Goal: Task Accomplishment & Management: Use online tool/utility

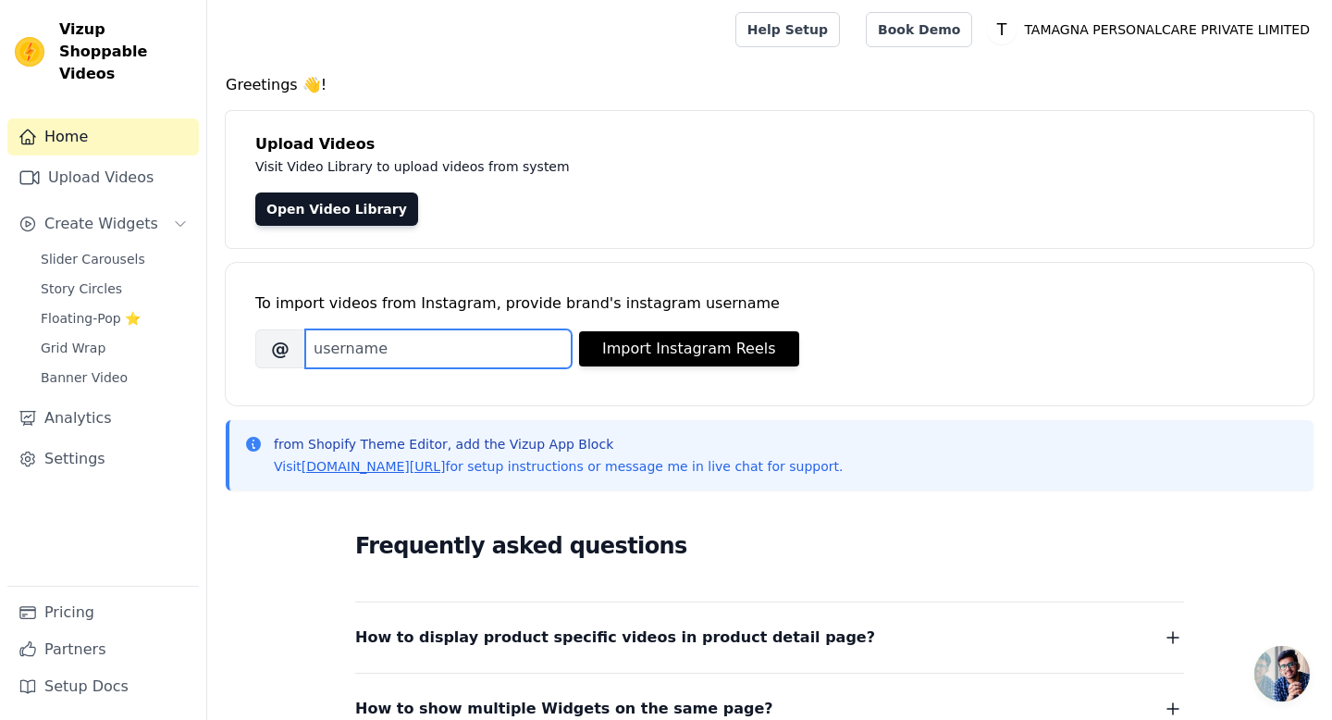
click at [394, 350] on input "Brand's Instagram Username" at bounding box center [438, 348] width 266 height 39
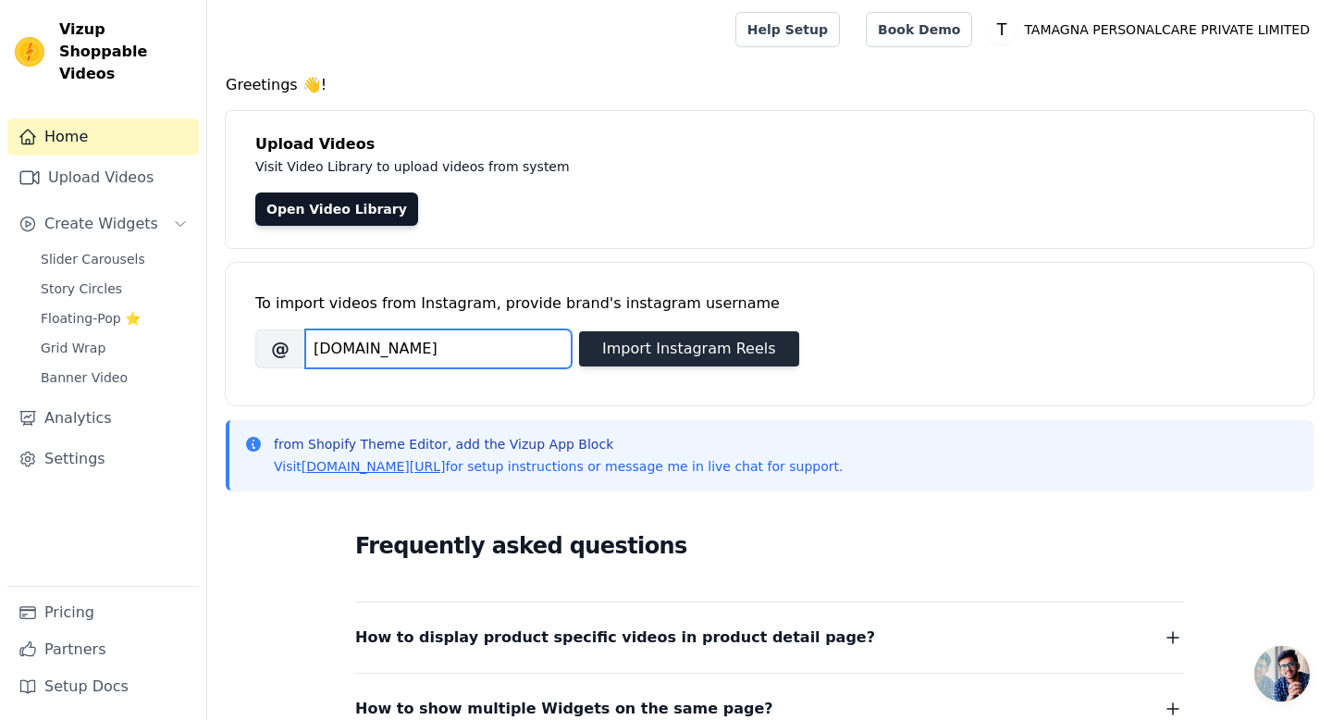
type input "RAISSABEAUTY.CO"
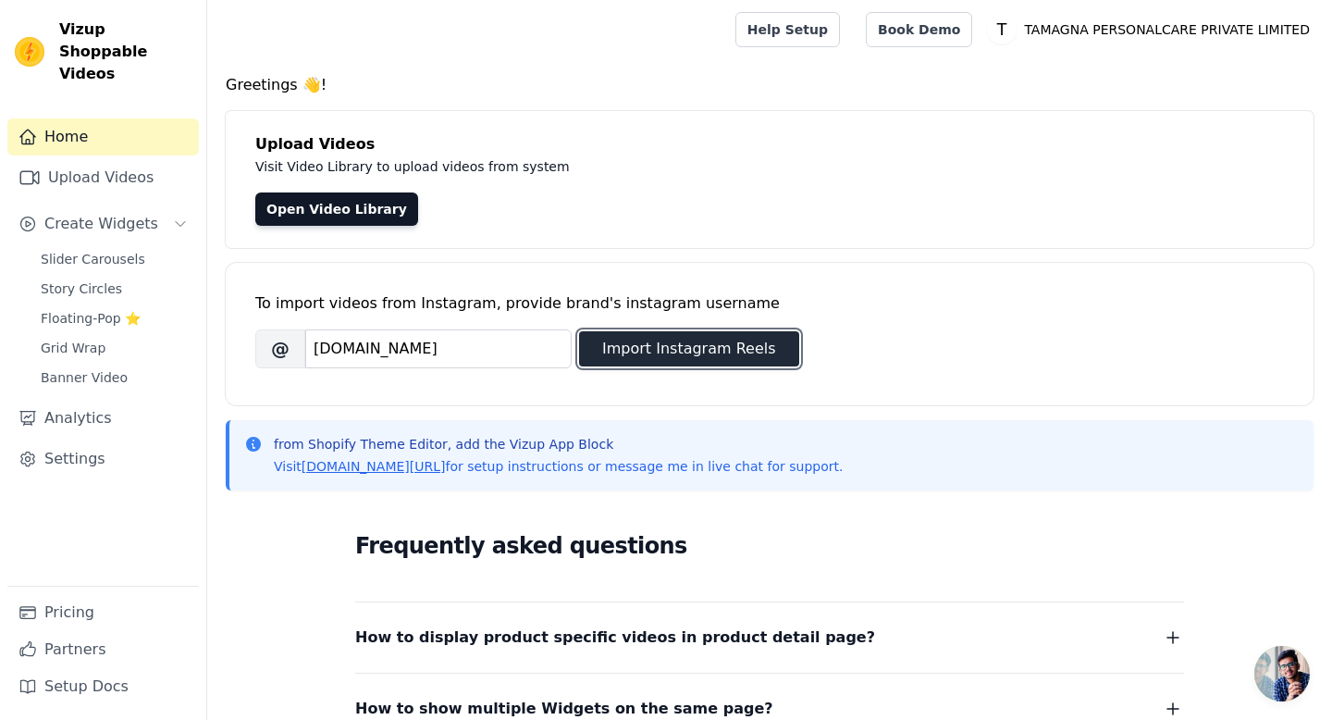
click at [615, 353] on button "Import Instagram Reels" at bounding box center [689, 348] width 220 height 35
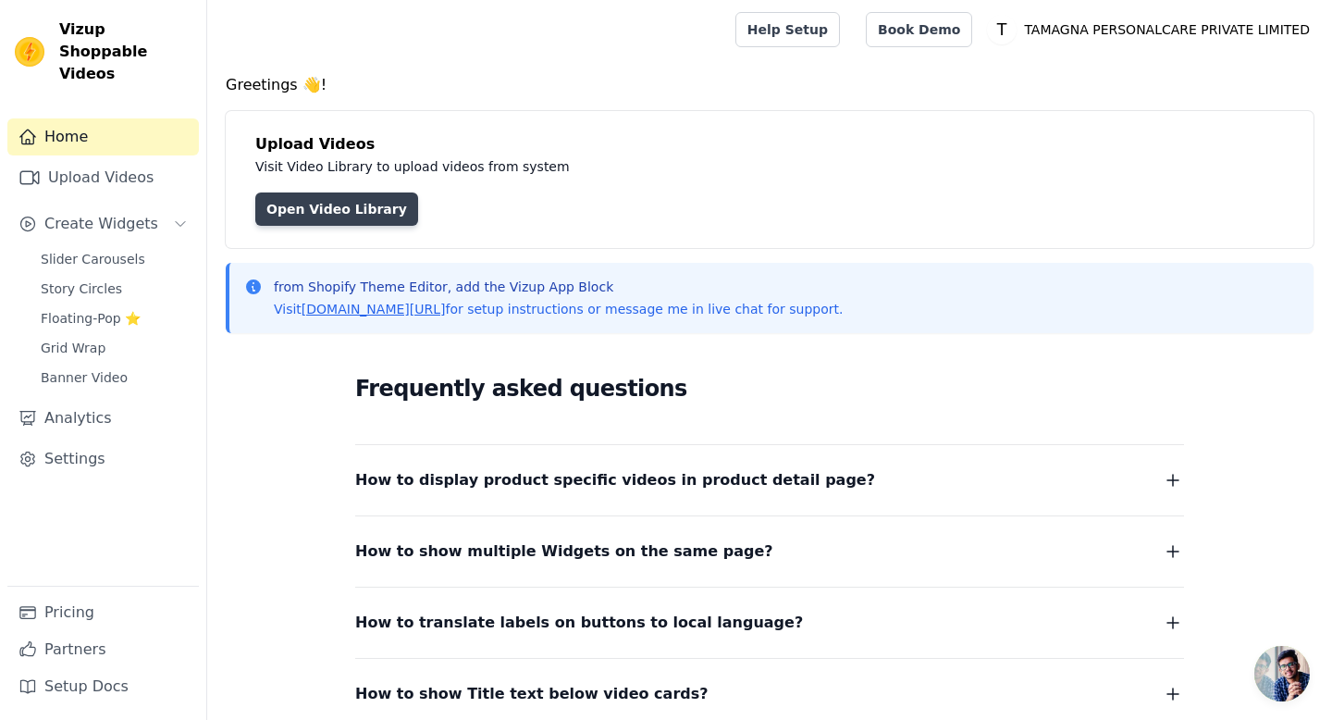
click at [358, 201] on link "Open Video Library" at bounding box center [336, 208] width 163 height 33
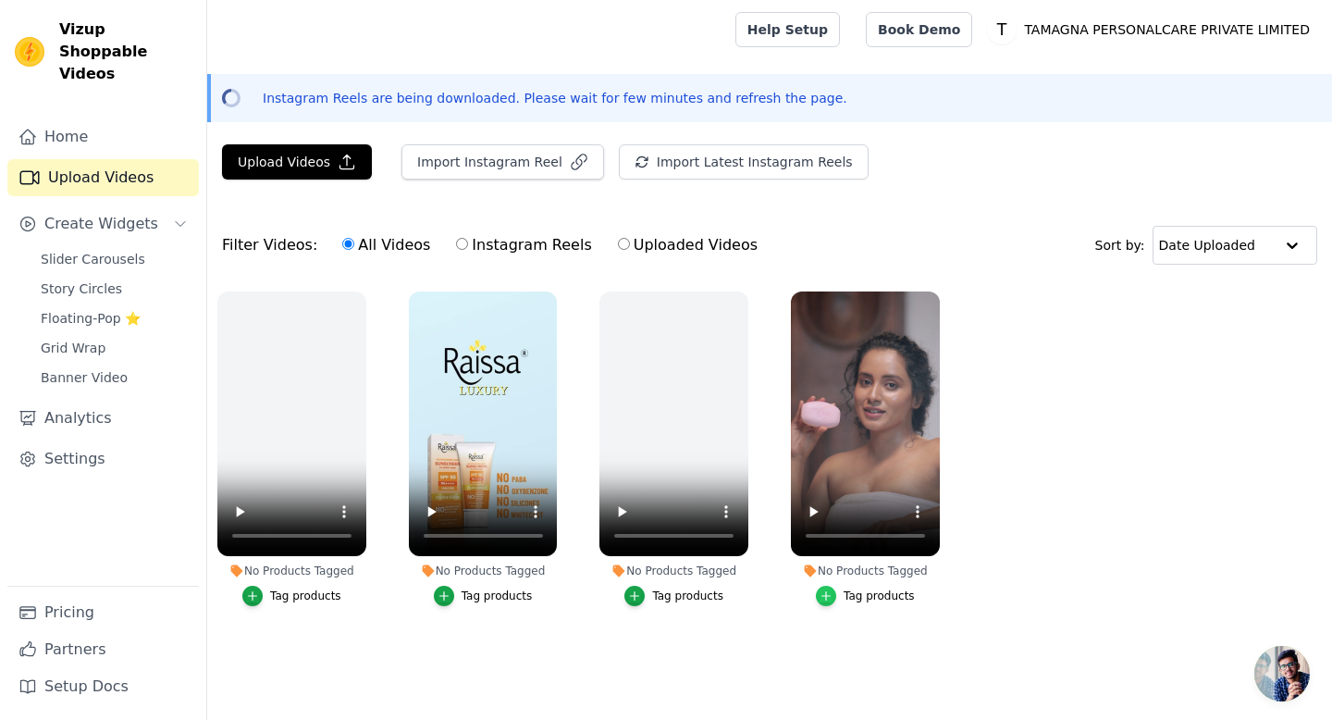
click at [829, 592] on icon "button" at bounding box center [826, 595] width 13 height 13
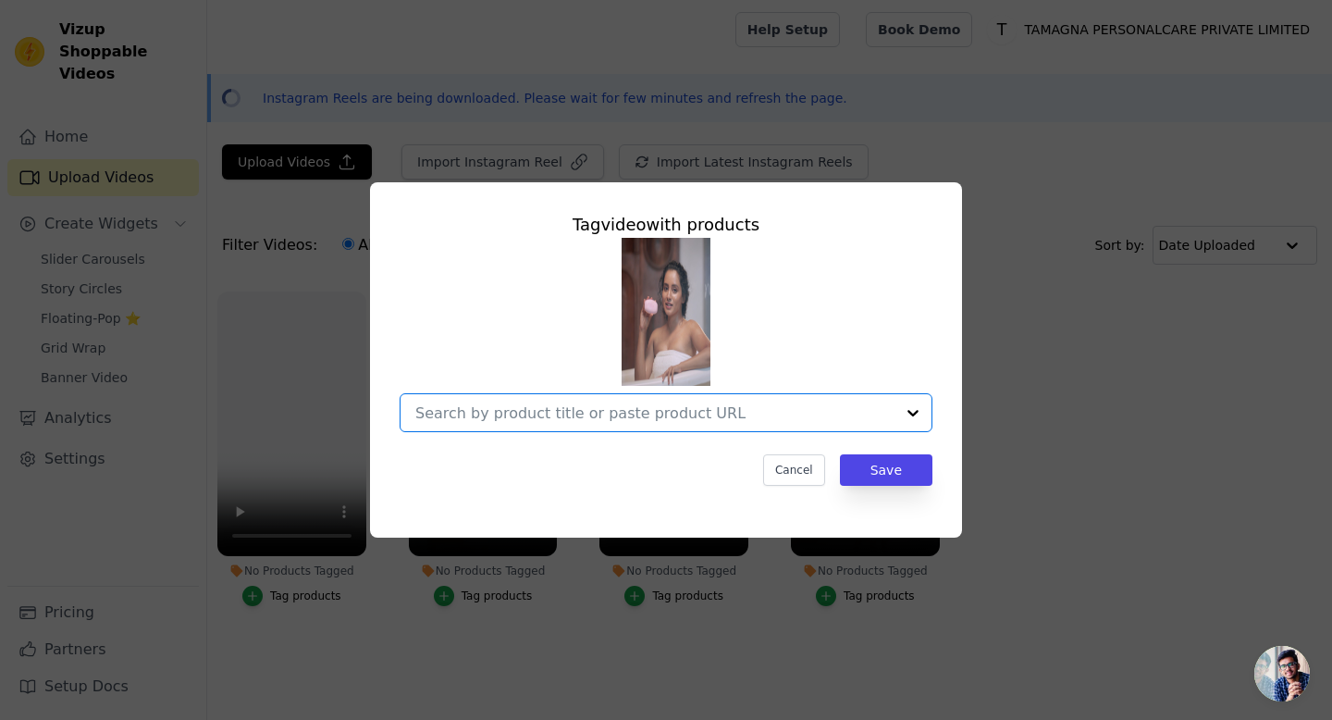
click at [792, 412] on input "No Products Tagged Tag video with products Option undefined, selected. Select i…" at bounding box center [654, 413] width 479 height 18
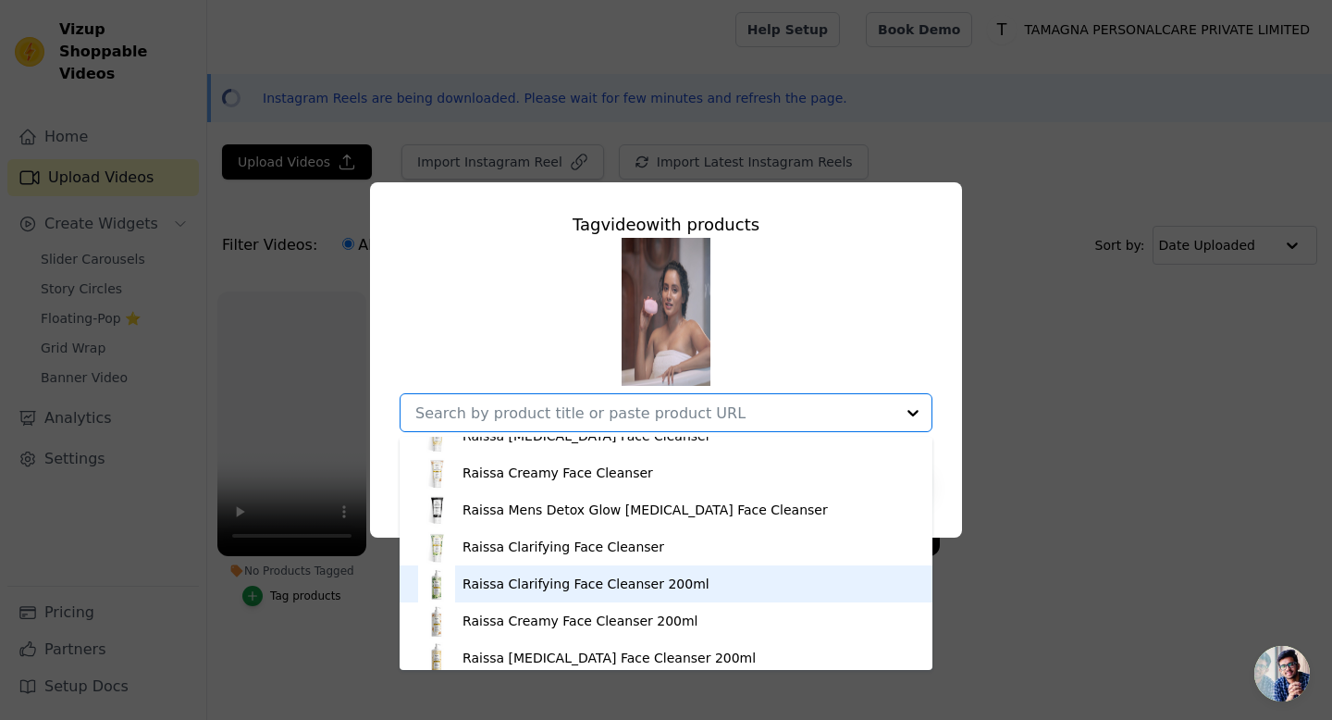
scroll to position [1321, 0]
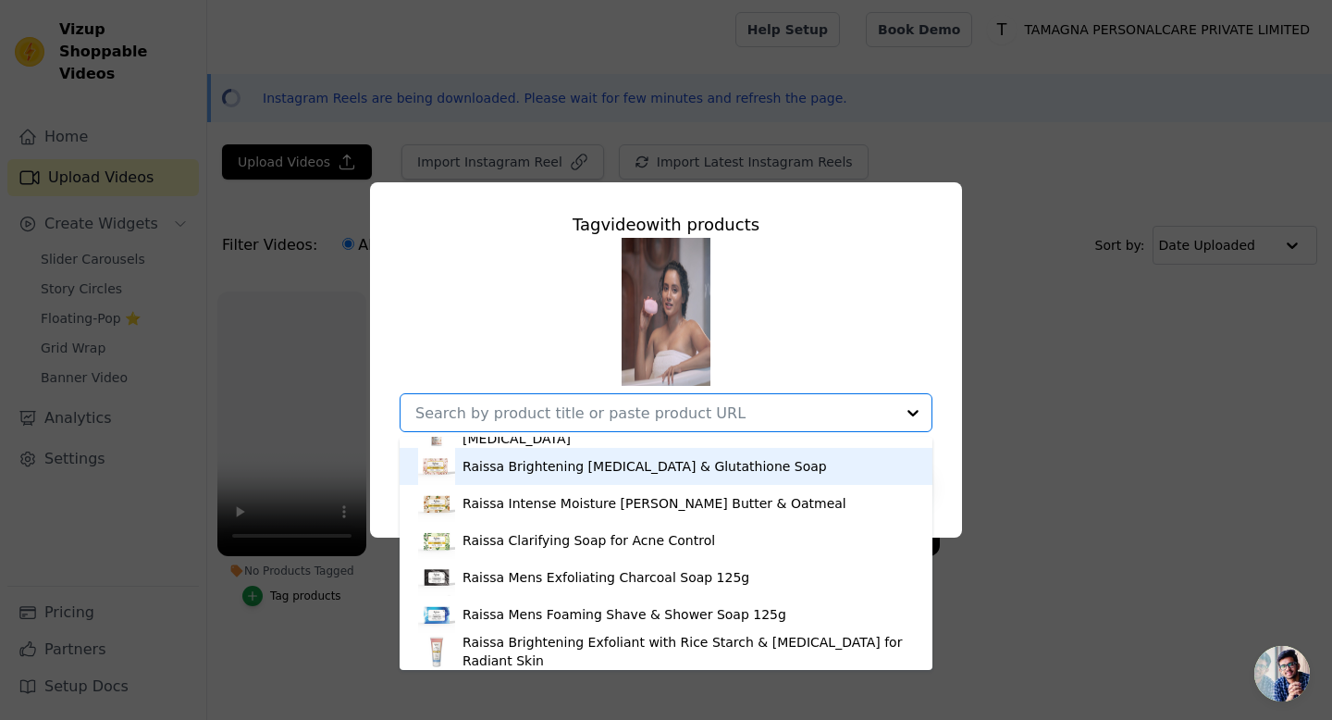
click at [577, 471] on div "Raissa Brightening [MEDICAL_DATA] & Glutathione Soap" at bounding box center [645, 466] width 365 height 19
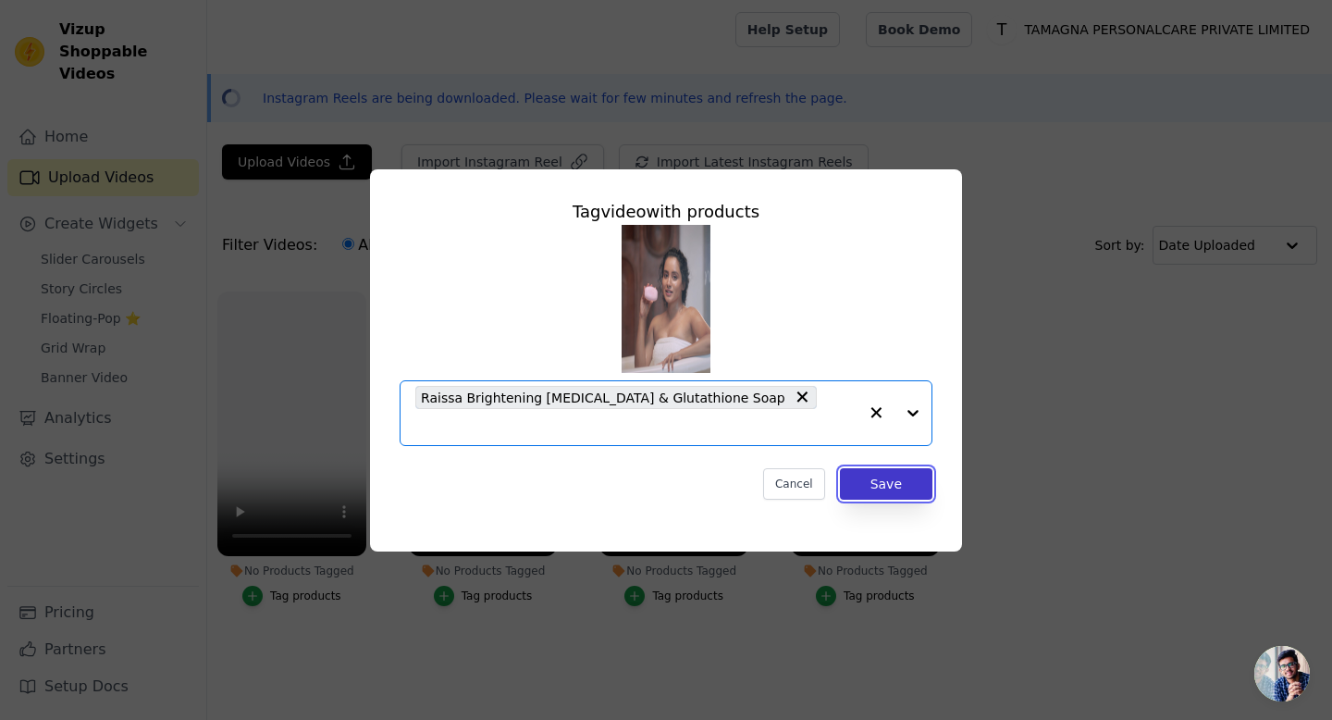
click at [888, 471] on button "Save" at bounding box center [886, 483] width 93 height 31
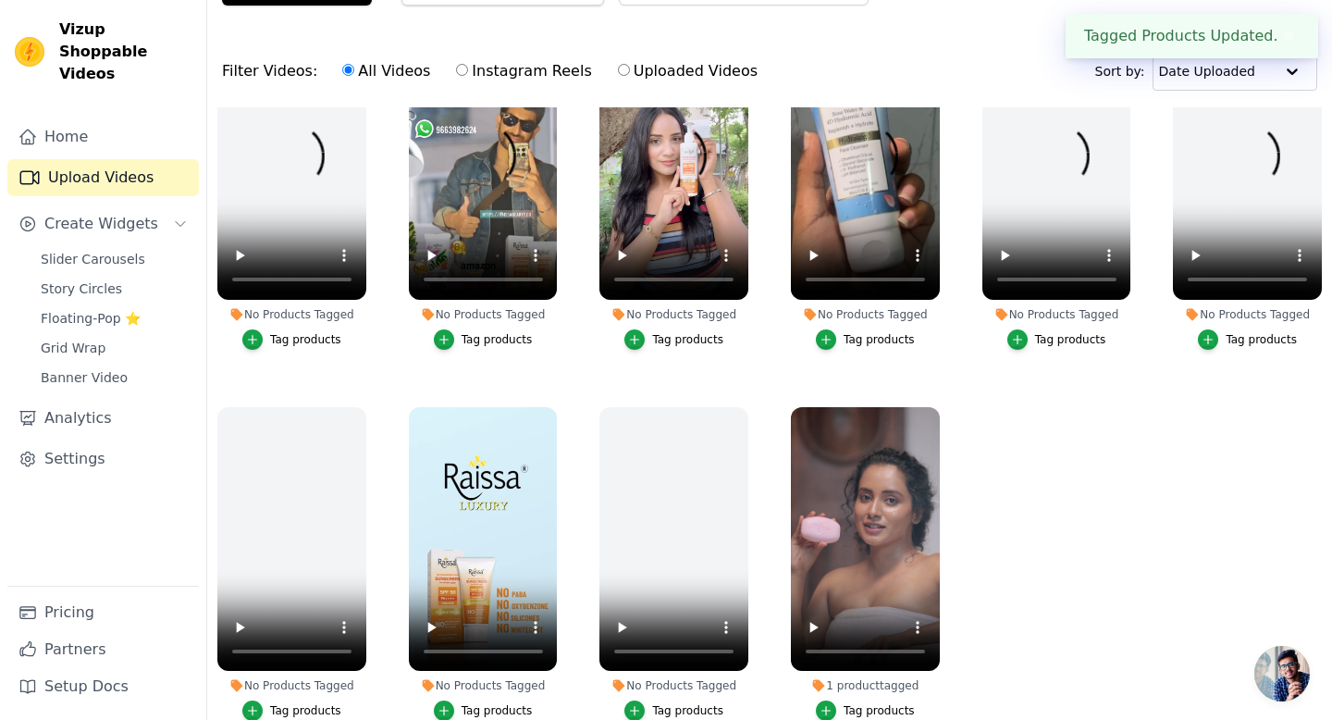
scroll to position [175, 0]
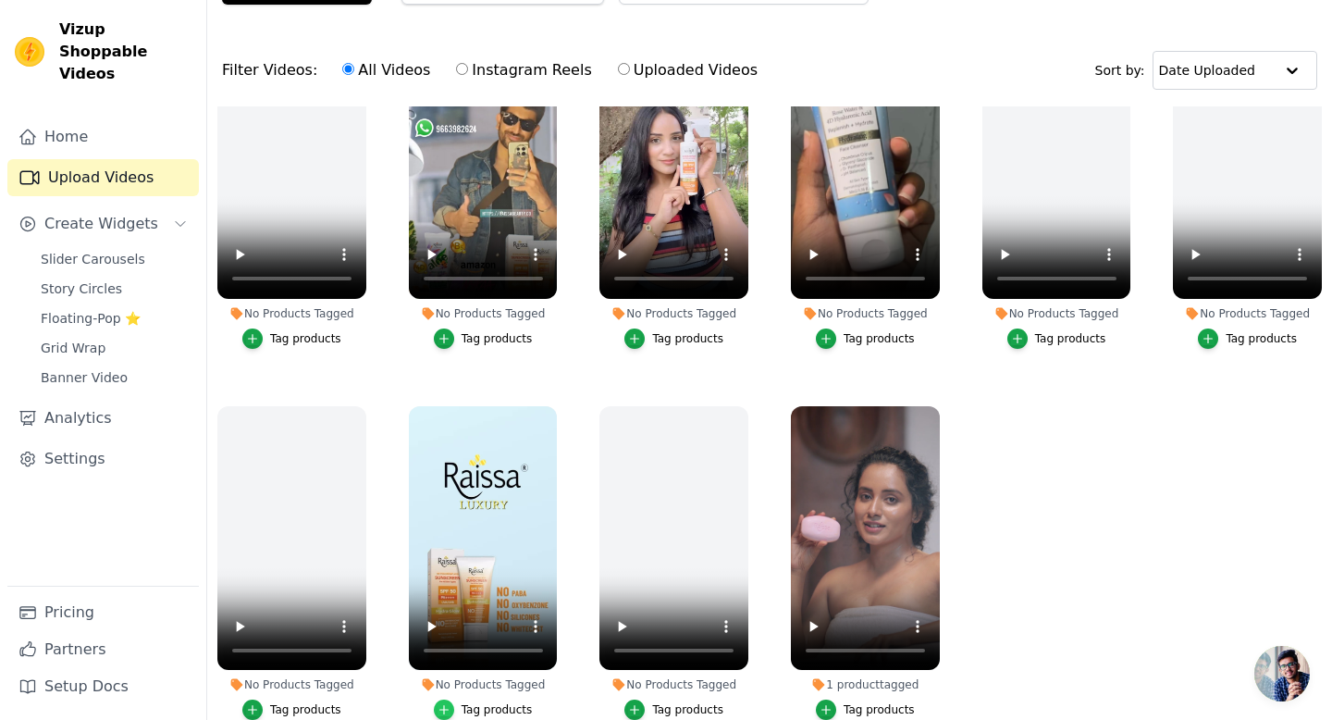
click at [443, 712] on icon "button" at bounding box center [444, 709] width 13 height 13
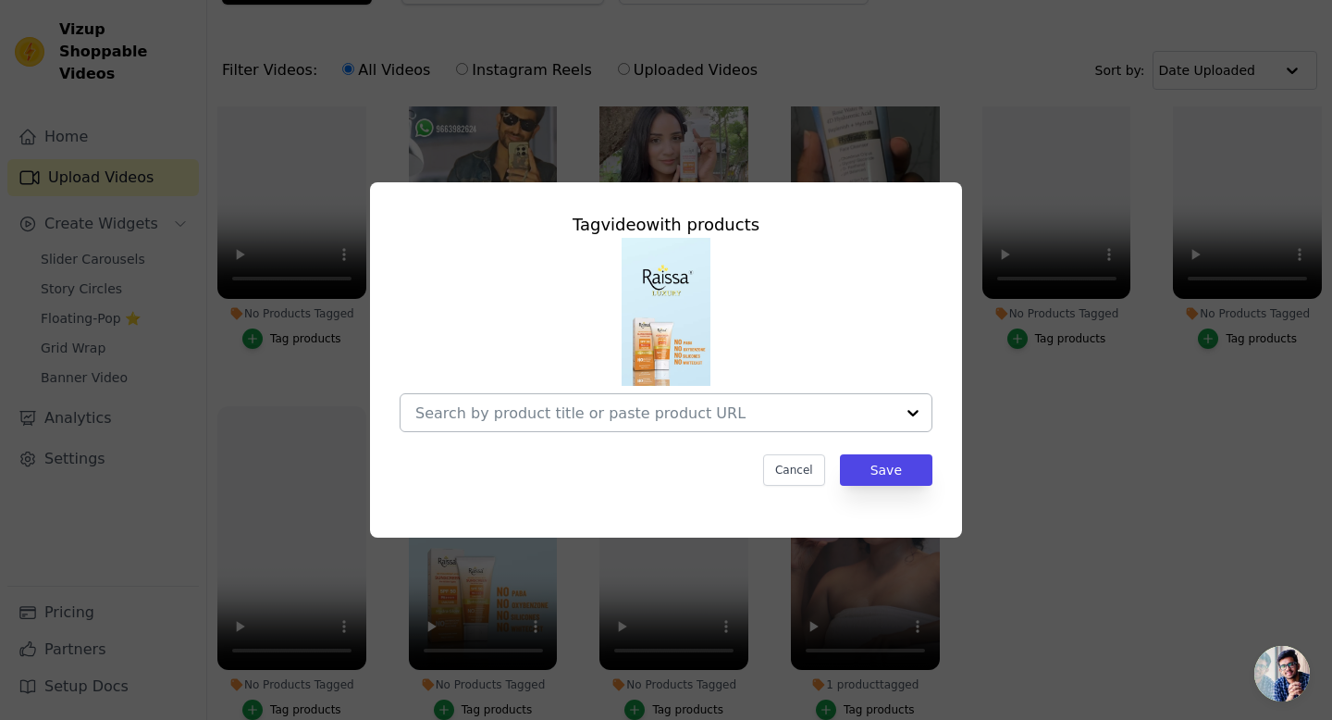
click at [630, 413] on input "No Products Tagged Tag video with products Cancel Save Tag products" at bounding box center [654, 413] width 479 height 18
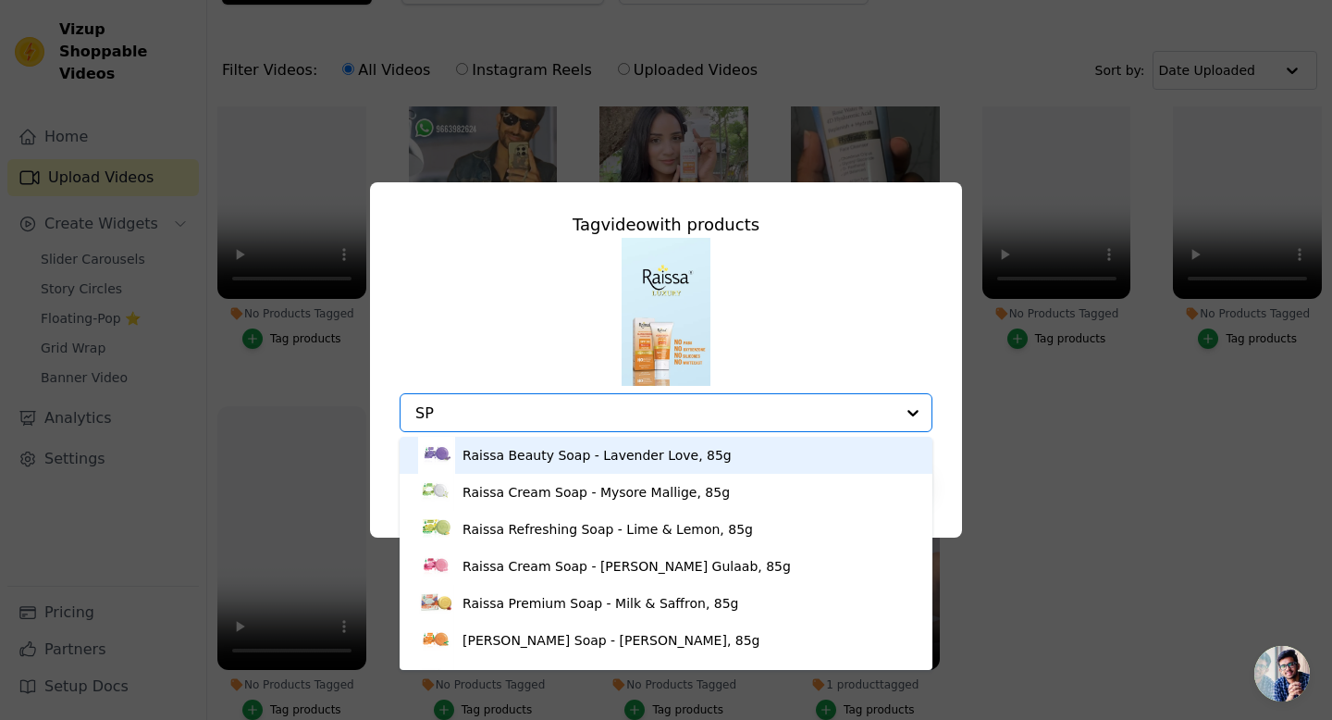
type input "SPF"
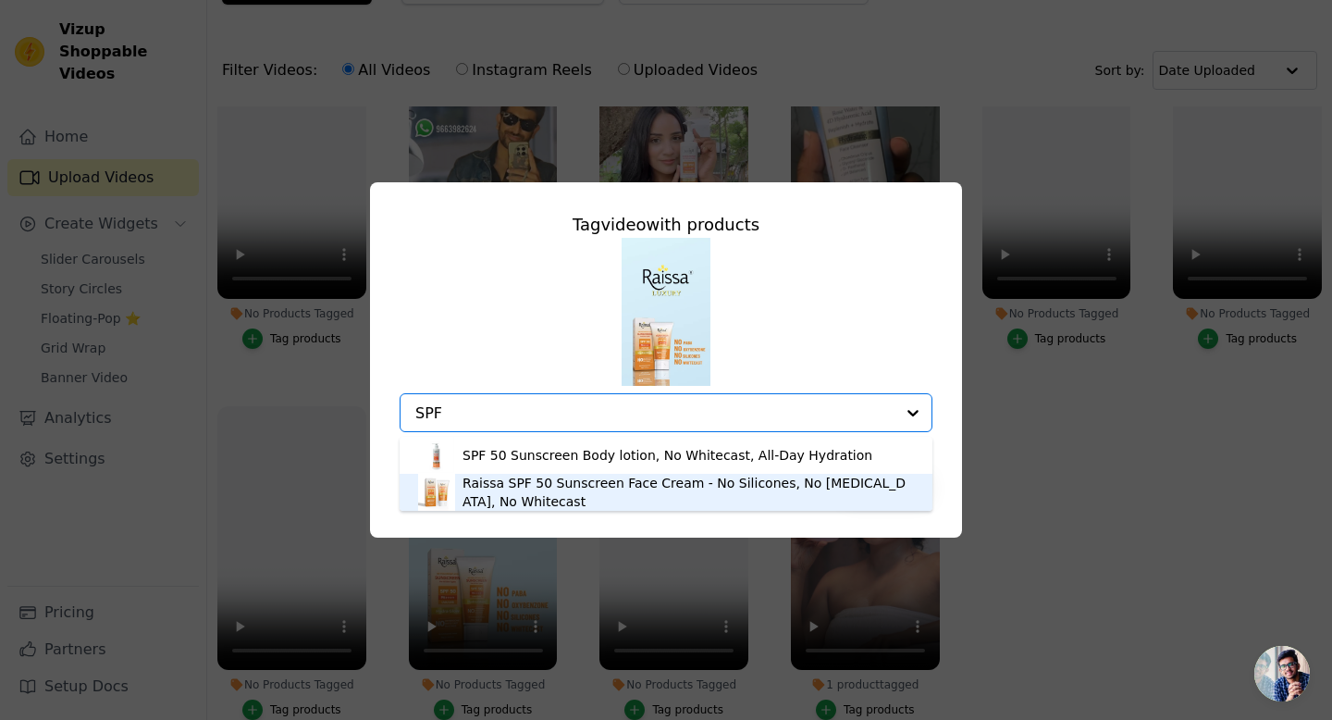
click at [586, 493] on div "Raissa SPF 50 Sunscreen Face Cream - No Silicones, No Oxybenzone, No Whitecast" at bounding box center [688, 492] width 451 height 37
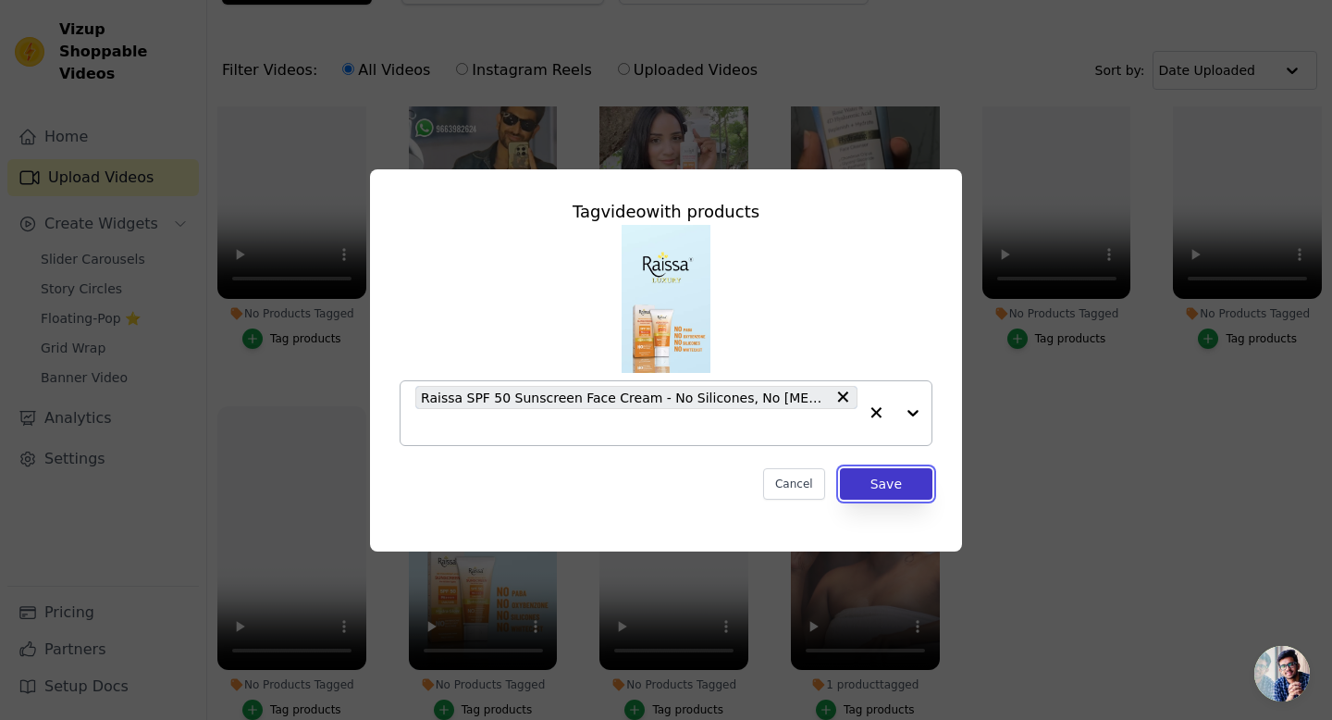
click at [884, 486] on button "Save" at bounding box center [886, 483] width 93 height 31
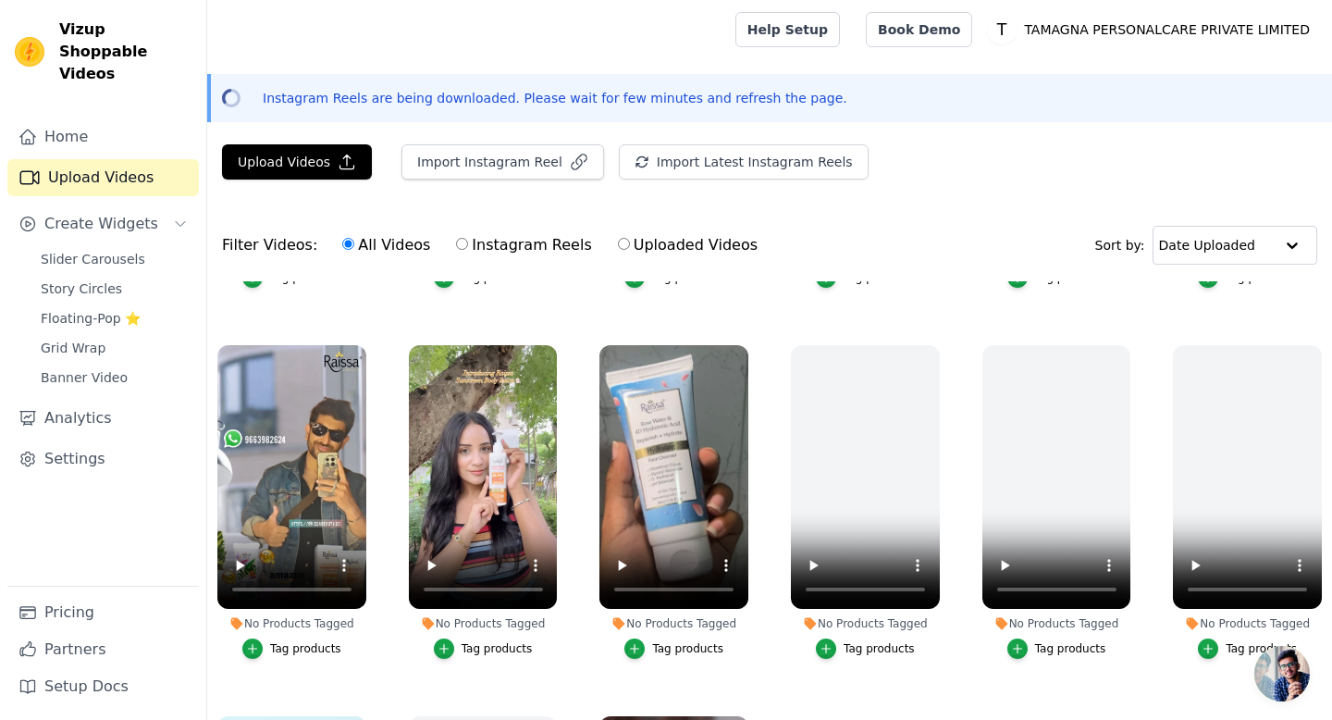
scroll to position [322, 0]
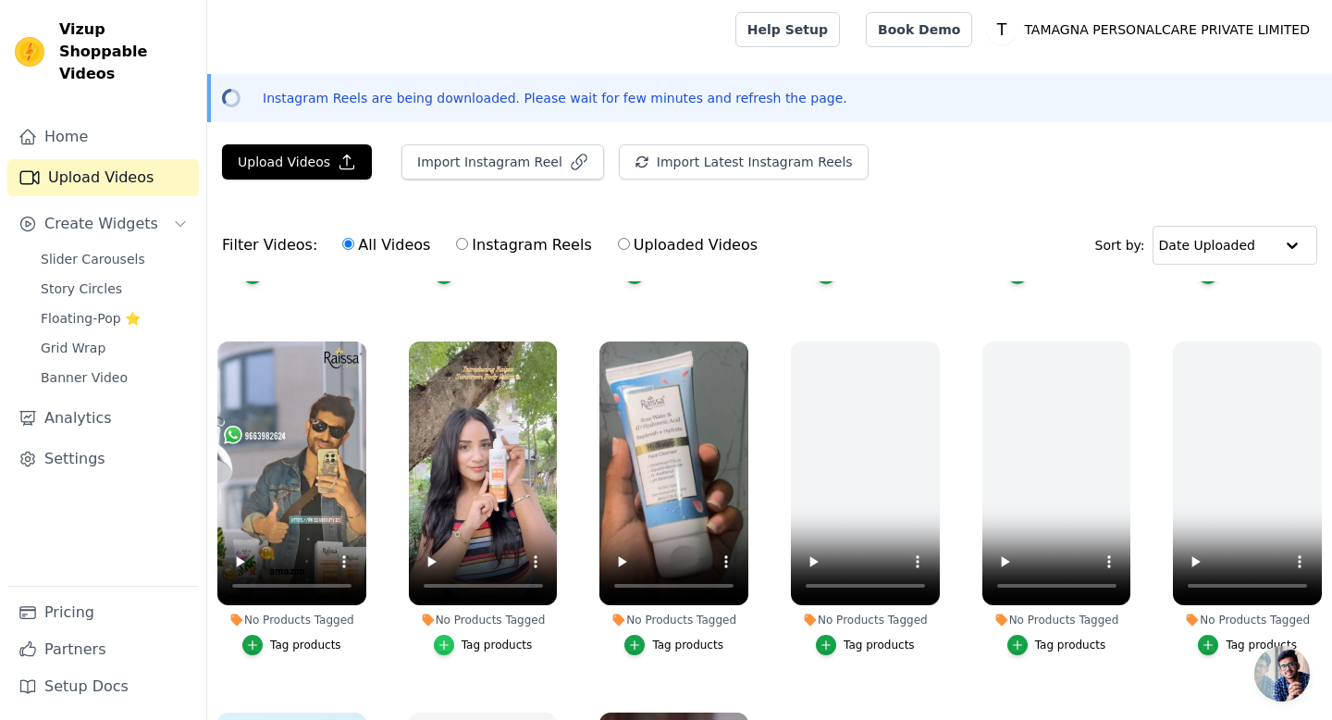
click at [442, 647] on icon "button" at bounding box center [444, 644] width 13 height 13
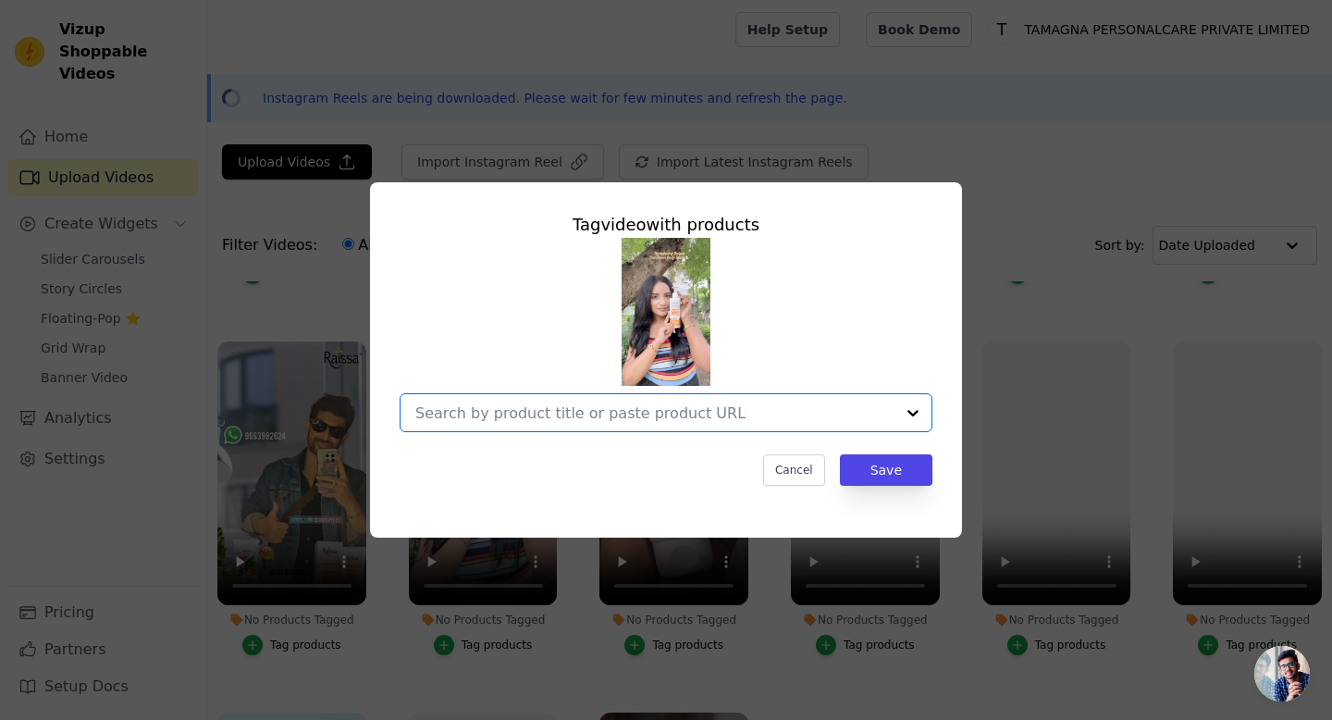
click at [665, 416] on input "No Products Tagged Tag video with products Option undefined, selected. Select i…" at bounding box center [654, 413] width 479 height 18
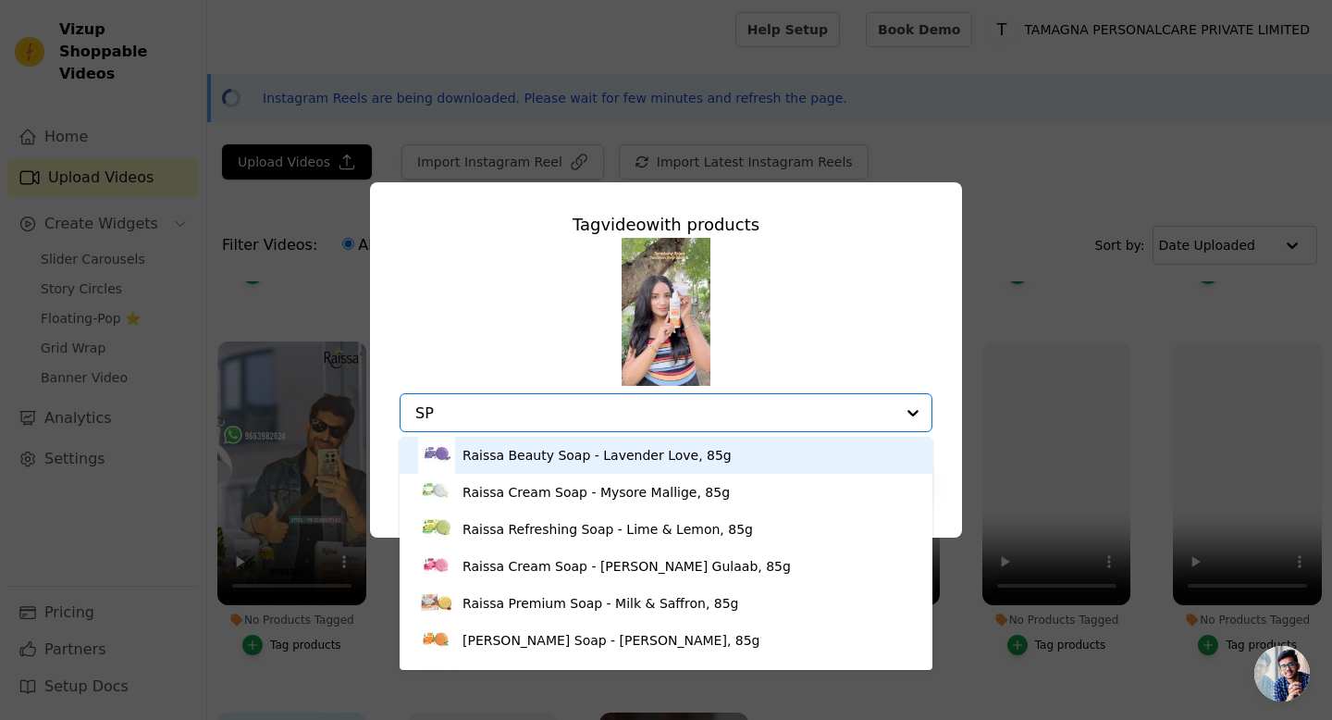
type input "SPF"
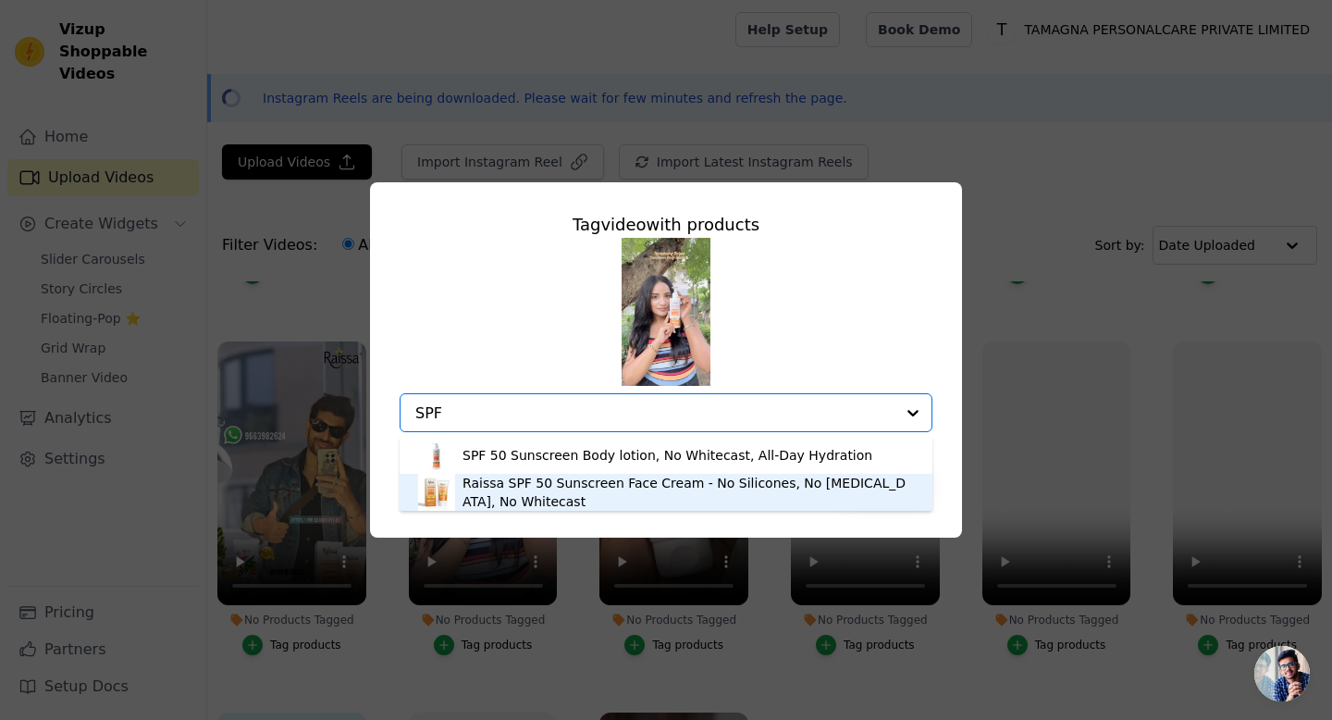
click at [619, 482] on div "Raissa SPF 50 Sunscreen Face Cream - No Silicones, No Oxybenzone, No Whitecast" at bounding box center [688, 492] width 451 height 37
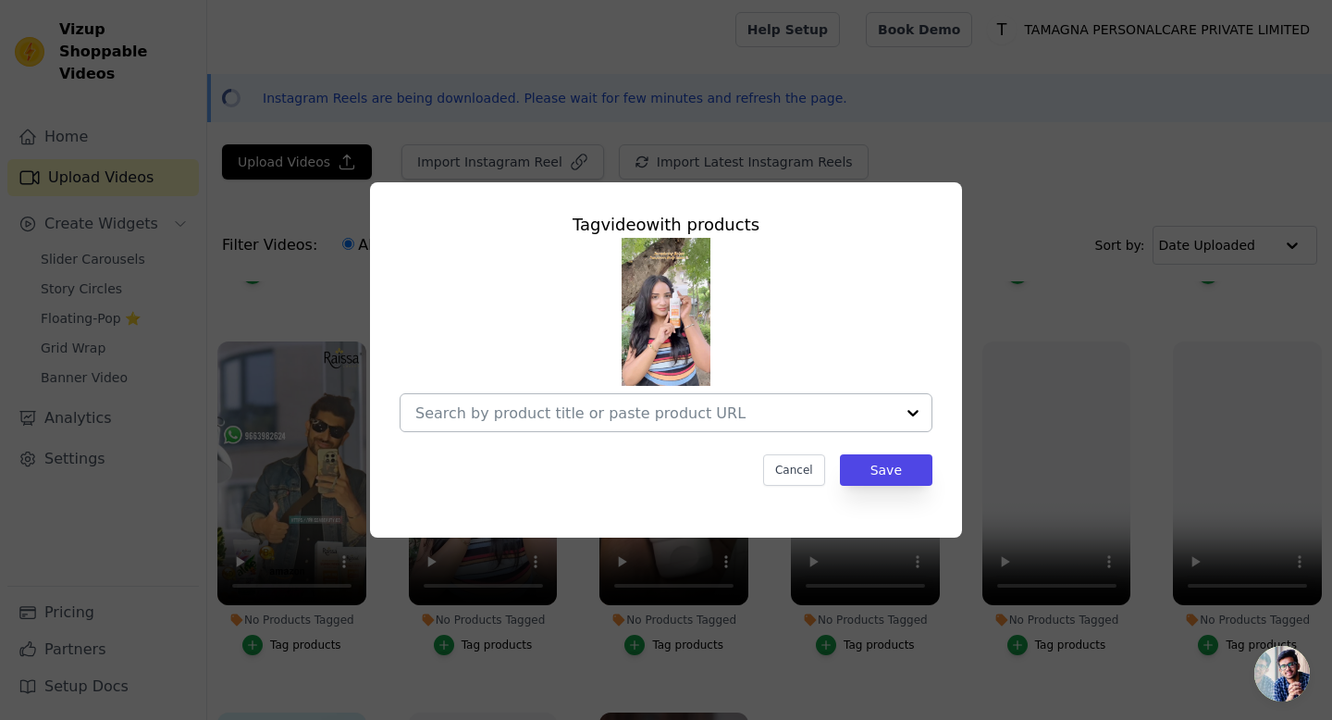
click at [794, 404] on input "No Products Tagged Tag video with products Cancel Save Tag products" at bounding box center [654, 413] width 479 height 18
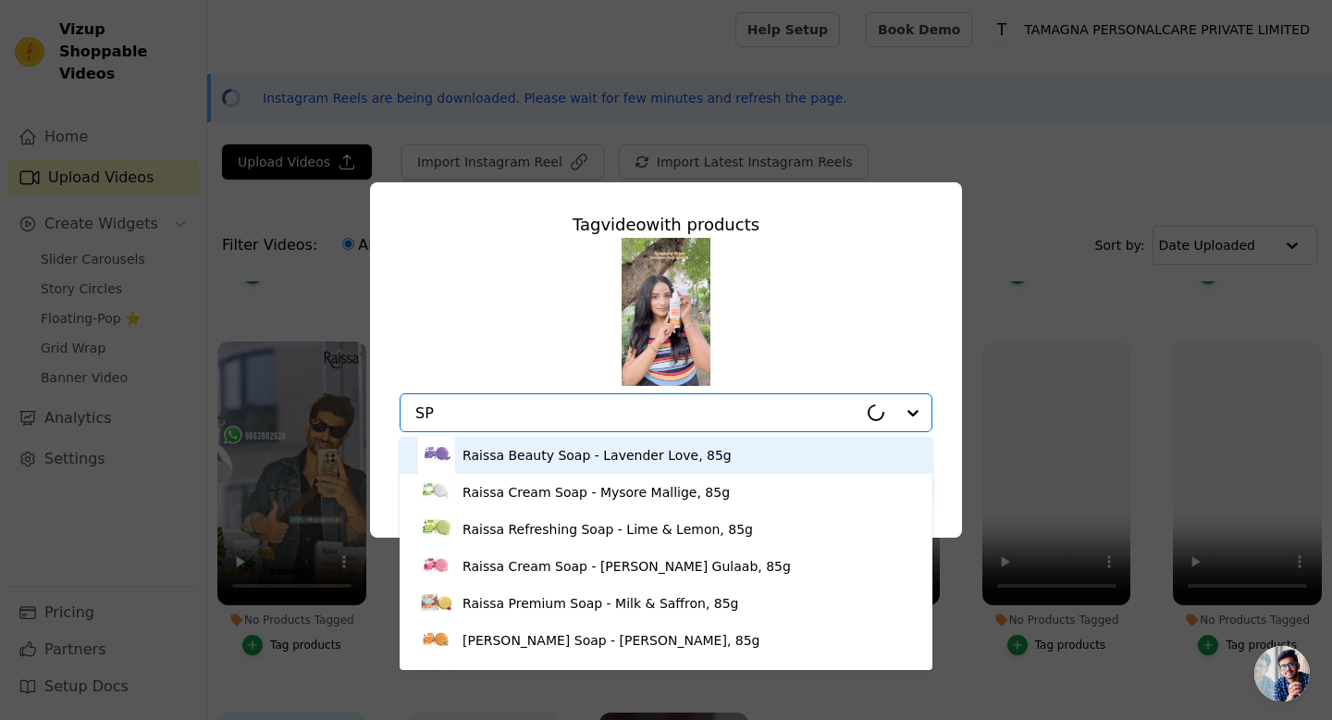
type input "SPF"
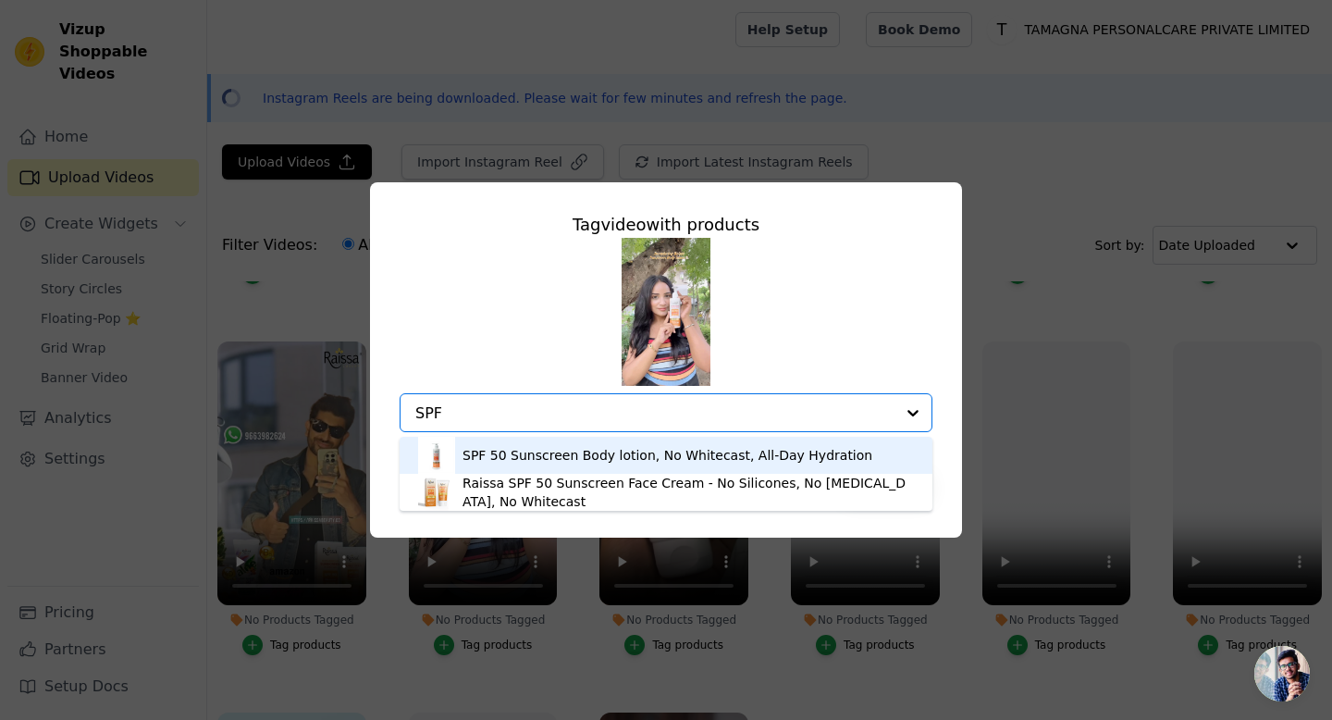
click at [597, 452] on div "SPF 50 Sunscreen Body lotion, No Whitecast, All-Day Hydration" at bounding box center [668, 455] width 410 height 19
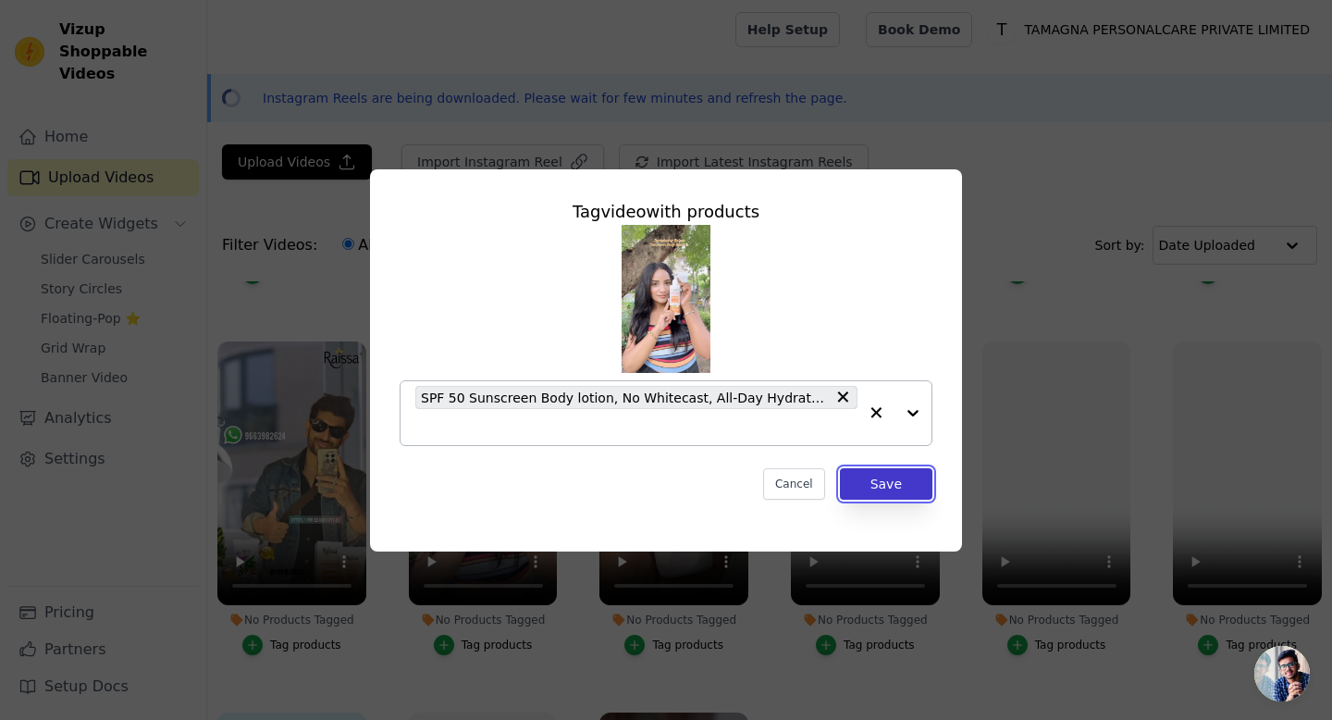
click at [885, 487] on button "Save" at bounding box center [886, 483] width 93 height 31
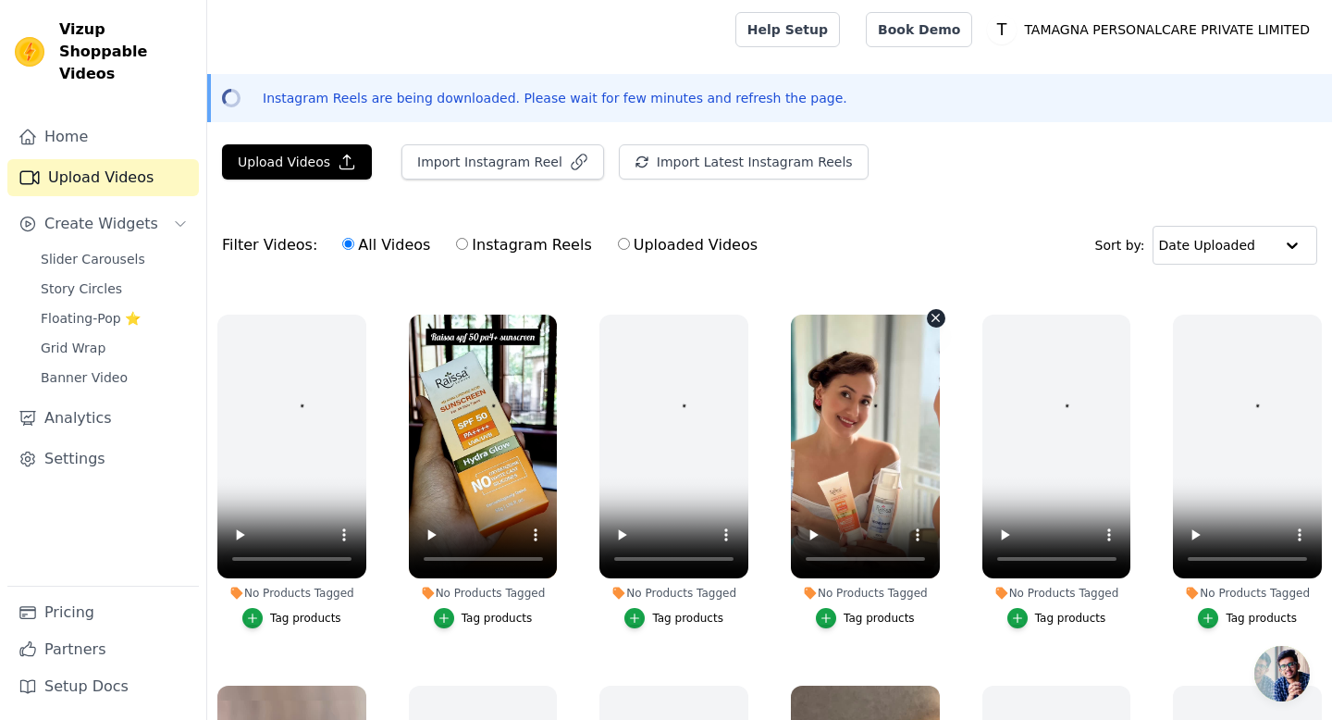
scroll to position [350, 0]
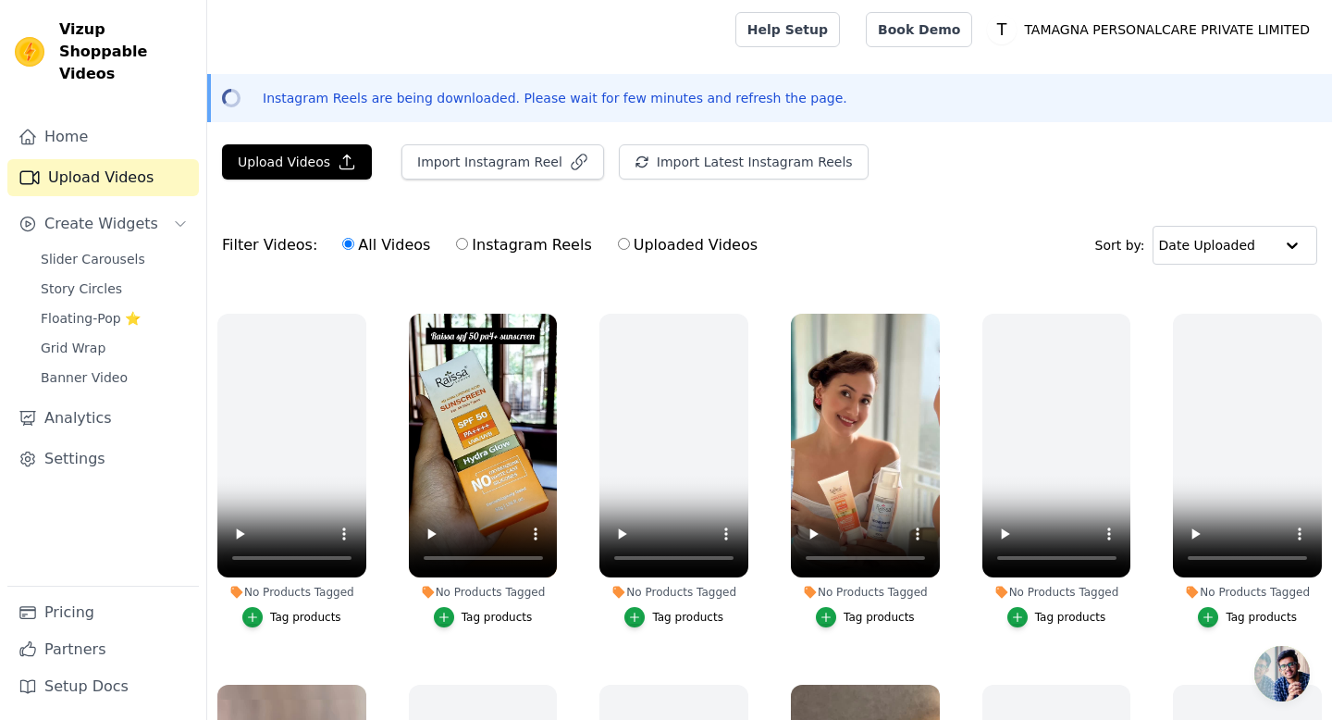
click at [854, 614] on div "Tag products" at bounding box center [879, 617] width 71 height 15
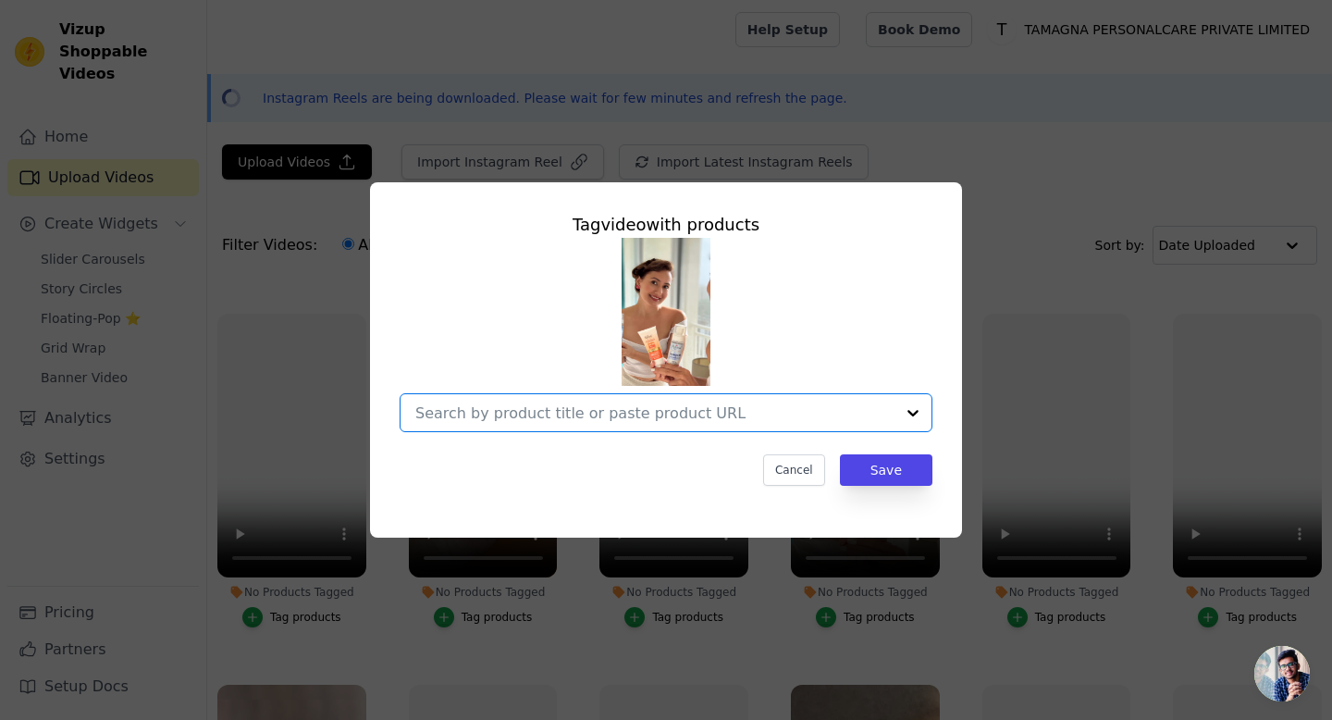
click at [780, 413] on input "No Products Tagged Tag video with products Option undefined, selected. Select i…" at bounding box center [654, 413] width 479 height 18
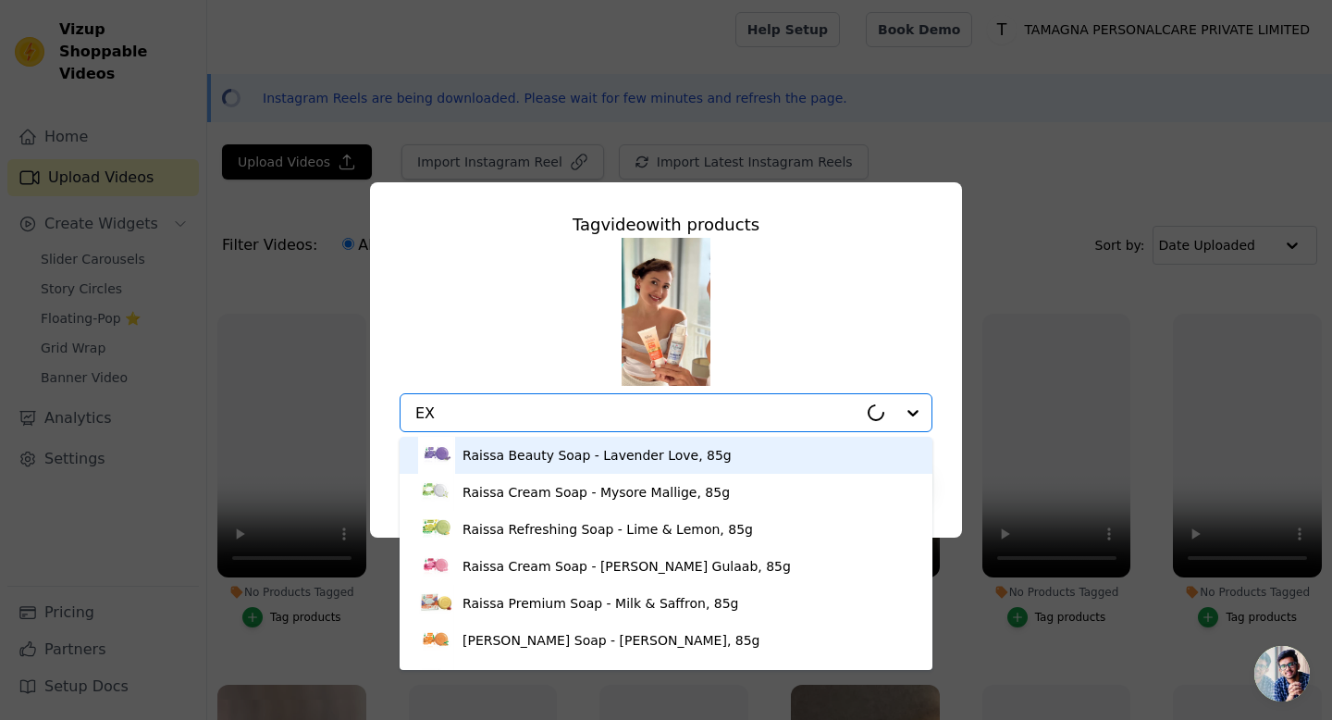
type input "EXF"
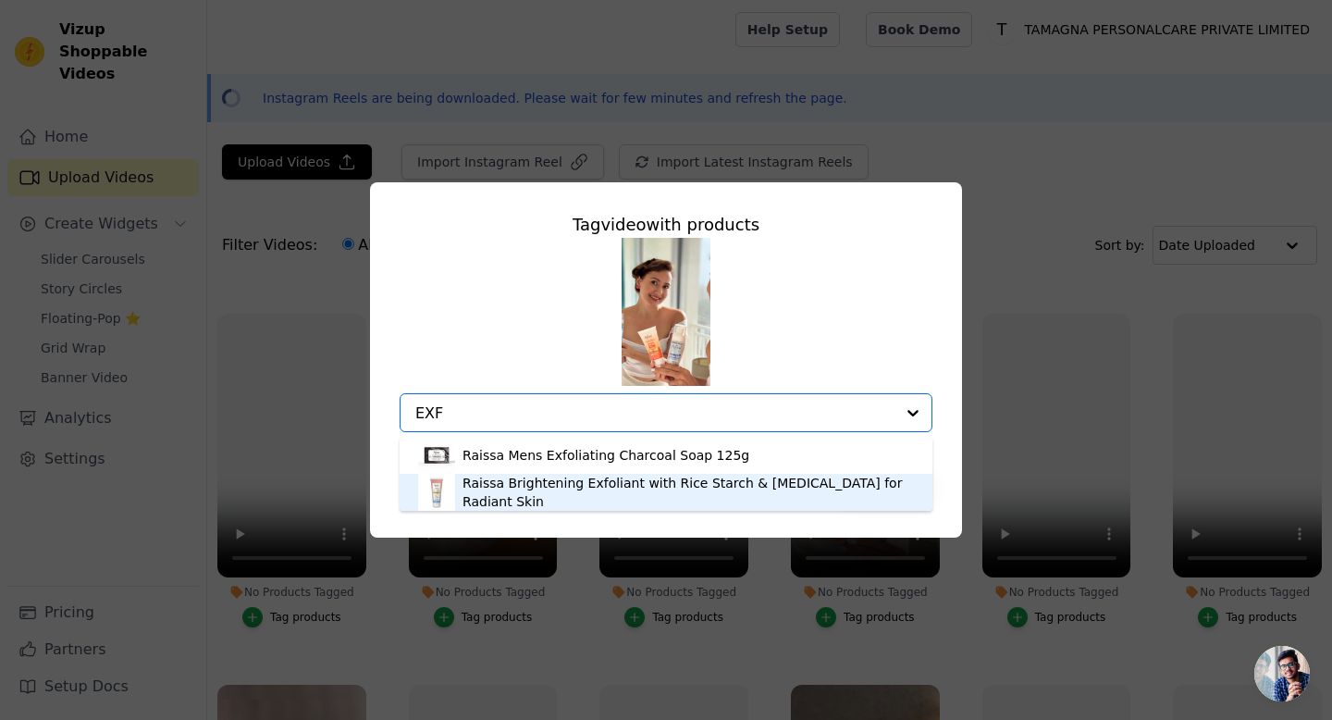
click at [699, 485] on div "Raissa Brightening Exfoliant with Rice Starch & [MEDICAL_DATA] for Radiant Skin" at bounding box center [688, 492] width 451 height 37
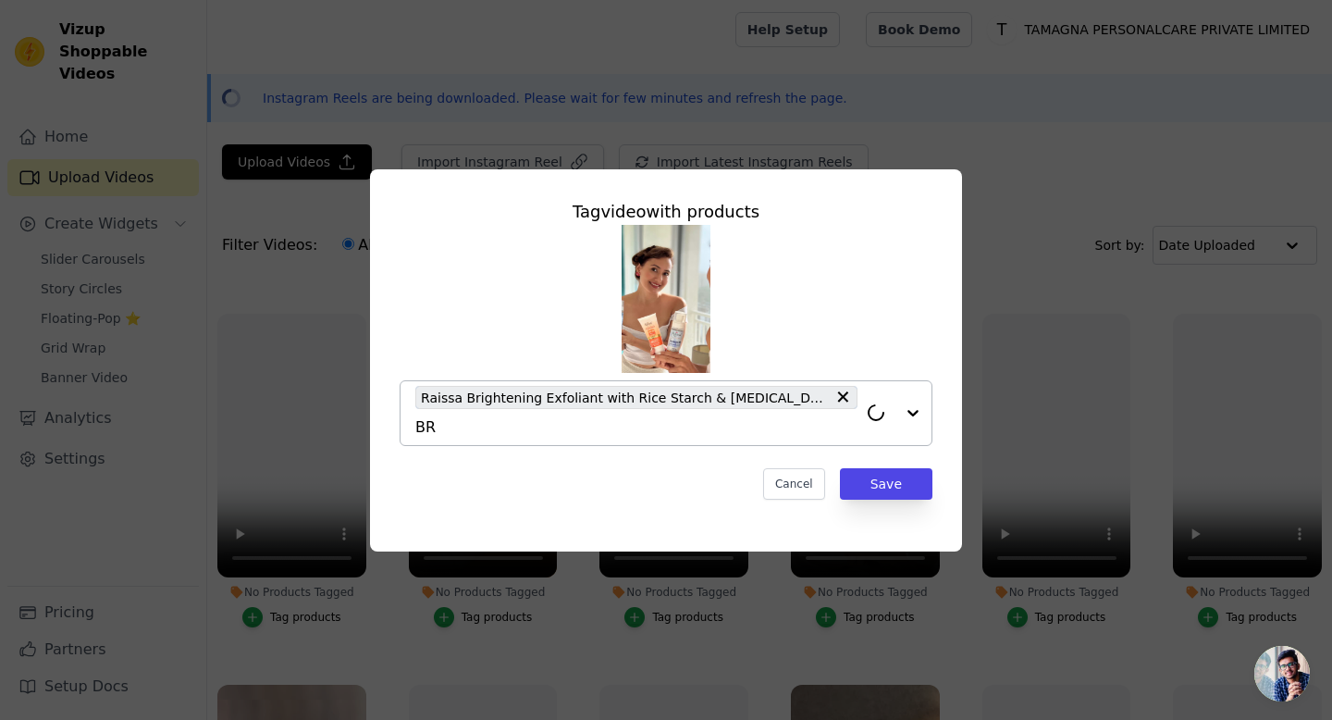
type input "BRI"
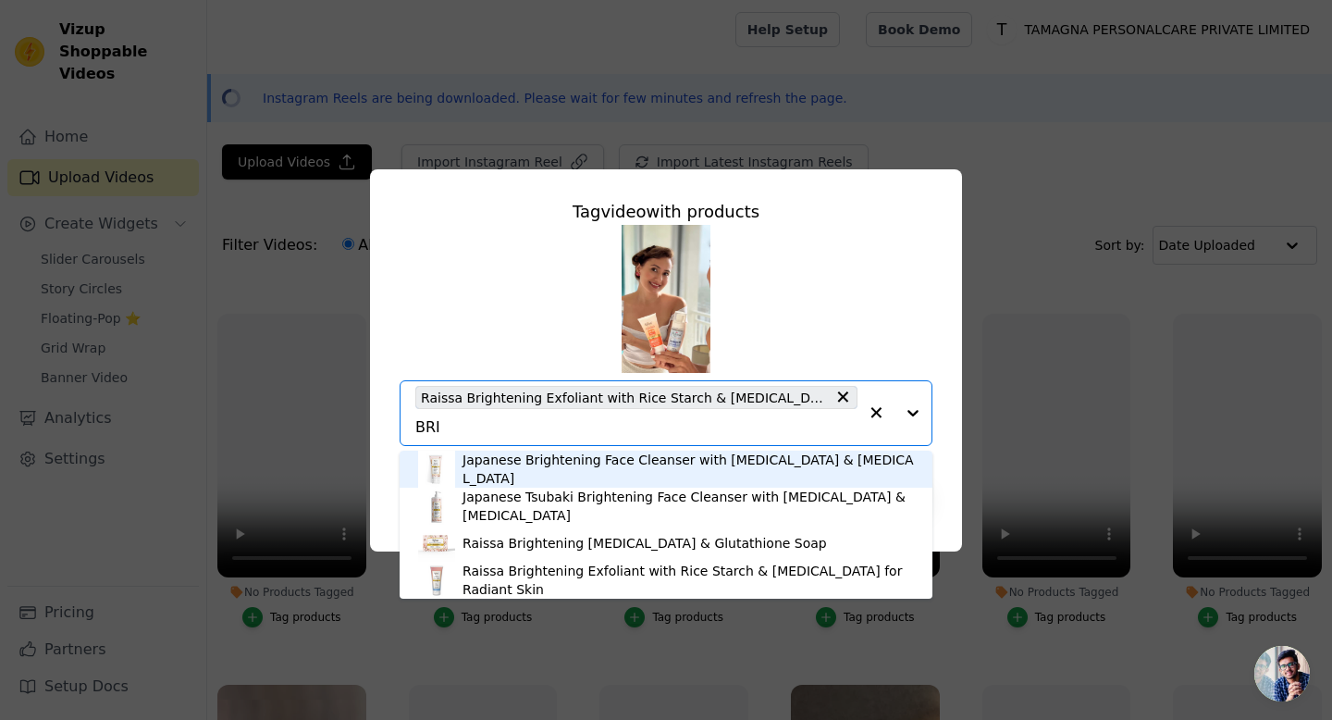
click at [598, 472] on div "Japanese Brightening Face Cleanser with [MEDICAL_DATA] & [MEDICAL_DATA]" at bounding box center [688, 469] width 451 height 37
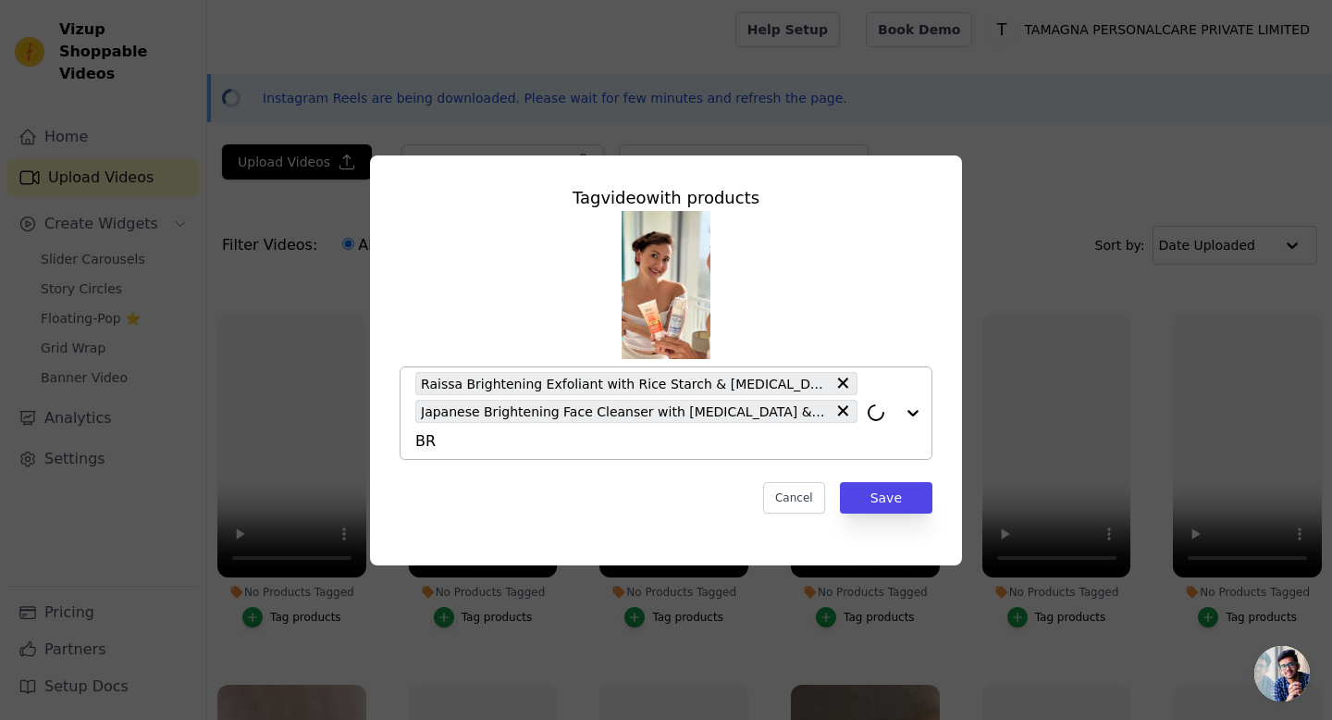
type input "BRI"
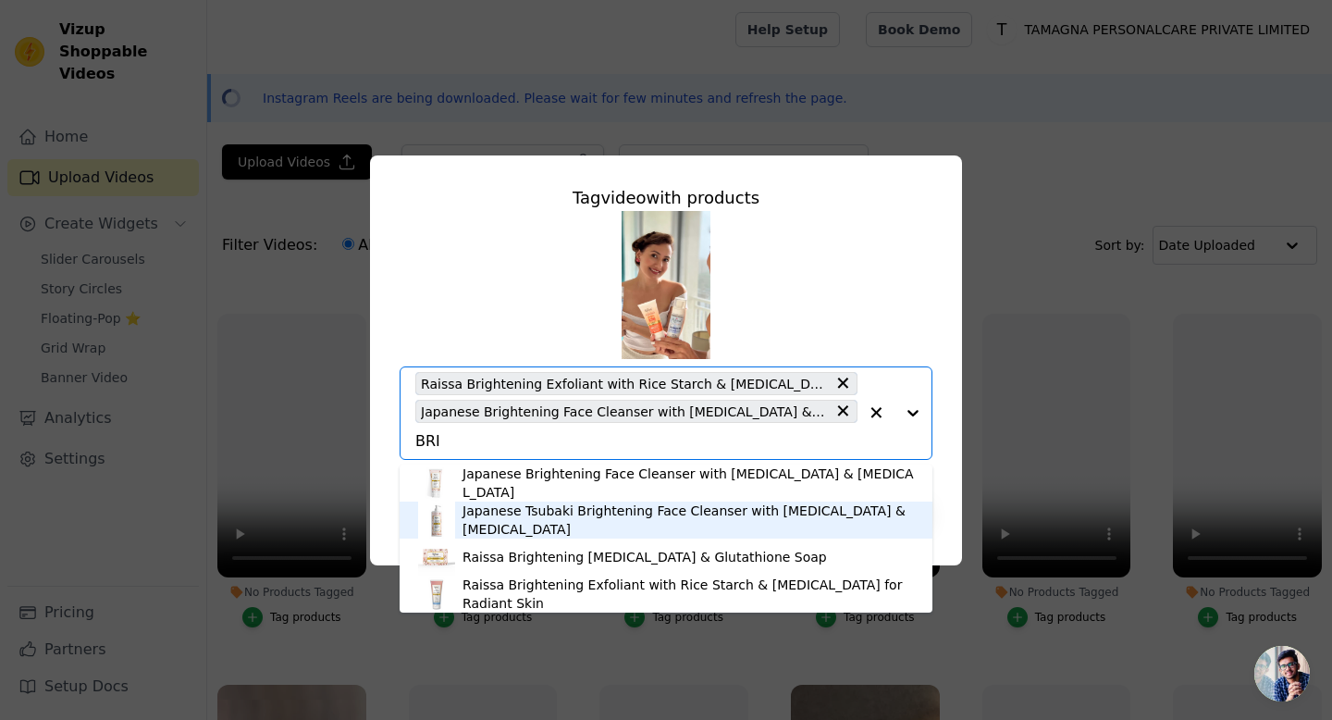
click at [508, 519] on div "Japanese Tsubaki Brightening Face Cleanser with [MEDICAL_DATA] & [MEDICAL_DATA]" at bounding box center [688, 519] width 451 height 37
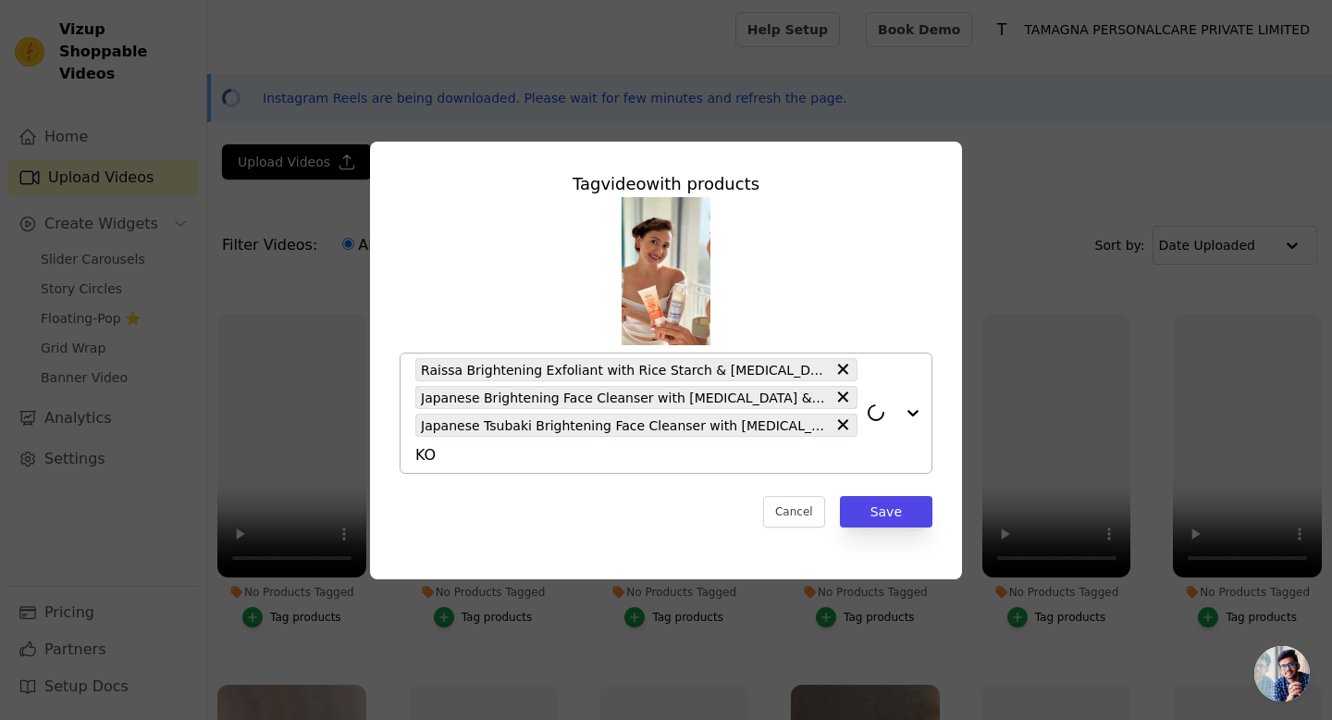
type input "KOJ"
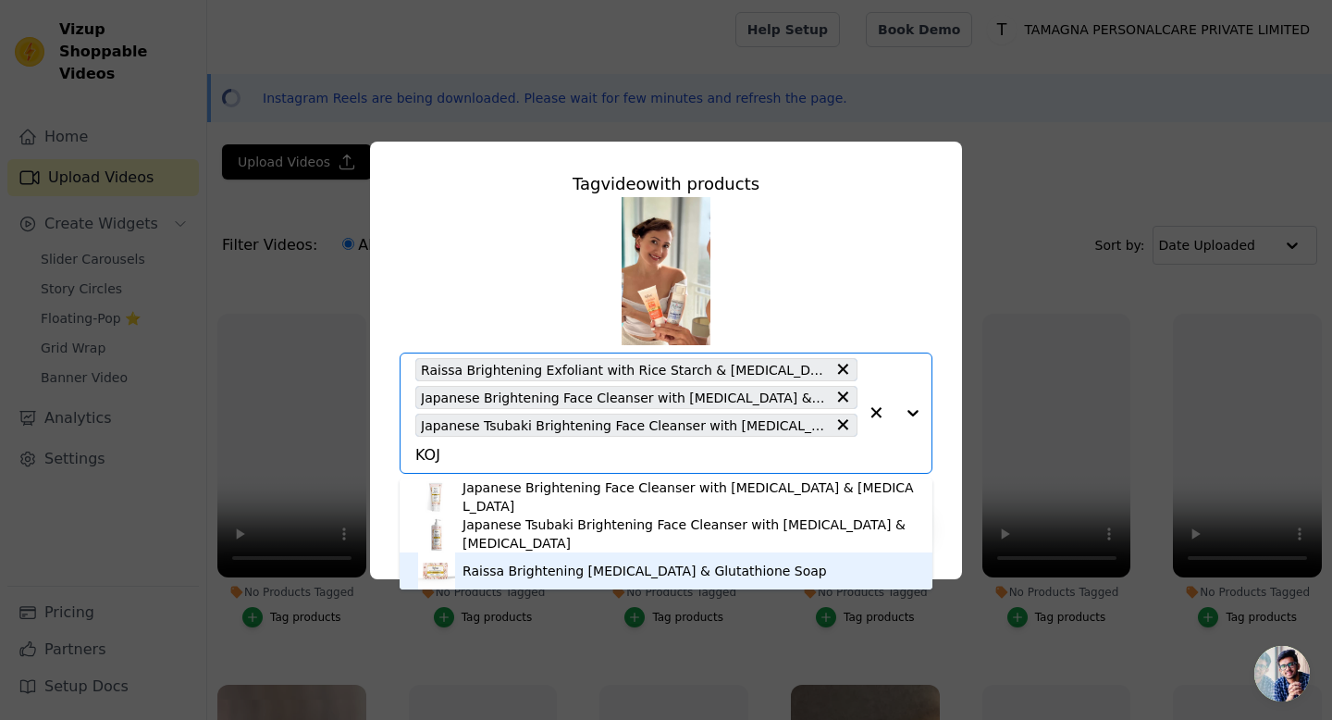
click at [475, 574] on div "Raissa Brightening [MEDICAL_DATA] & Glutathione Soap" at bounding box center [645, 571] width 365 height 19
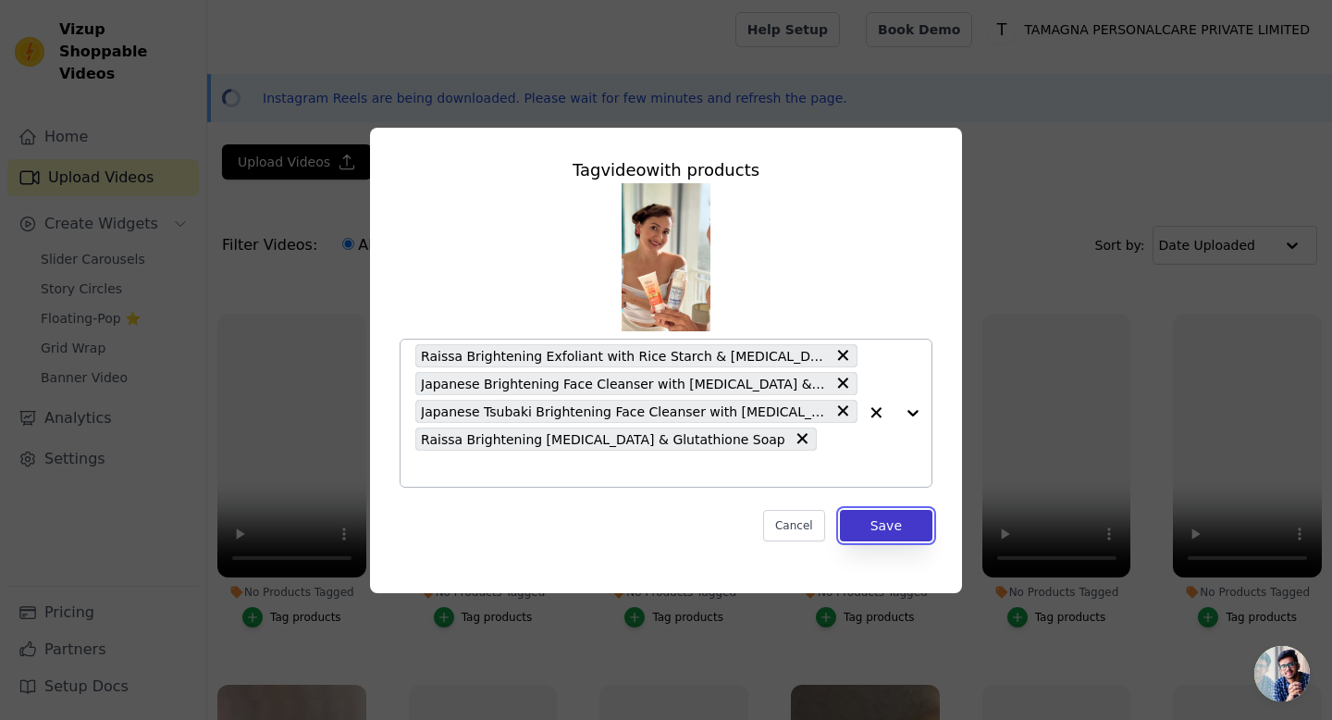
click at [908, 513] on button "Save" at bounding box center [886, 525] width 93 height 31
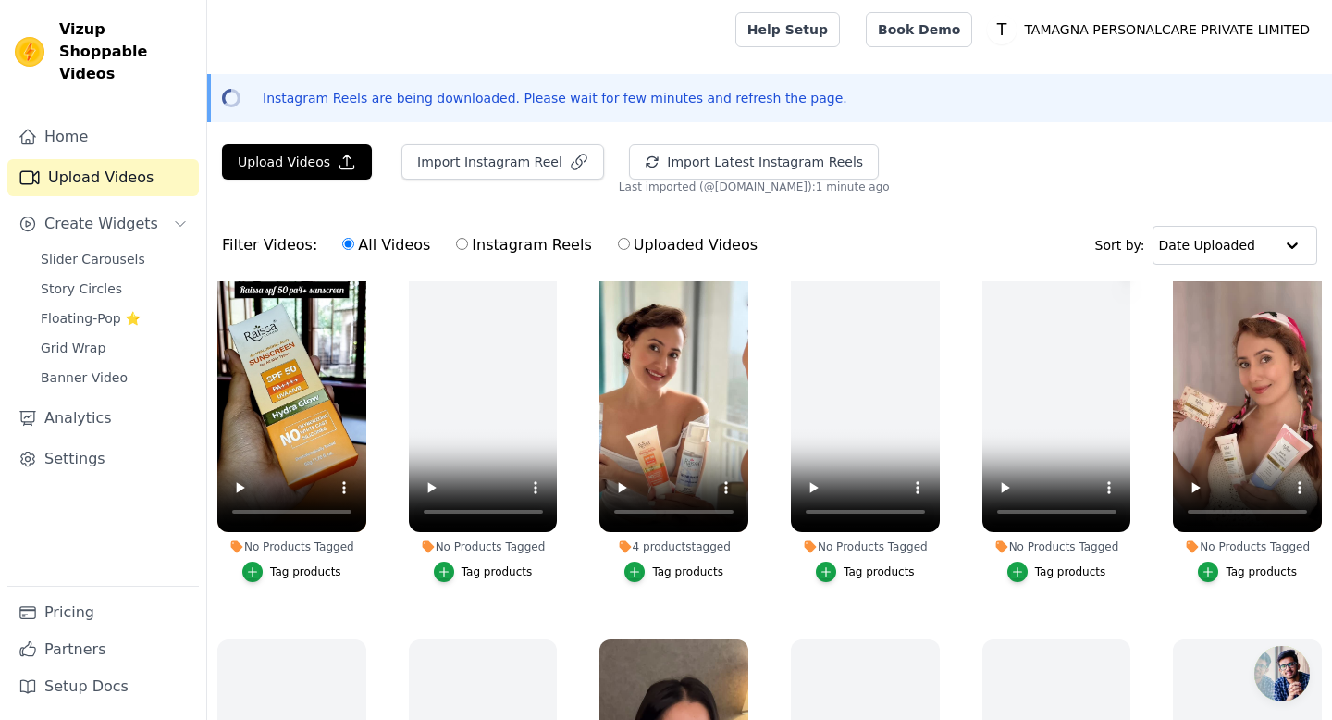
scroll to position [766, 0]
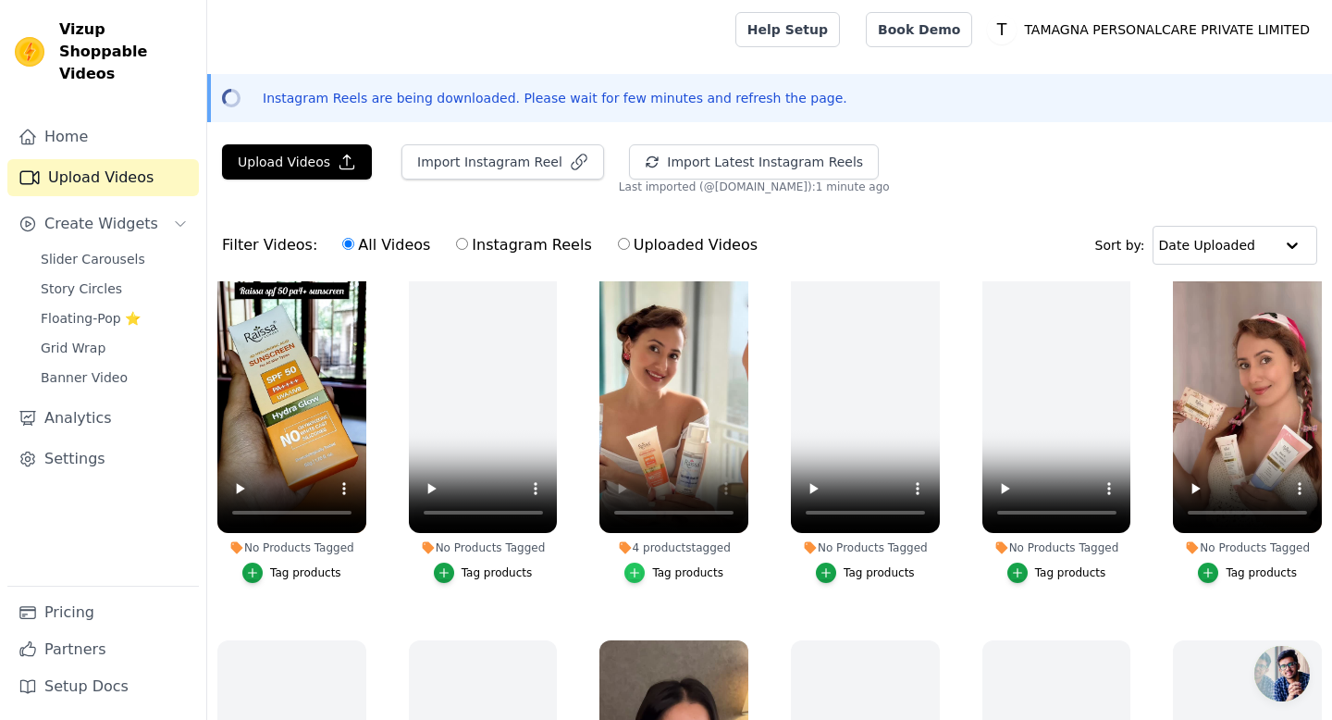
click at [635, 571] on icon "button" at bounding box center [634, 572] width 13 height 13
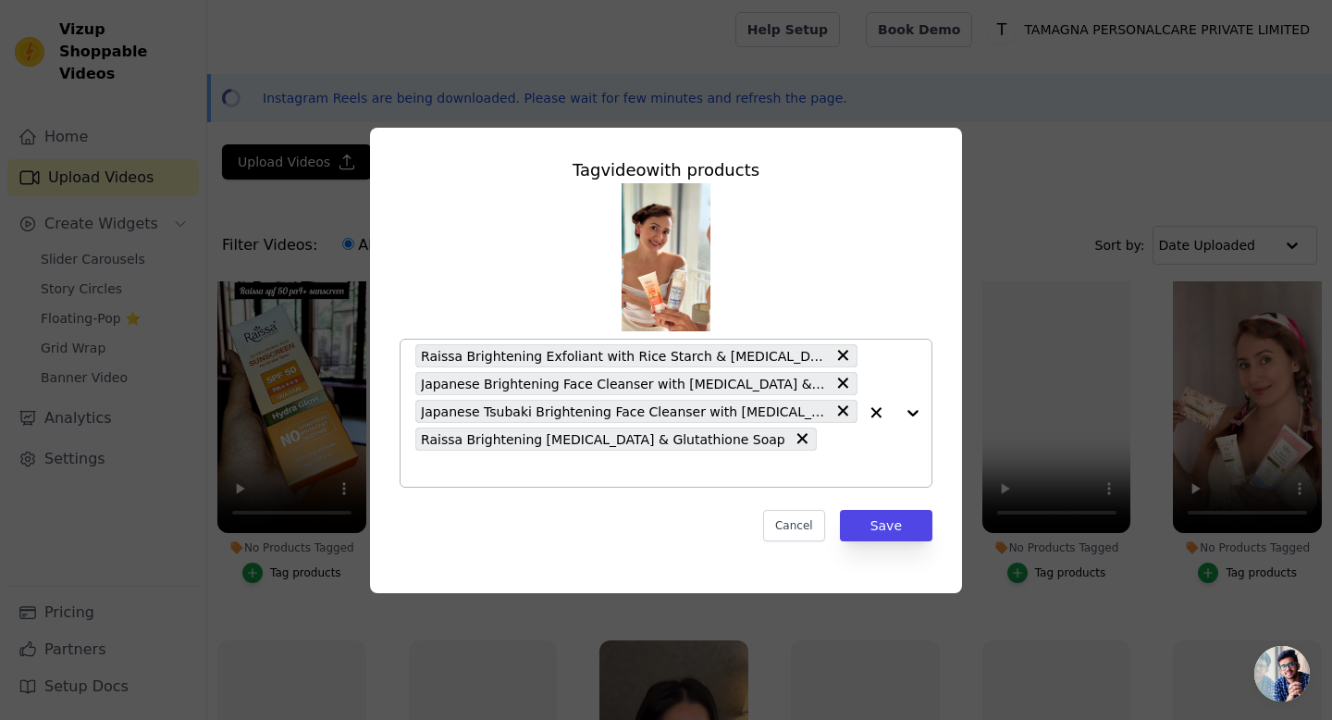
click at [876, 409] on icon "button" at bounding box center [876, 412] width 19 height 19
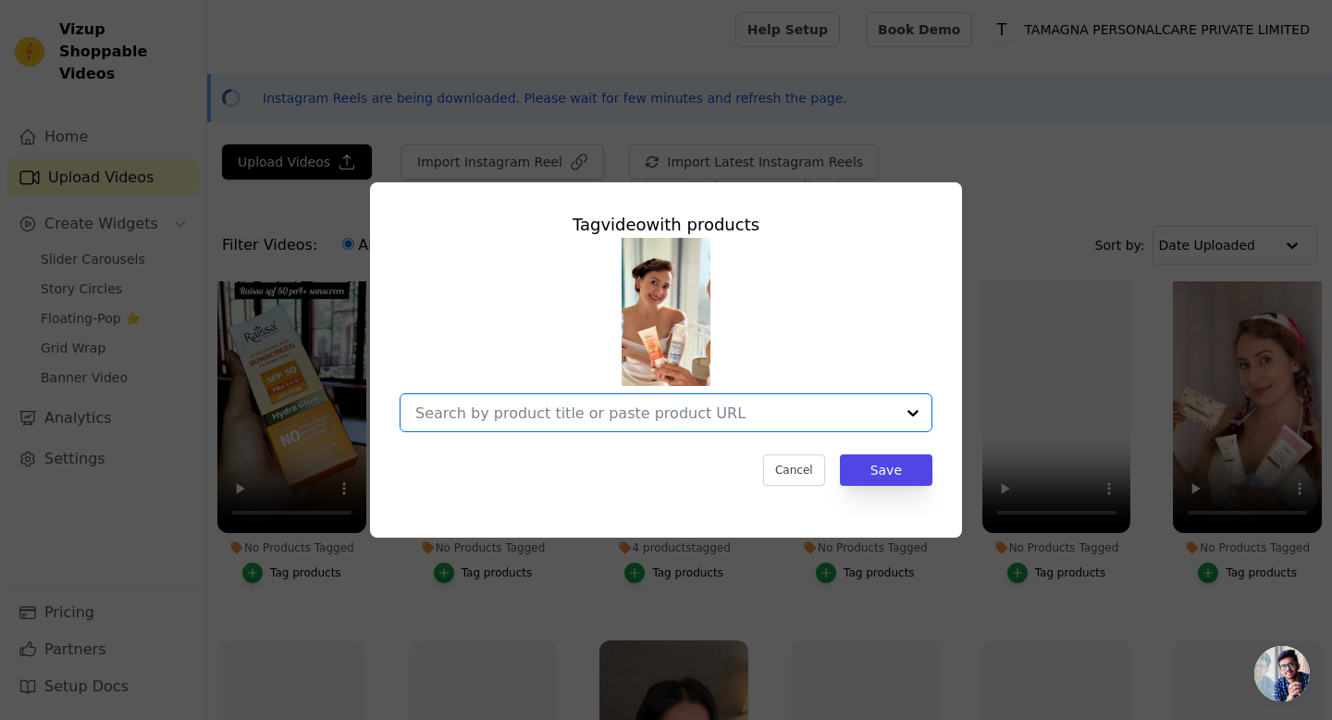
click at [811, 414] on input "4 products tagged Tag video with products Option undefined, selected. Select is…" at bounding box center [654, 413] width 479 height 18
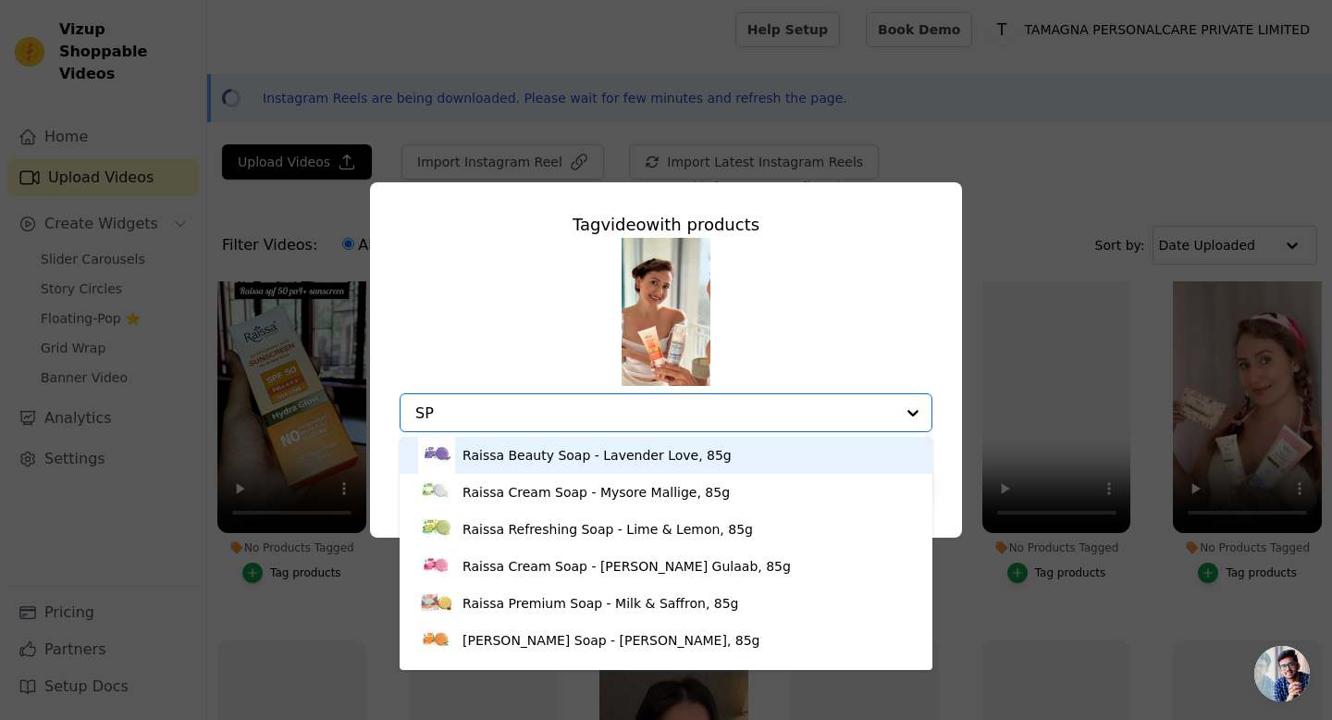
type input "SPF"
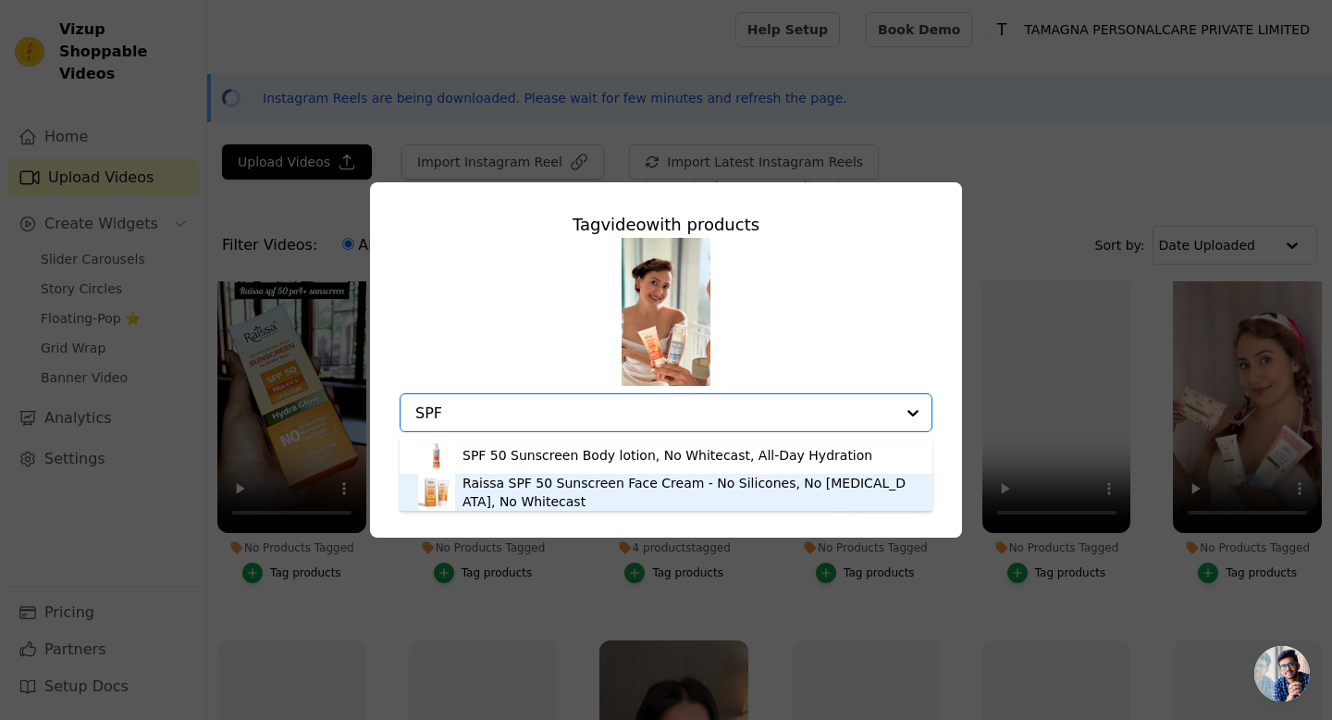
click at [592, 494] on div "Raissa SPF 50 Sunscreen Face Cream - No Silicones, No Oxybenzone, No Whitecast" at bounding box center [688, 492] width 451 height 37
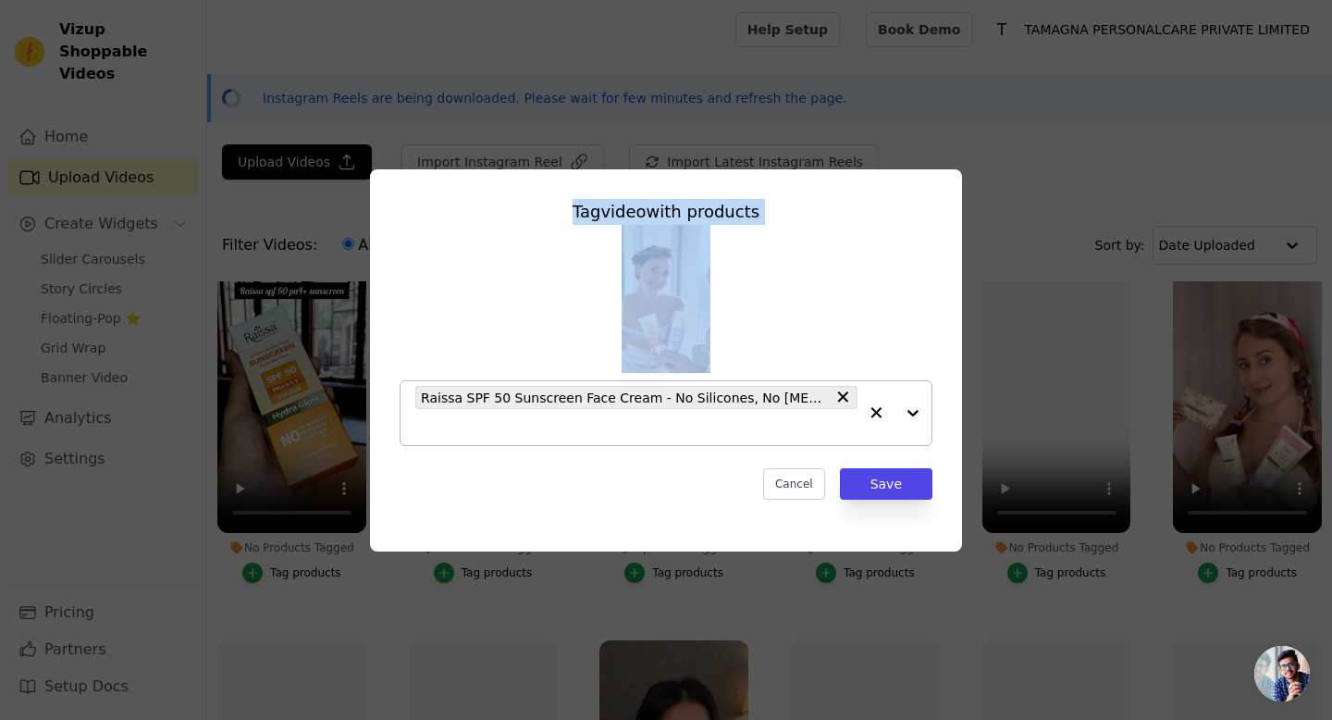
drag, startPoint x: 785, startPoint y: 194, endPoint x: 1147, endPoint y: 262, distance: 368.9
click at [1152, 263] on div "Tag video with products Raissa SPF 50 Sunscreen Face Cream - No Silicones, No O…" at bounding box center [666, 360] width 1273 height 441
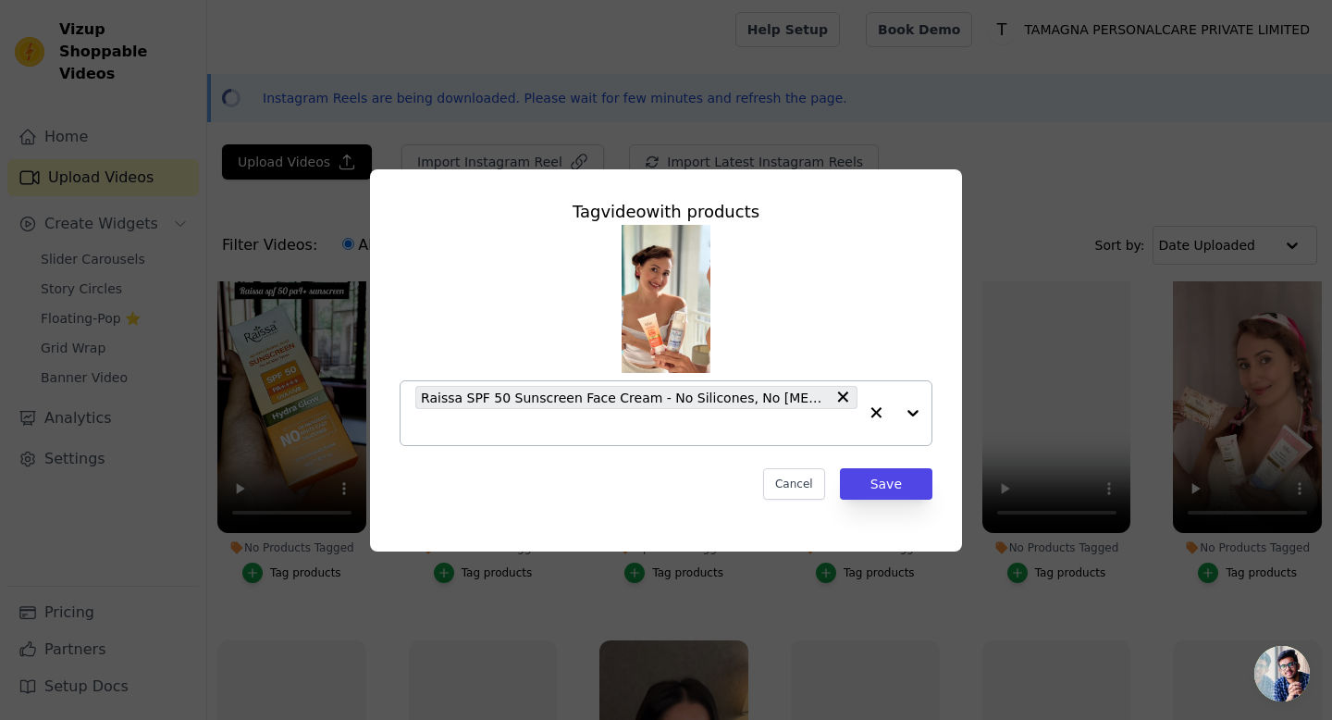
click at [741, 422] on input "4 products tagged Tag video with products Raissa SPF 50 Sunscreen Face Cream - …" at bounding box center [636, 427] width 442 height 18
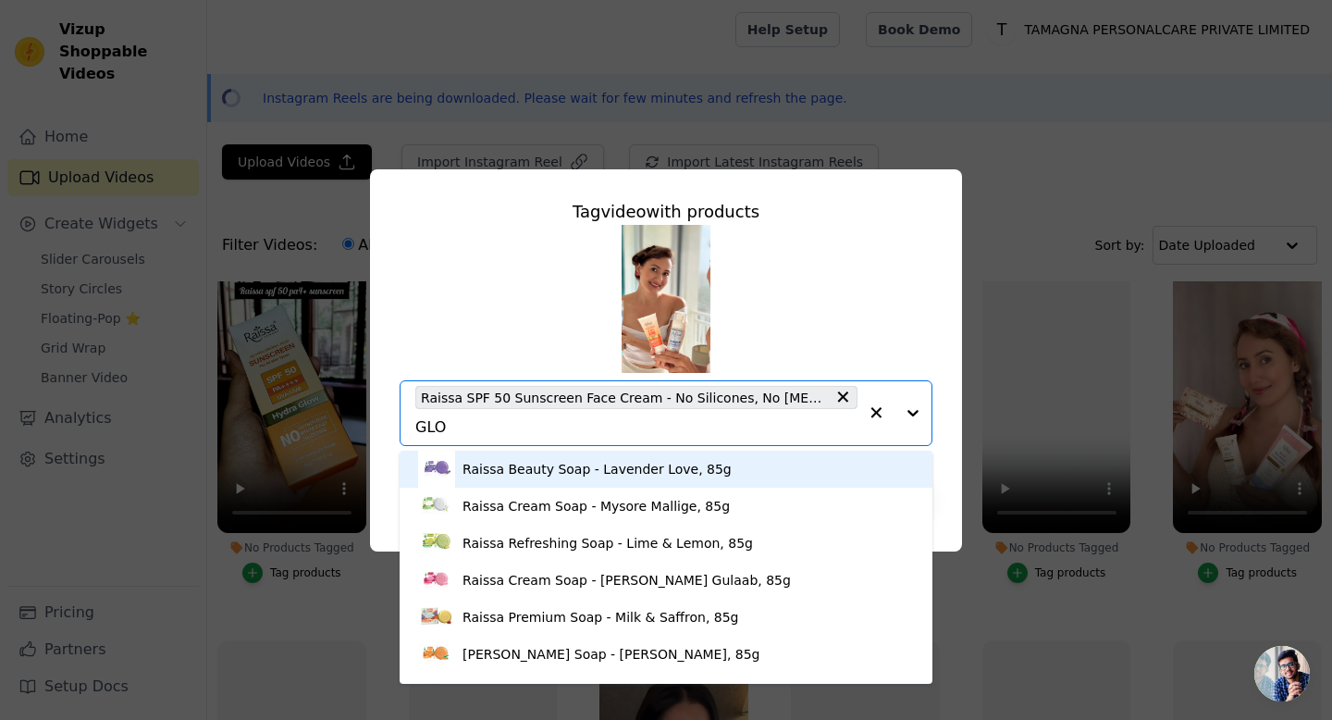
type input "GLOW"
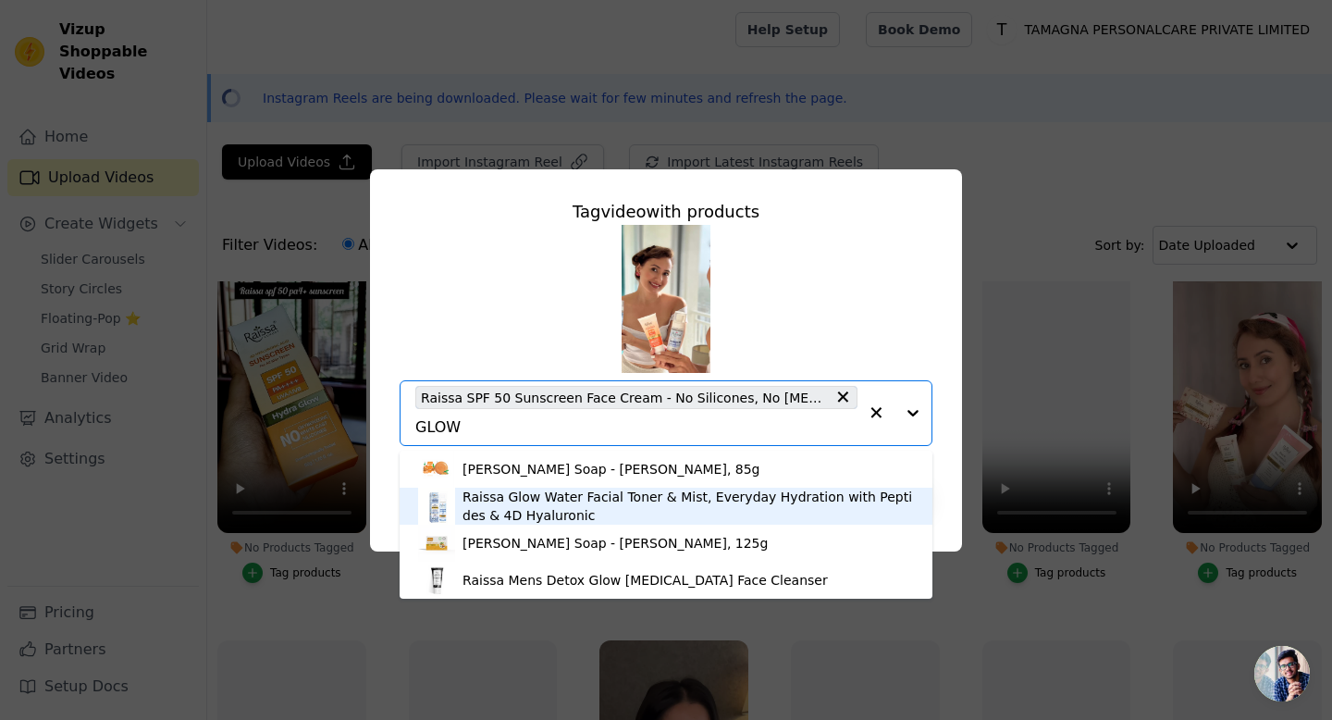
click at [517, 511] on div "Raissa Glow Water Facial Toner & Mist, Everyday Hydration with Peptides & 4D Hy…" at bounding box center [688, 506] width 451 height 37
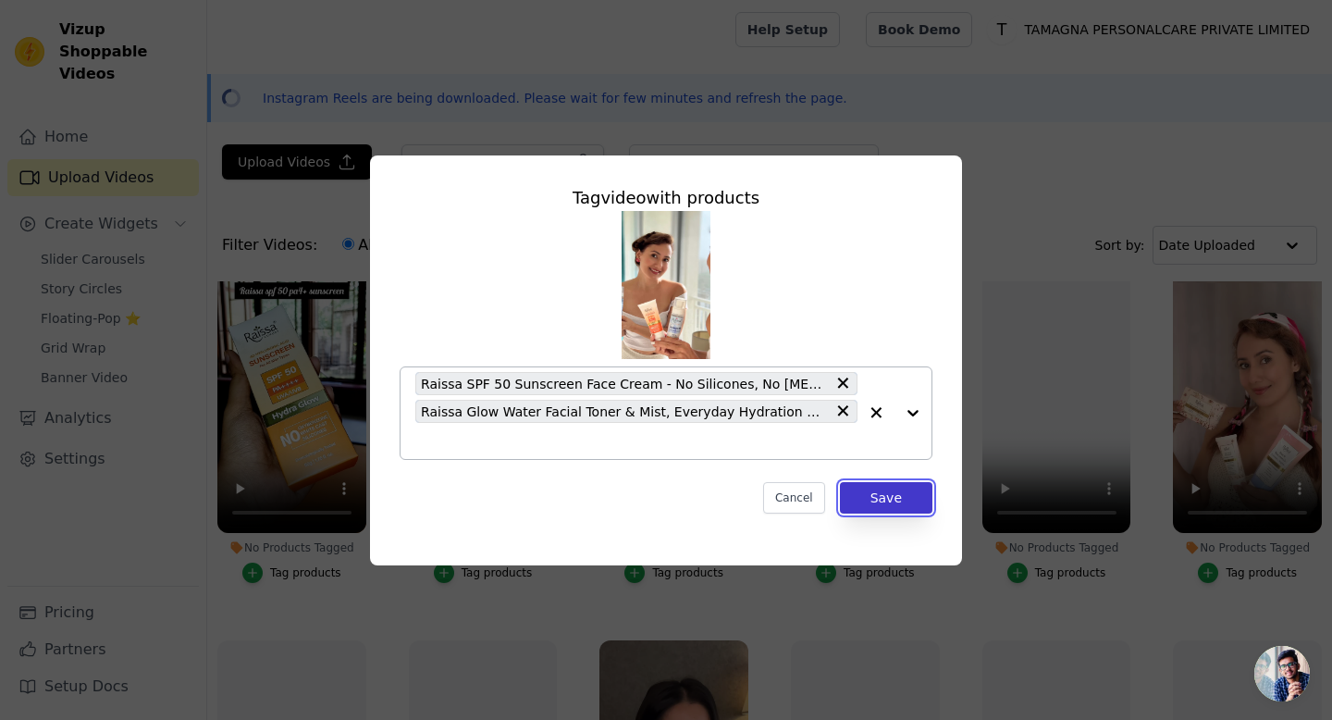
click at [895, 501] on button "Save" at bounding box center [886, 497] width 93 height 31
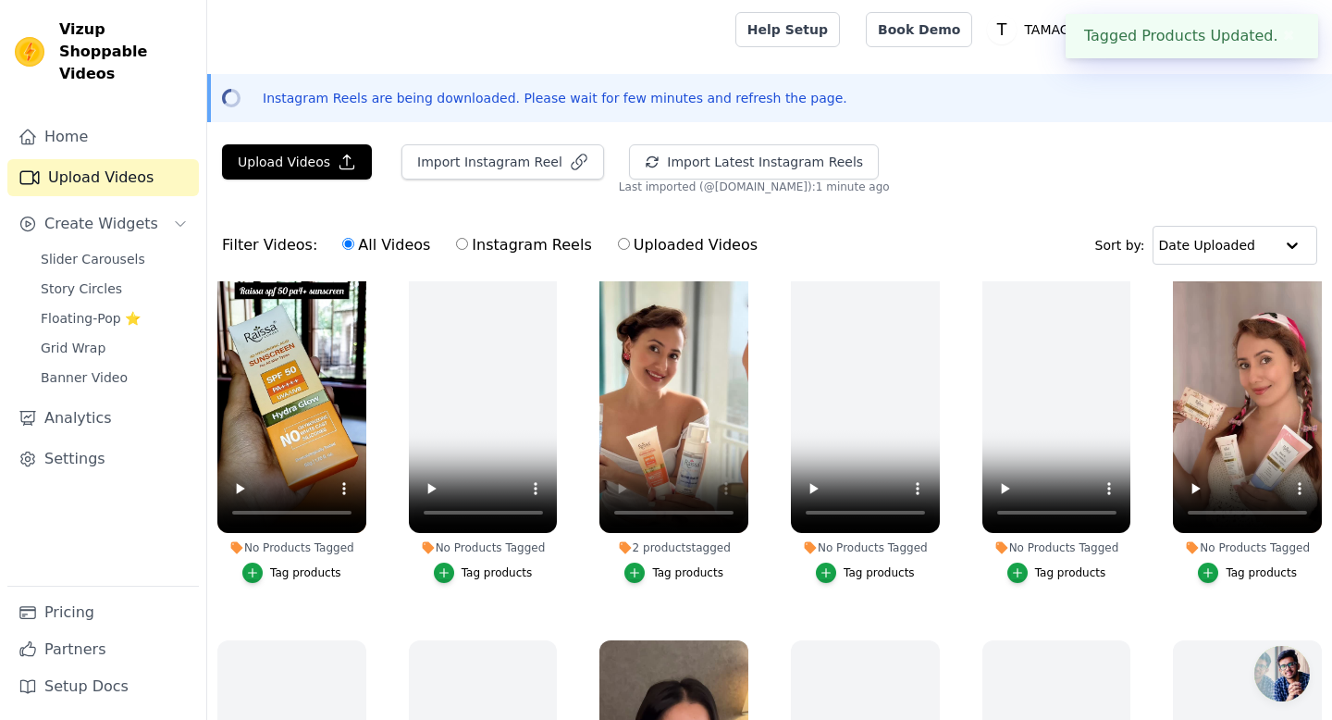
click at [1267, 569] on div "Tag products" at bounding box center [1261, 572] width 71 height 15
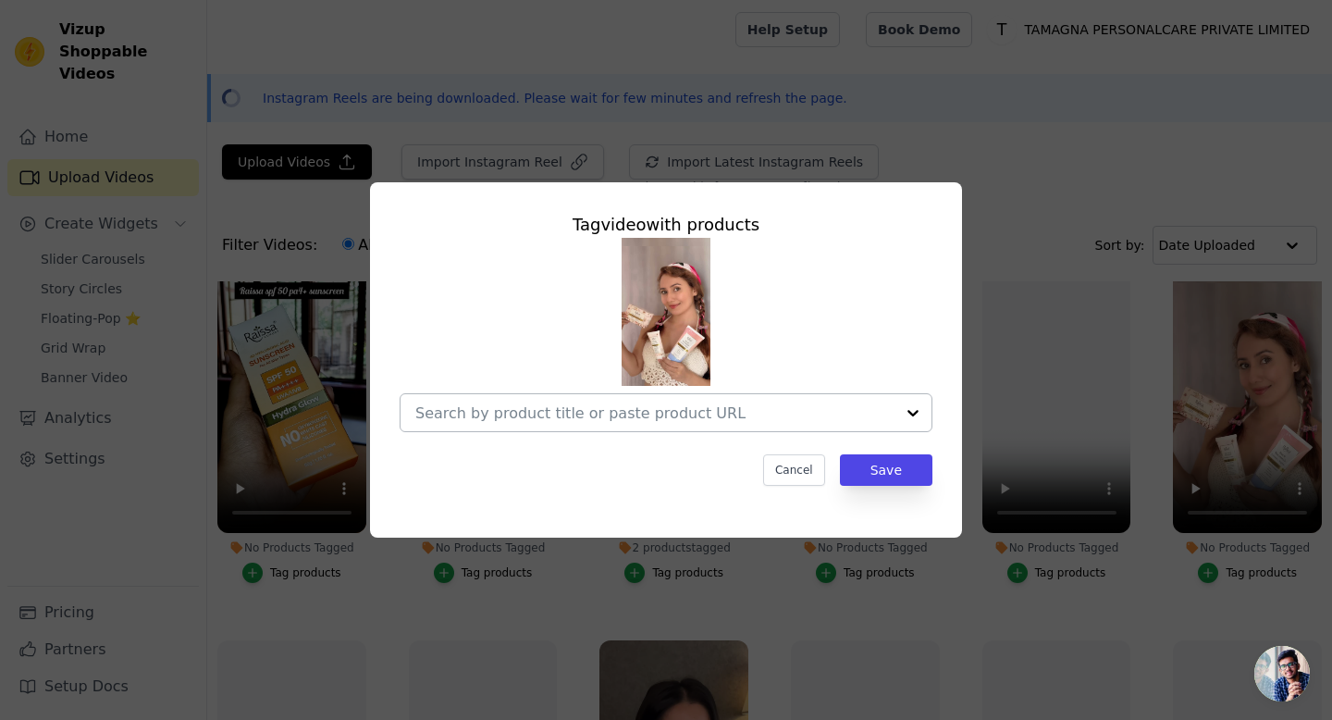
click at [736, 417] on input "No Products Tagged Tag video with products Cancel Save Tag products" at bounding box center [654, 413] width 479 height 18
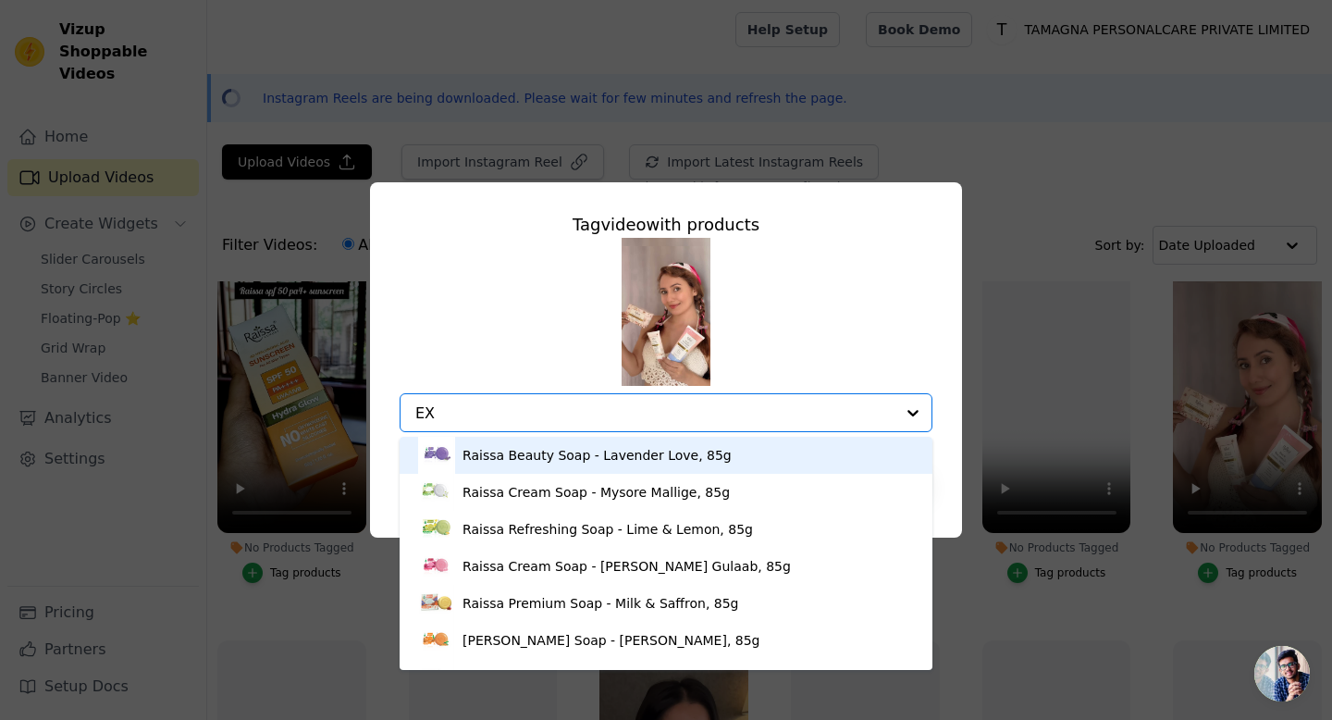
type input "EXF"
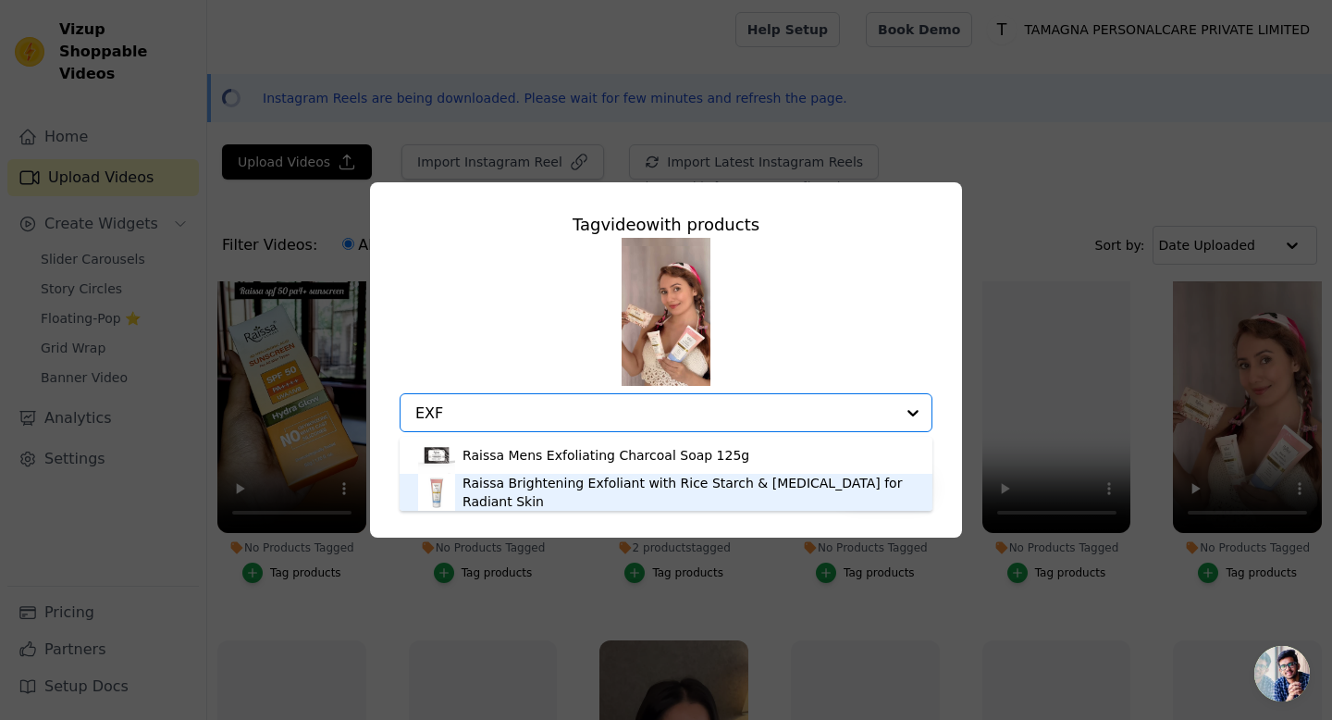
click at [657, 482] on div "Raissa Brightening Exfoliant with Rice Starch & Niacinamide for Radiant Skin" at bounding box center [688, 492] width 451 height 37
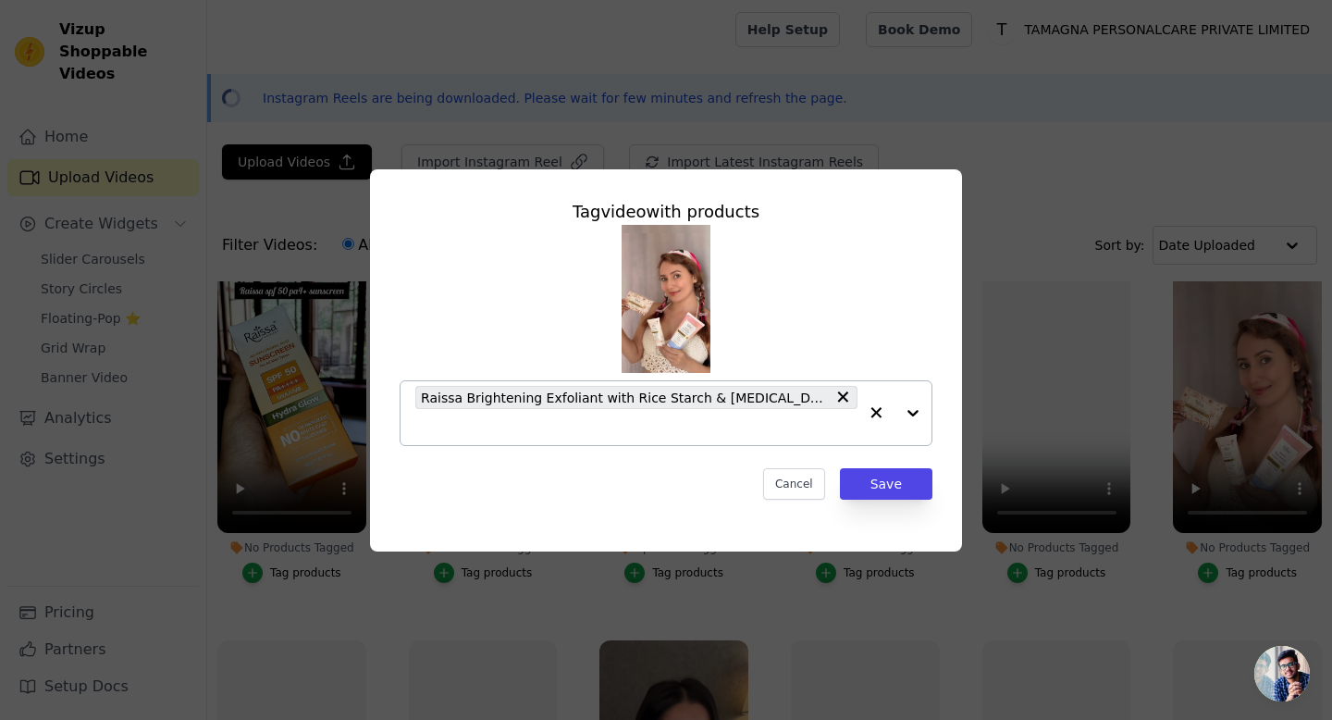
type input "F"
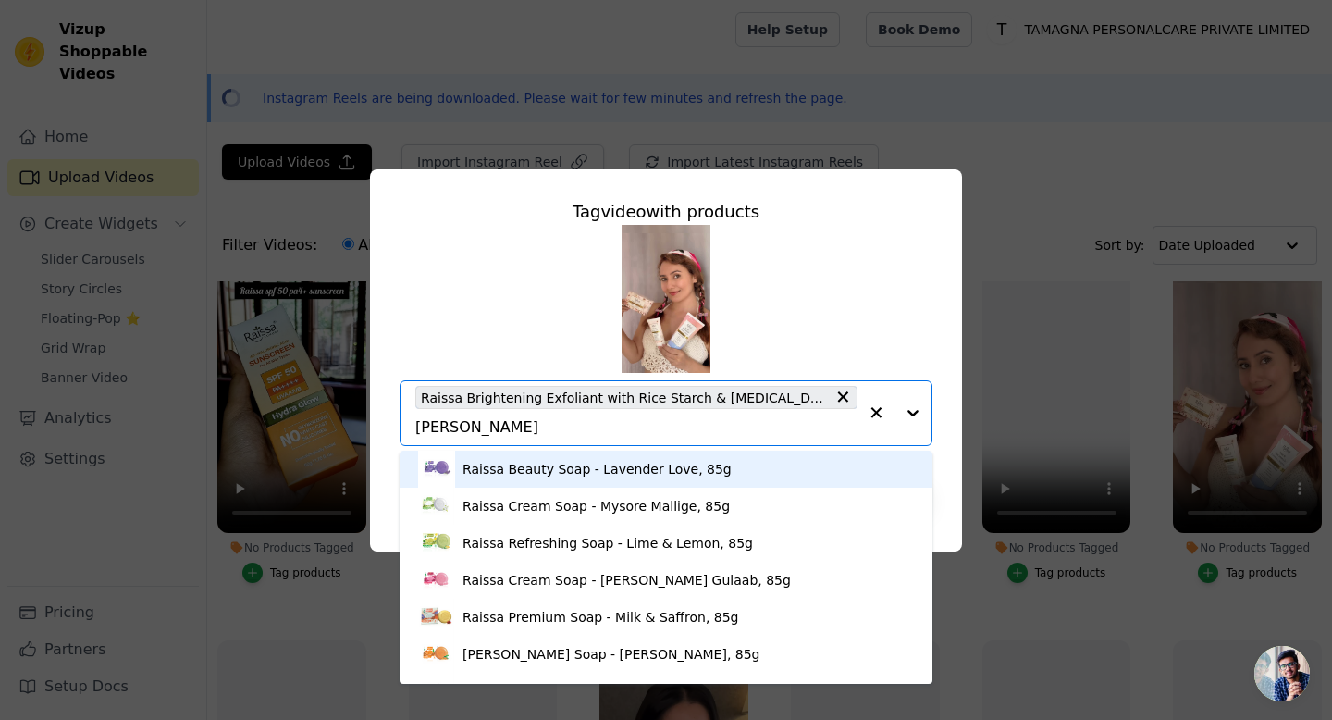
type input "JAP"
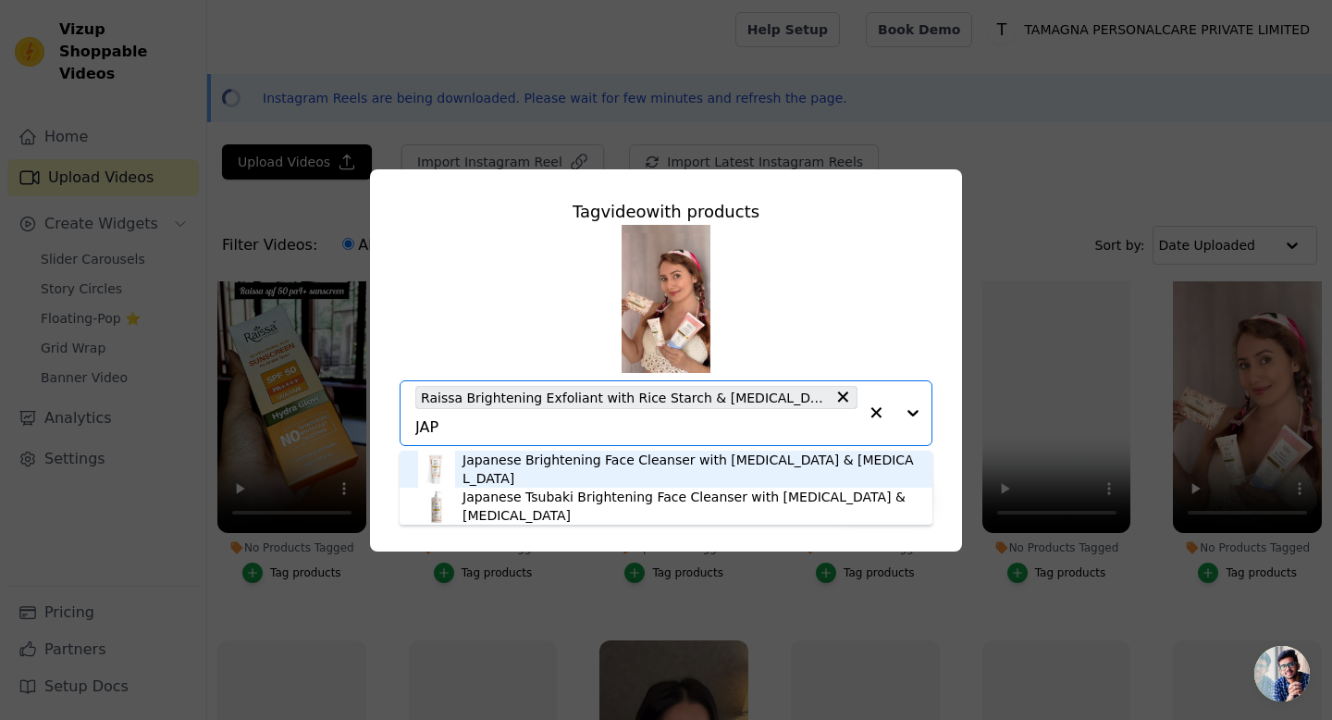
click at [488, 468] on div "Japanese Brightening Face Cleanser with Kojic Acid & Niacinamide" at bounding box center [688, 469] width 451 height 37
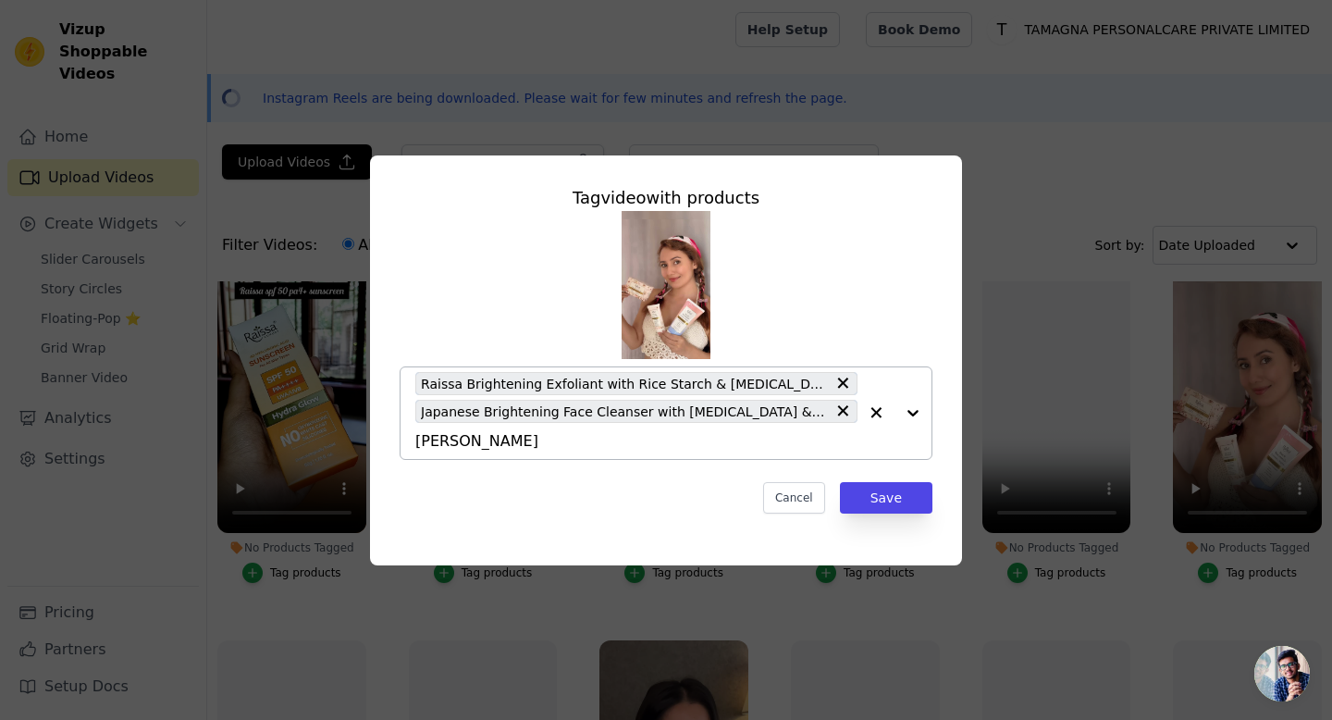
type input "JAP"
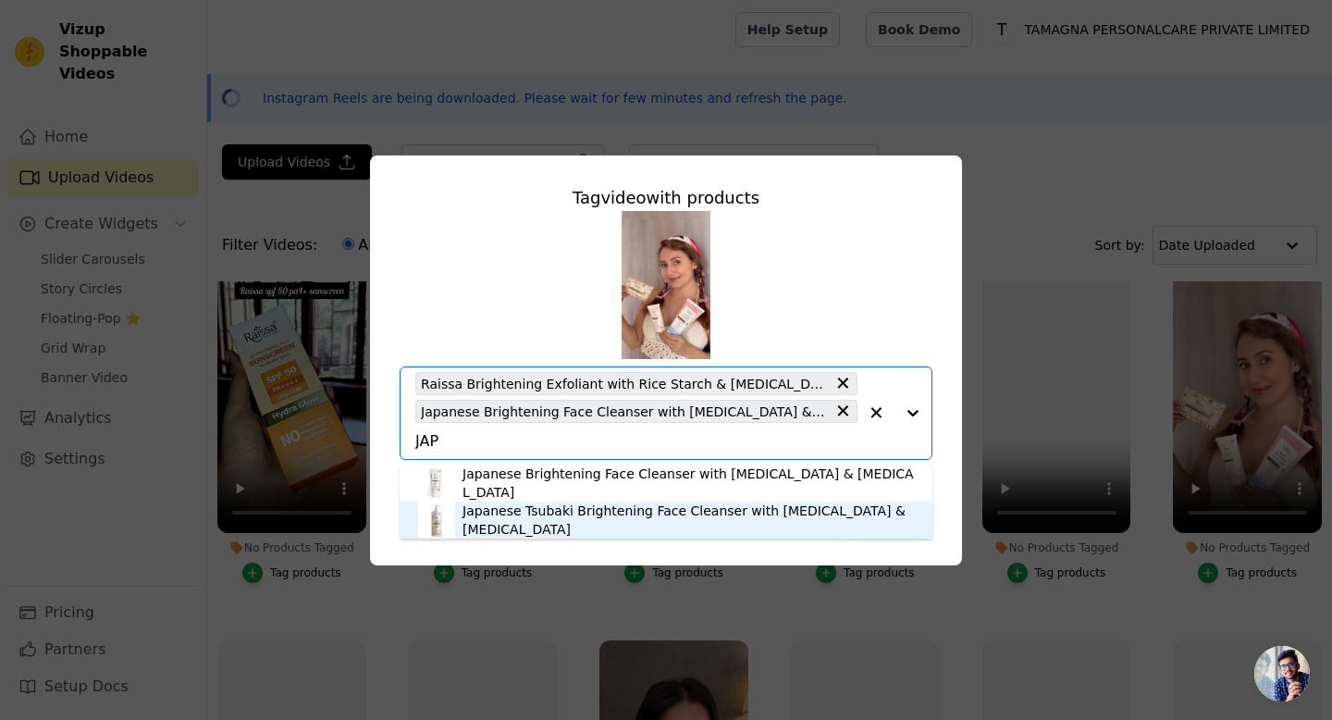
click at [494, 513] on div "Japanese Tsubaki Brightening Face Cleanser with Kojic Acid & Niacinamide" at bounding box center [688, 519] width 451 height 37
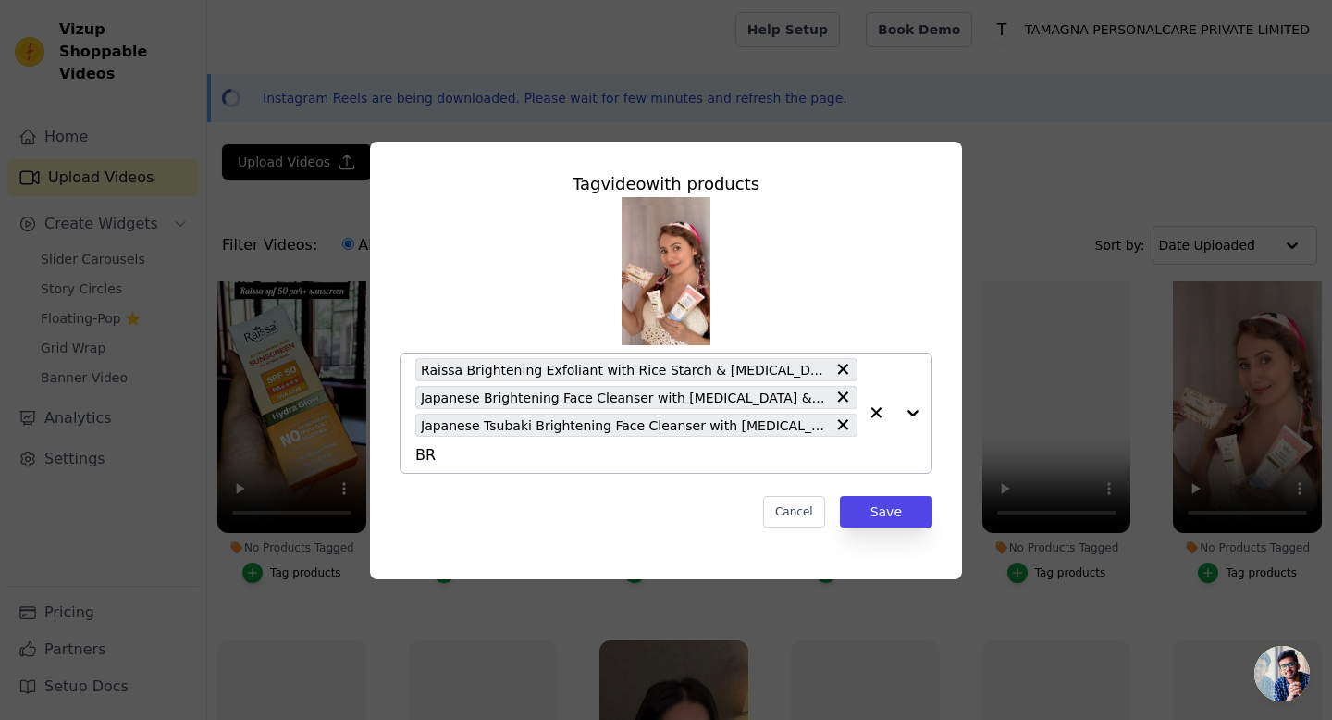
type input "BRI"
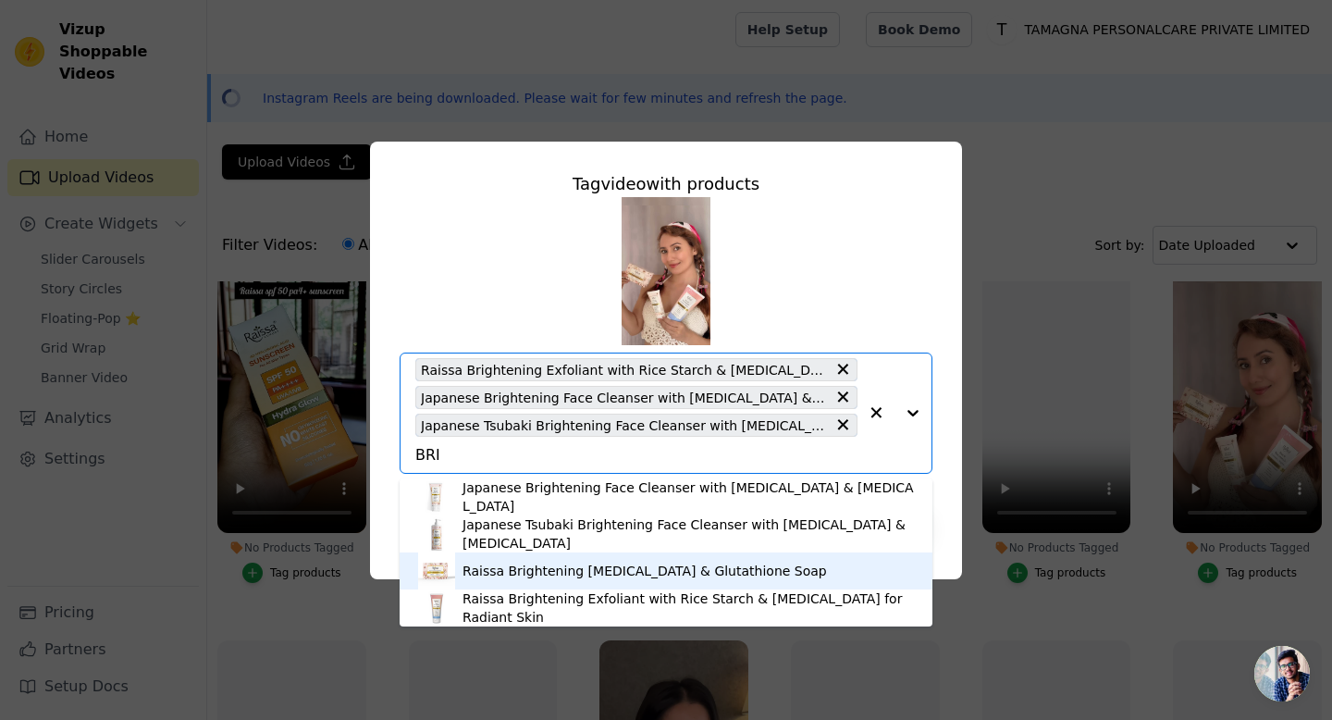
click at [493, 573] on div "Raissa Brightening Kojic Acid & Glutathione Soap" at bounding box center [645, 571] width 365 height 19
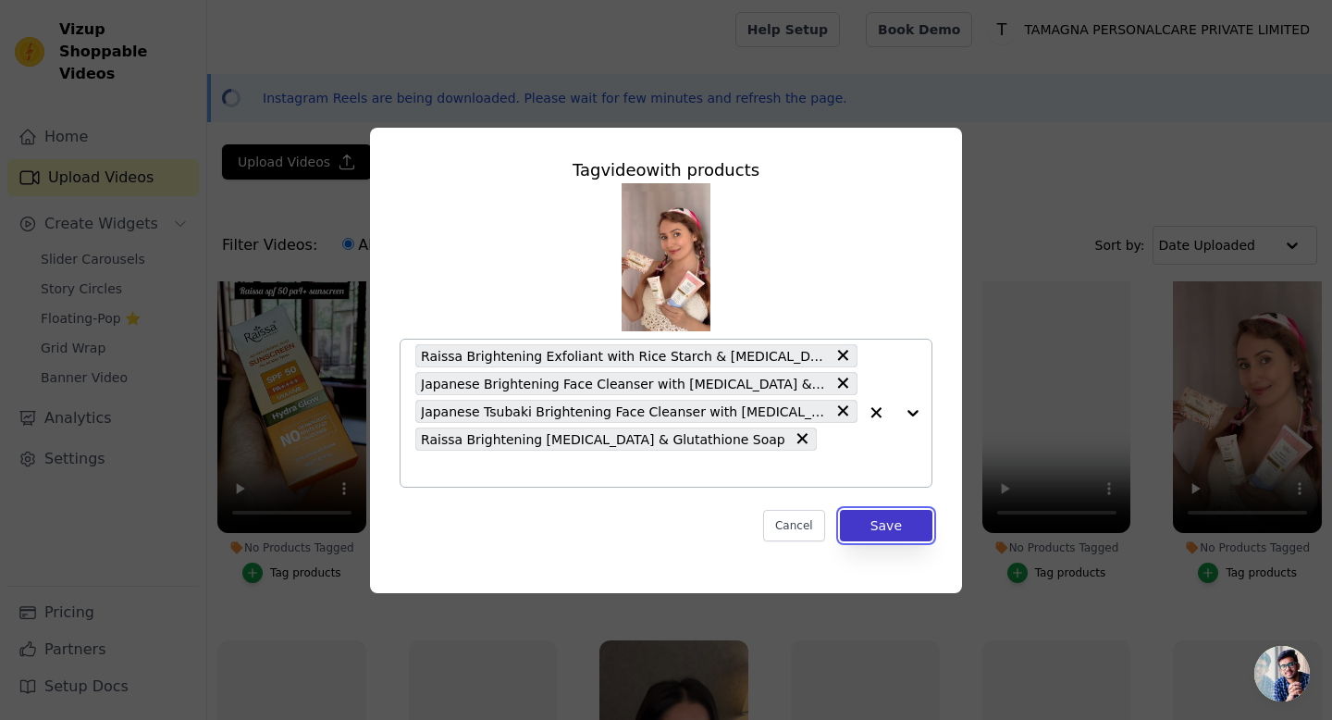
click at [884, 519] on button "Save" at bounding box center [886, 525] width 93 height 31
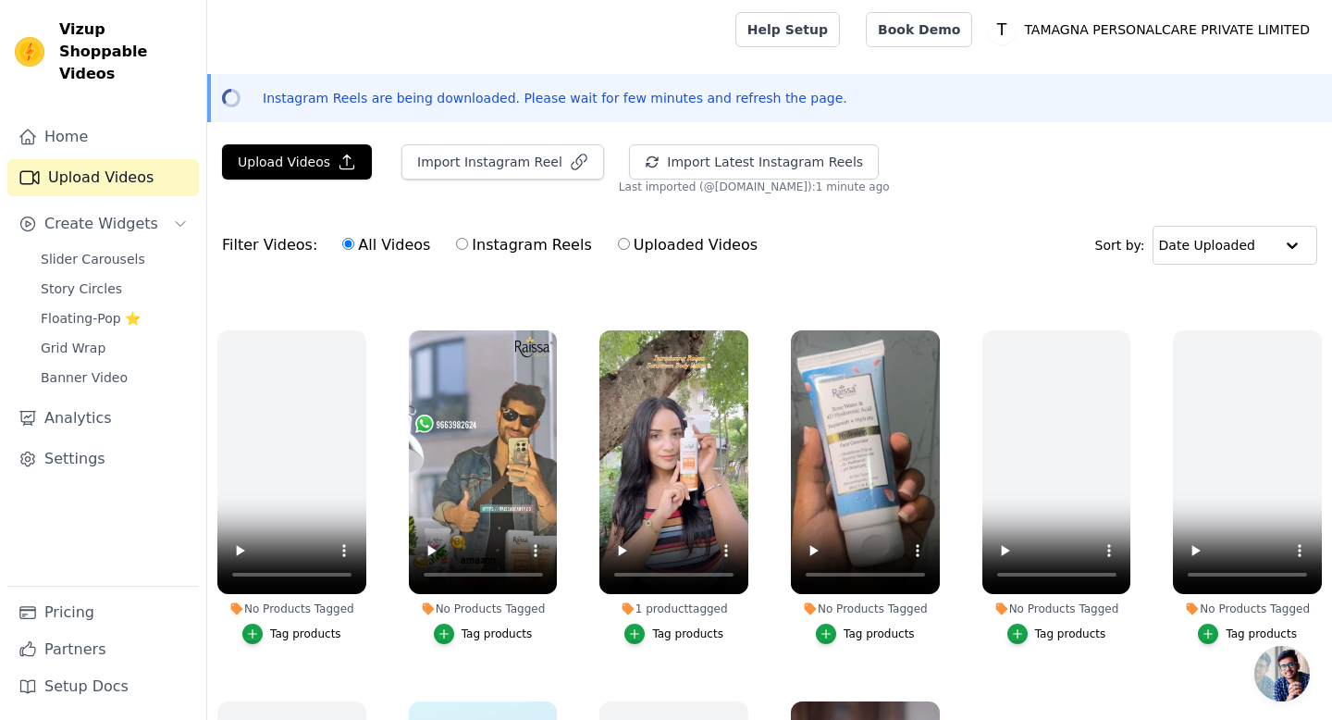
scroll to position [1446, 0]
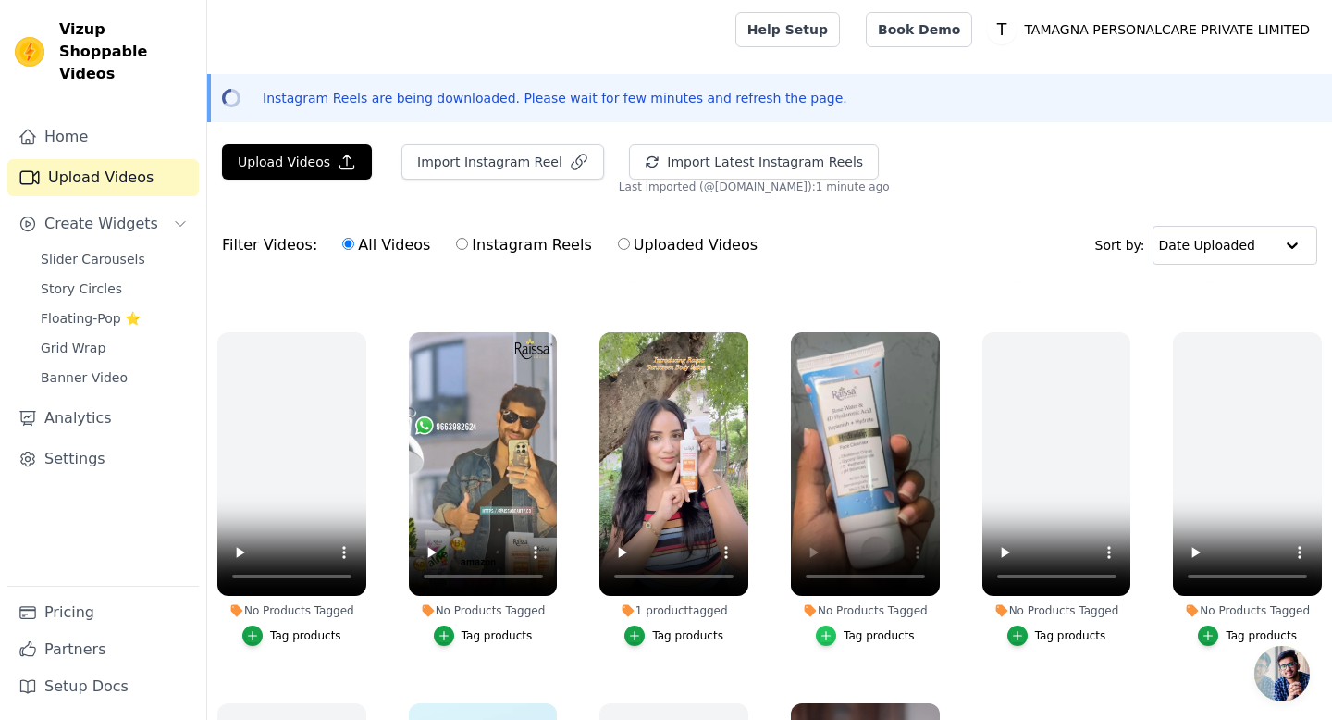
click at [828, 633] on icon "button" at bounding box center [826, 635] width 13 height 13
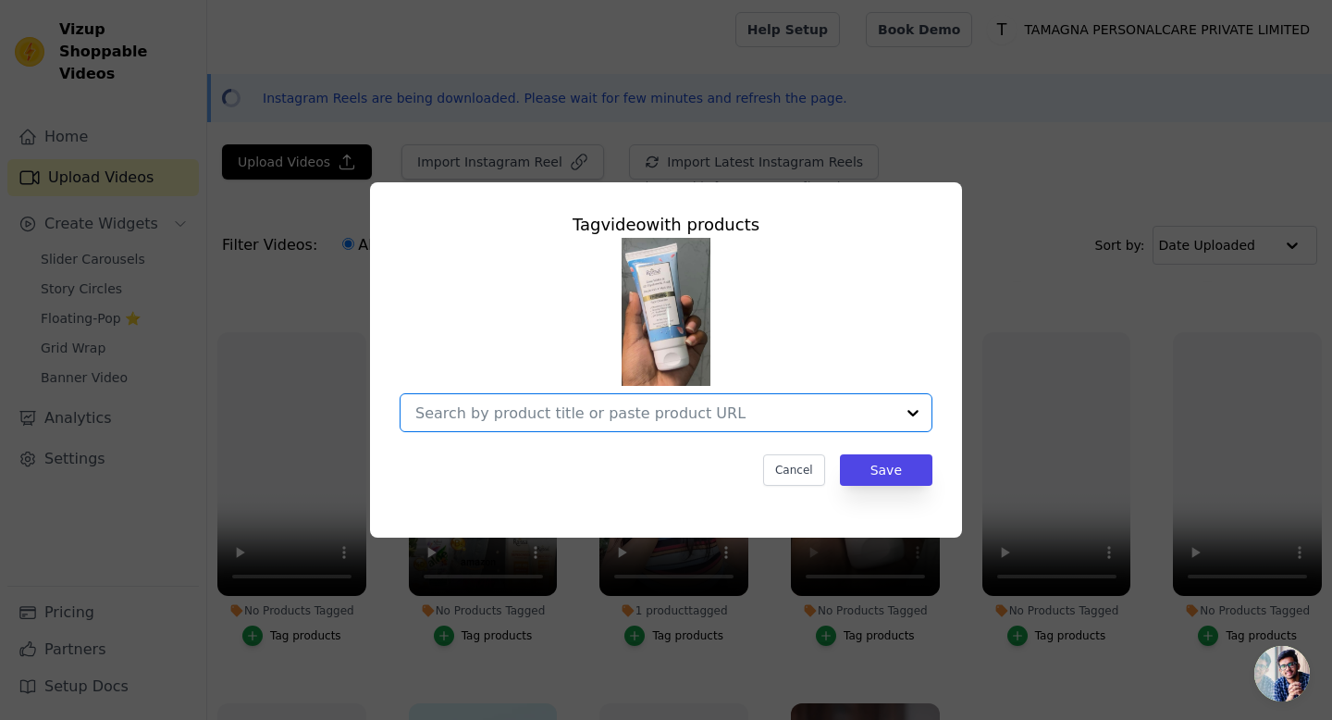
click at [797, 408] on input "No Products Tagged Tag video with products Option undefined, selected. Select i…" at bounding box center [654, 413] width 479 height 18
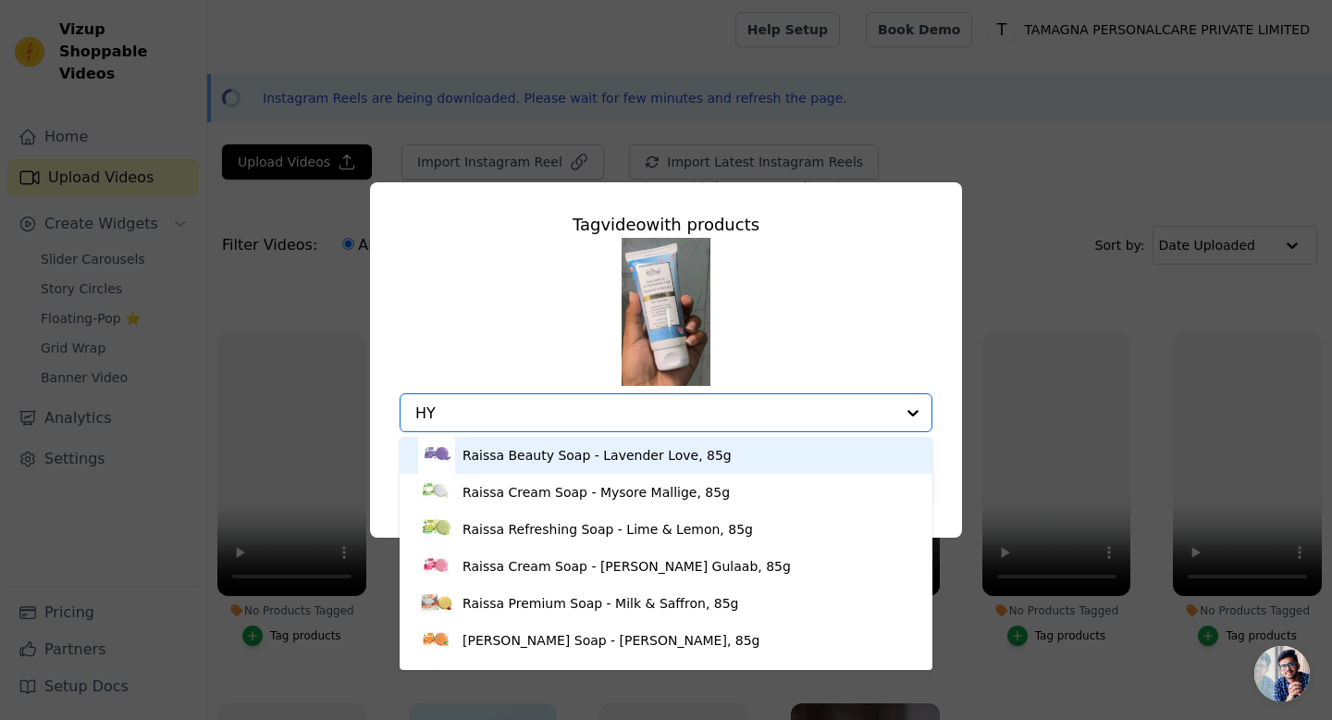
type input "HYD"
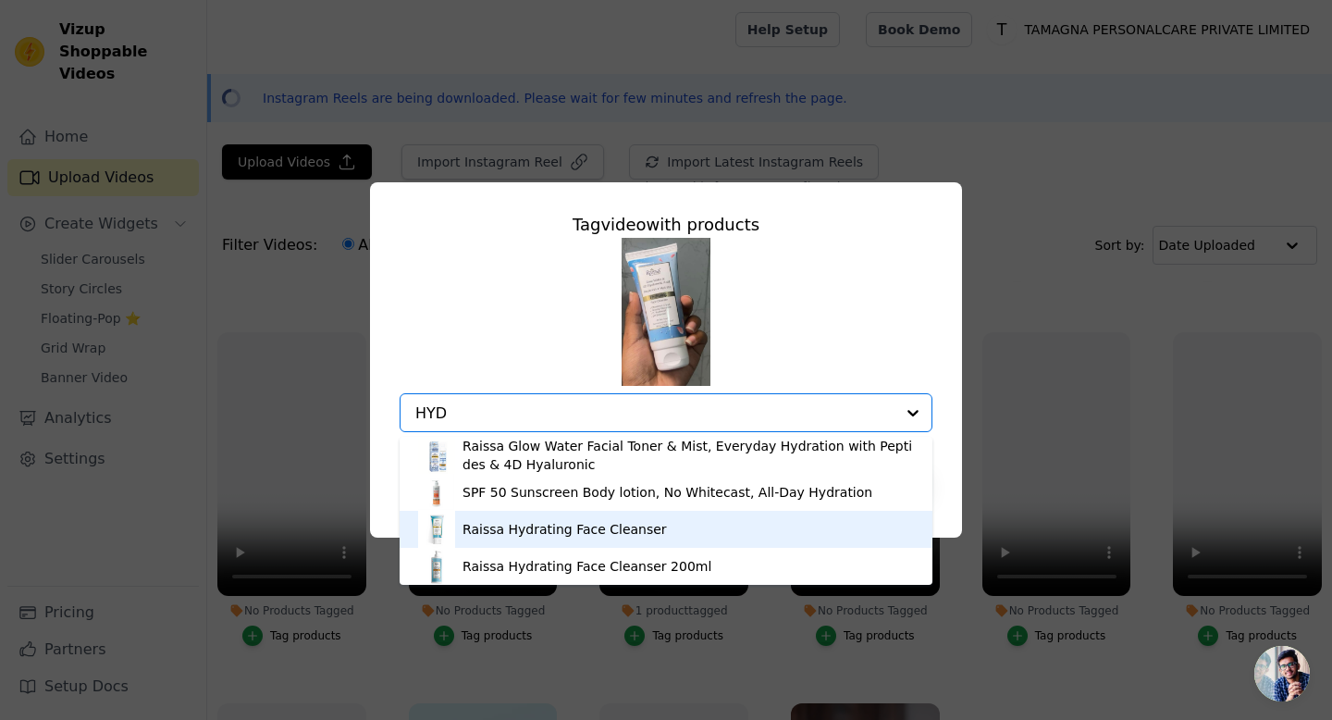
click at [510, 533] on div "Raissa Hydrating Face Cleanser" at bounding box center [565, 529] width 204 height 19
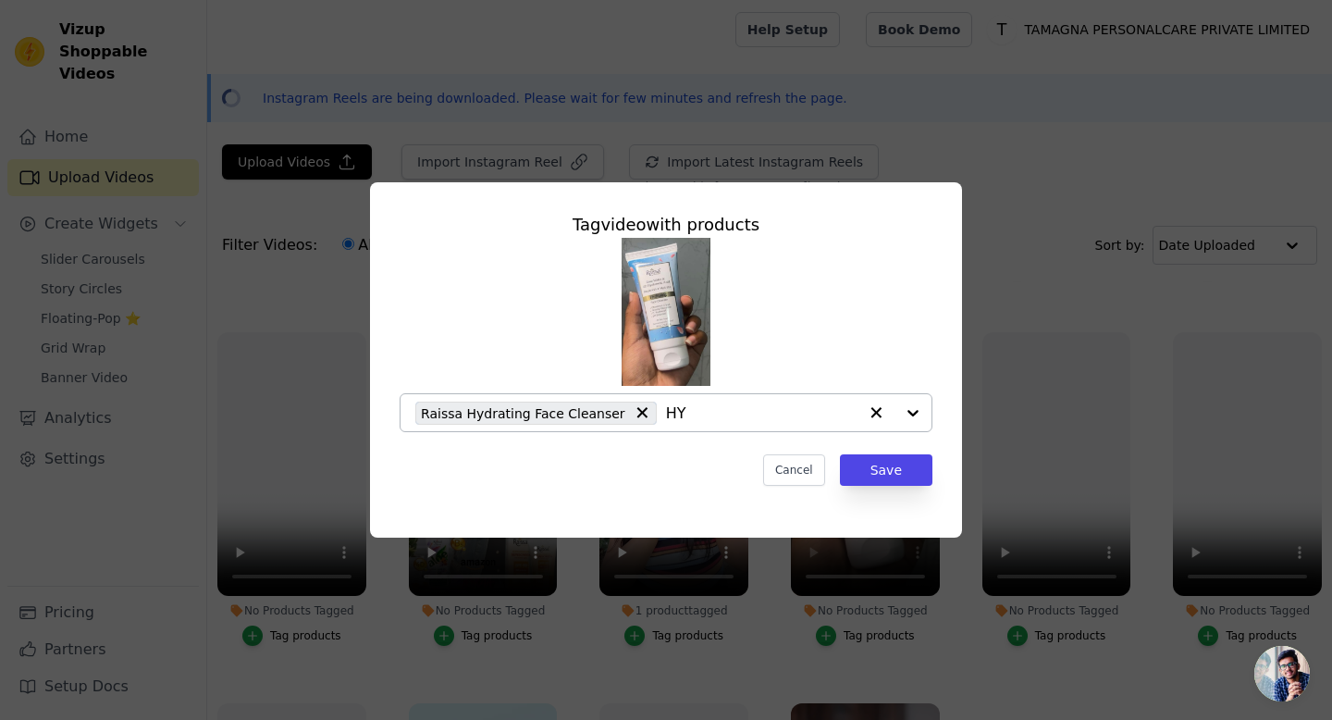
type input "HYD"
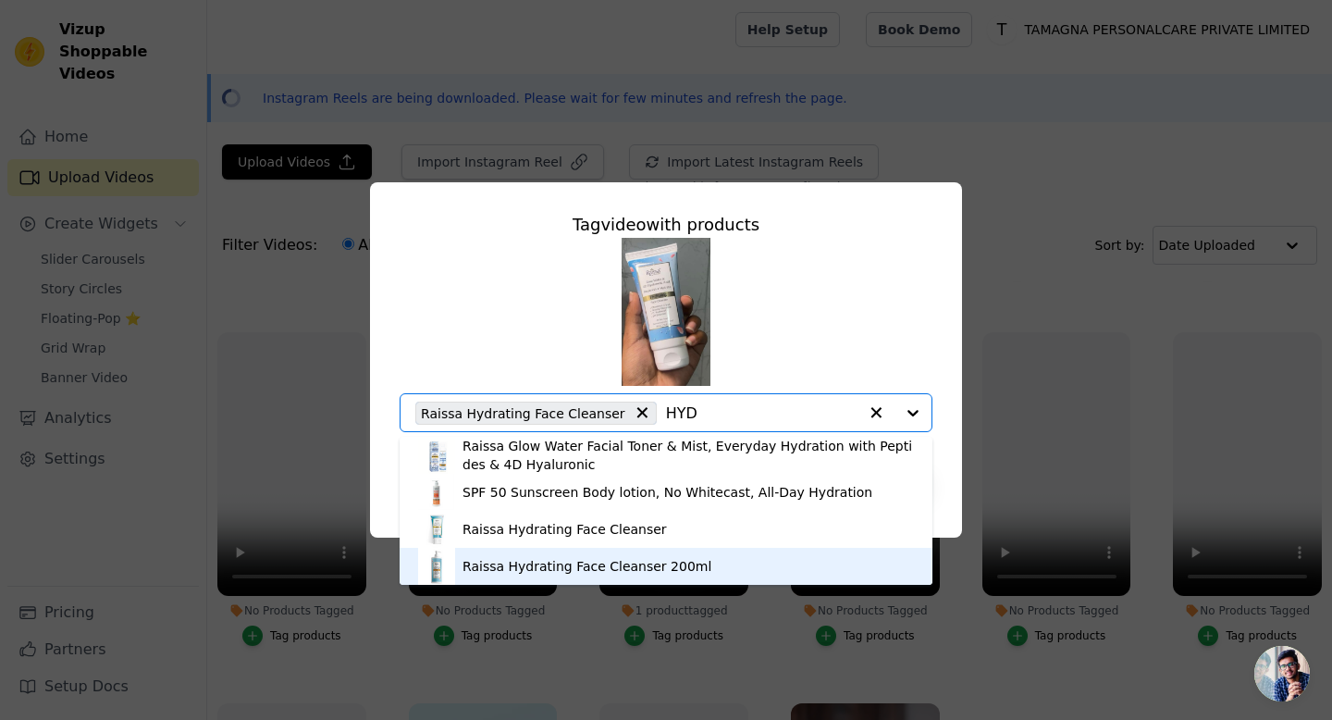
click at [465, 568] on div "Raissa Hydrating Face Cleanser 200ml" at bounding box center [587, 566] width 249 height 19
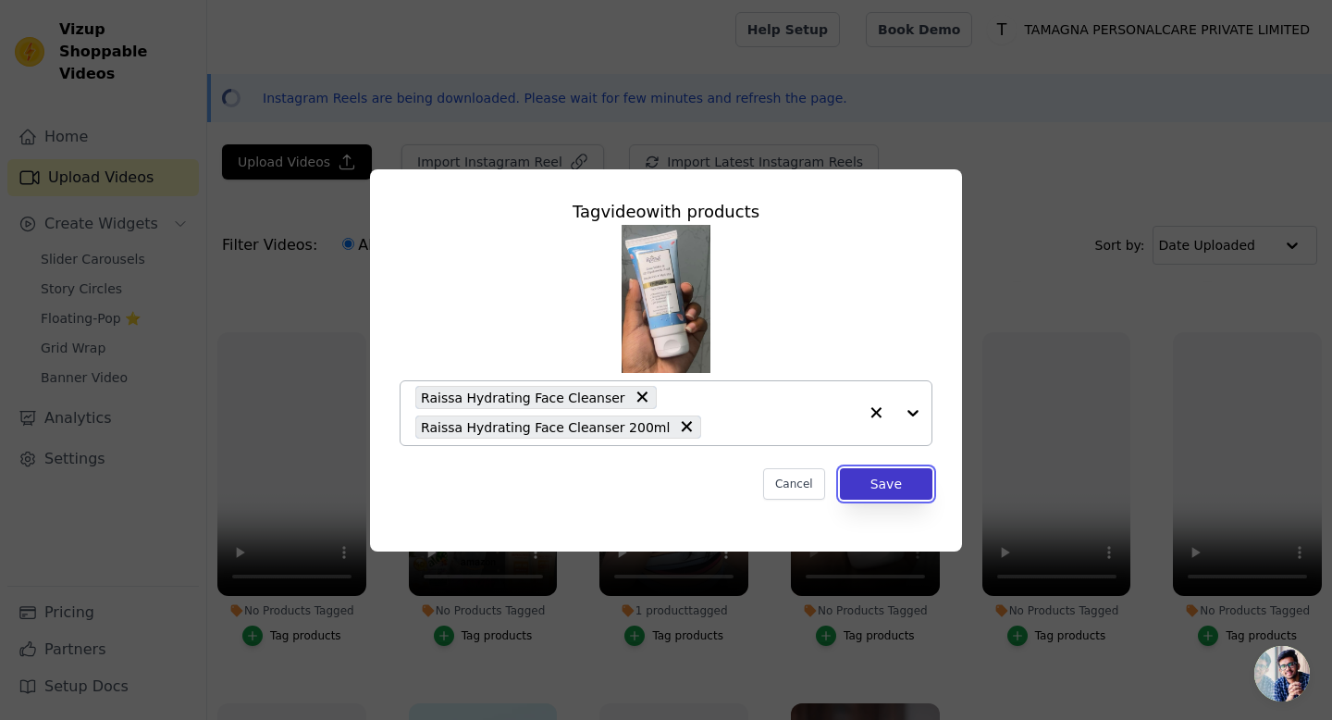
click at [915, 491] on button "Save" at bounding box center [886, 483] width 93 height 31
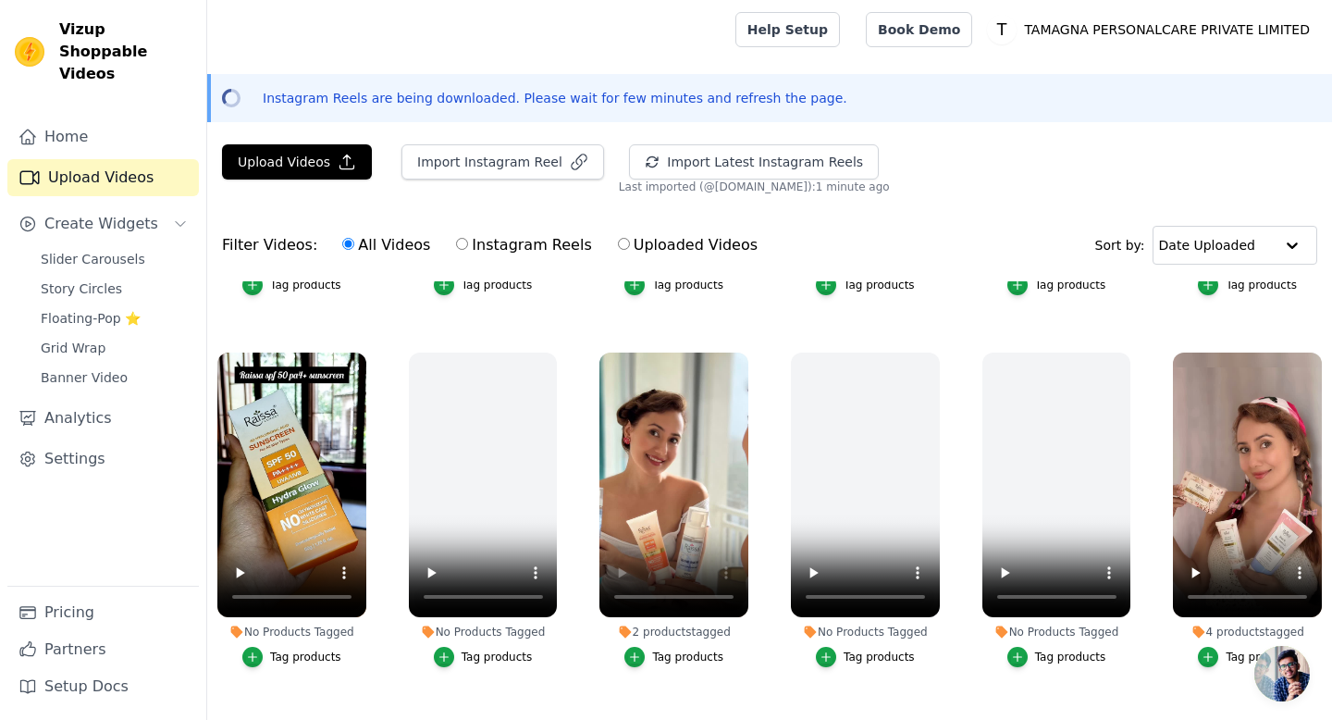
scroll to position [680, 0]
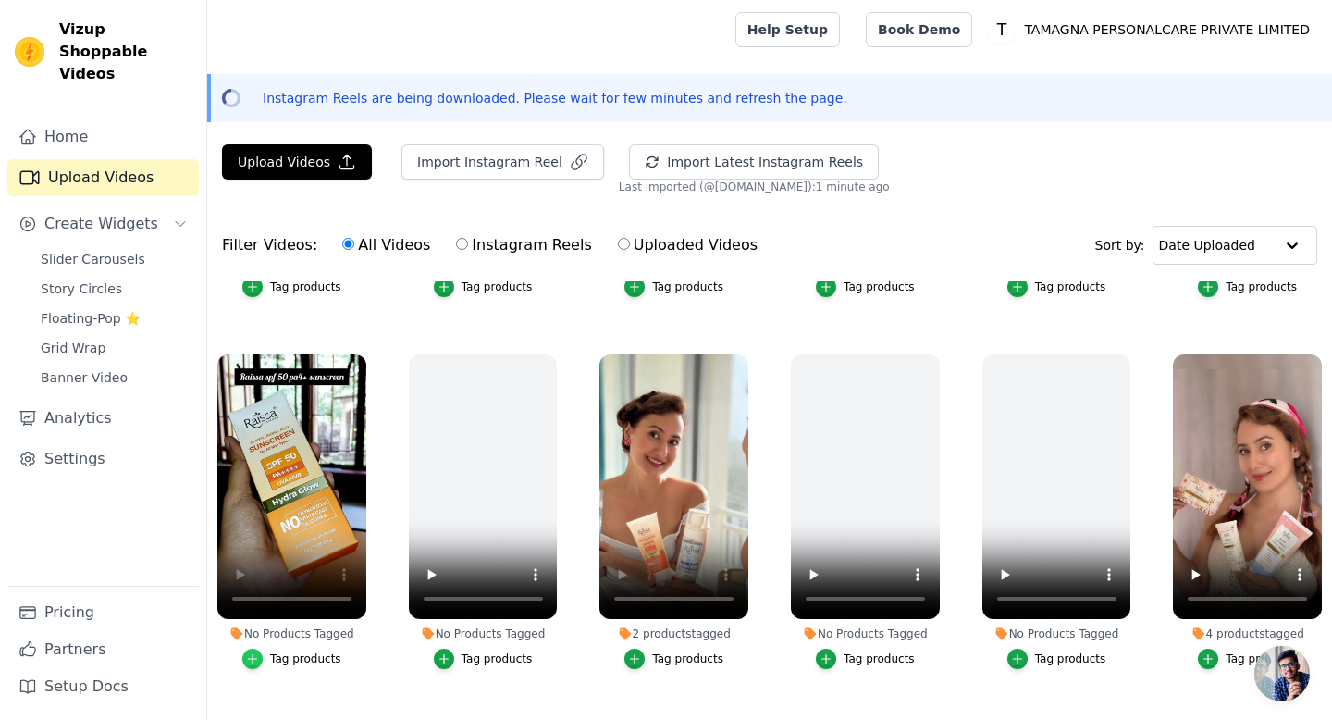
click at [255, 657] on icon "button" at bounding box center [252, 658] width 13 height 13
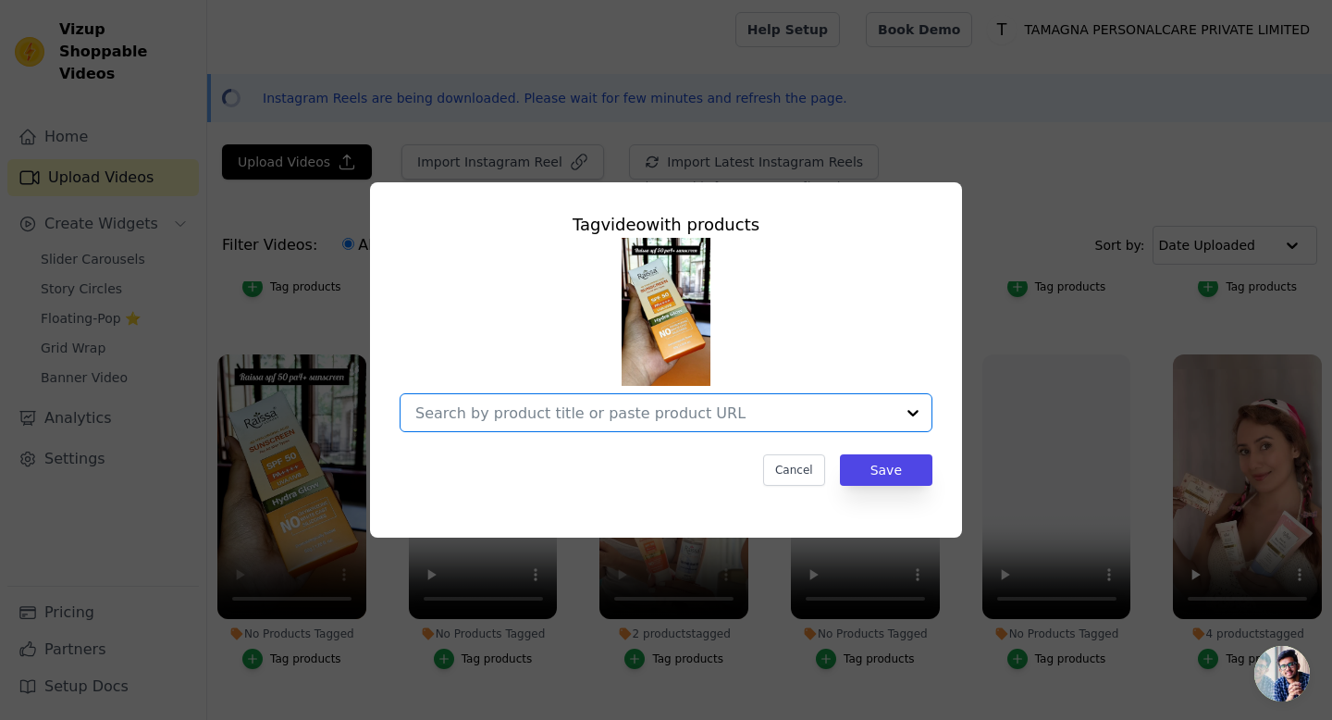
click at [587, 414] on input "No Products Tagged Tag video with products Option undefined, selected. Select i…" at bounding box center [654, 413] width 479 height 18
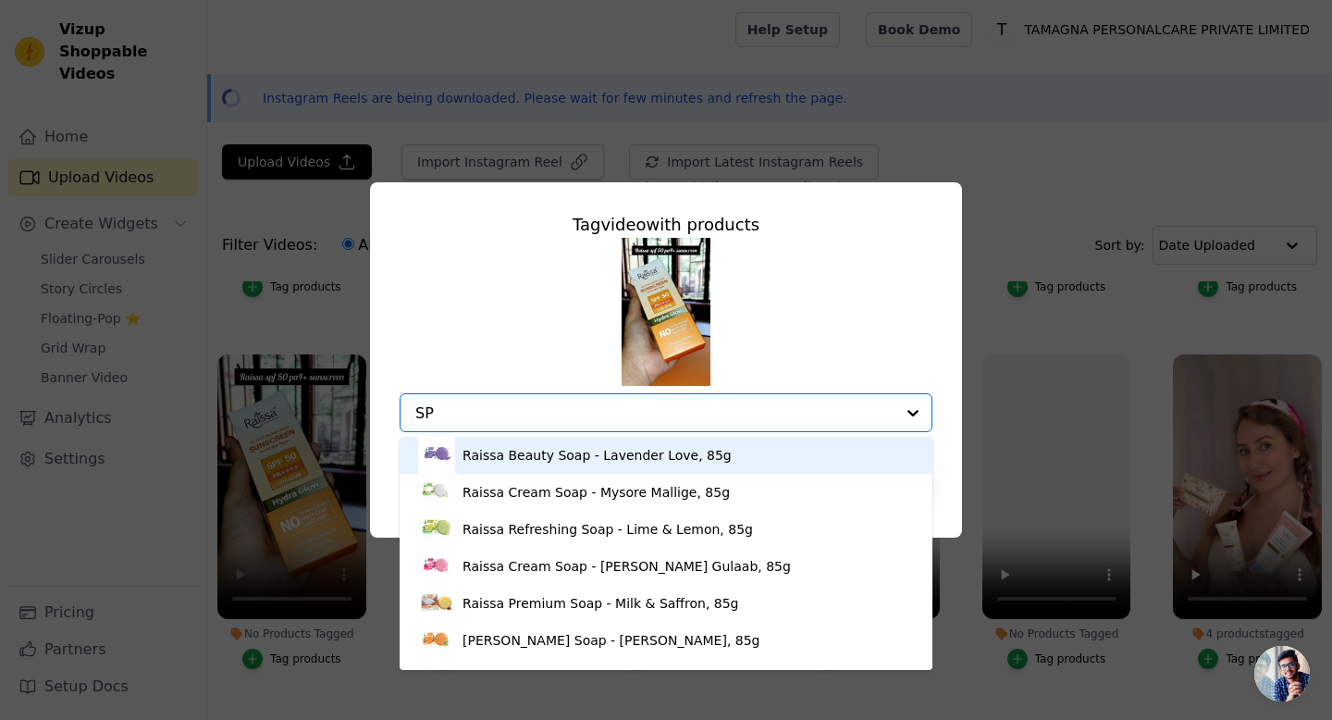
type input "SPF"
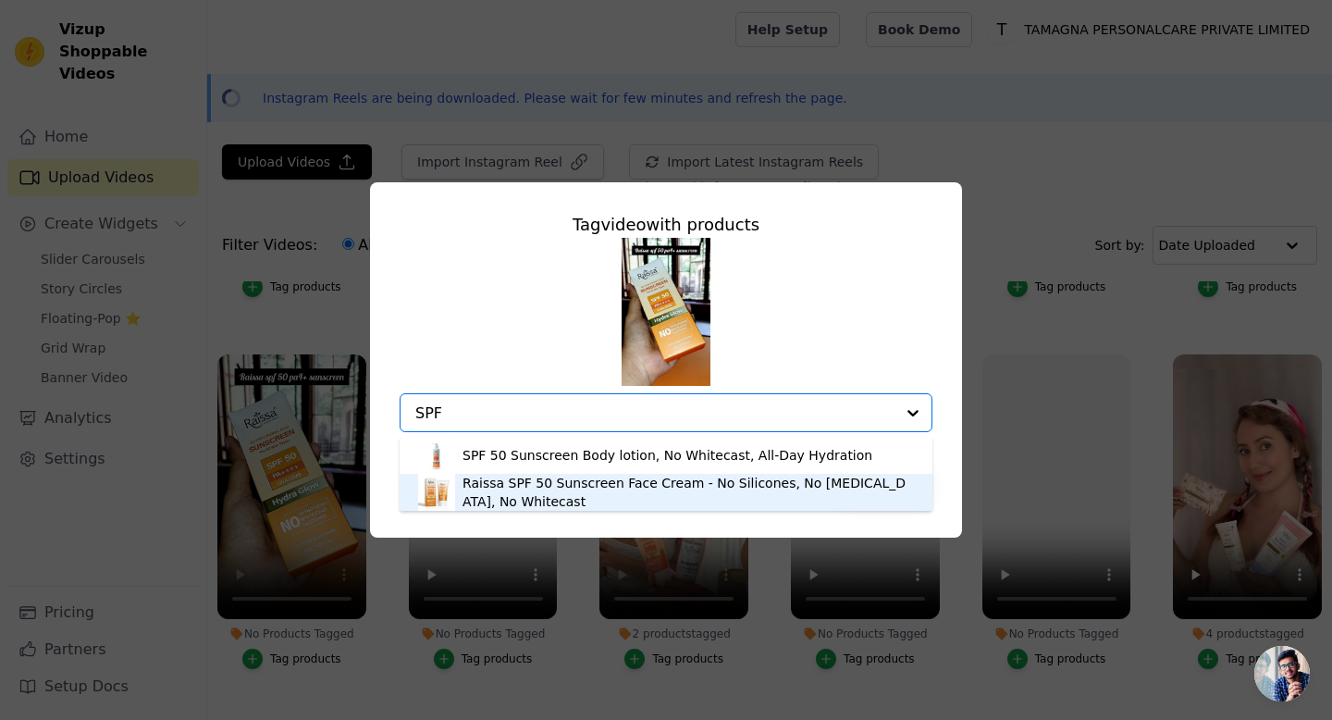
click at [543, 484] on div "Raissa SPF 50 Sunscreen Face Cream - No Silicones, No Oxybenzone, No Whitecast" at bounding box center [688, 492] width 451 height 37
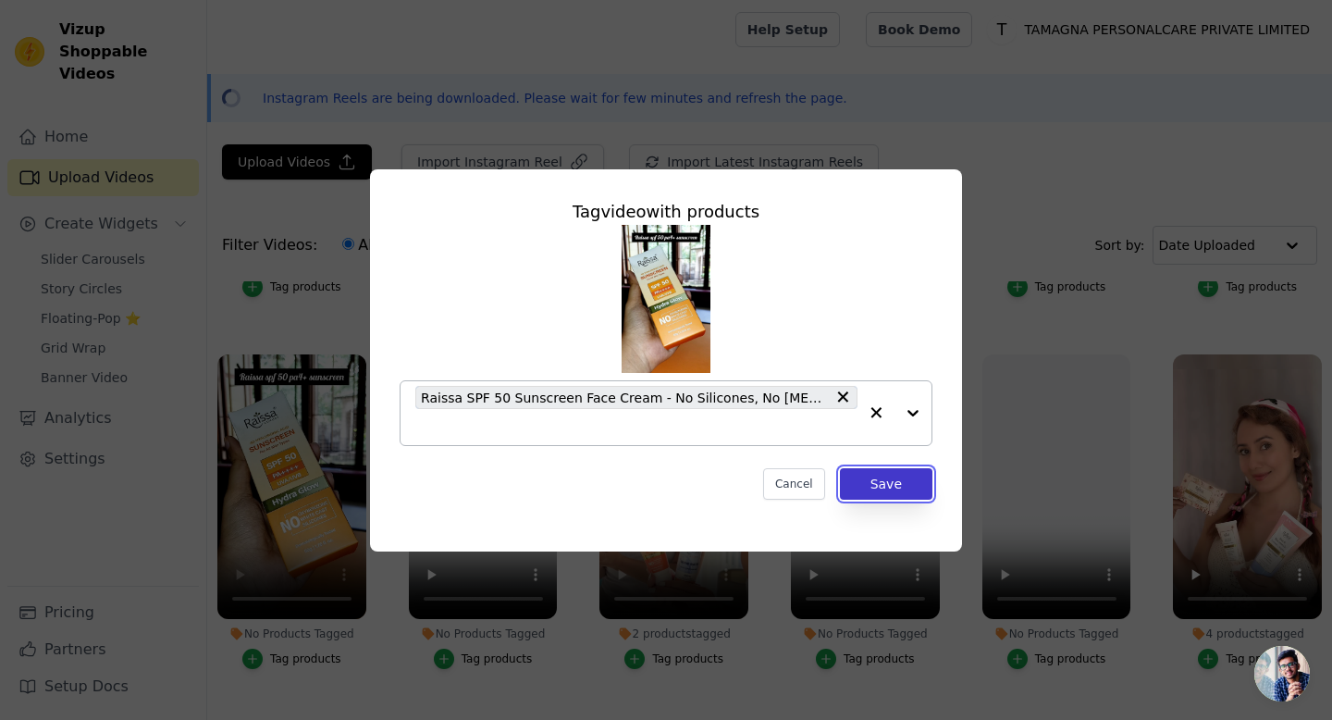
click at [879, 485] on button "Save" at bounding box center [886, 483] width 93 height 31
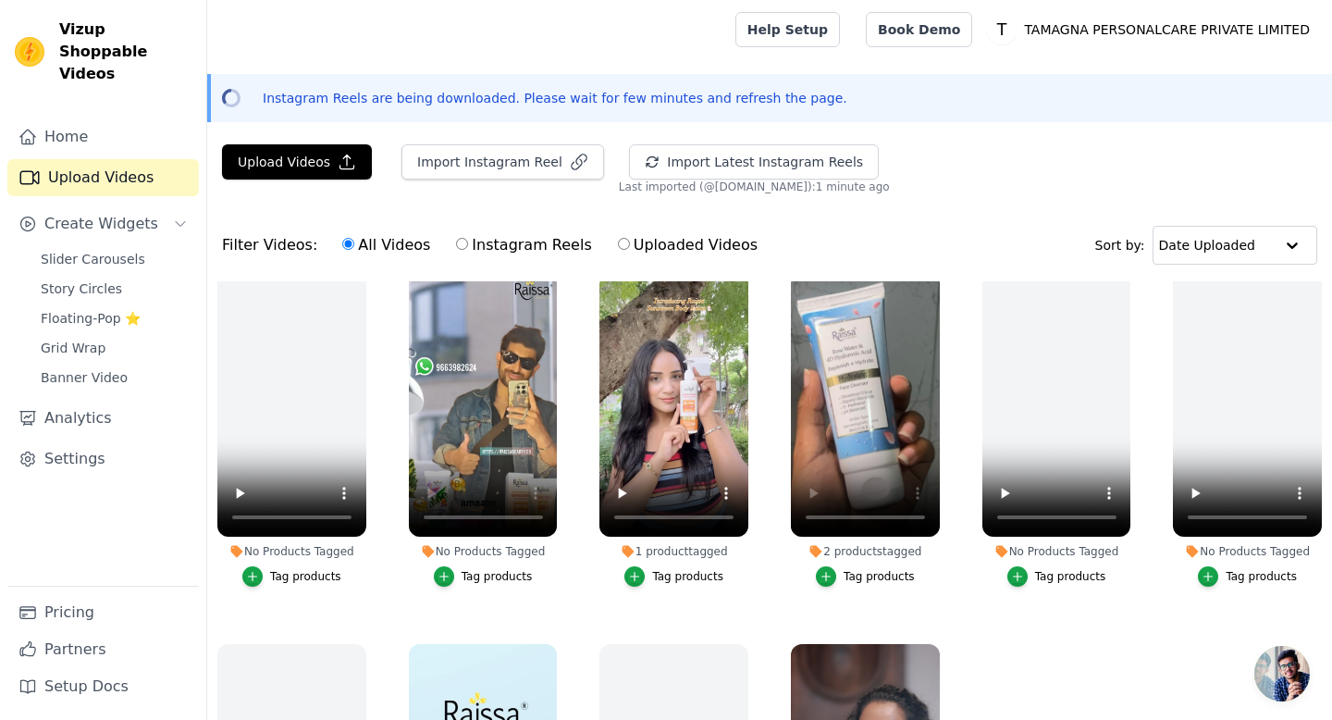
scroll to position [1523, 0]
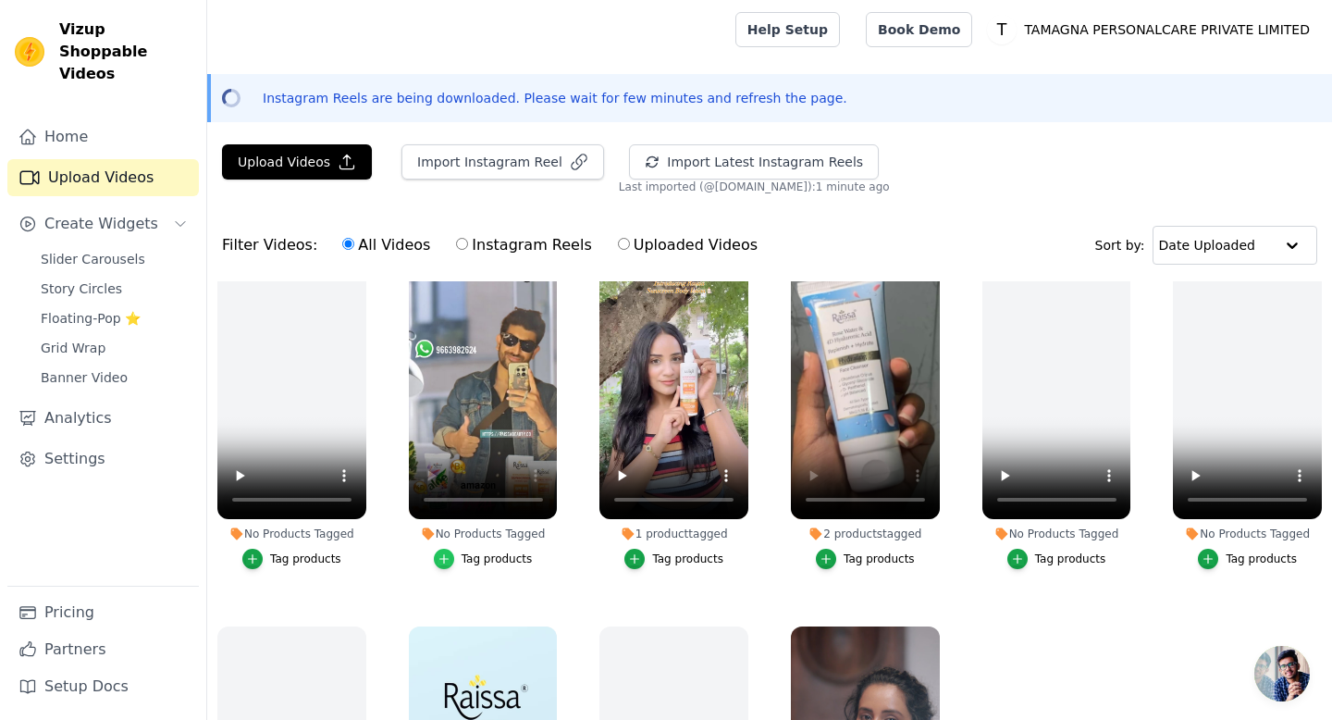
click at [439, 561] on icon "button" at bounding box center [444, 558] width 13 height 13
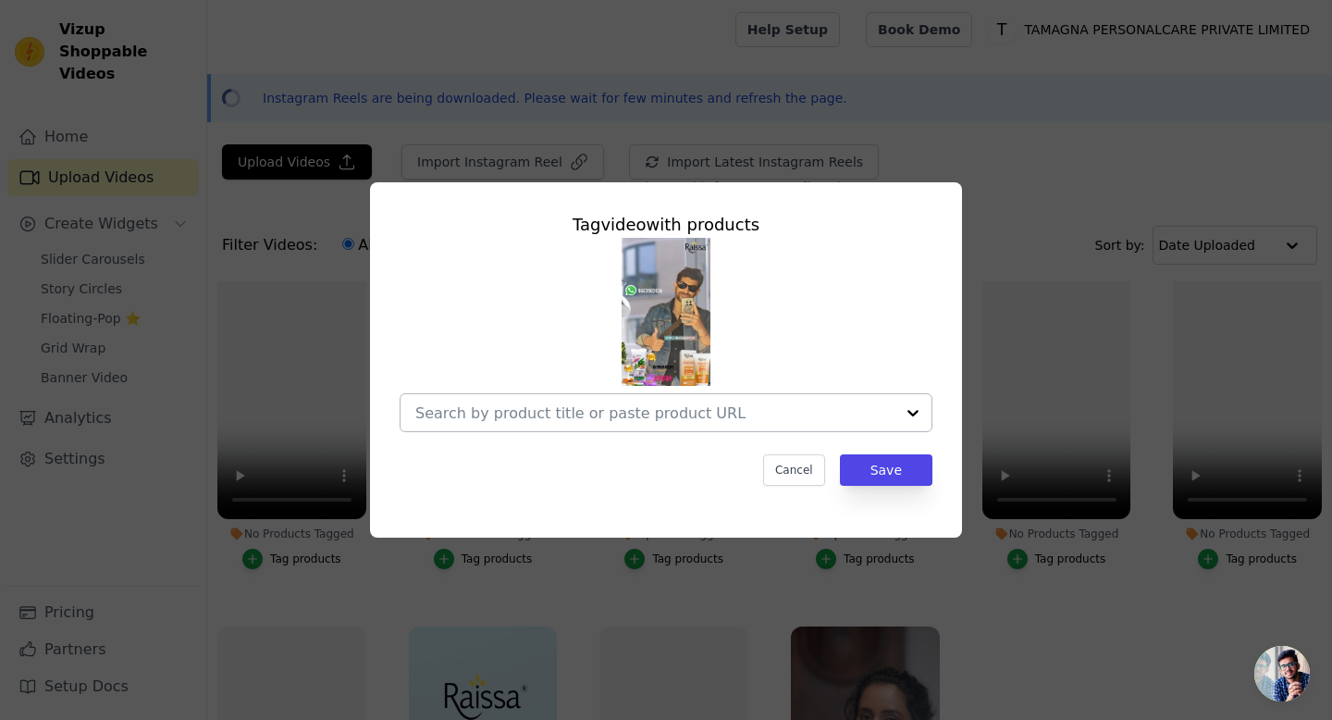
click at [554, 414] on input "No Products Tagged Tag video with products Cancel Save Tag products" at bounding box center [654, 413] width 479 height 18
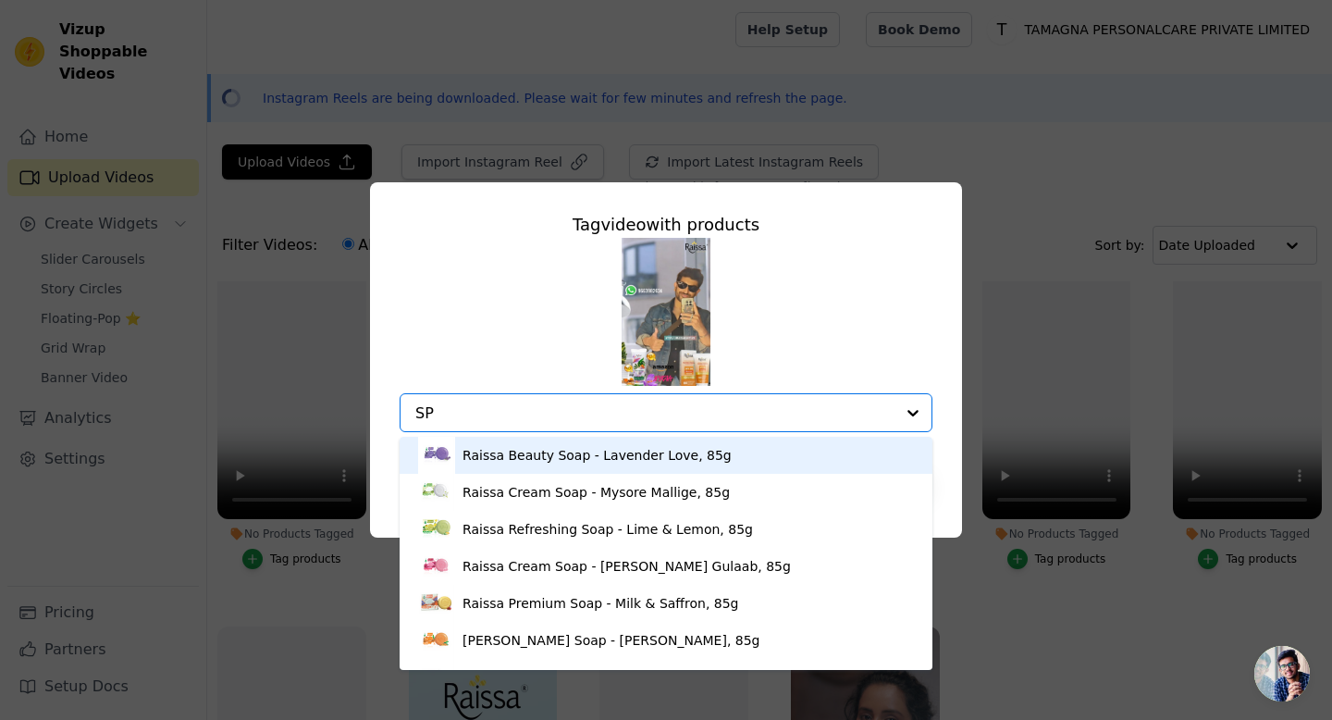
type input "SPF"
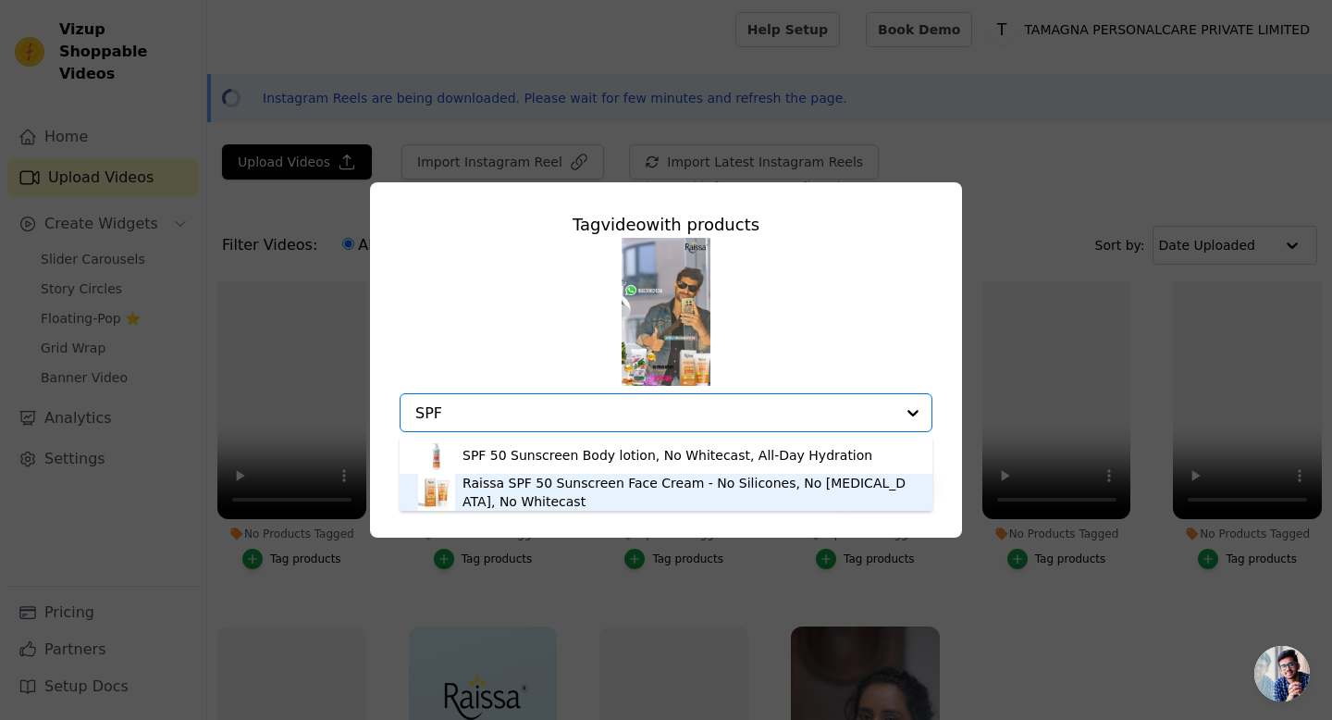
click at [510, 490] on div "Raissa SPF 50 Sunscreen Face Cream - No Silicones, No Oxybenzone, No Whitecast" at bounding box center [688, 492] width 451 height 37
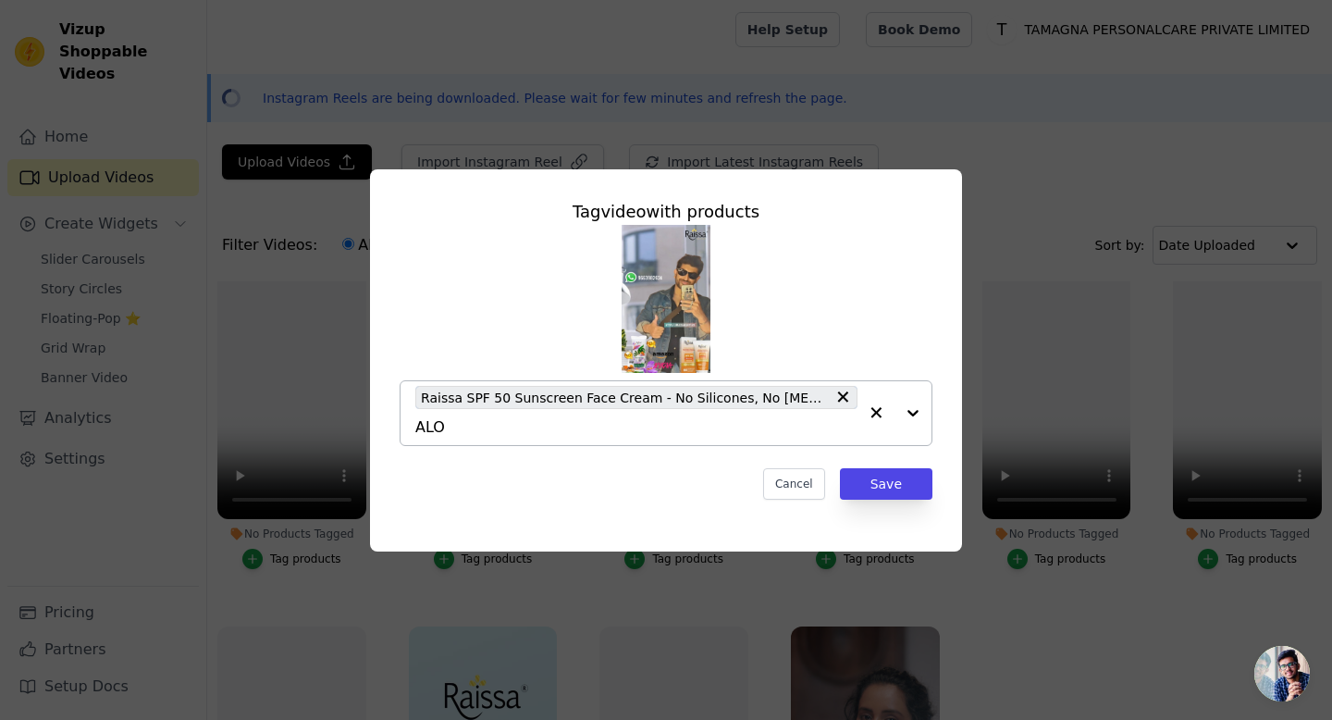
type input "ALOE"
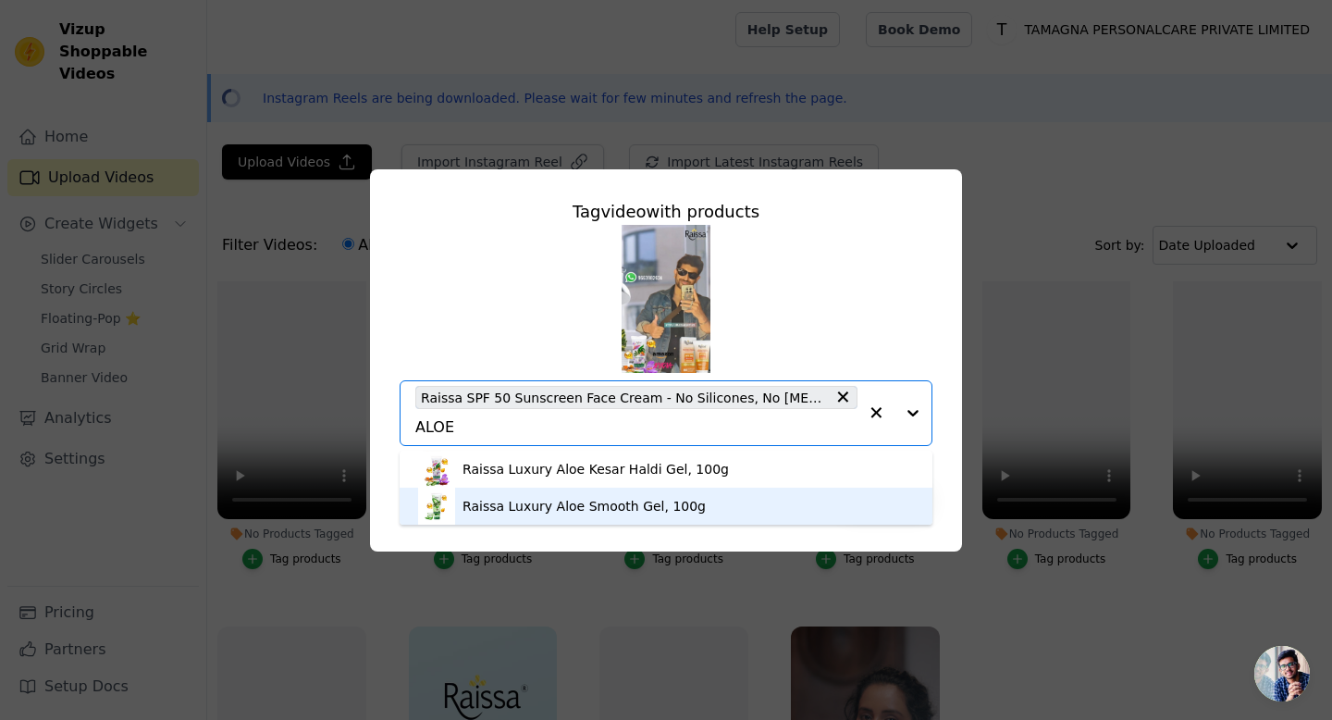
click at [548, 502] on div "Raissa Luxury Aloe Smooth Gel, 100g" at bounding box center [584, 506] width 243 height 19
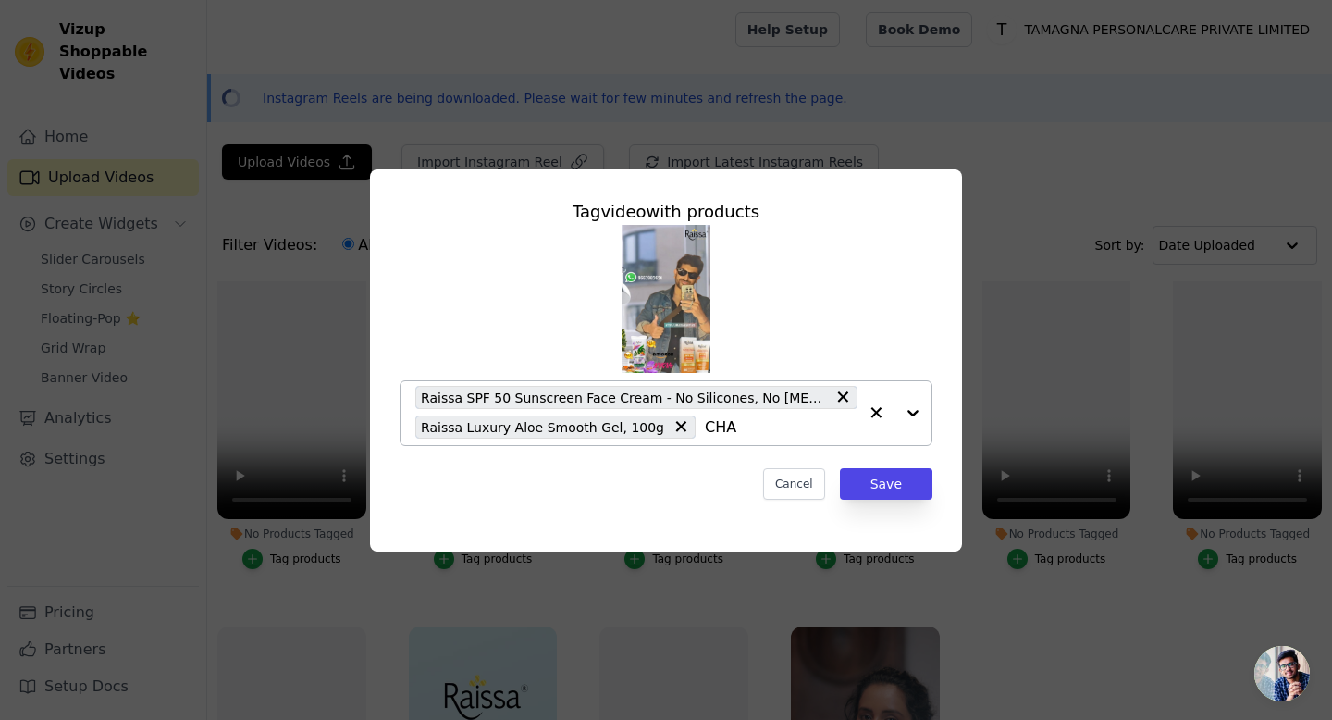
type input "CHAR"
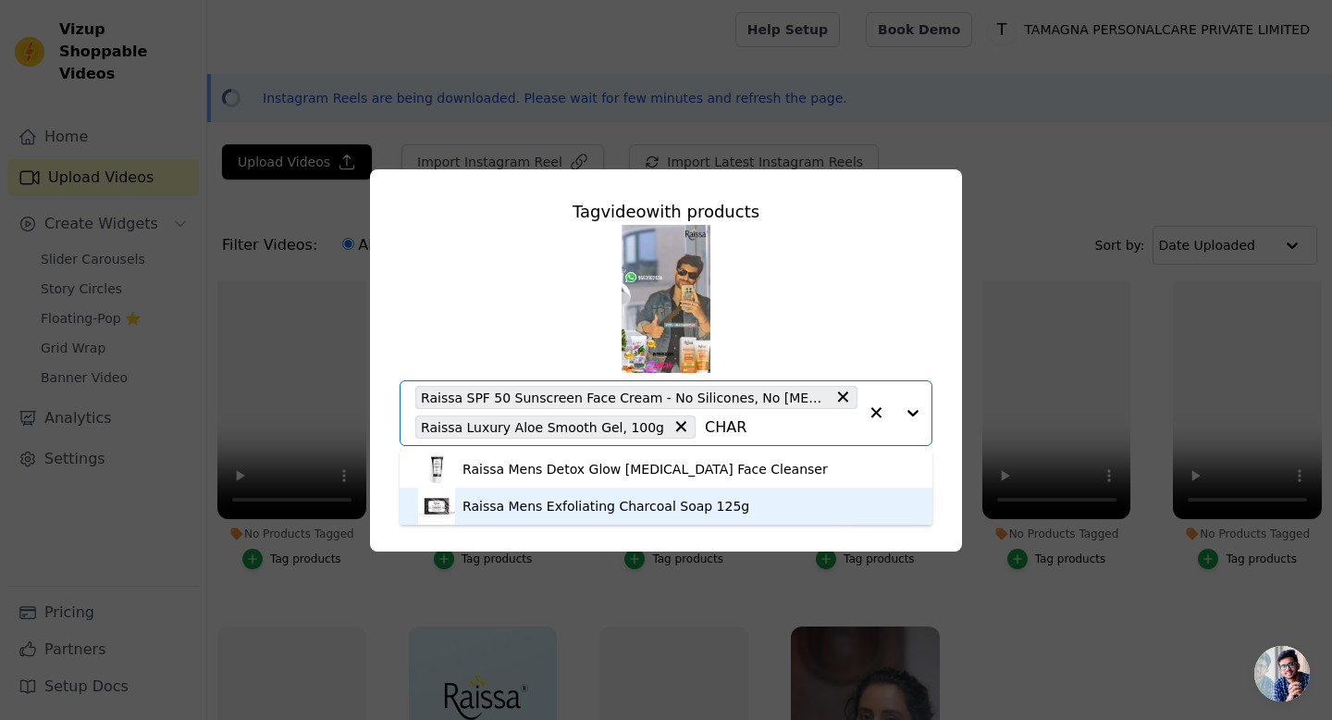
click at [444, 504] on img at bounding box center [436, 506] width 37 height 37
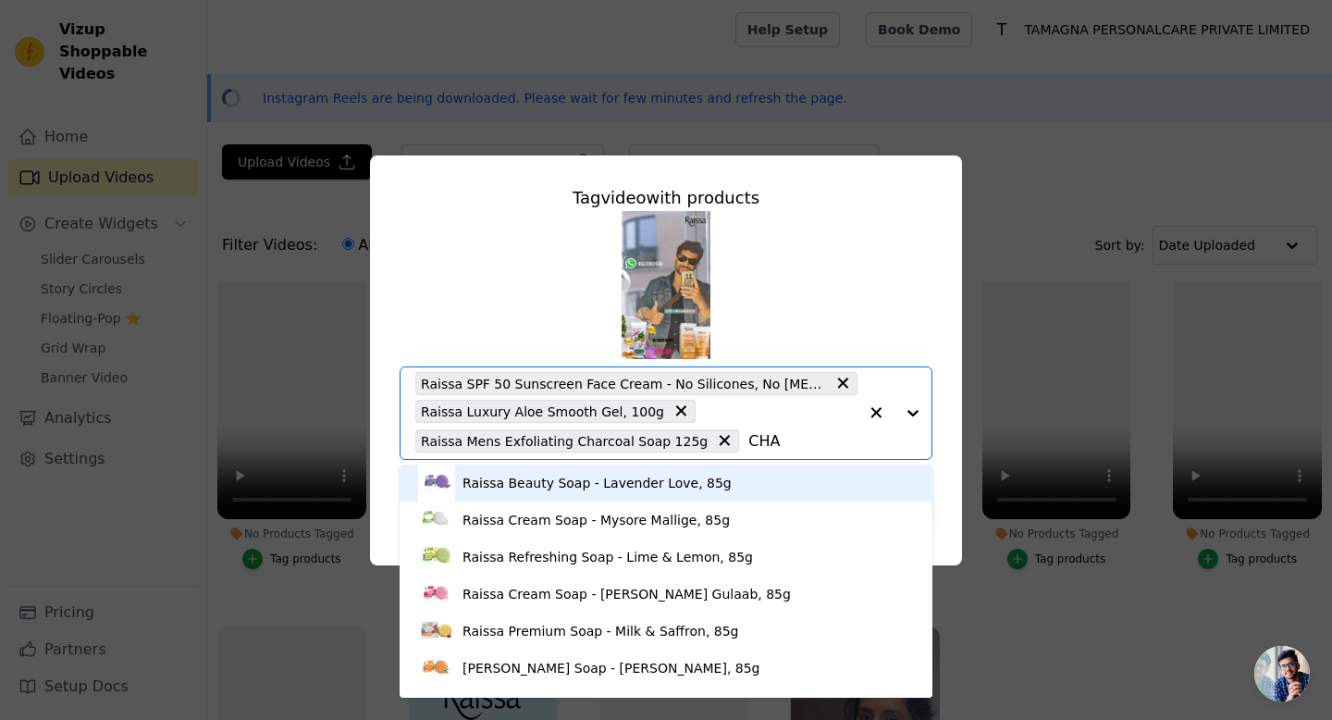
type input "CHAR"
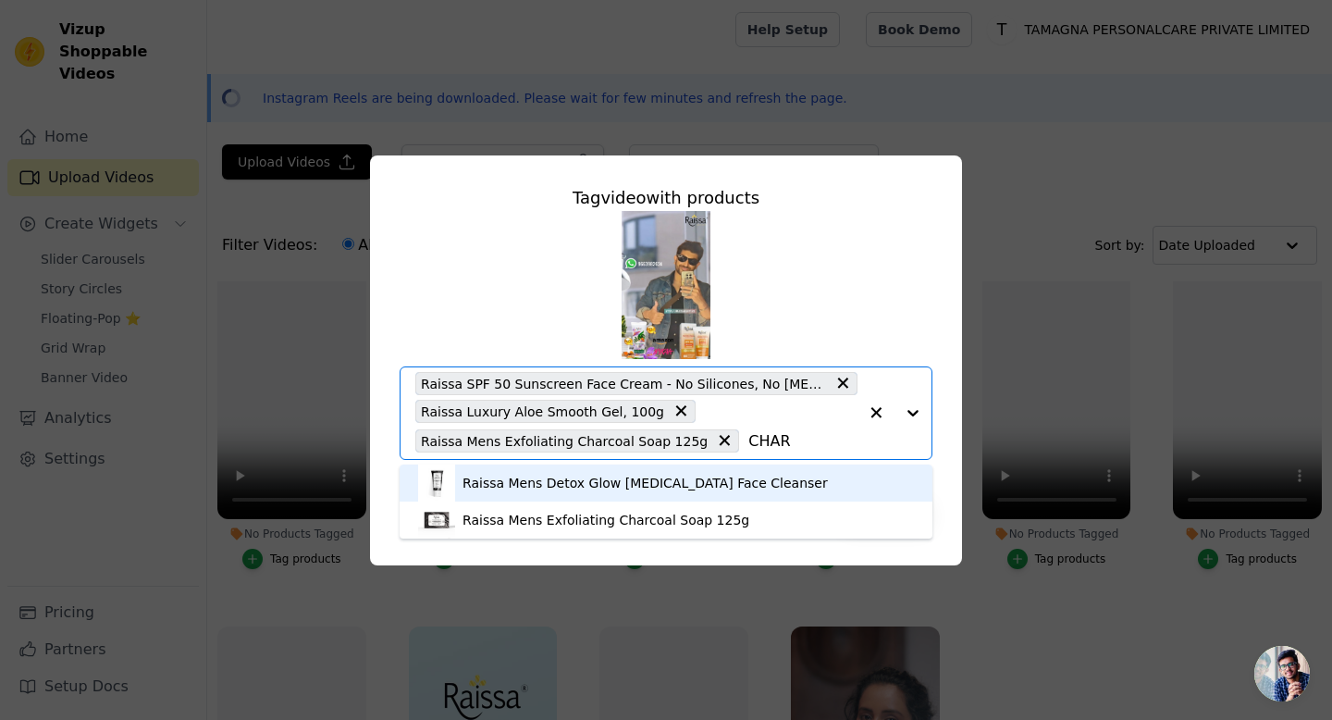
click at [483, 483] on div "Raissa Mens Detox Glow Activated Charcoal Face Cleanser" at bounding box center [645, 483] width 365 height 19
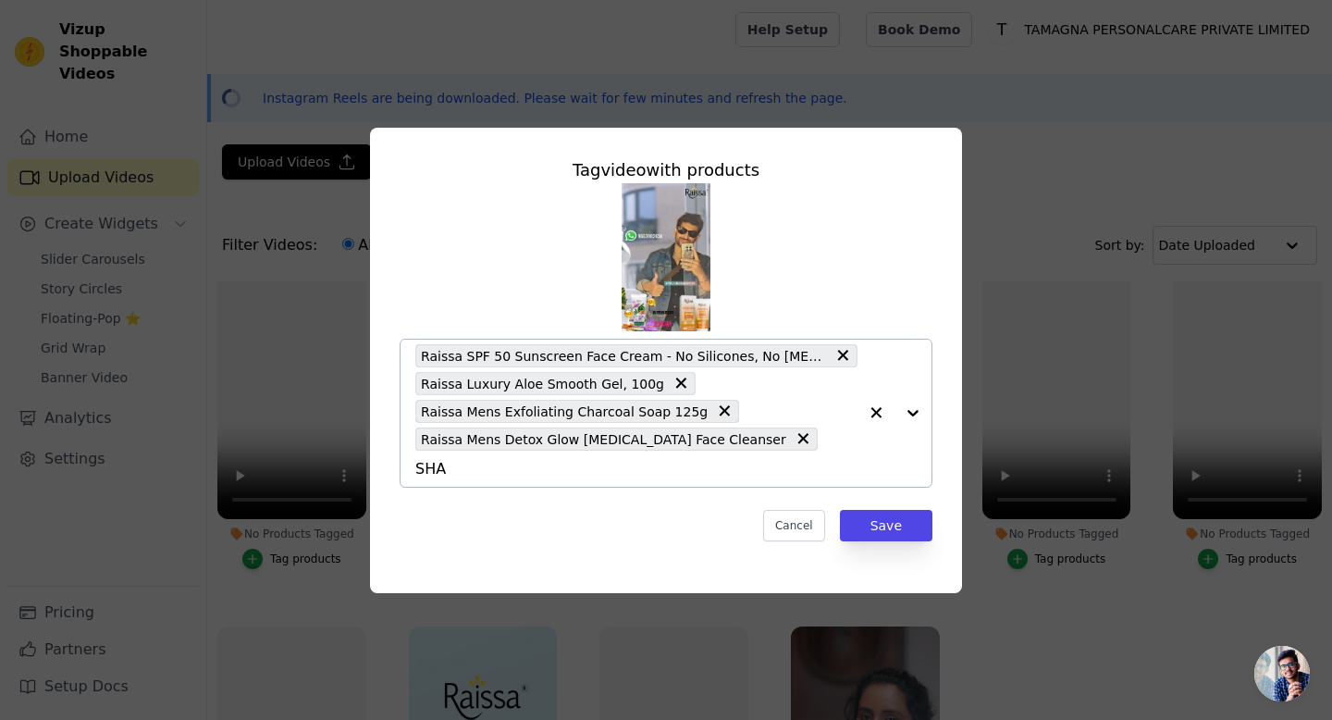
type input "SHAV"
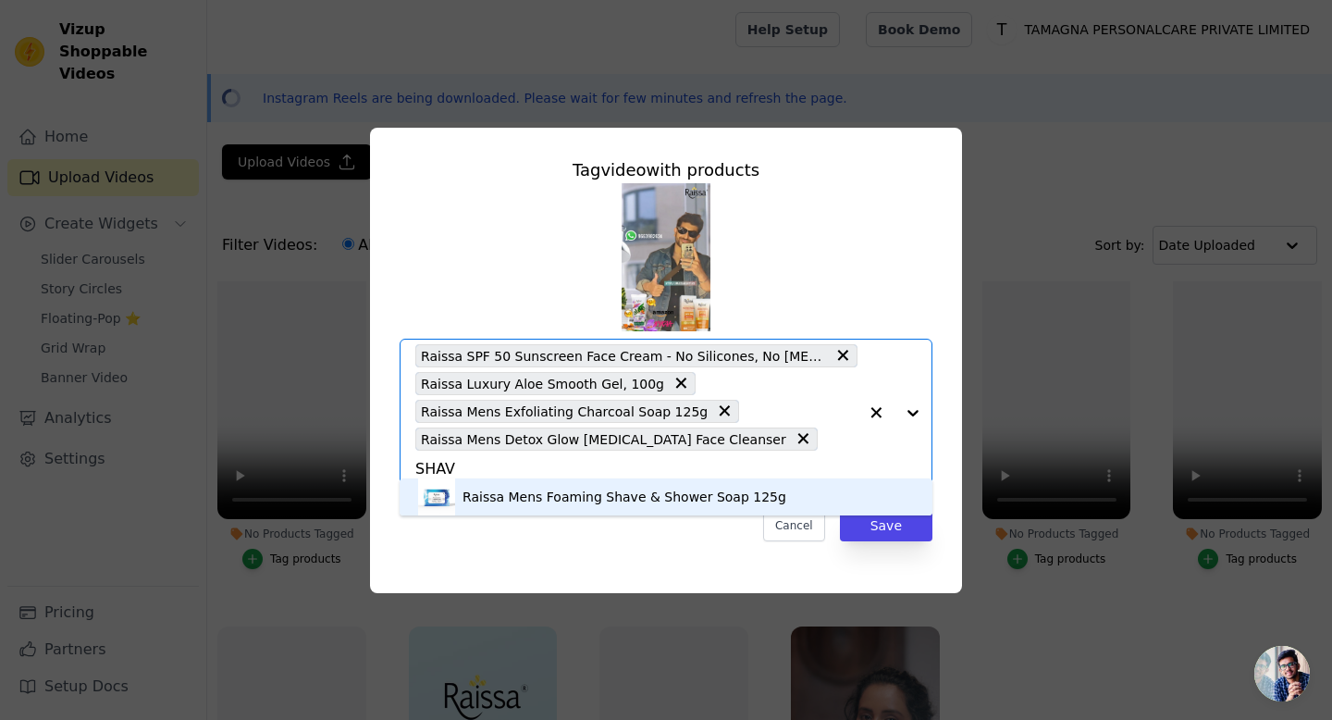
click at [468, 506] on div "Raissa Mens Foaming Shave & Shower Soap 125g" at bounding box center [666, 496] width 496 height 37
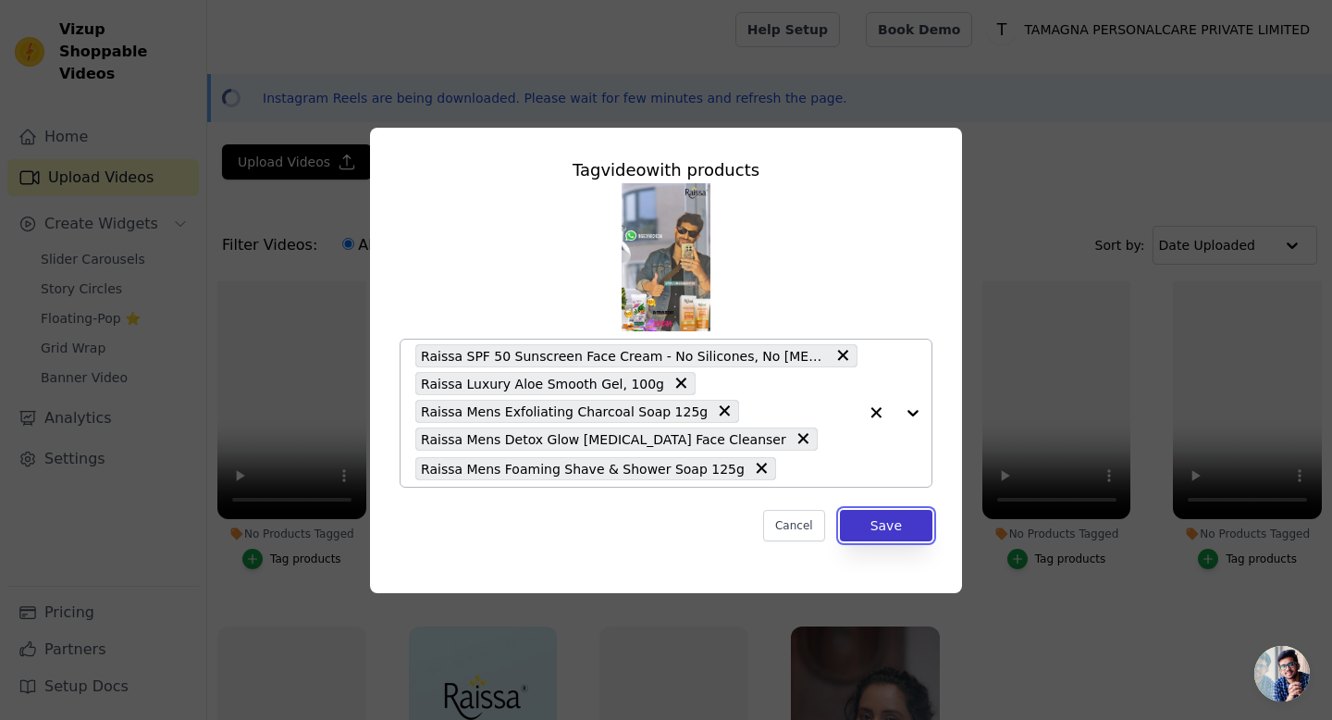
click at [877, 527] on button "Save" at bounding box center [886, 525] width 93 height 31
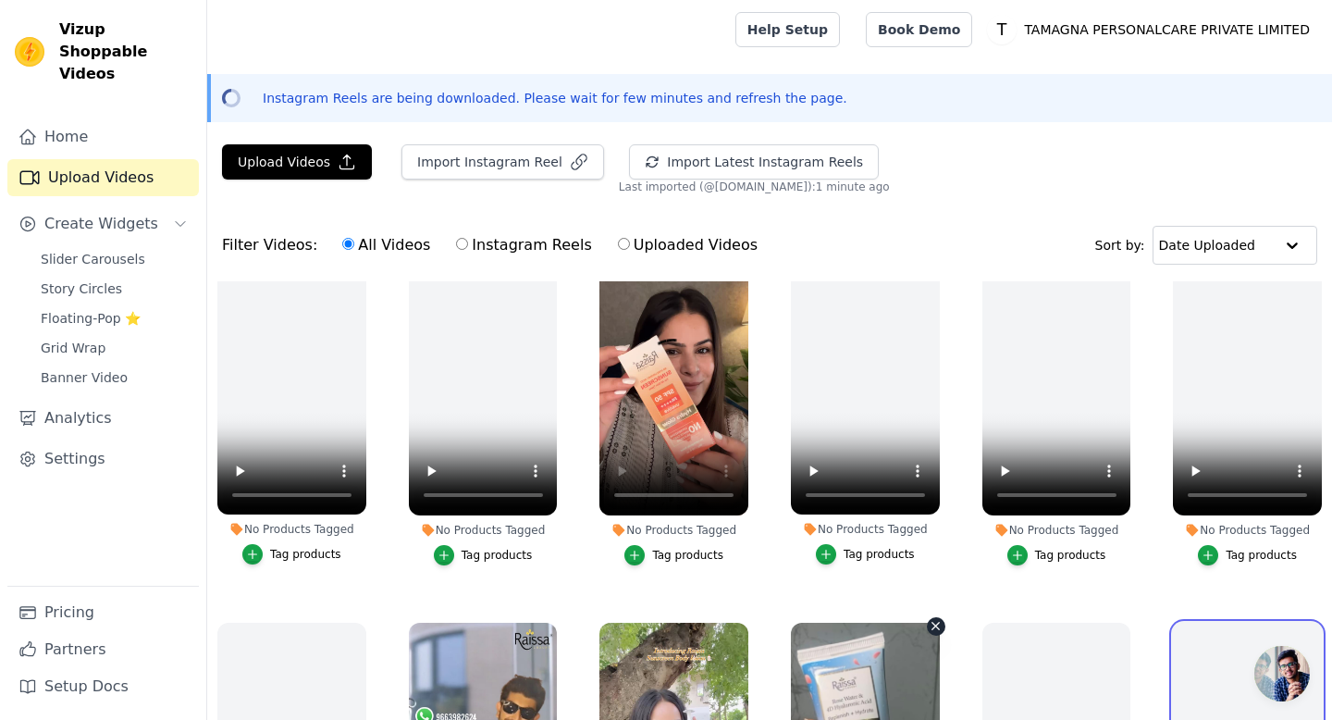
scroll to position [1139, 0]
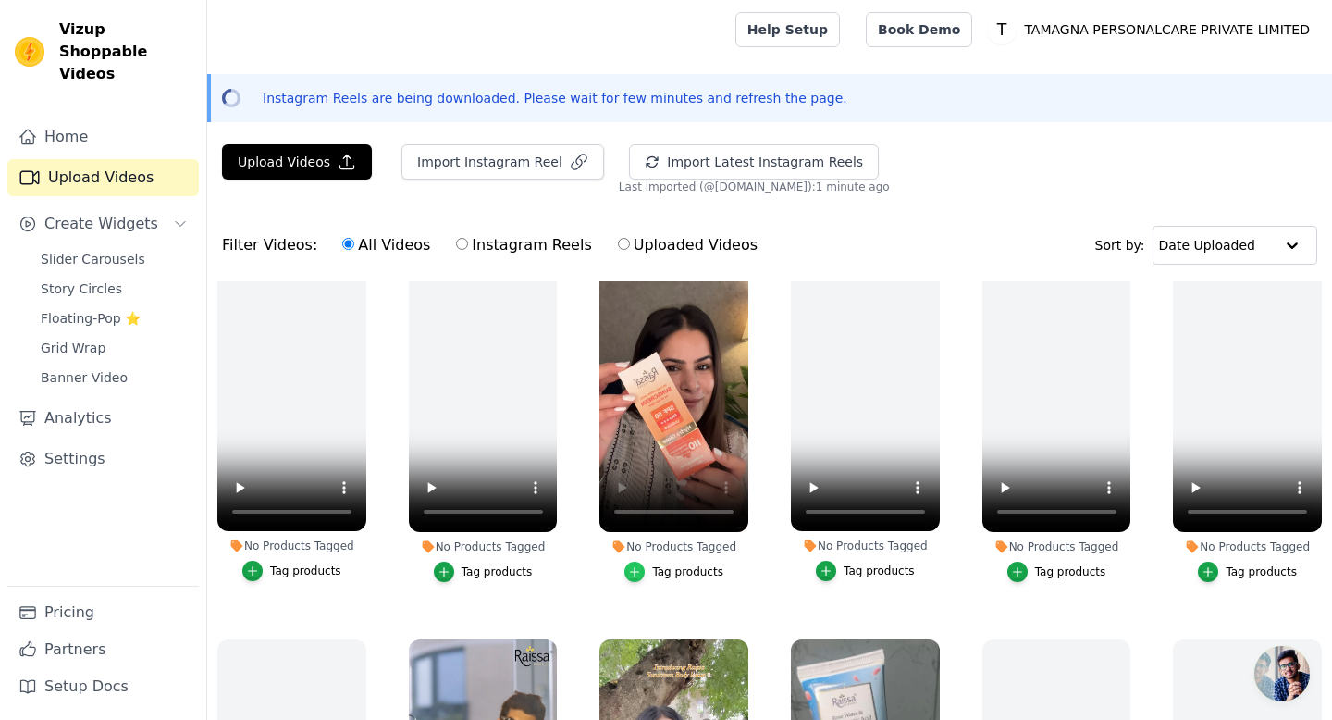
click at [633, 570] on icon "button" at bounding box center [634, 571] width 13 height 13
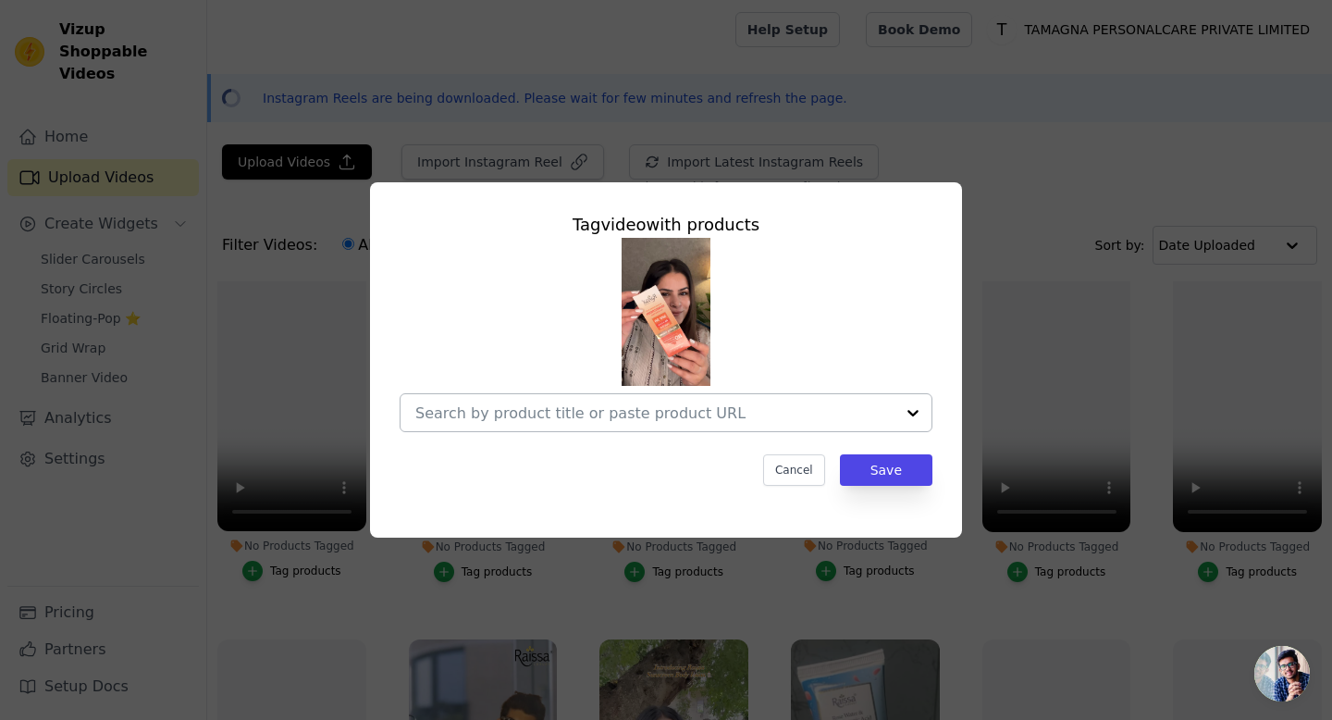
click at [649, 404] on input "No Products Tagged Tag video with products Cancel Save Tag products" at bounding box center [654, 413] width 479 height 18
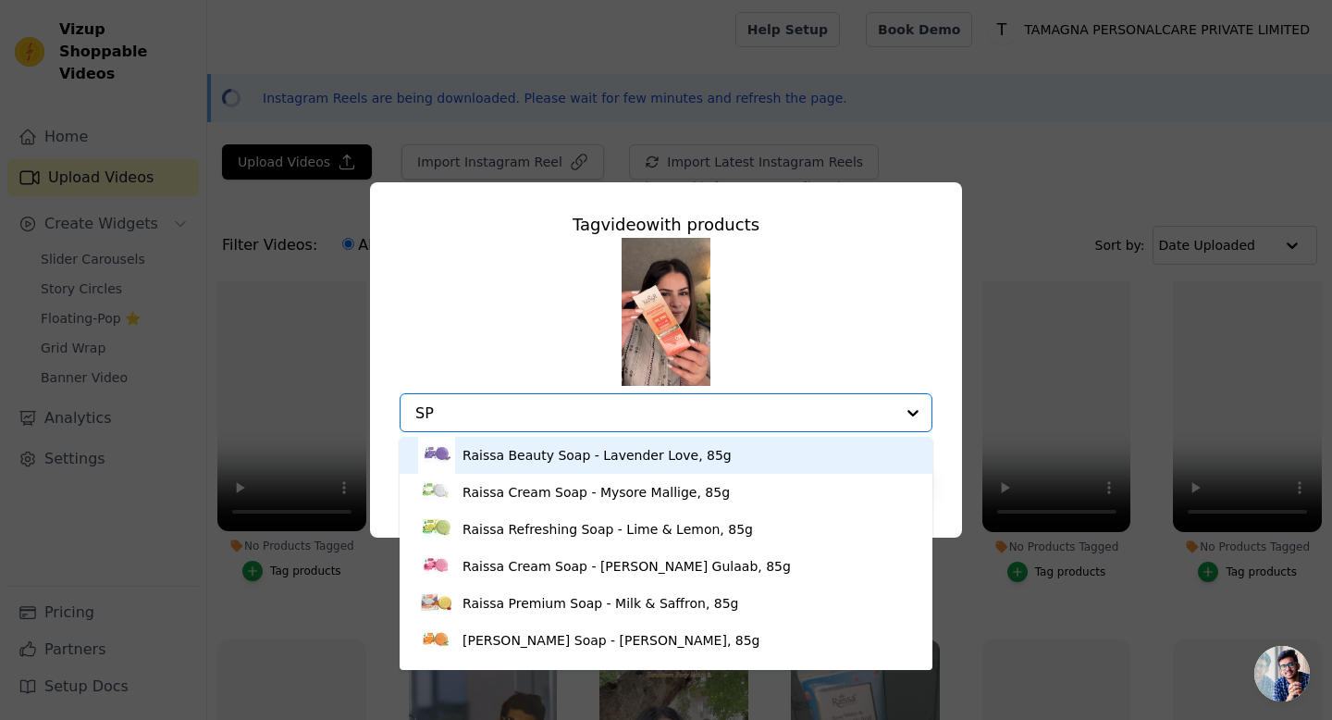
type input "SPF"
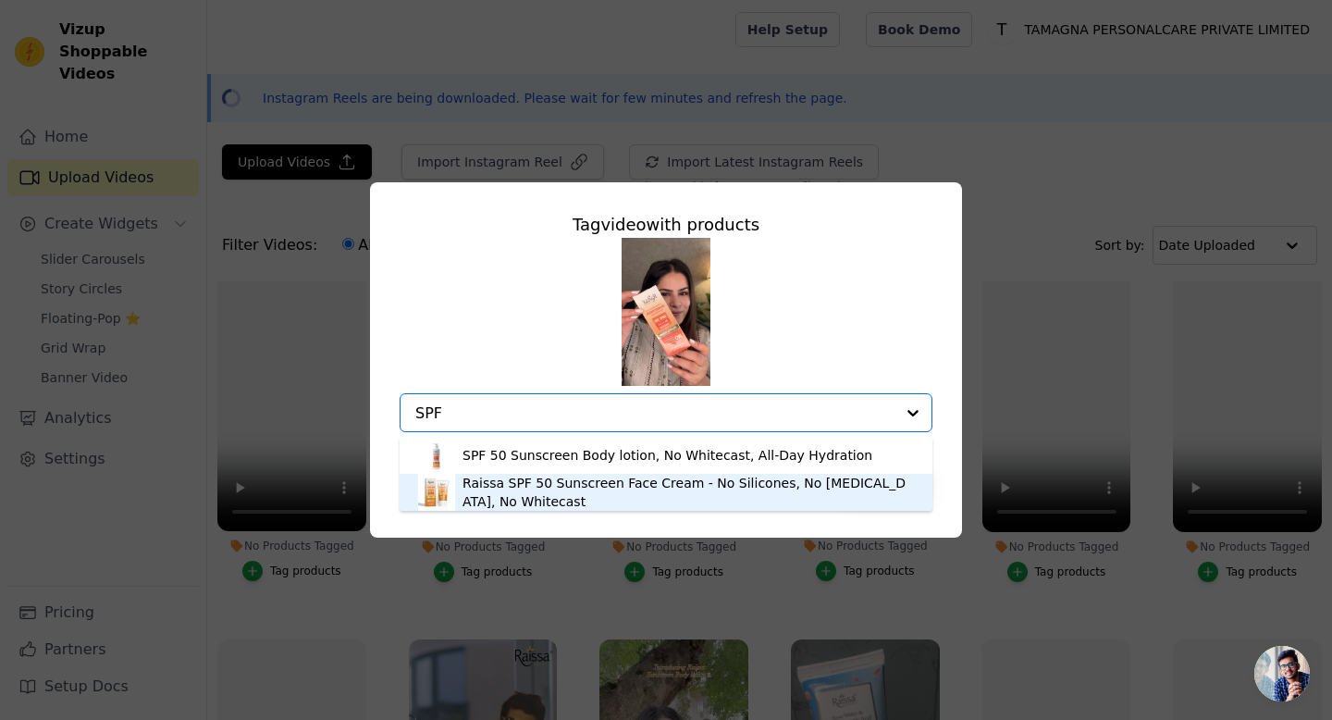
click at [541, 481] on div "Raissa SPF 50 Sunscreen Face Cream - No Silicones, No Oxybenzone, No Whitecast" at bounding box center [688, 492] width 451 height 37
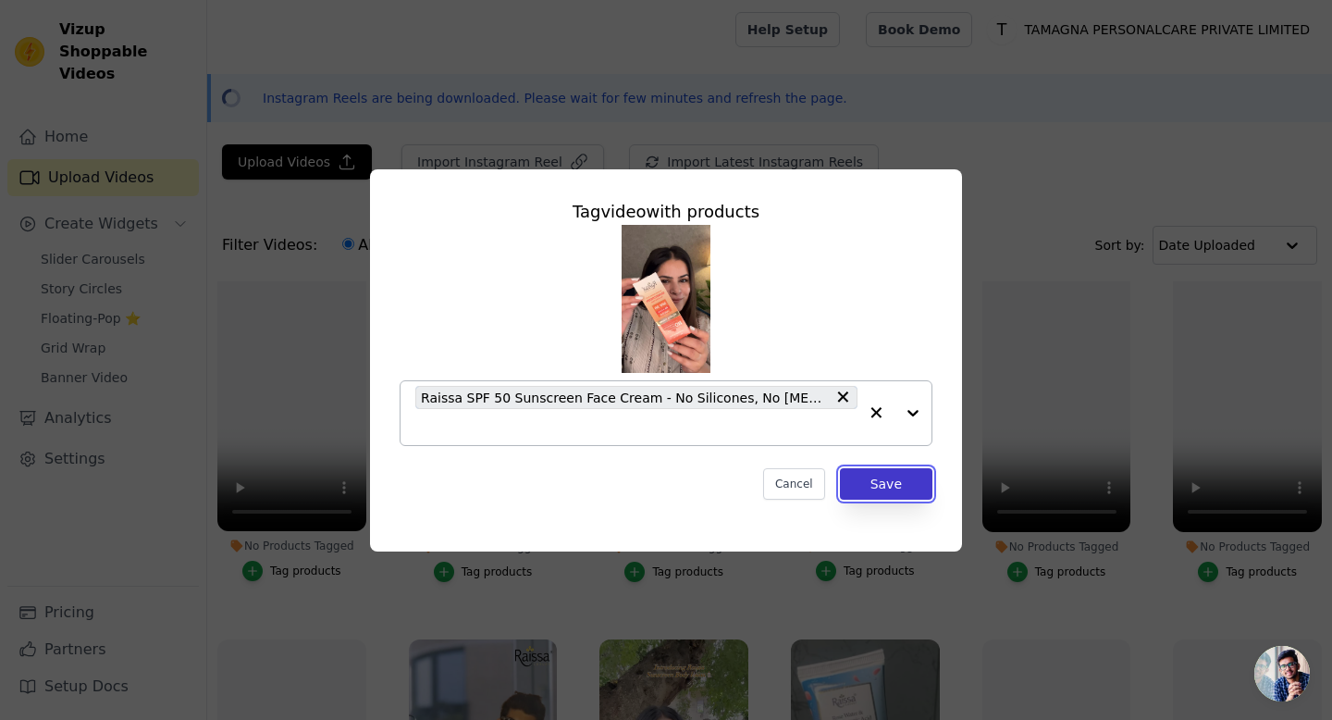
click at [892, 484] on button "Save" at bounding box center [886, 483] width 93 height 31
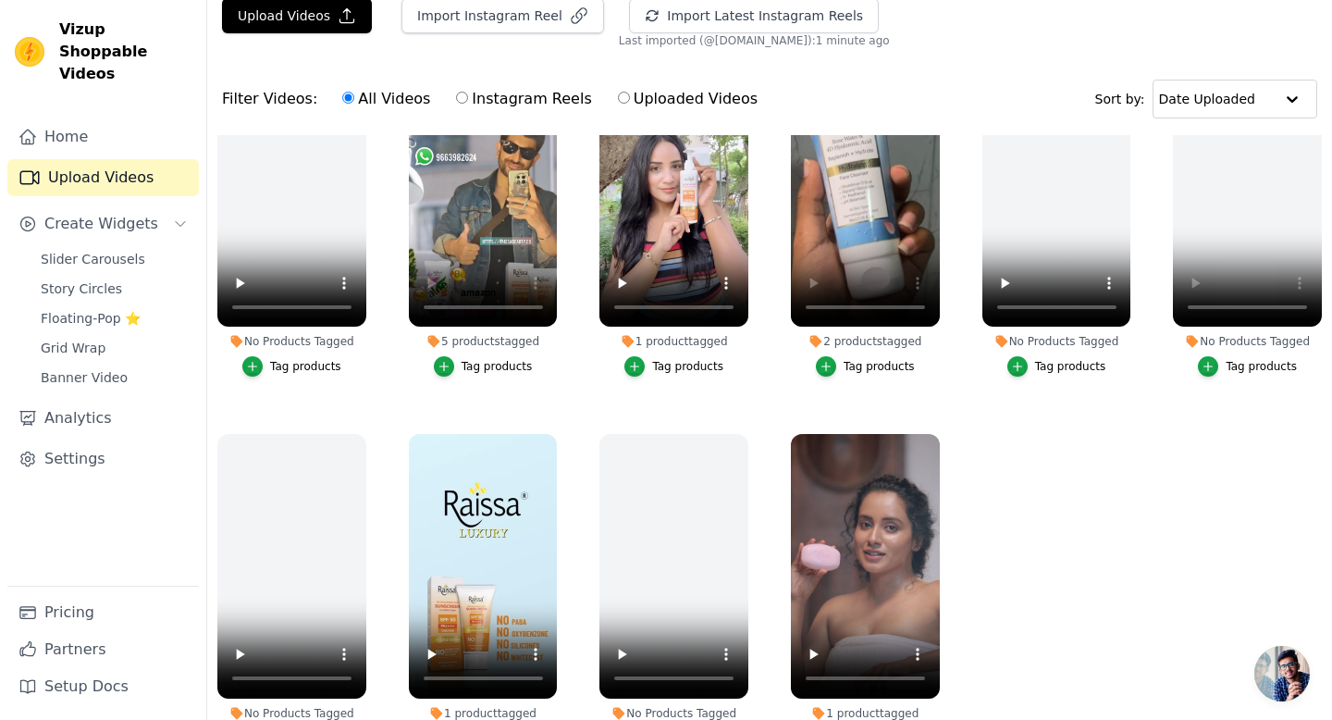
scroll to position [0, 0]
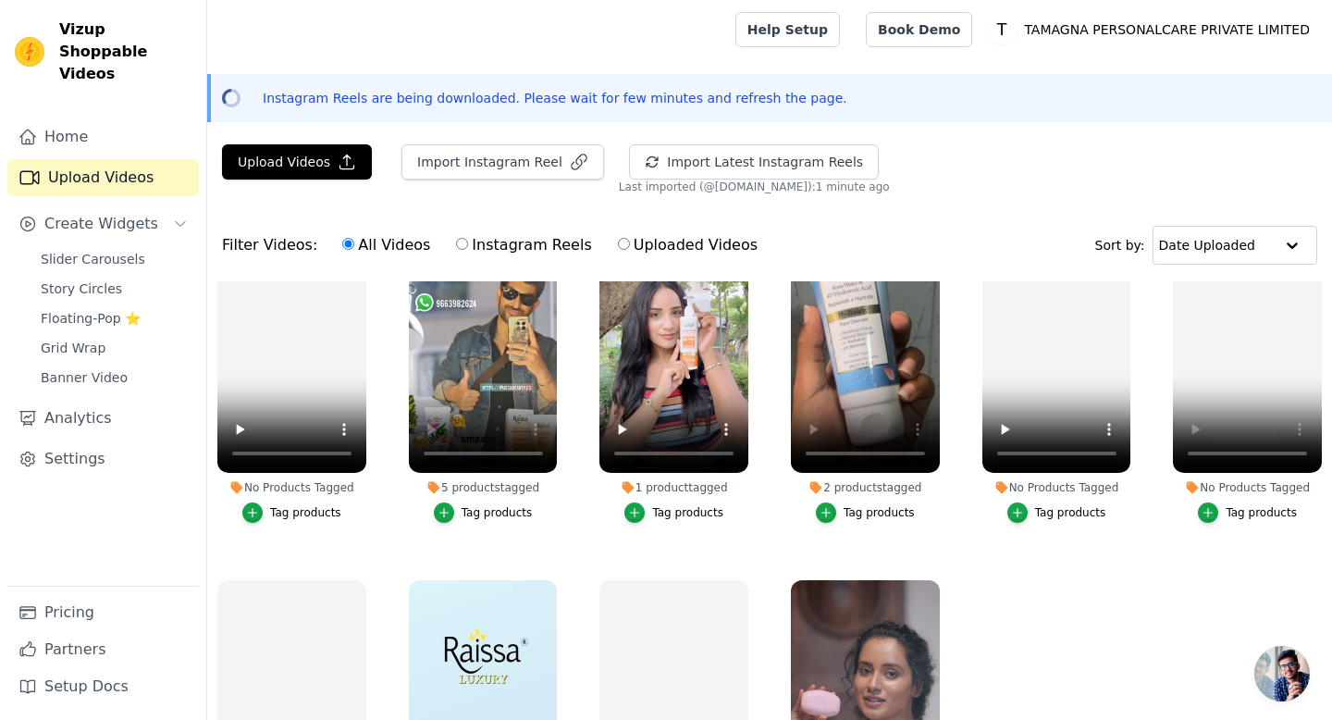
click at [93, 159] on link "Upload Videos" at bounding box center [103, 177] width 192 height 37
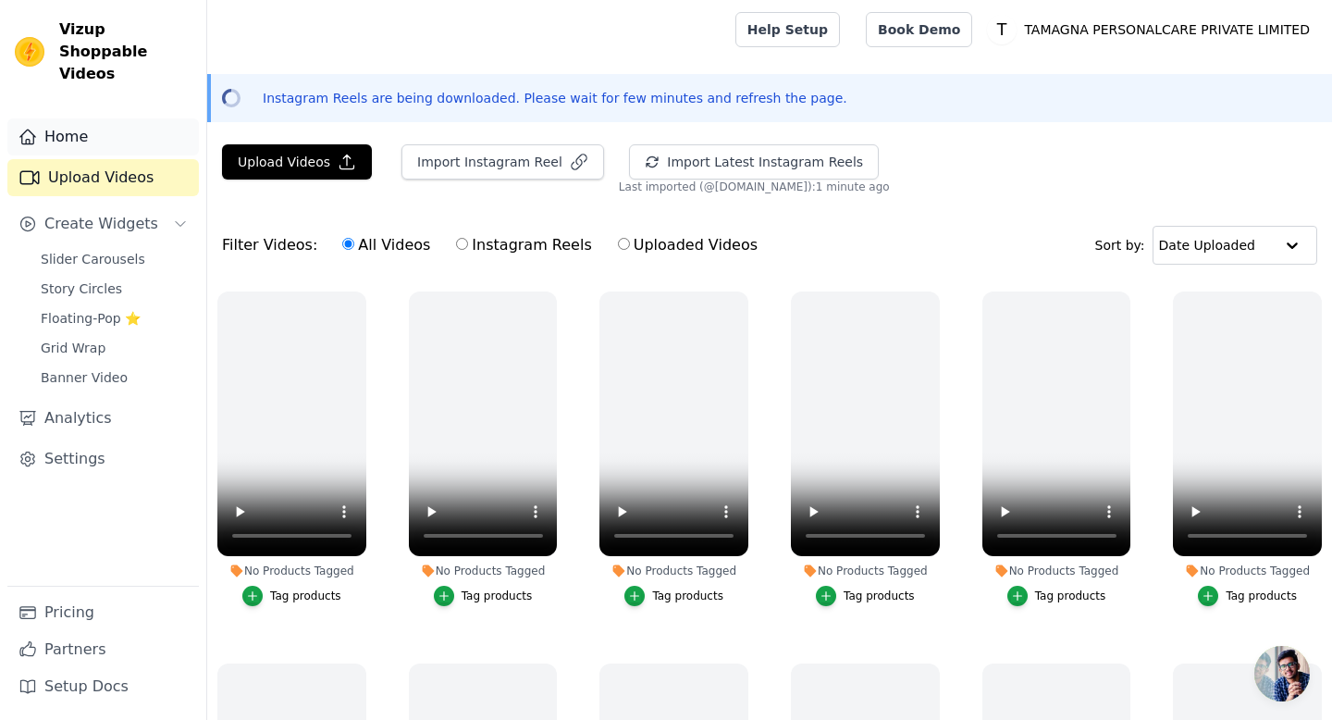
click at [49, 119] on link "Home" at bounding box center [103, 136] width 192 height 37
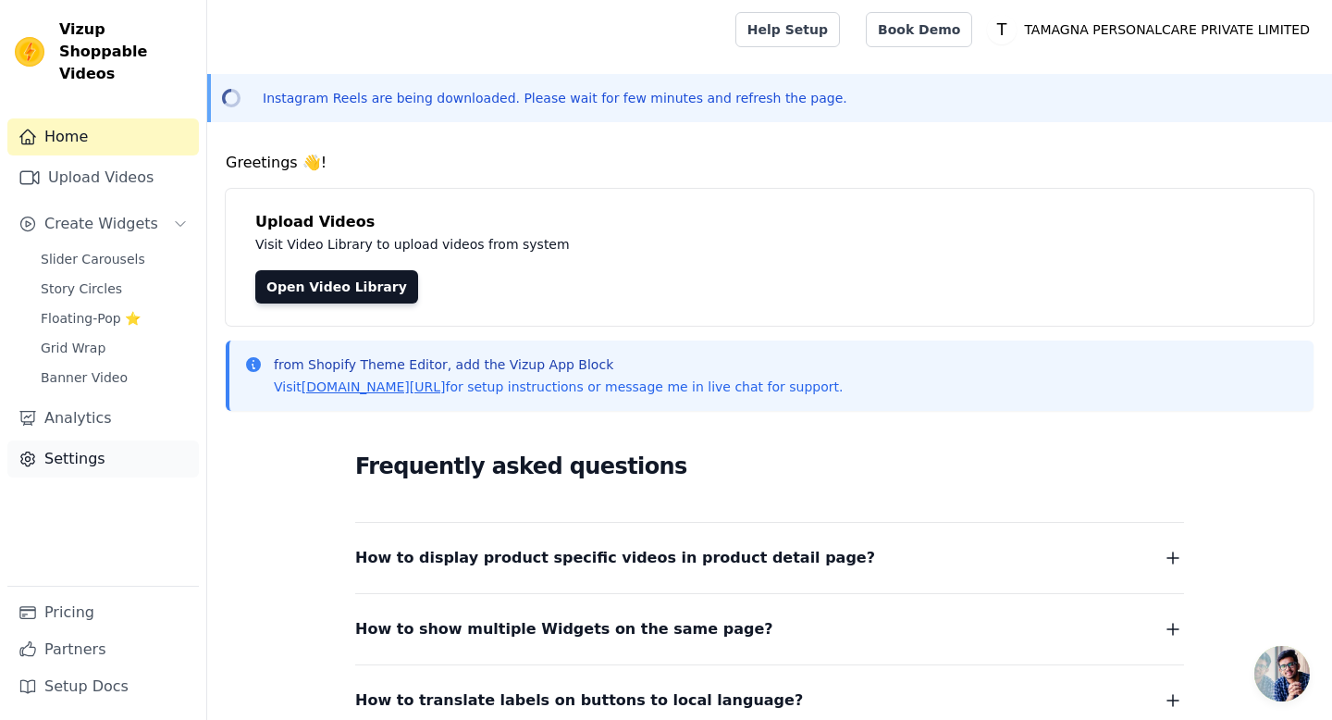
click at [77, 440] on link "Settings" at bounding box center [103, 458] width 192 height 37
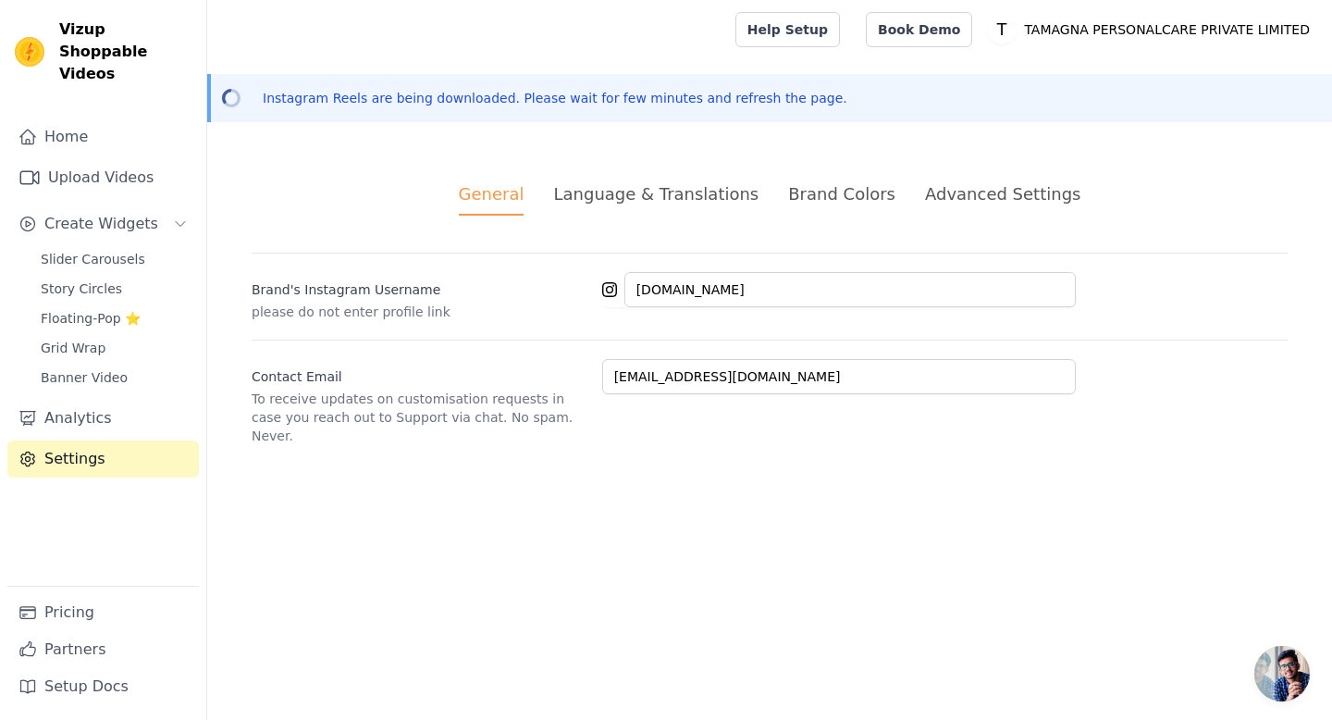
click at [677, 195] on div "Language & Translations" at bounding box center [655, 193] width 205 height 25
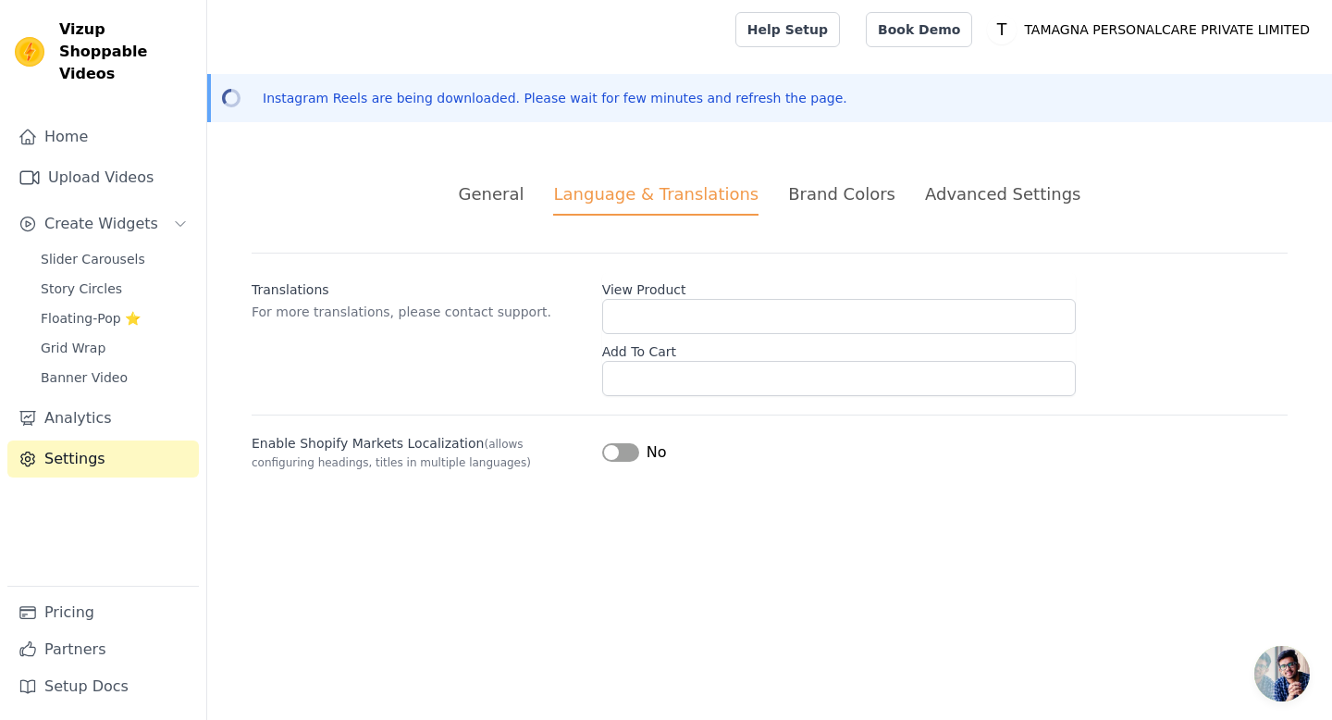
click at [835, 196] on div "Brand Colors" at bounding box center [841, 193] width 107 height 25
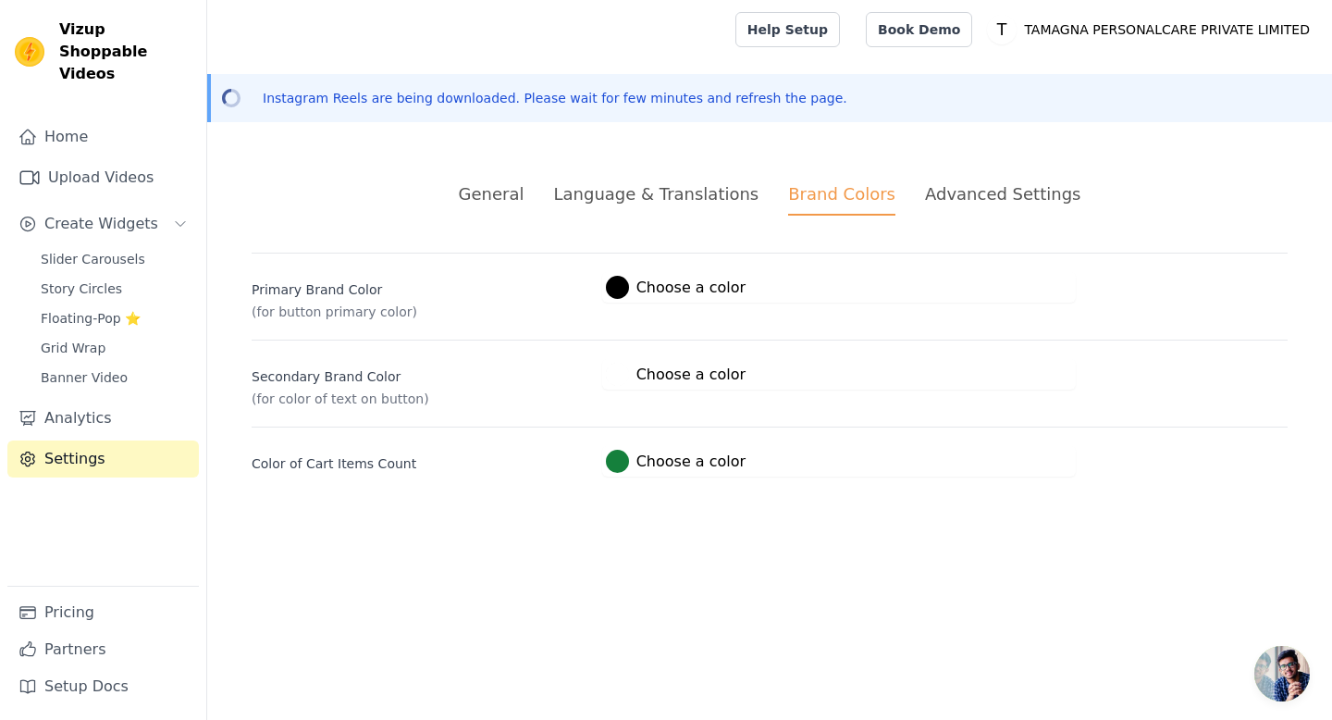
click at [977, 190] on div "Advanced Settings" at bounding box center [1002, 193] width 155 height 25
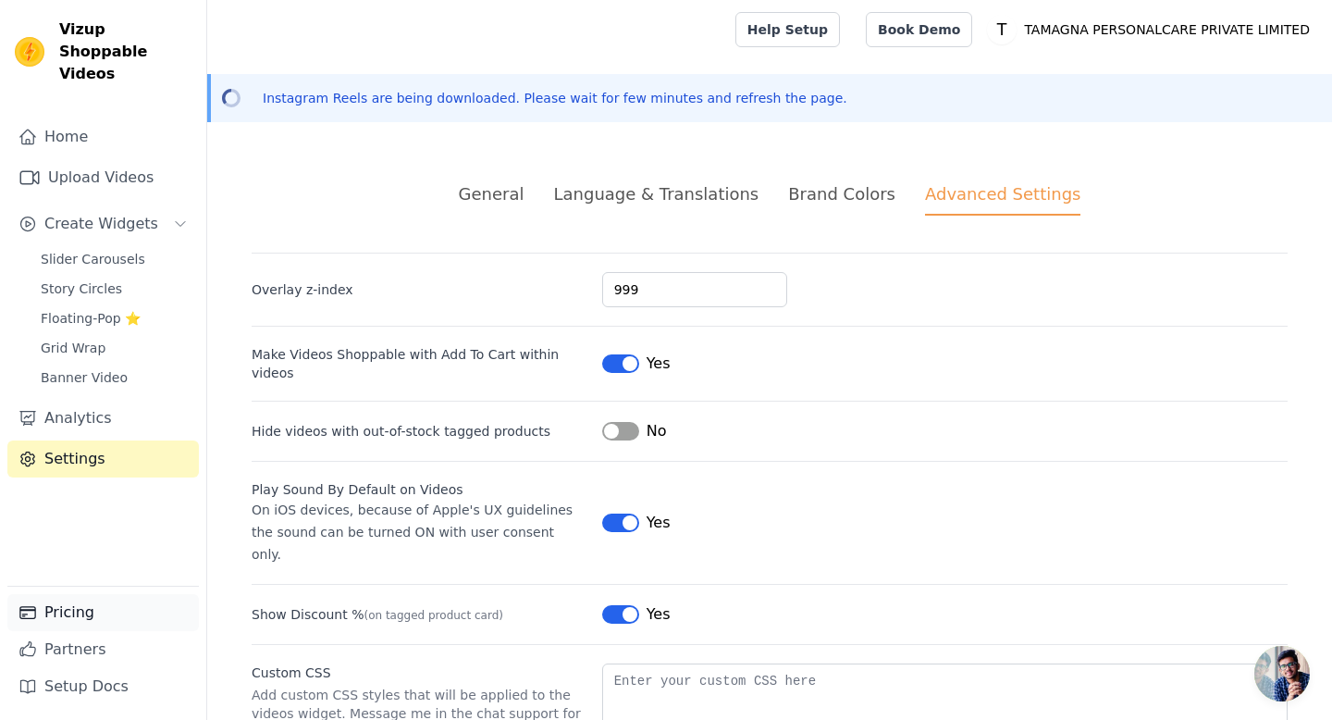
click at [75, 607] on link "Pricing" at bounding box center [103, 612] width 192 height 37
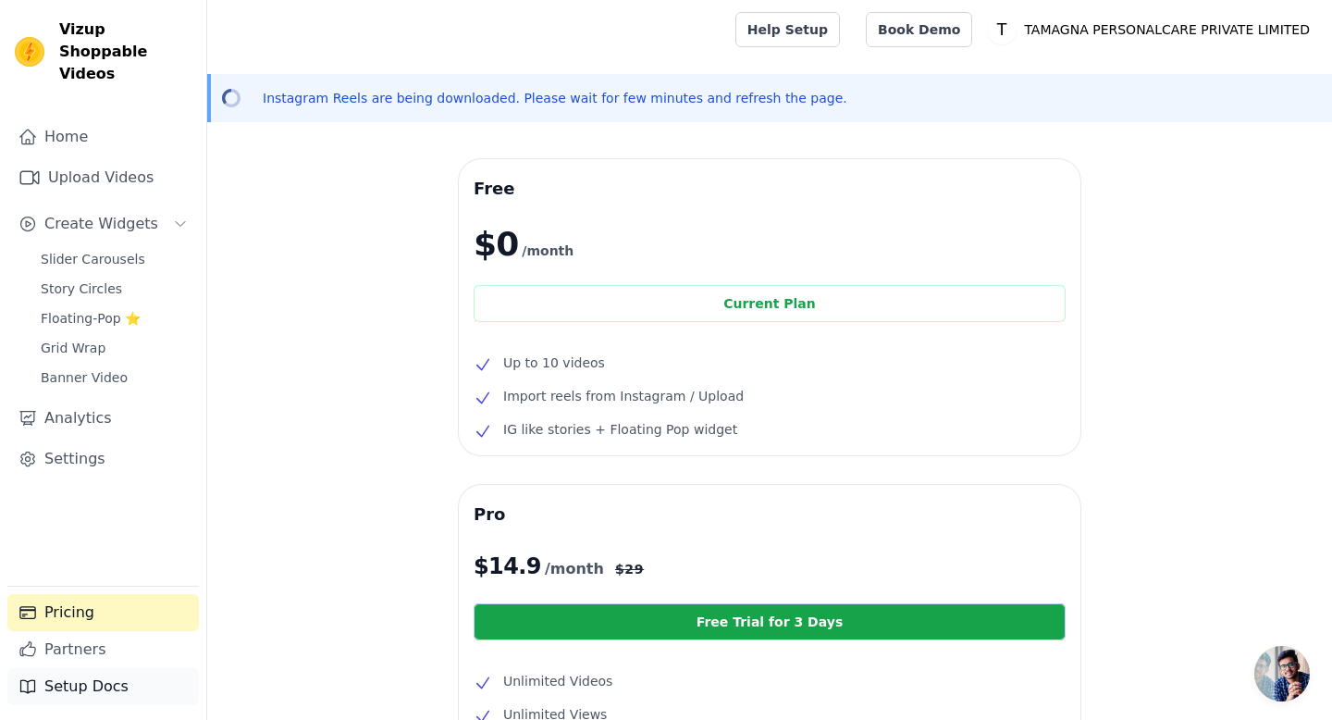
click at [77, 688] on link "Setup Docs" at bounding box center [103, 686] width 192 height 37
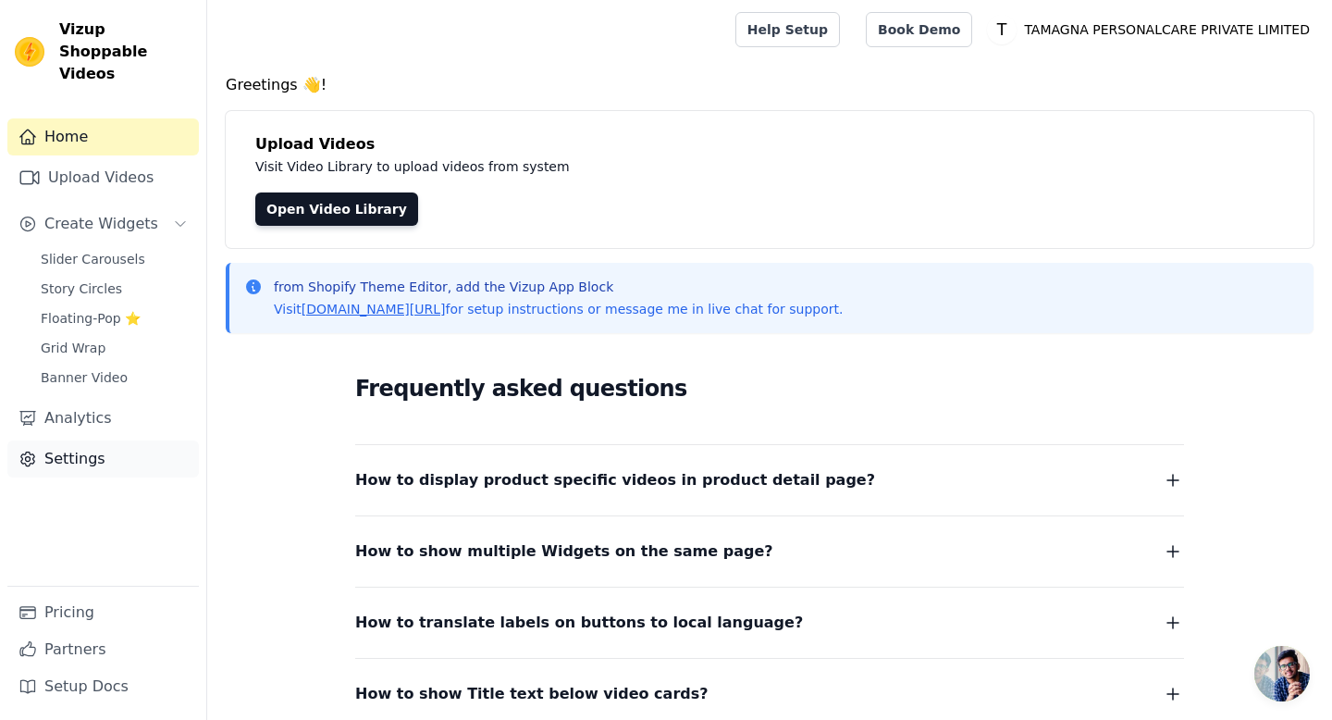
click at [114, 440] on link "Settings" at bounding box center [103, 458] width 192 height 37
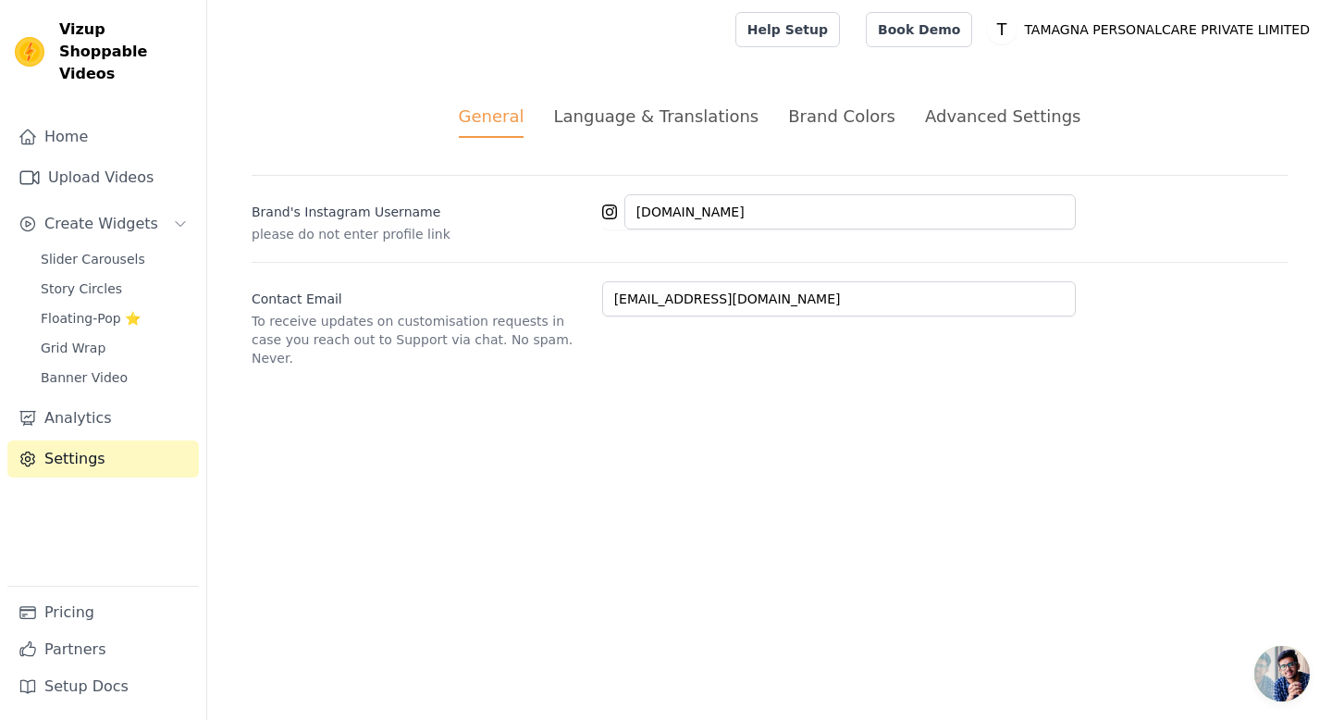
click at [730, 117] on div "Language & Translations" at bounding box center [655, 116] width 205 height 25
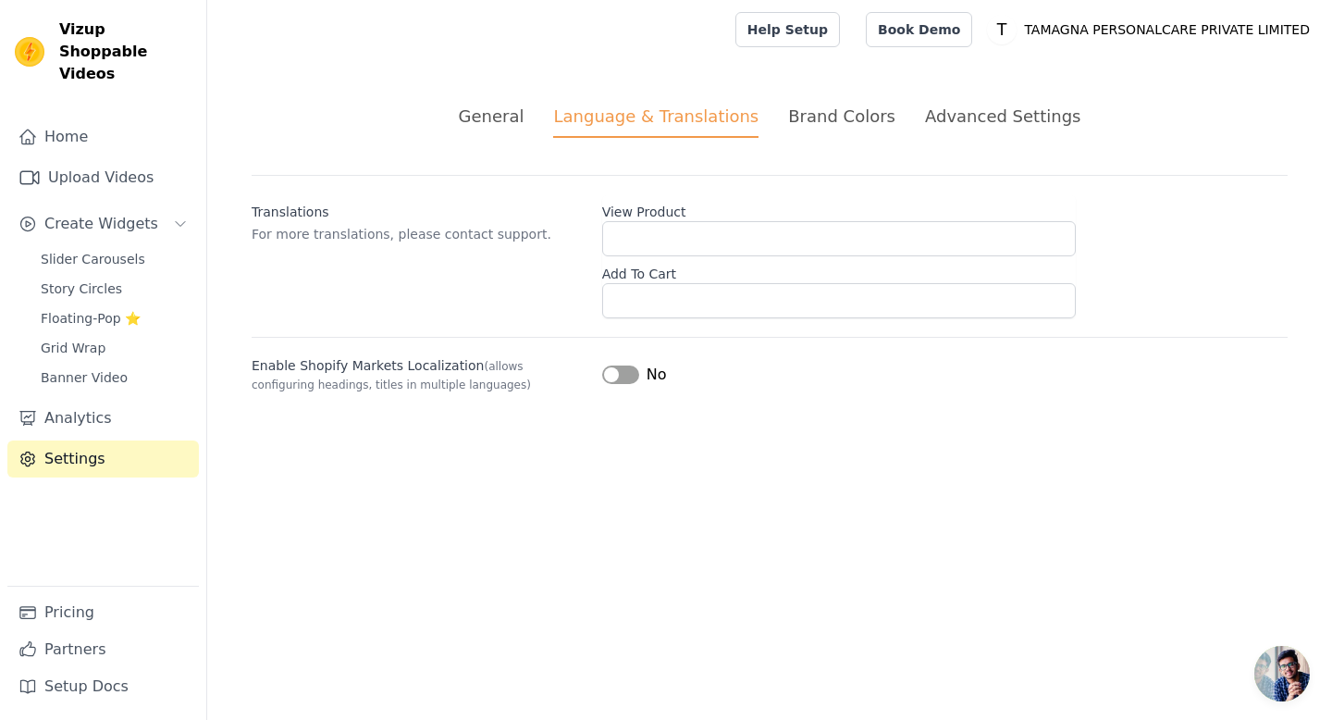
click at [875, 117] on div "Brand Colors" at bounding box center [841, 116] width 107 height 25
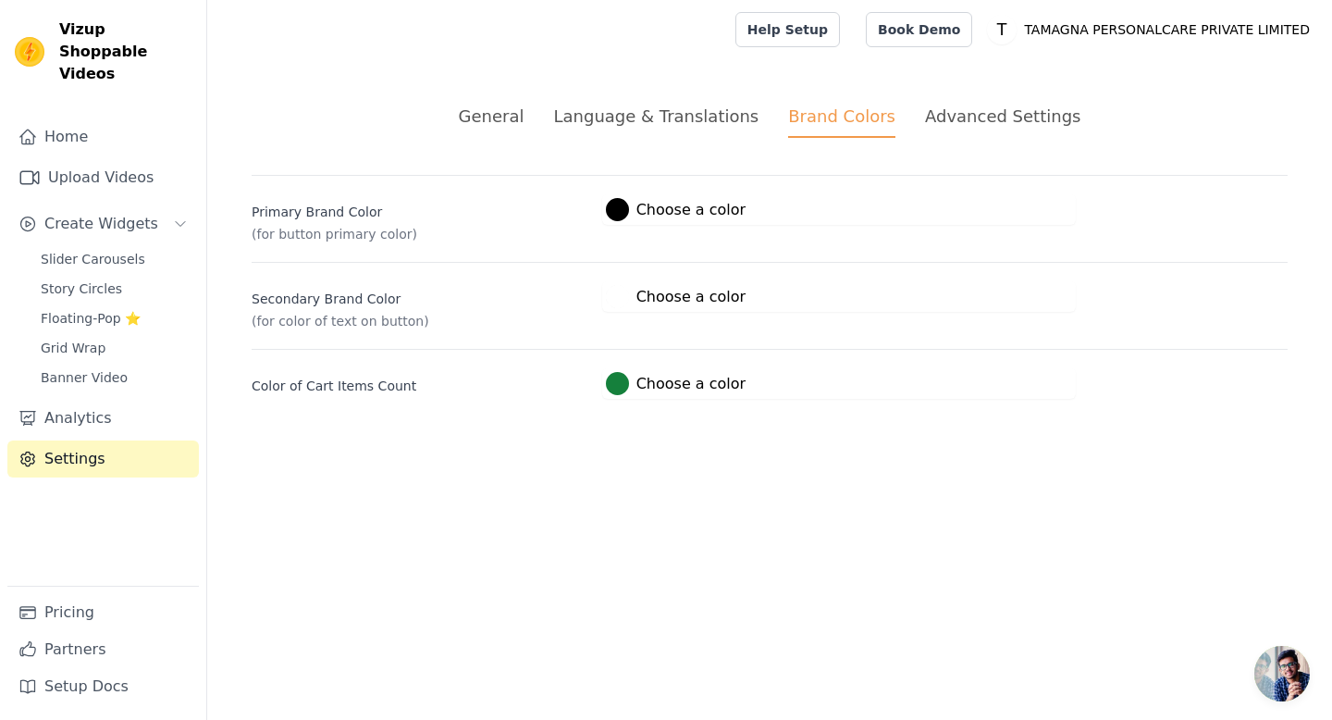
click at [974, 120] on div "Advanced Settings" at bounding box center [1002, 116] width 155 height 25
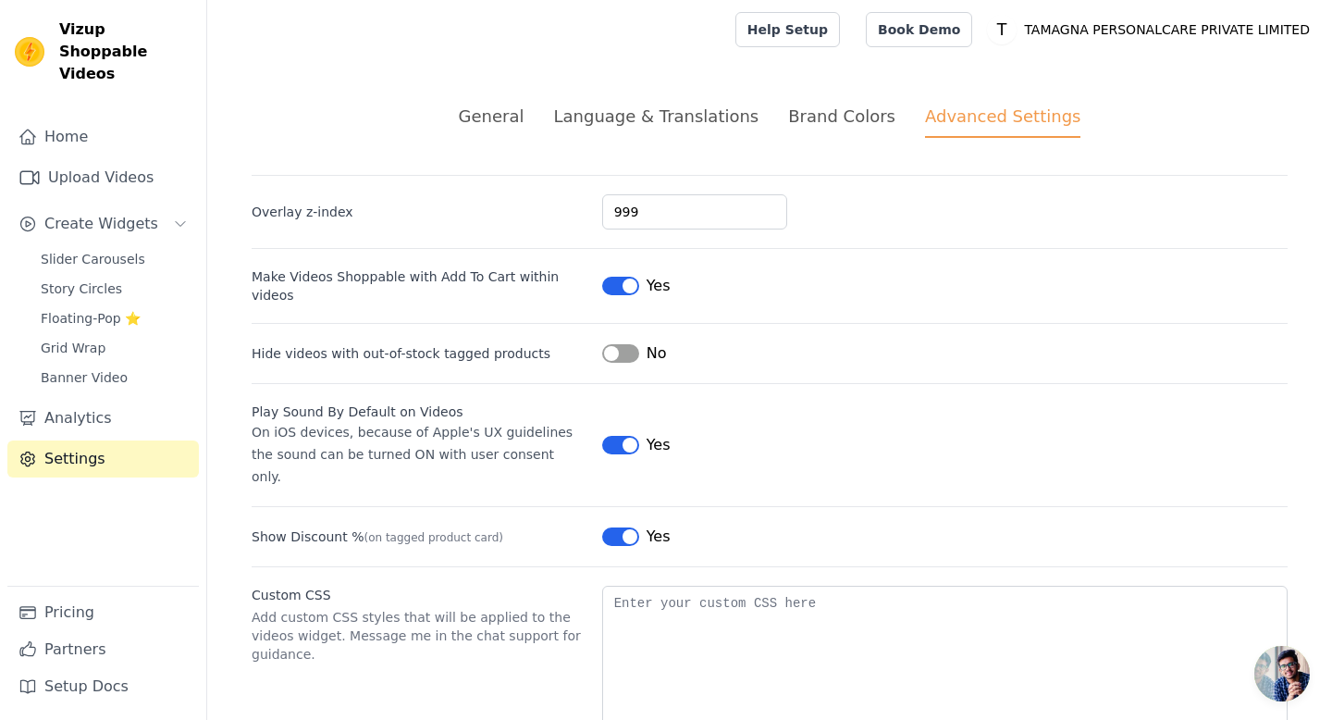
click at [624, 344] on button "Label" at bounding box center [620, 353] width 37 height 19
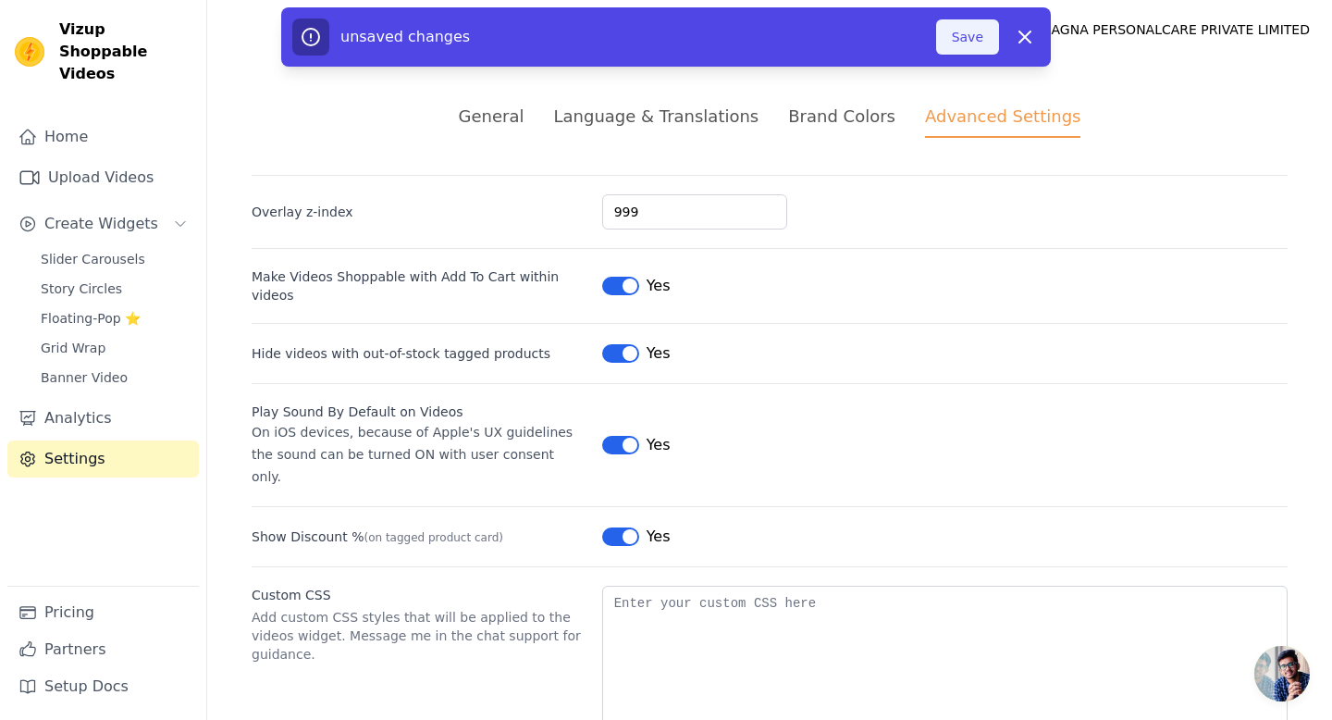
click at [972, 40] on button "Save" at bounding box center [967, 36] width 63 height 35
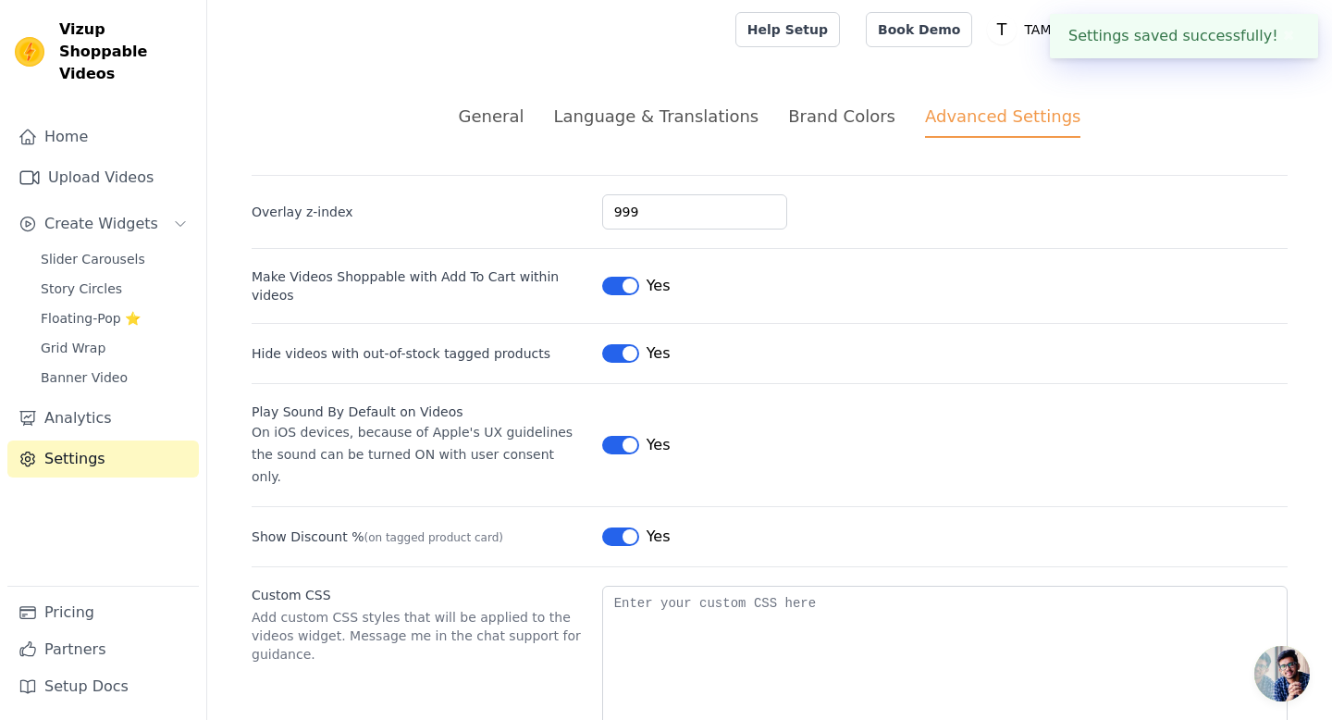
scroll to position [38, 0]
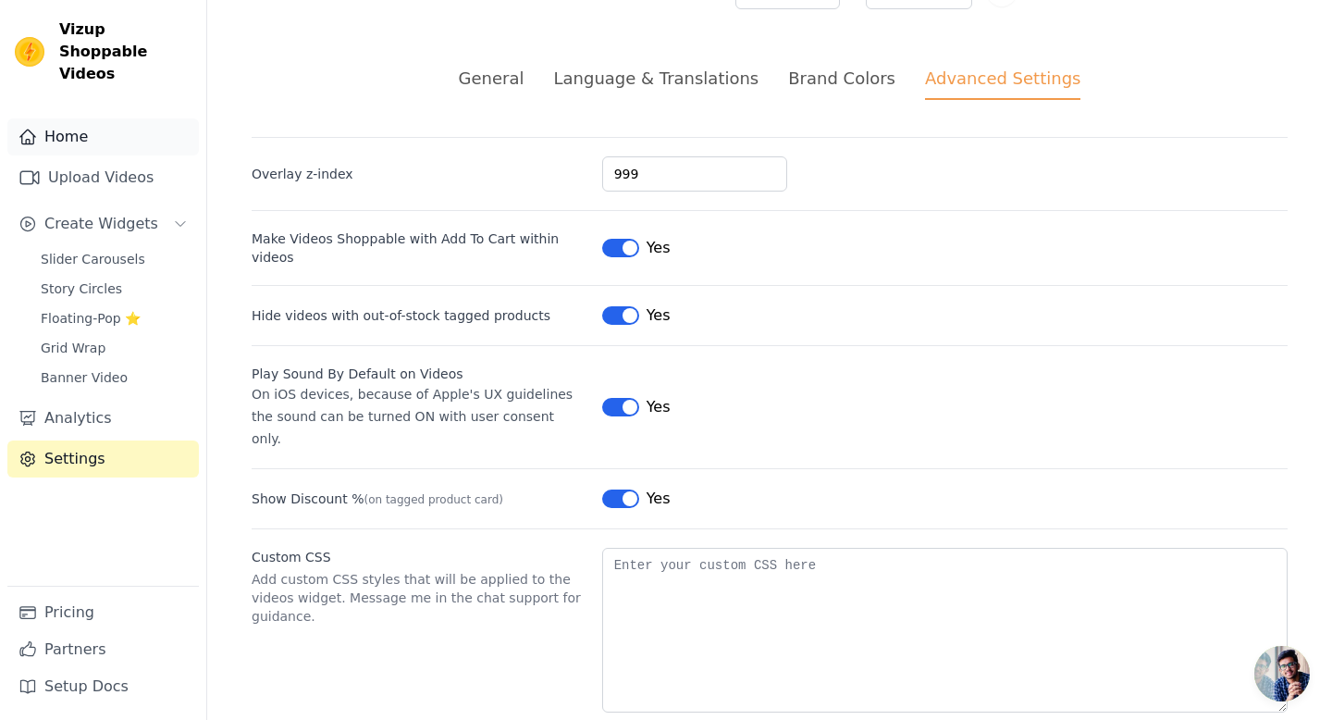
click at [92, 121] on link "Home" at bounding box center [103, 136] width 192 height 37
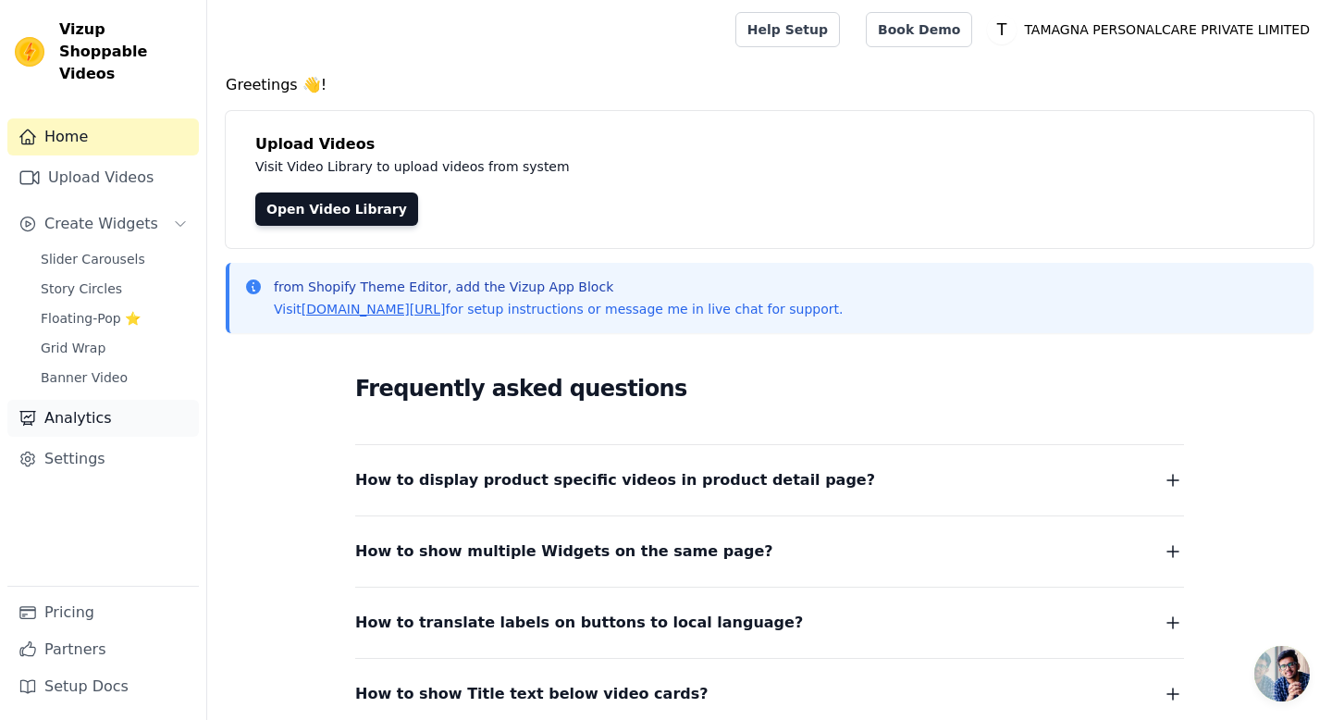
click at [92, 400] on link "Analytics" at bounding box center [103, 418] width 192 height 37
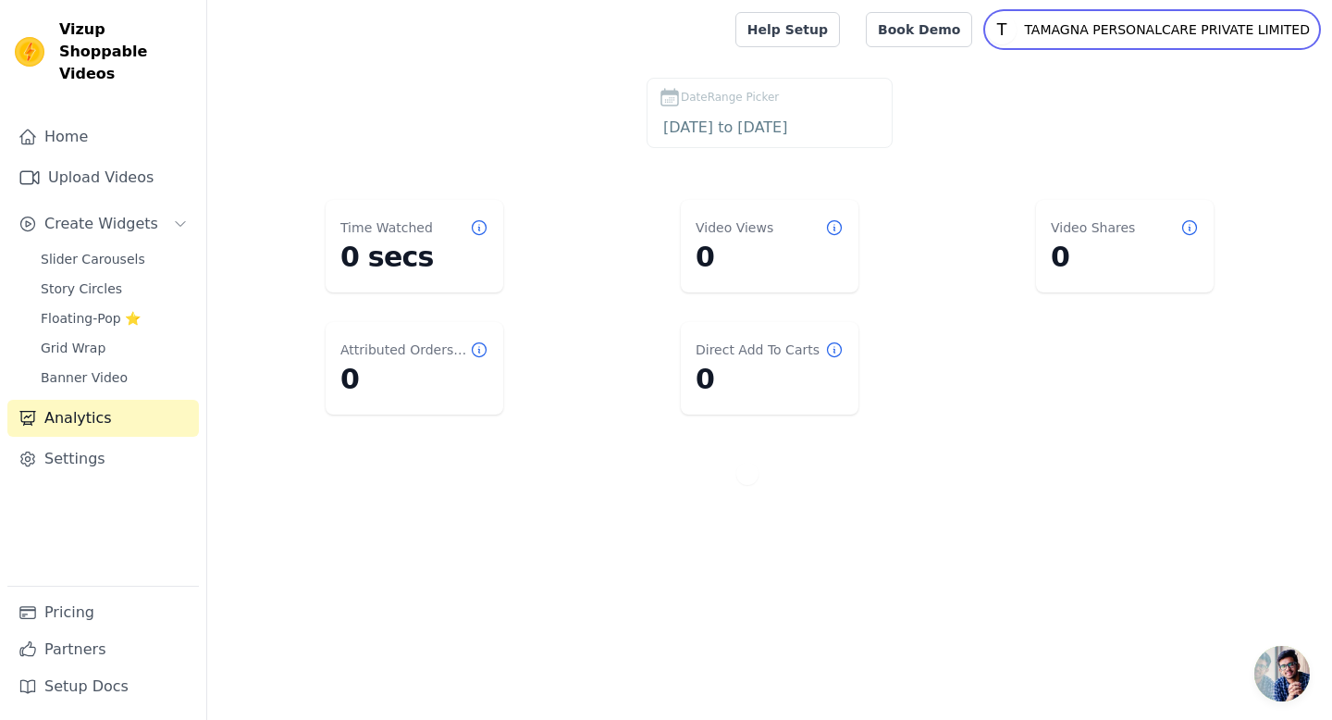
click at [1138, 33] on p "TAMAGNA PERSONALCARE PRIVATE LIMITED" at bounding box center [1167, 29] width 301 height 33
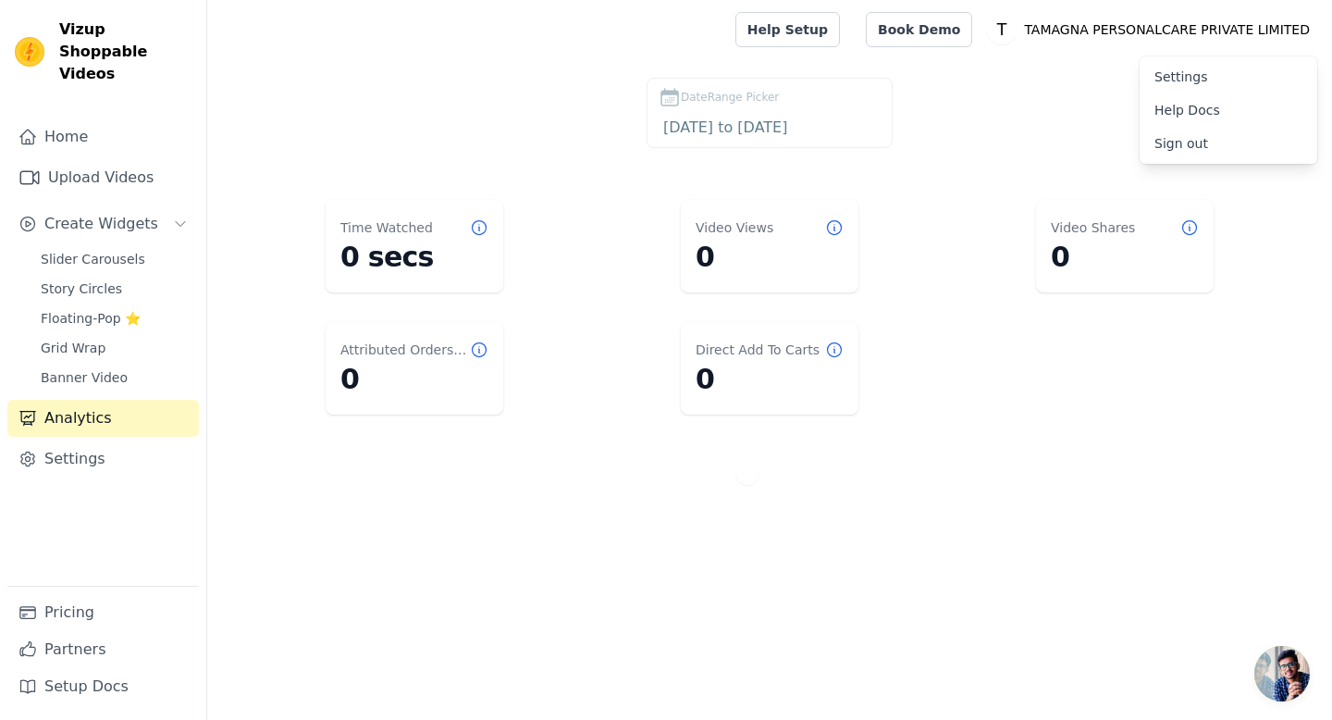
click at [1171, 76] on link "Settings" at bounding box center [1229, 76] width 178 height 33
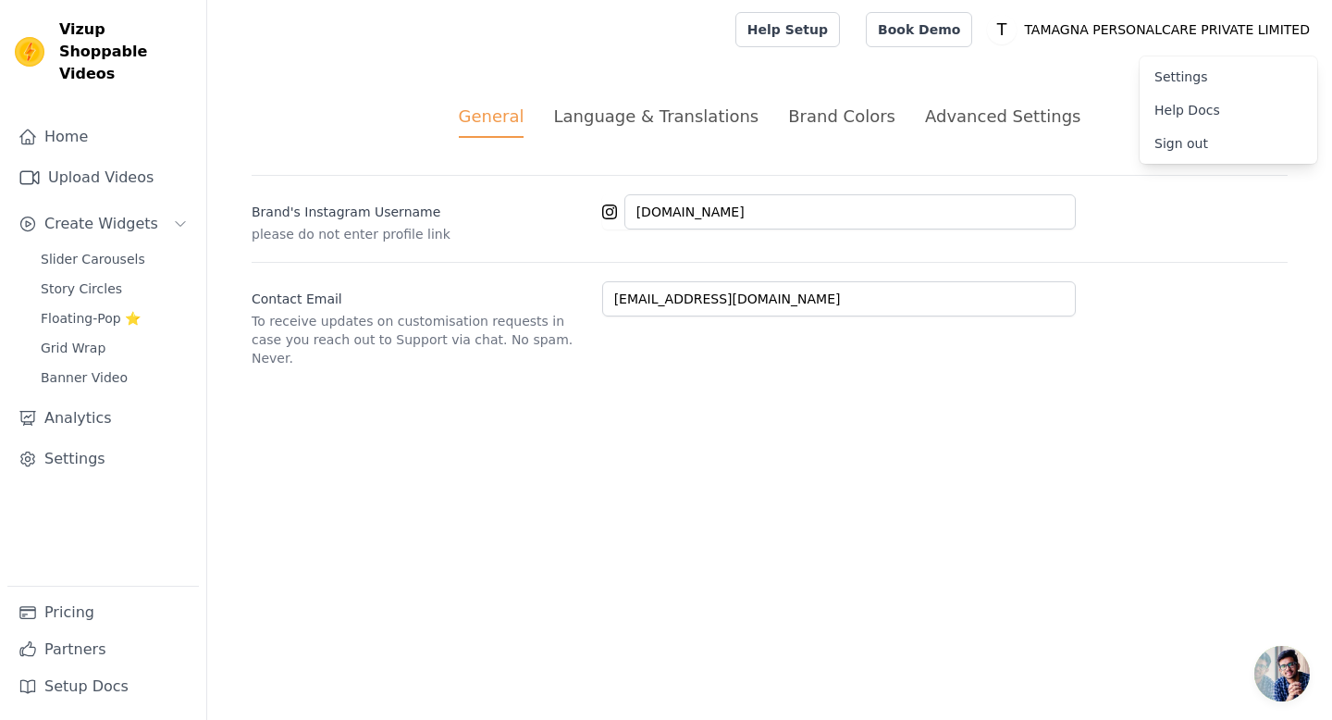
click at [641, 116] on div "Language & Translations" at bounding box center [655, 116] width 205 height 25
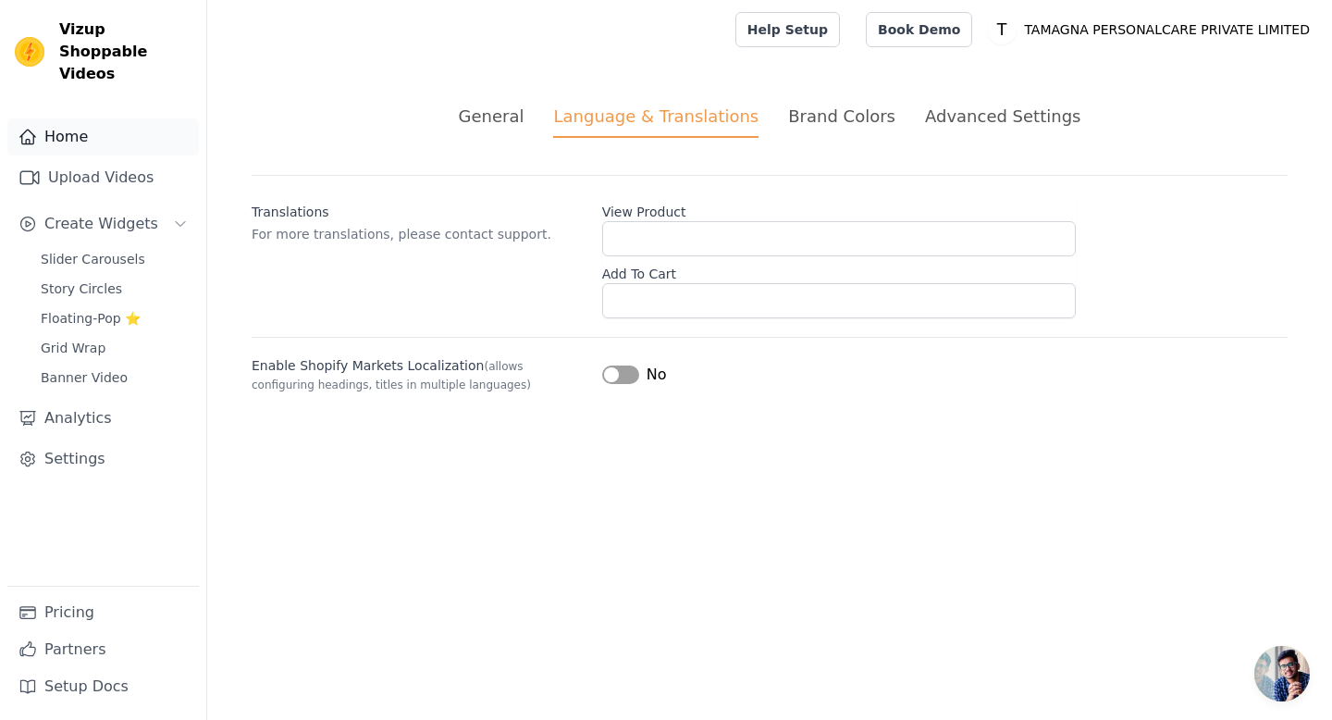
click at [50, 118] on link "Home" at bounding box center [103, 136] width 192 height 37
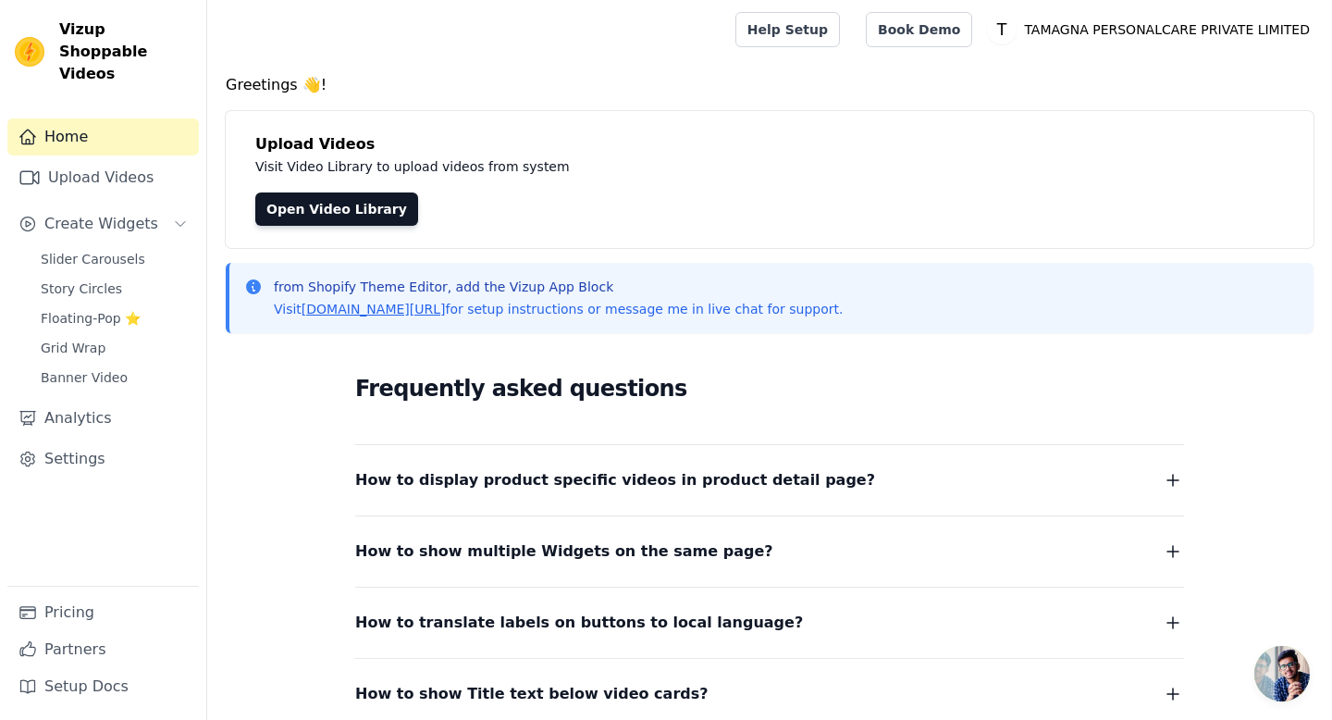
scroll to position [161, 0]
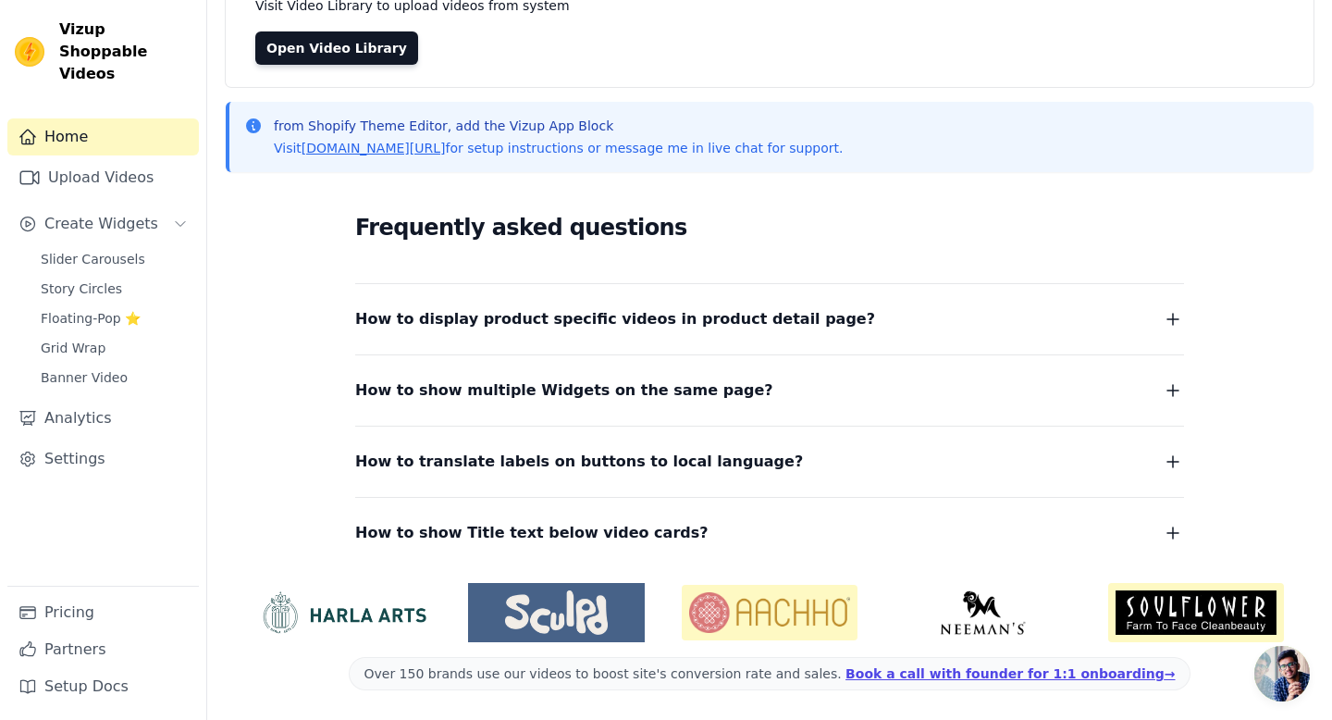
click at [1172, 319] on icon "button" at bounding box center [1173, 319] width 11 height 11
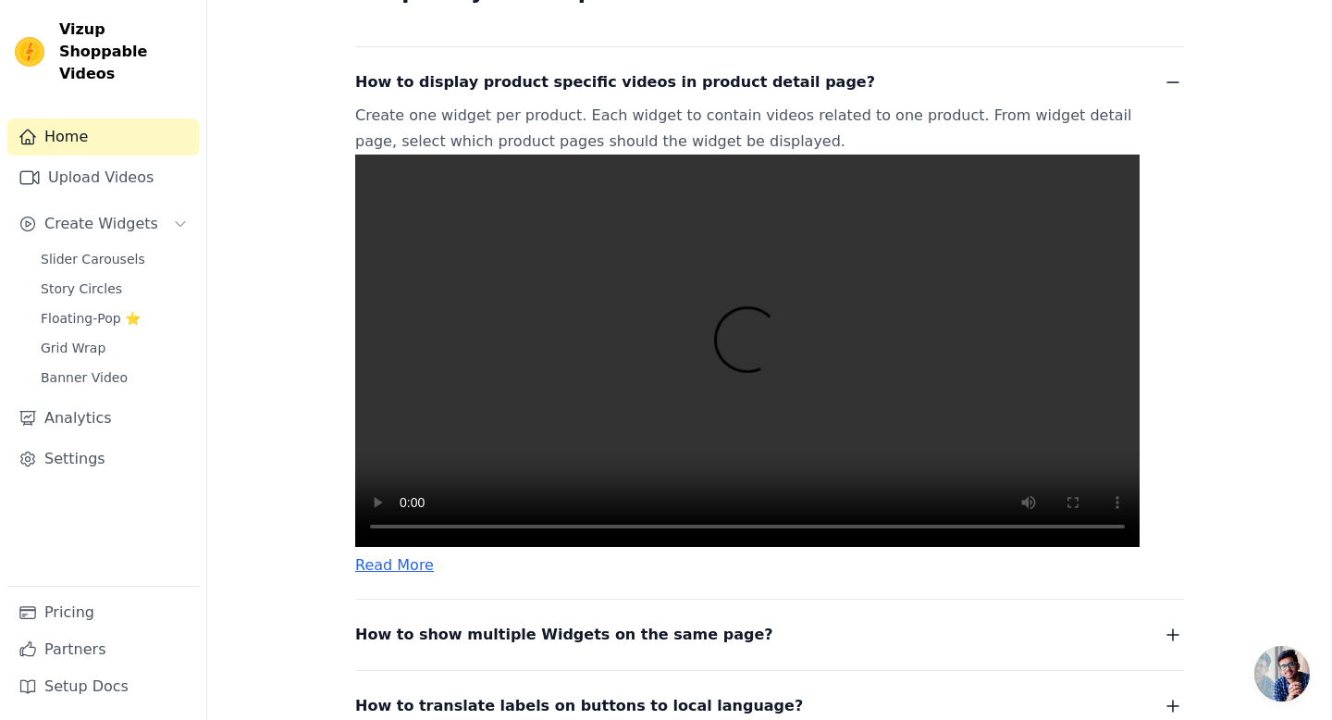
scroll to position [399, 0]
click at [115, 250] on span "Slider Carousels" at bounding box center [93, 259] width 105 height 19
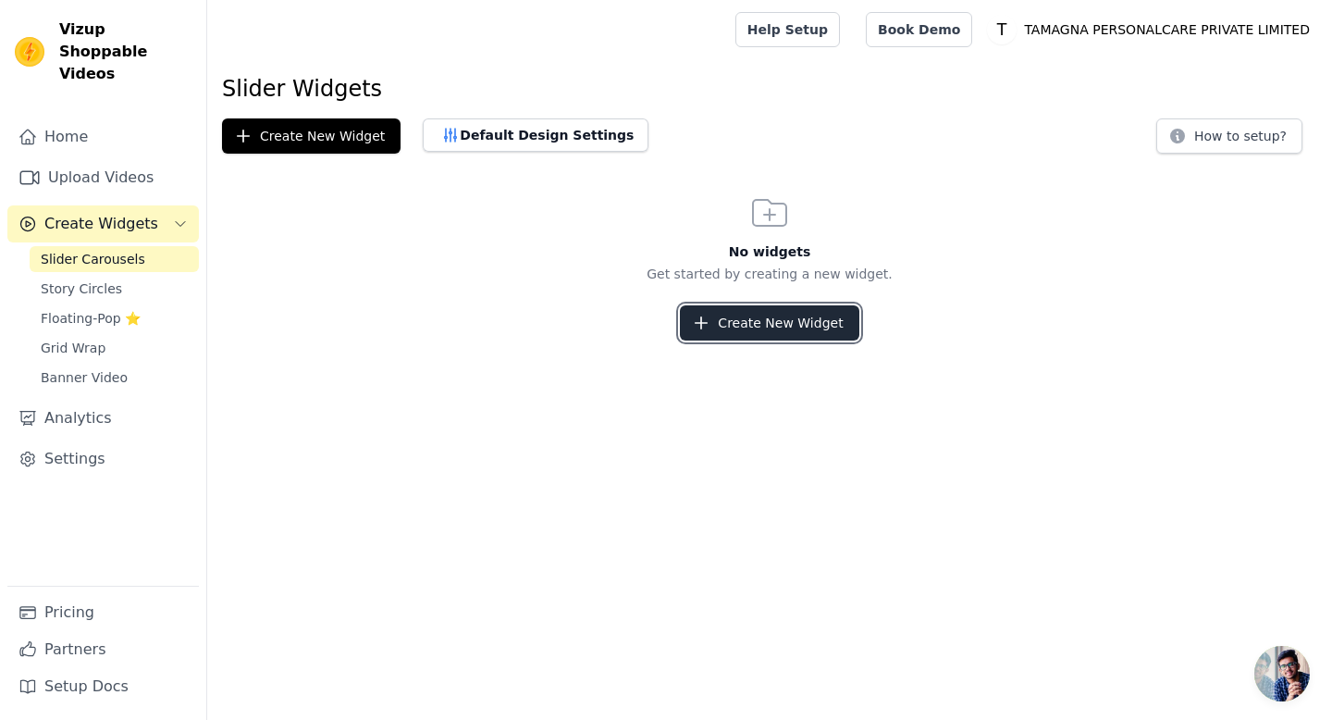
click at [748, 319] on button "Create New Widget" at bounding box center [769, 322] width 179 height 35
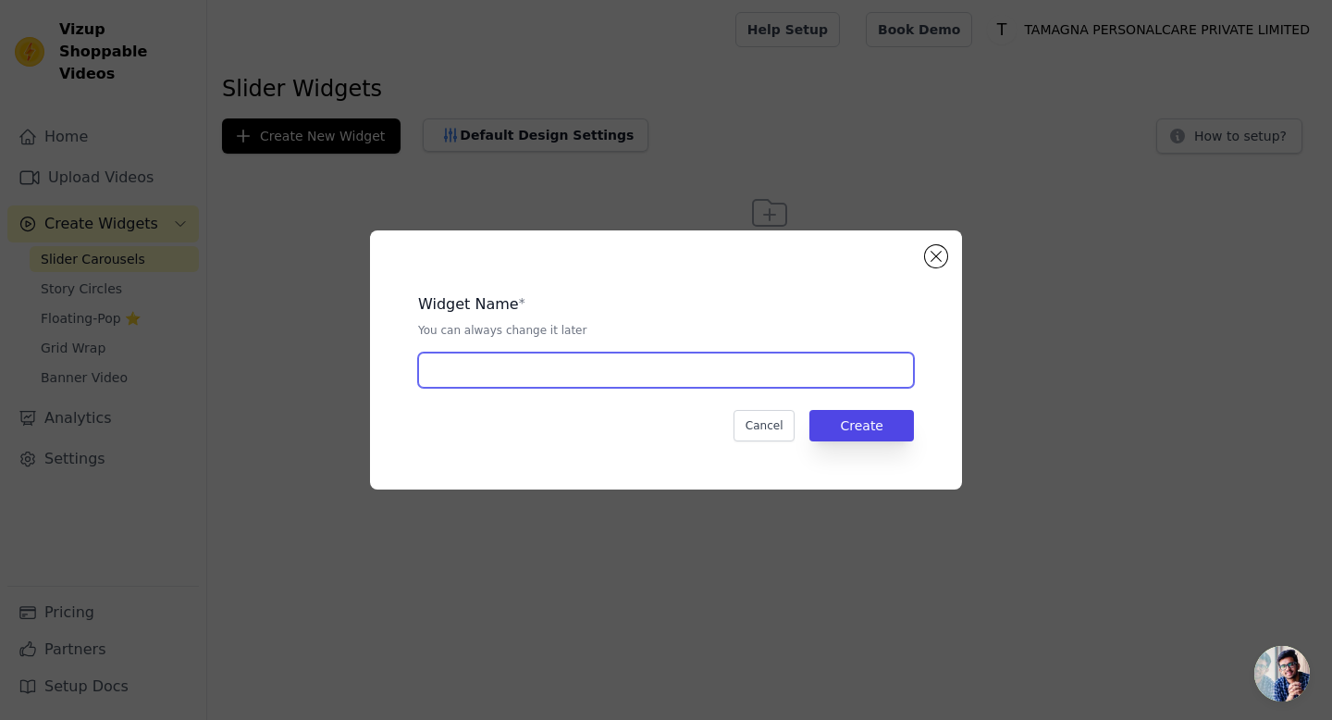
click at [618, 377] on input "text" at bounding box center [666, 369] width 496 height 35
type input "VIDEOS"
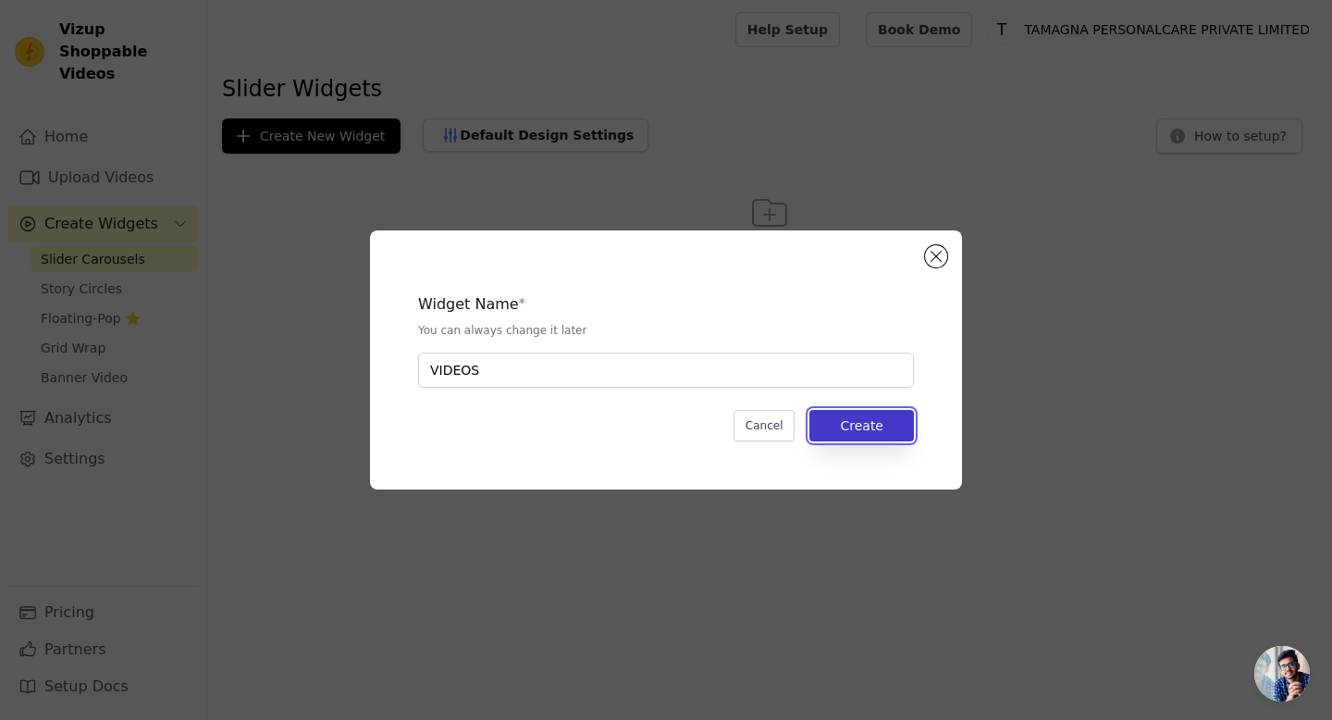
click at [865, 439] on button "Create" at bounding box center [862, 425] width 105 height 31
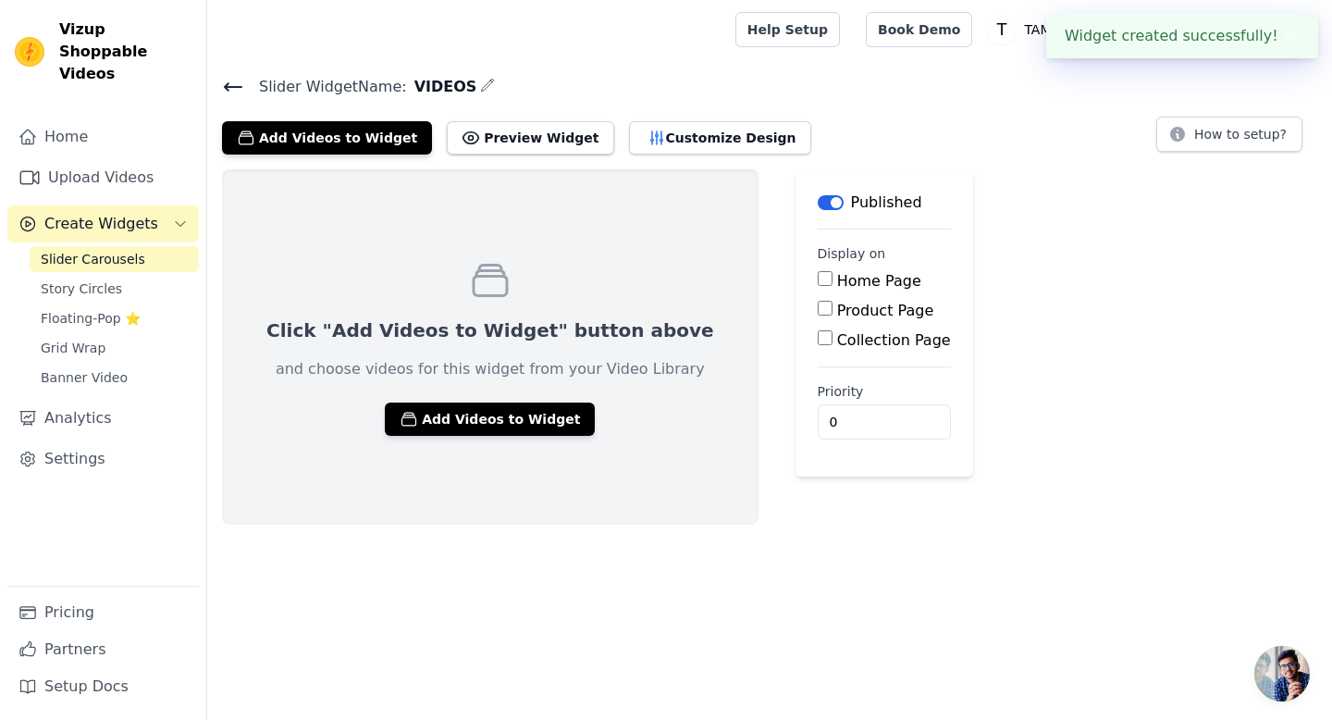
click at [818, 276] on input "Home Page" at bounding box center [825, 278] width 15 height 15
checkbox input "true"
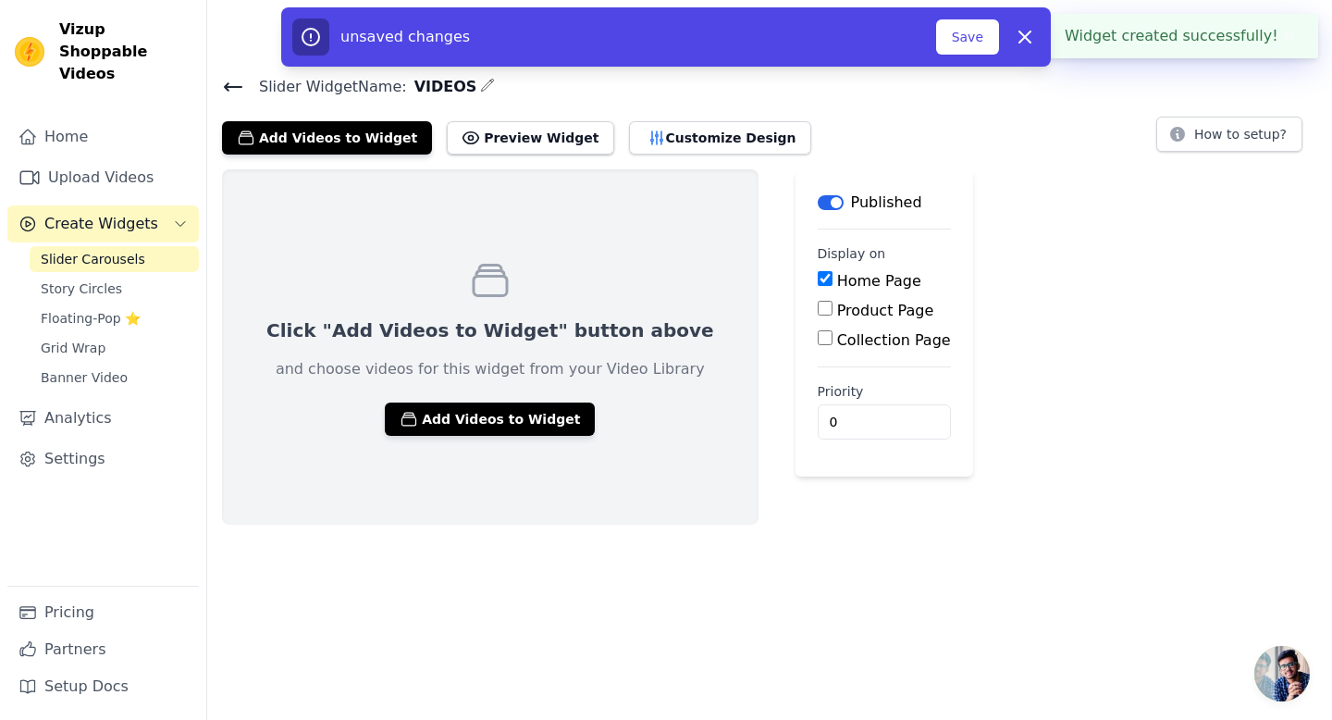
click at [818, 307] on input "Product Page" at bounding box center [825, 308] width 15 height 15
checkbox input "true"
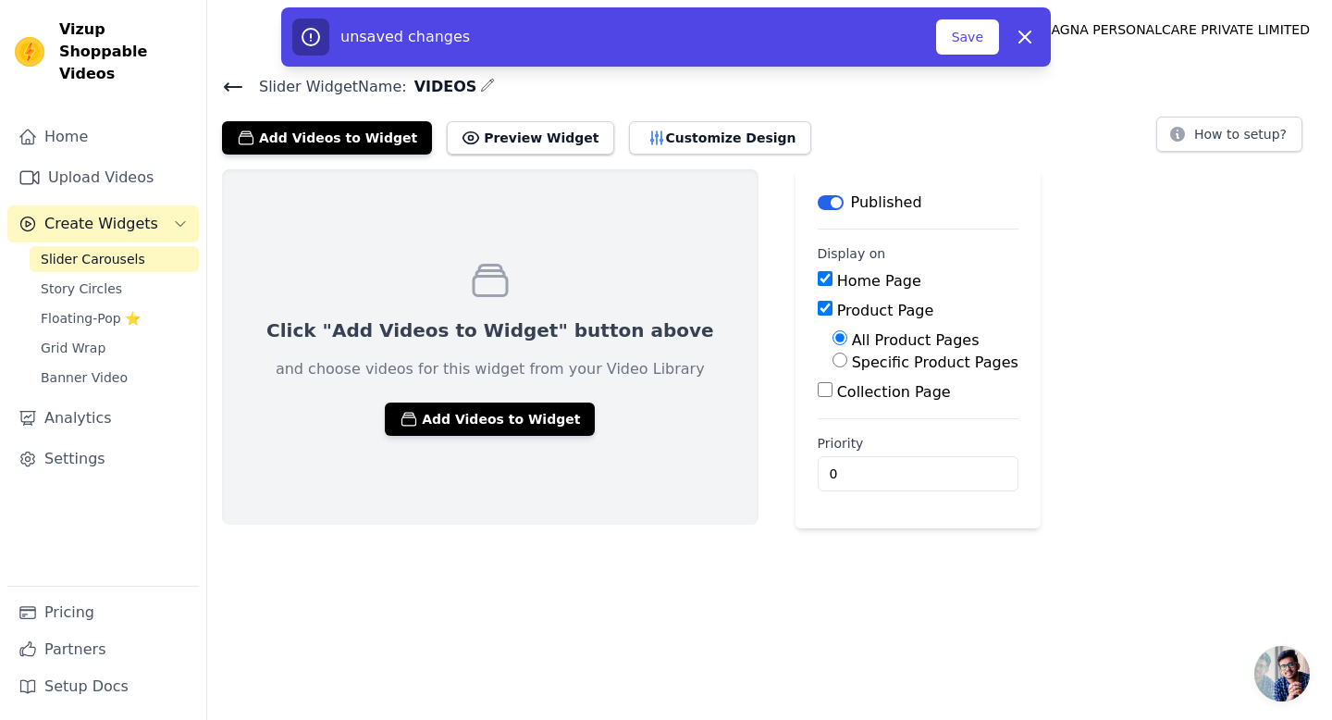
click at [833, 358] on input "Specific Product Pages" at bounding box center [840, 359] width 15 height 15
radio input "true"
type input "1"
click at [901, 524] on input "1" at bounding box center [918, 534] width 201 height 35
click at [1164, 390] on div "Click "Add Videos to Widget" button above and choose videos for this widget fro…" at bounding box center [769, 379] width 1125 height 420
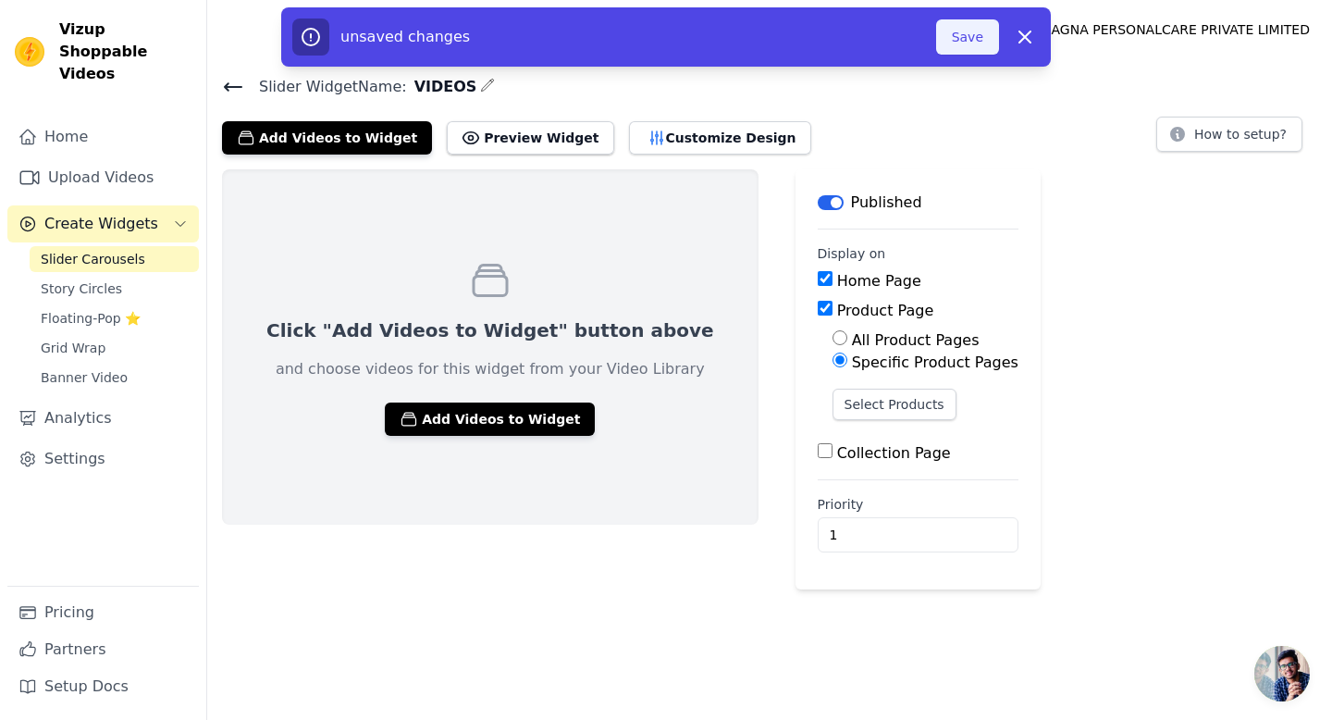
click at [975, 35] on button "Save" at bounding box center [967, 36] width 63 height 35
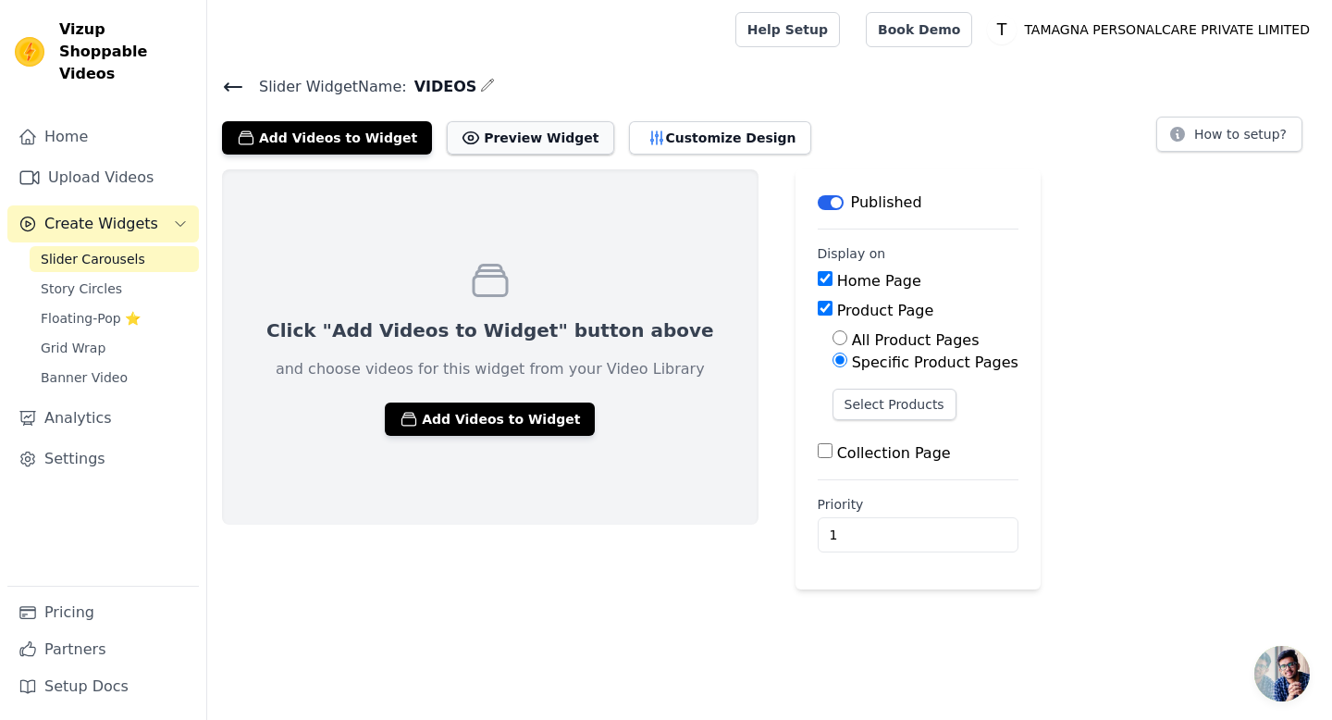
click at [524, 138] on button "Preview Widget" at bounding box center [530, 137] width 167 height 33
click at [478, 420] on button "Add Videos to Widget" at bounding box center [490, 418] width 210 height 33
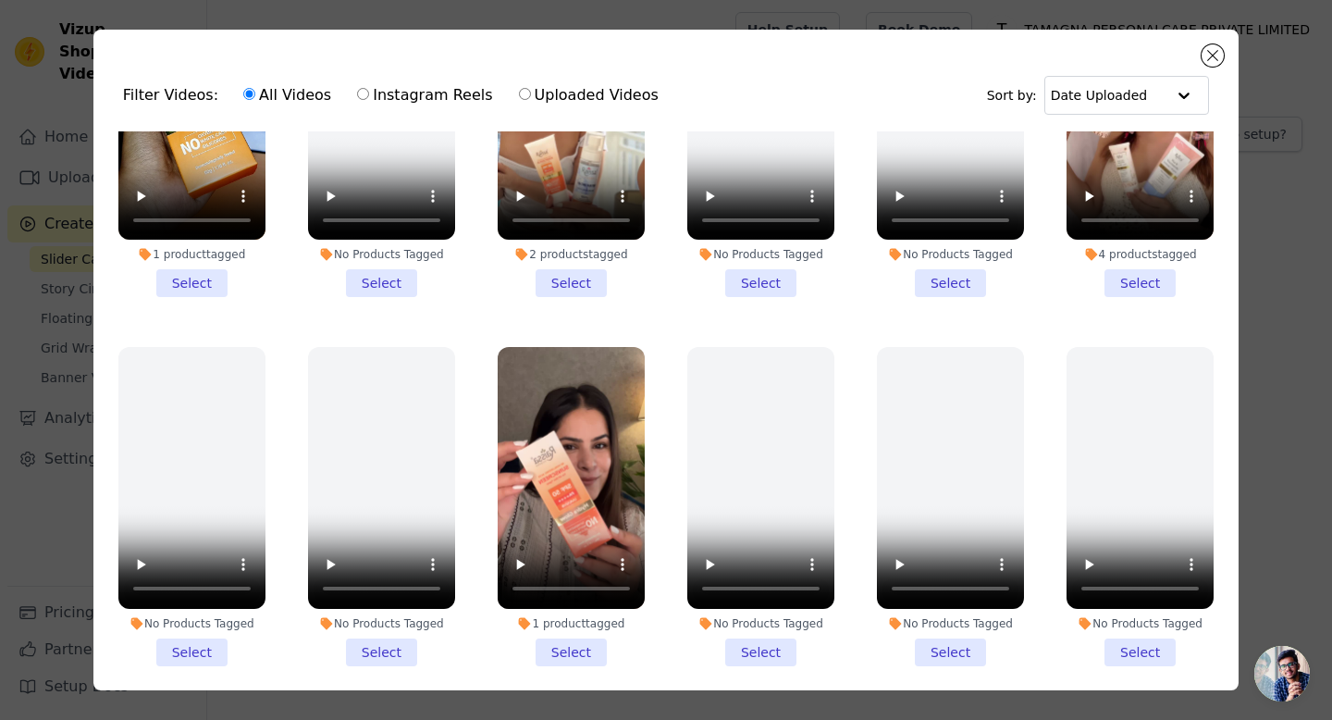
scroll to position [950, 0]
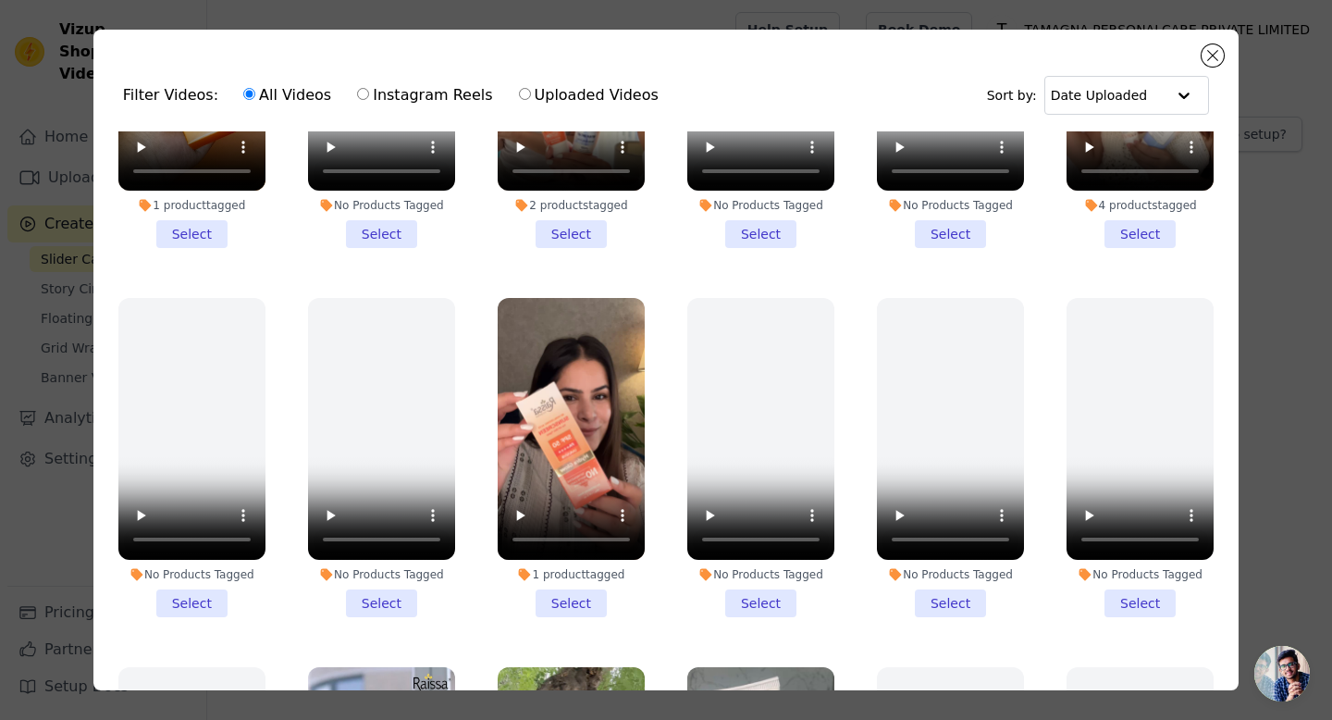
click at [582, 229] on li "2 products tagged Select" at bounding box center [571, 89] width 147 height 319
click at [0, 0] on input "2 products tagged Select" at bounding box center [0, 0] width 0 height 0
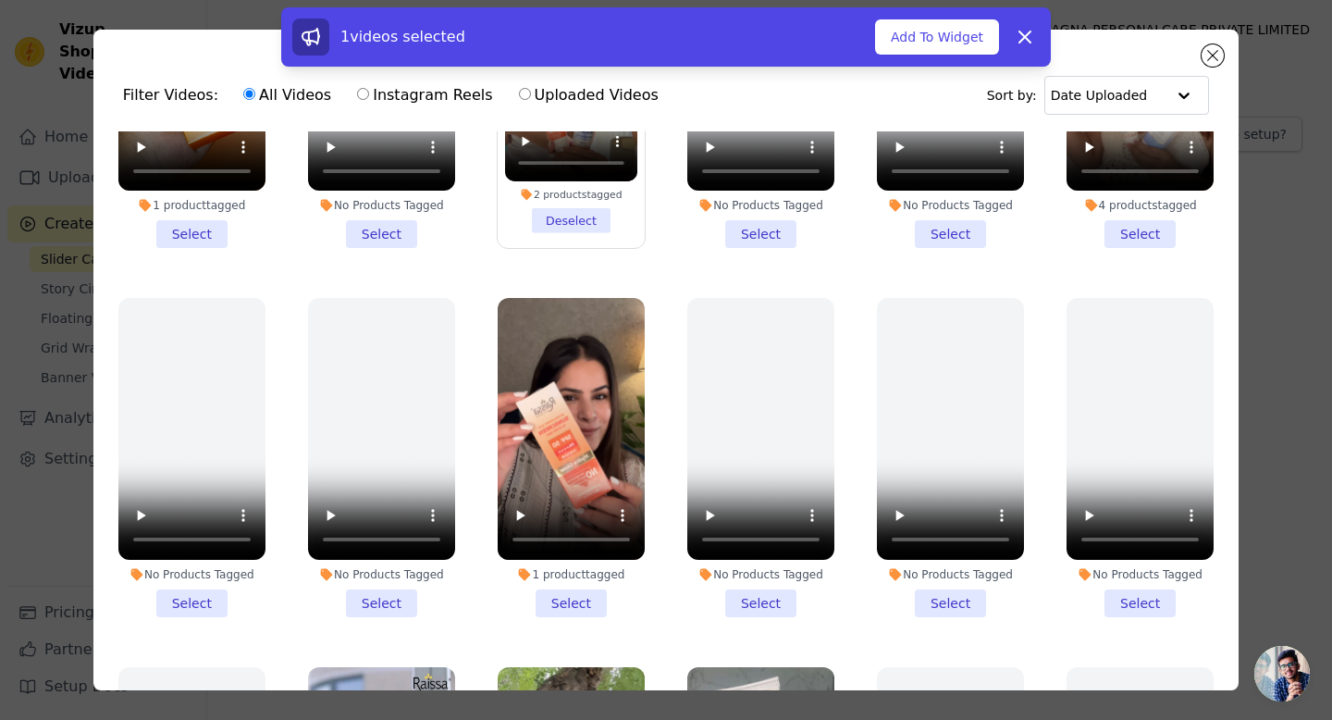
click at [1145, 229] on li "4 products tagged Select" at bounding box center [1140, 89] width 147 height 319
click at [0, 0] on input "4 products tagged Select" at bounding box center [0, 0] width 0 height 0
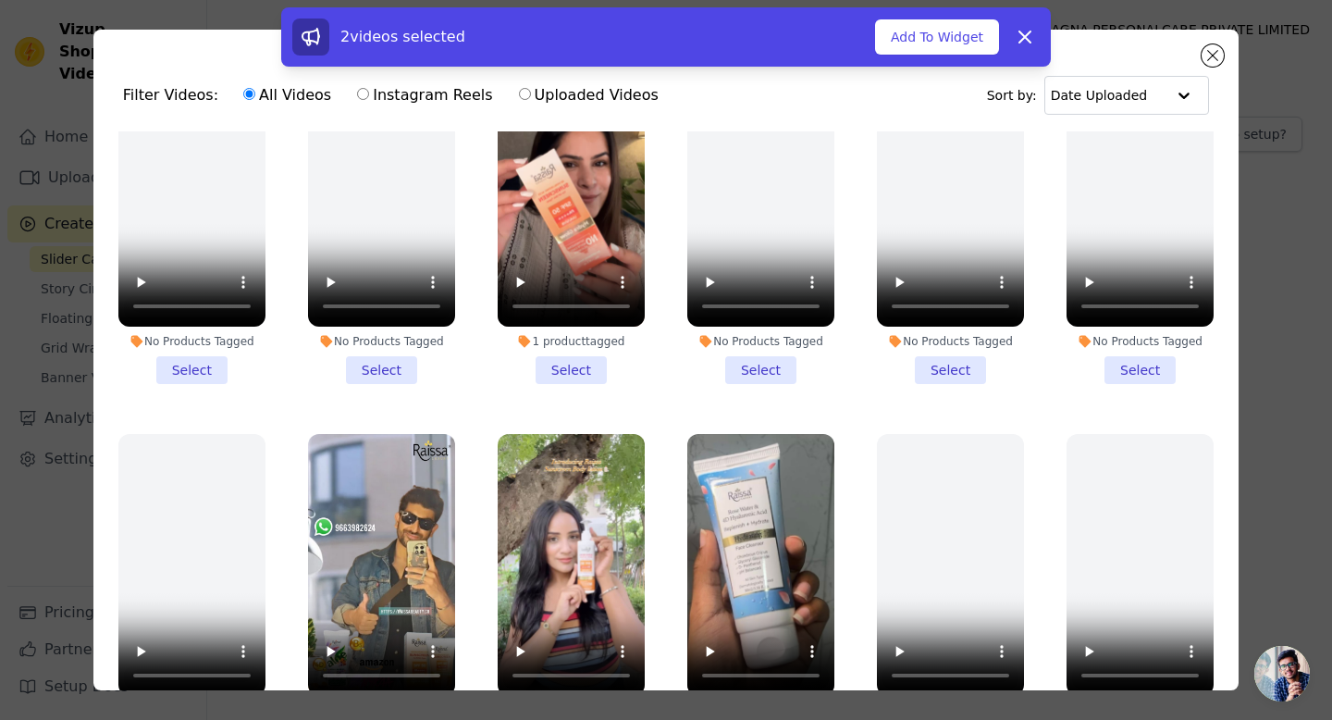
scroll to position [1201, 0]
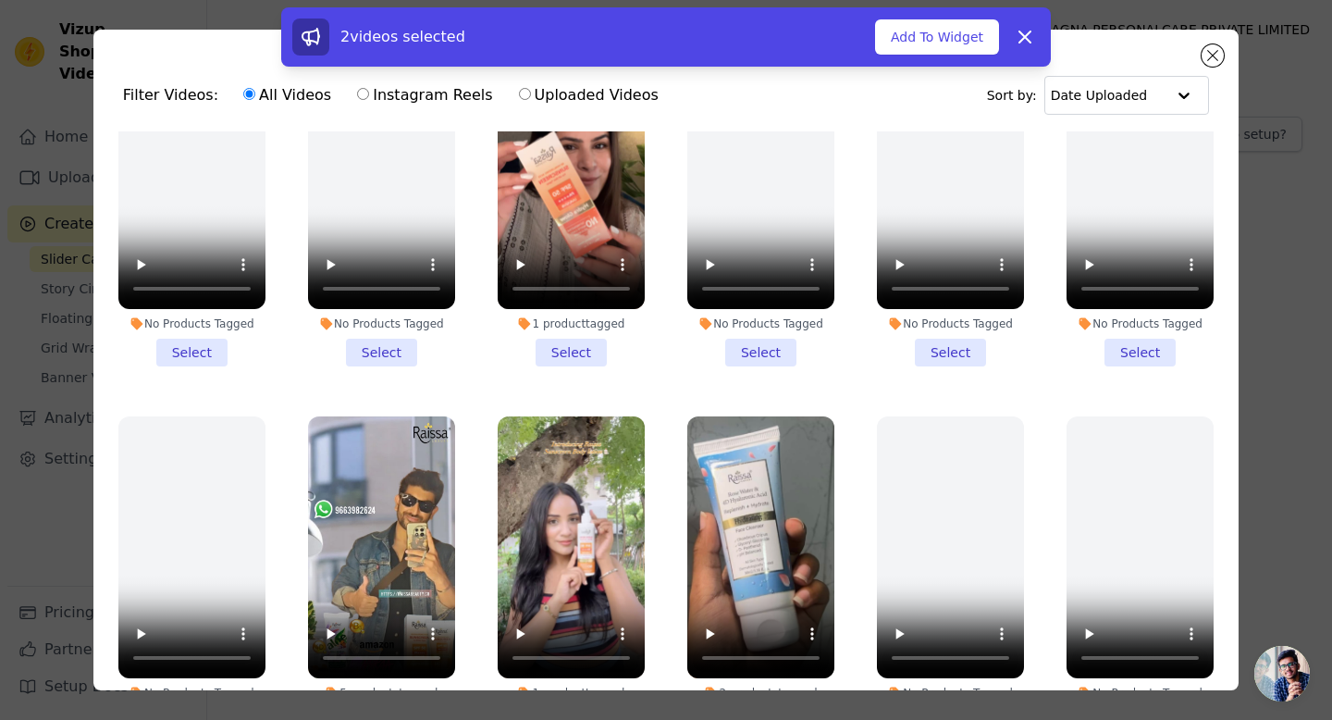
click at [582, 354] on li "1 product tagged Select" at bounding box center [571, 206] width 147 height 319
click at [0, 0] on input "1 product tagged Select" at bounding box center [0, 0] width 0 height 0
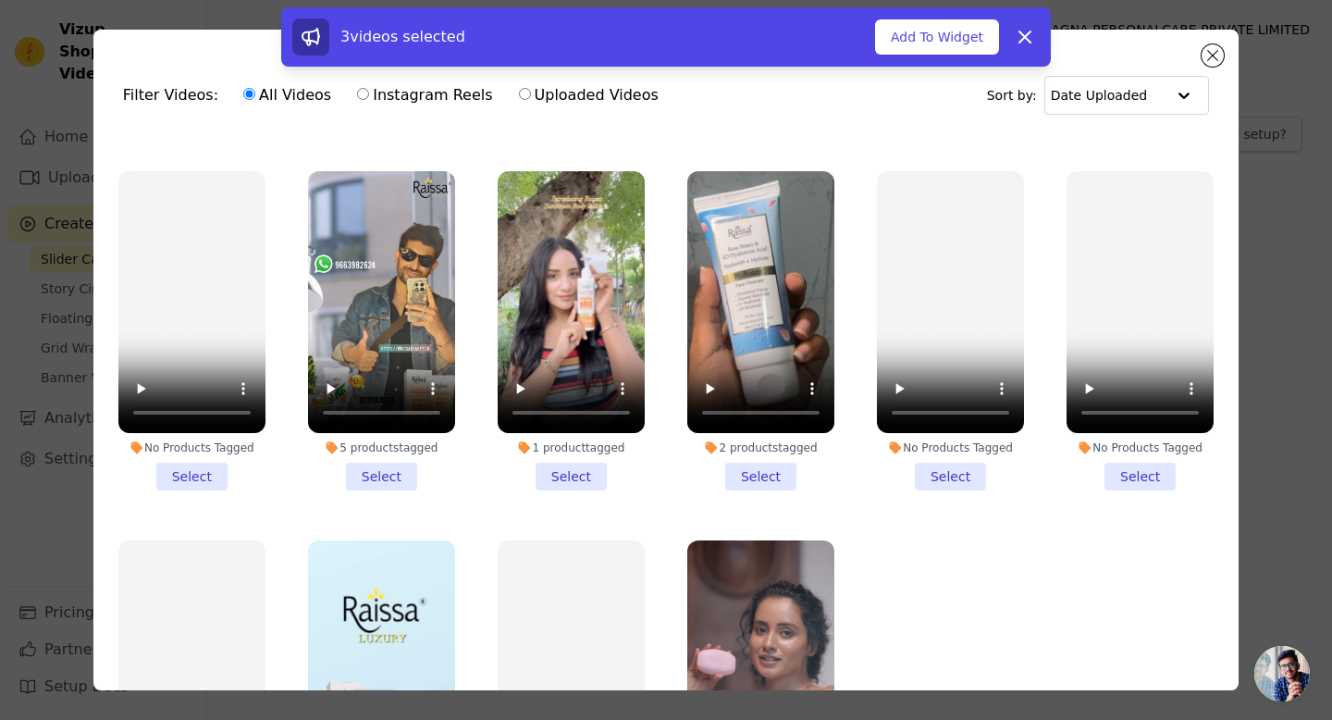
scroll to position [1447, 0]
click at [374, 472] on li "5 products tagged Select" at bounding box center [381, 329] width 147 height 319
click at [0, 0] on input "5 products tagged Select" at bounding box center [0, 0] width 0 height 0
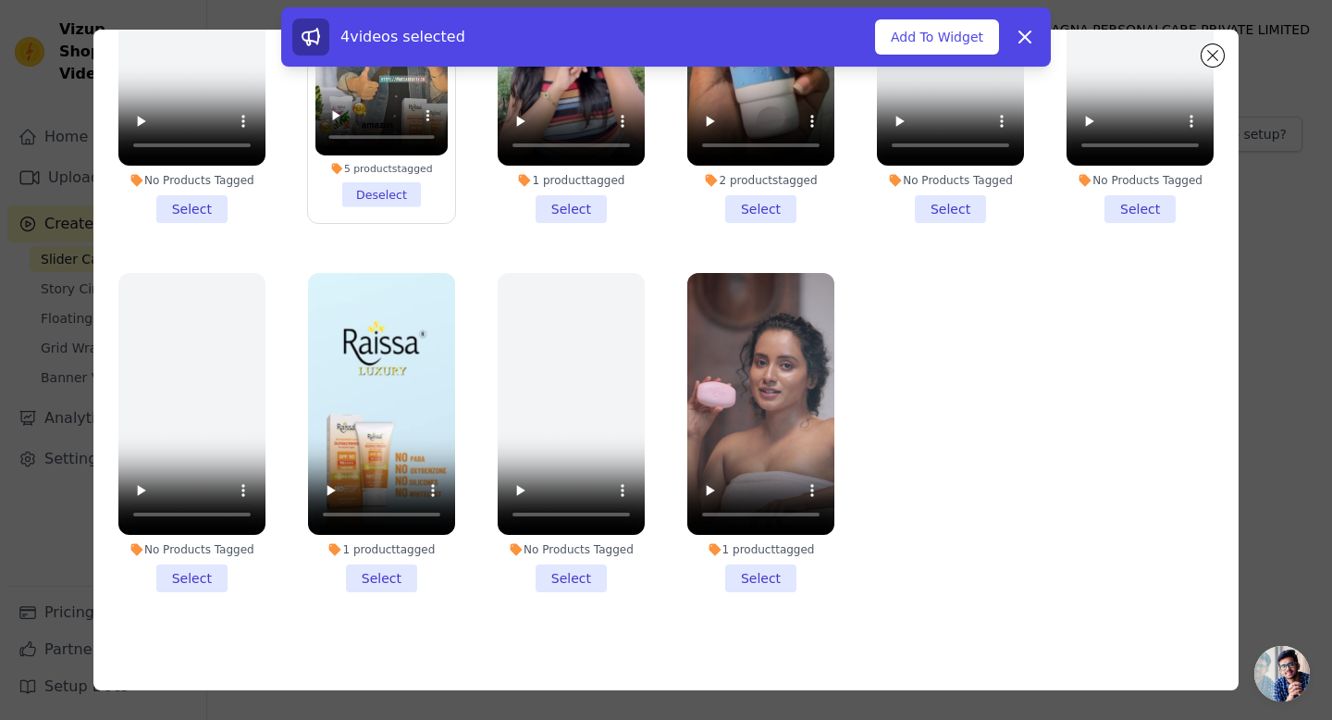
scroll to position [158, 0]
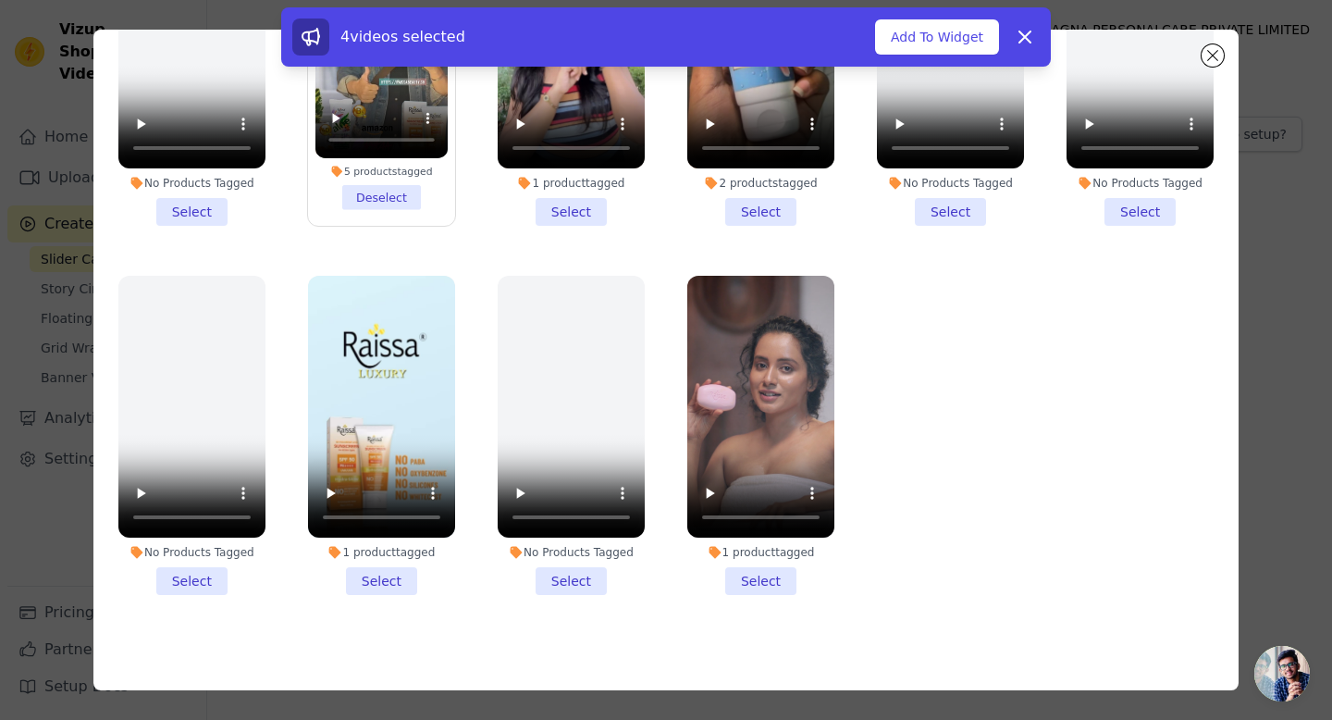
click at [767, 586] on li "1 product tagged Select" at bounding box center [760, 435] width 147 height 319
click at [0, 0] on input "1 product tagged Select" at bounding box center [0, 0] width 0 height 0
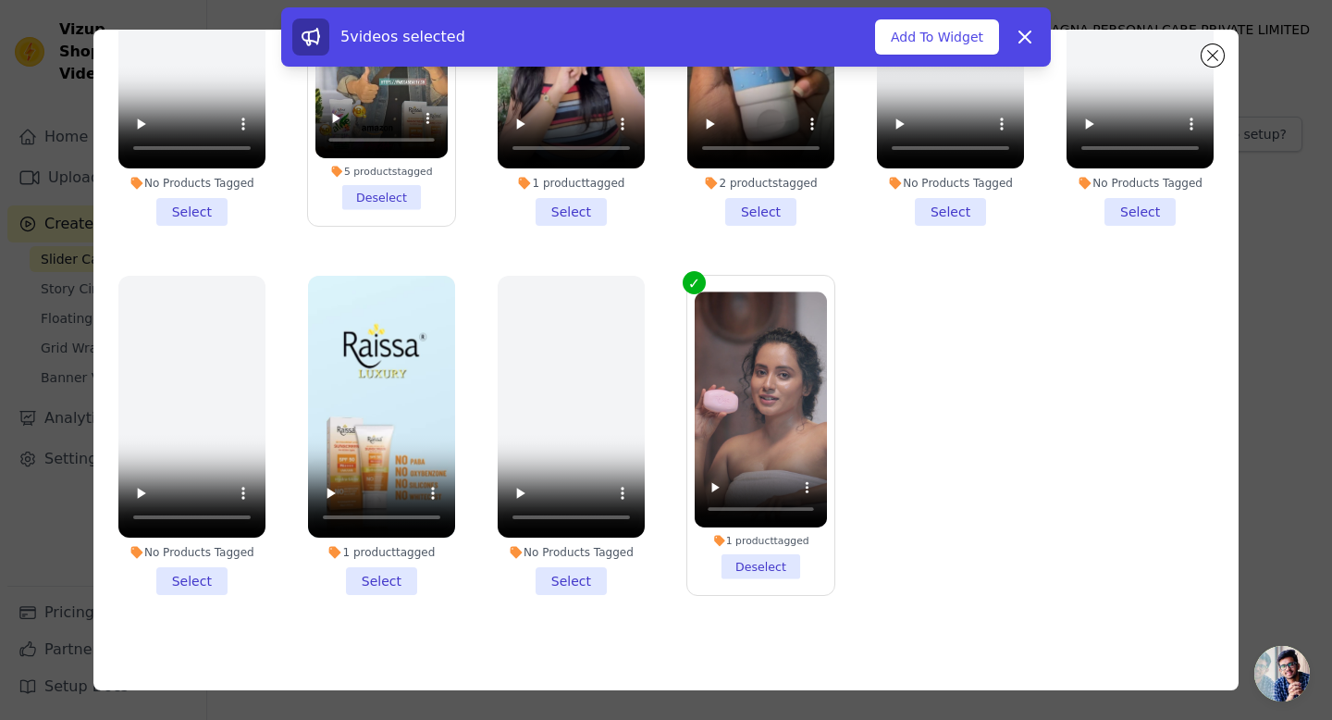
click at [366, 586] on li "1 product tagged Select" at bounding box center [381, 435] width 147 height 319
click at [0, 0] on input "1 product tagged Select" at bounding box center [0, 0] width 0 height 0
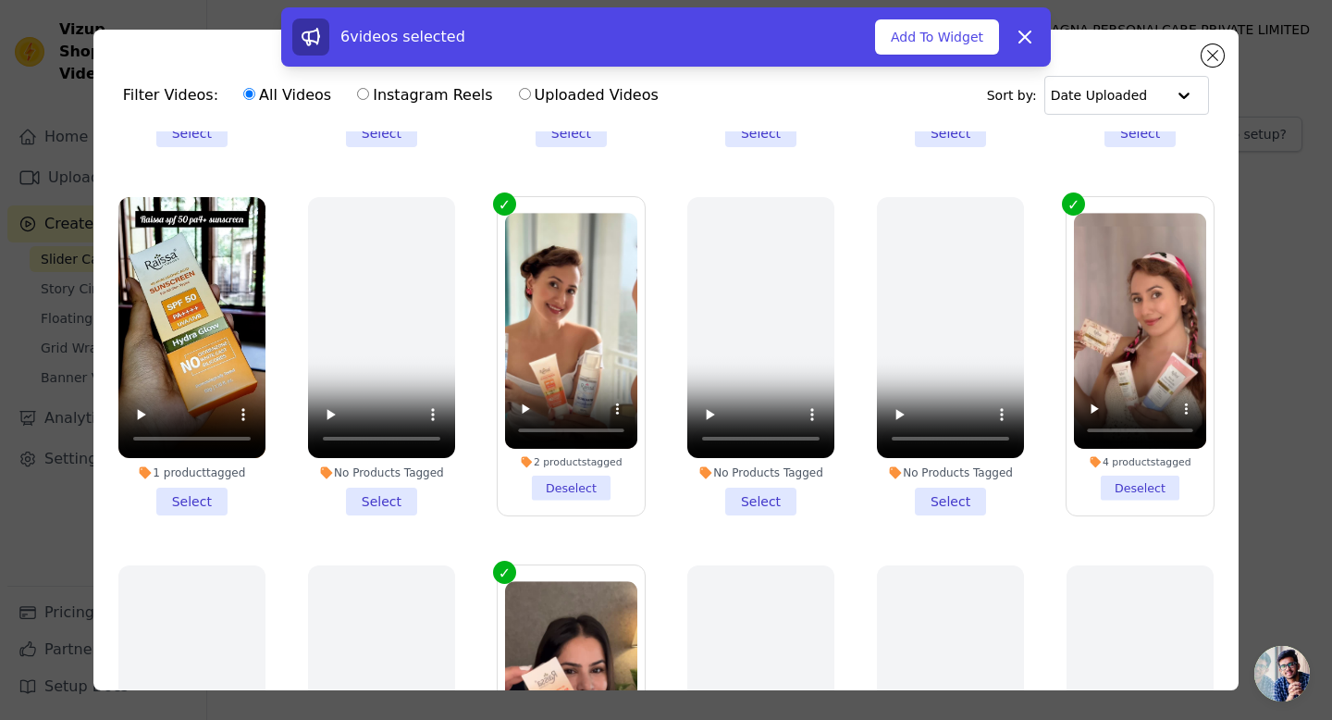
scroll to position [685, 0]
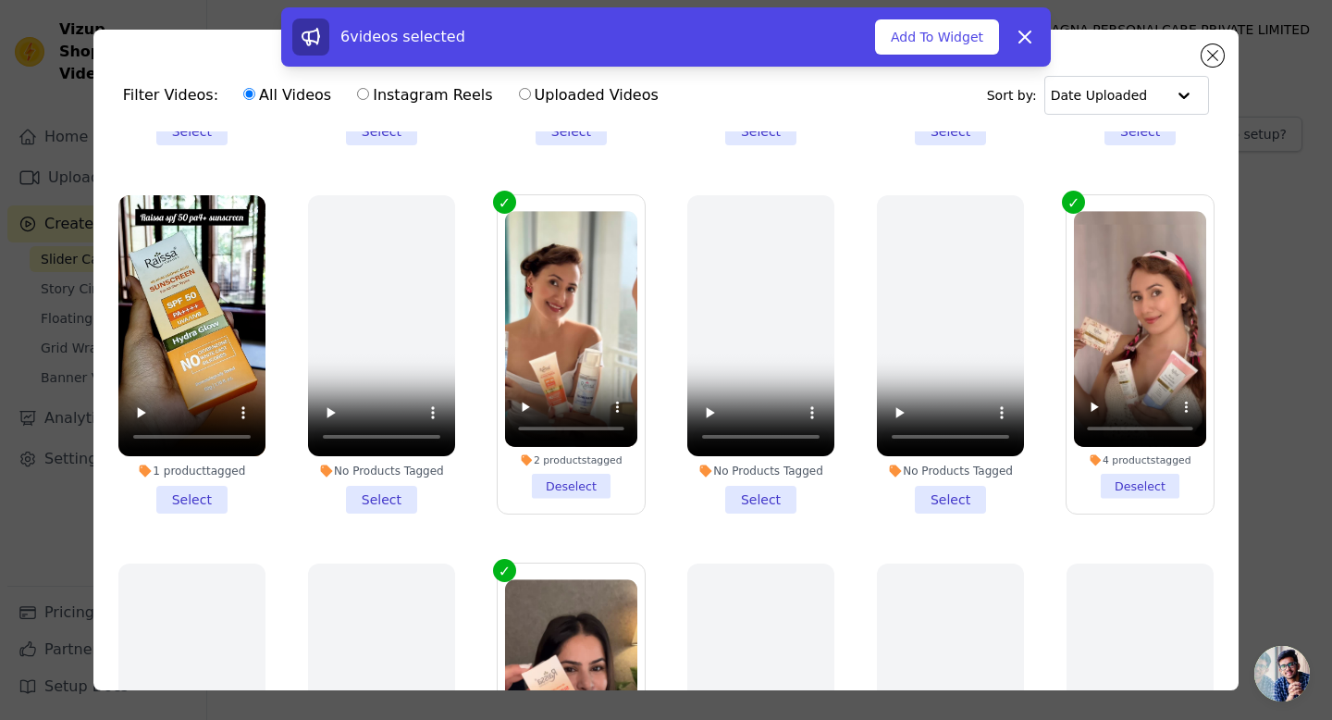
click at [207, 498] on li "1 product tagged Select" at bounding box center [191, 354] width 147 height 319
click at [0, 0] on input "1 product tagged Select" at bounding box center [0, 0] width 0 height 0
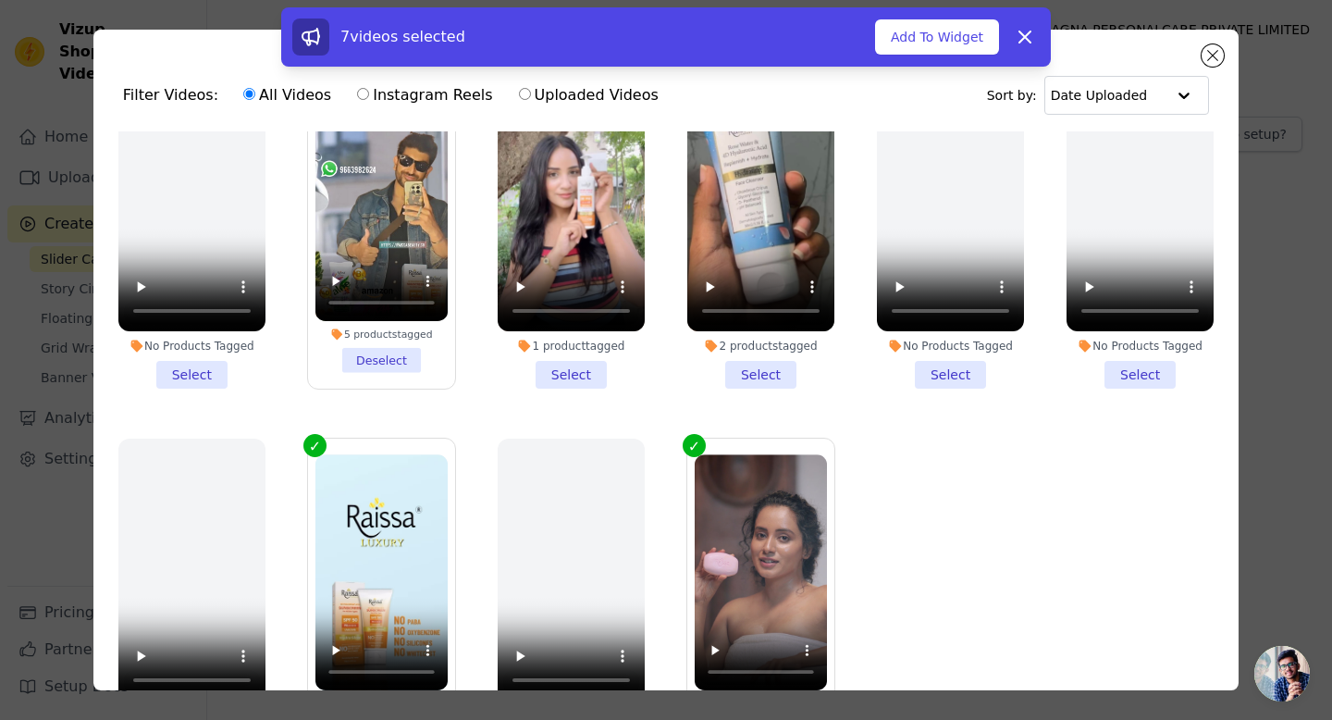
scroll to position [1546, 0]
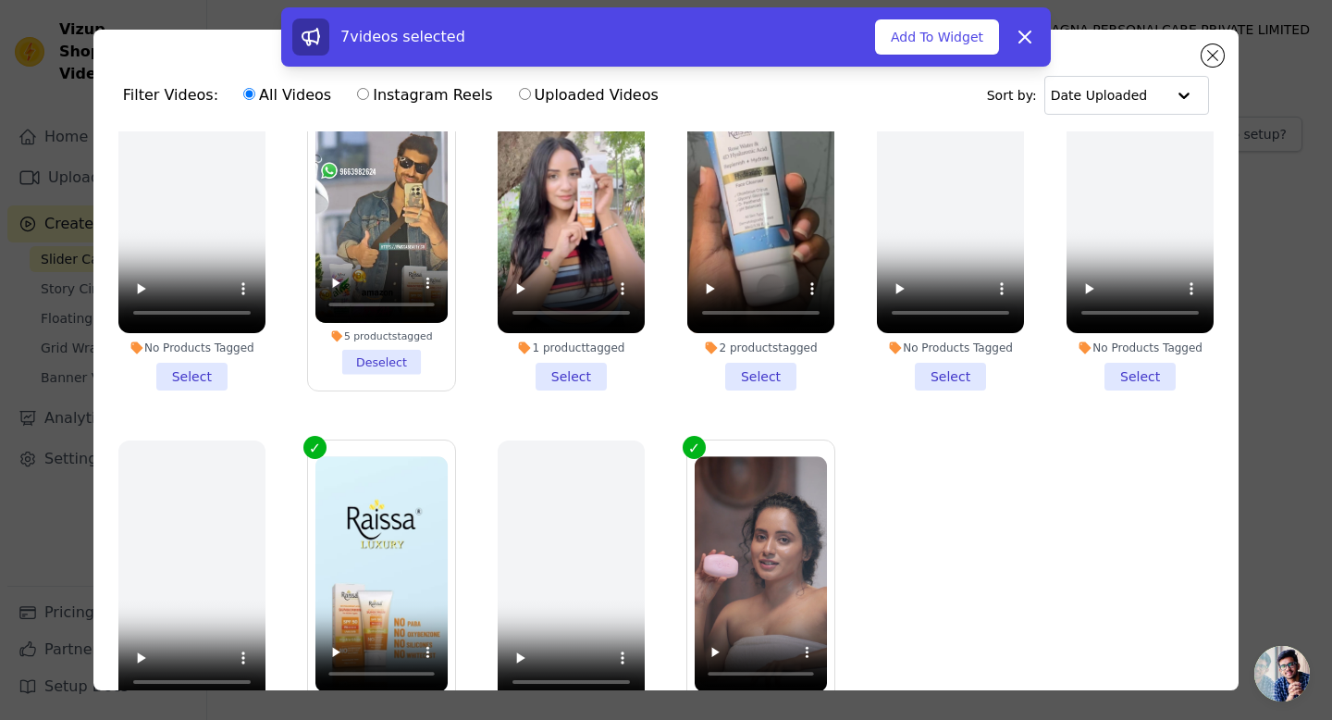
click at [769, 372] on li "2 products tagged Select" at bounding box center [760, 230] width 147 height 319
click at [0, 0] on input "2 products tagged Select" at bounding box center [0, 0] width 0 height 0
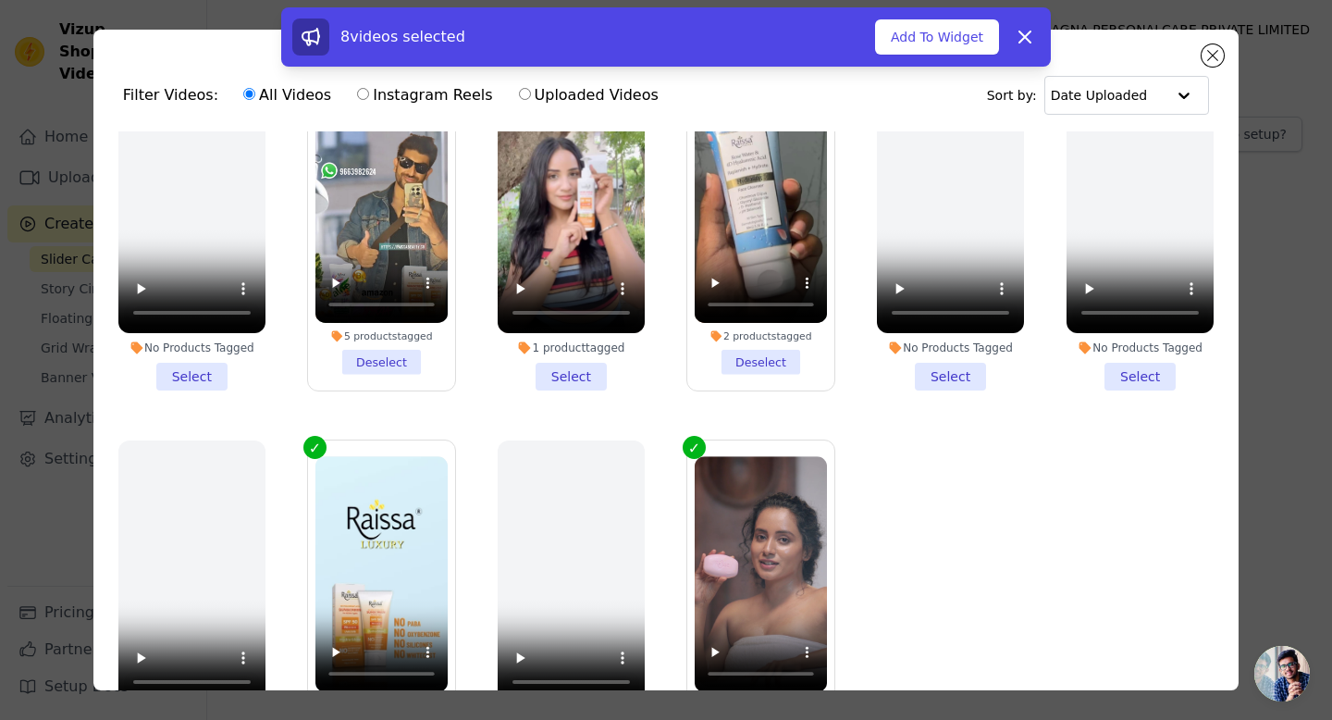
click at [580, 379] on li "1 product tagged Select" at bounding box center [571, 230] width 147 height 319
click at [0, 0] on input "1 product tagged Select" at bounding box center [0, 0] width 0 height 0
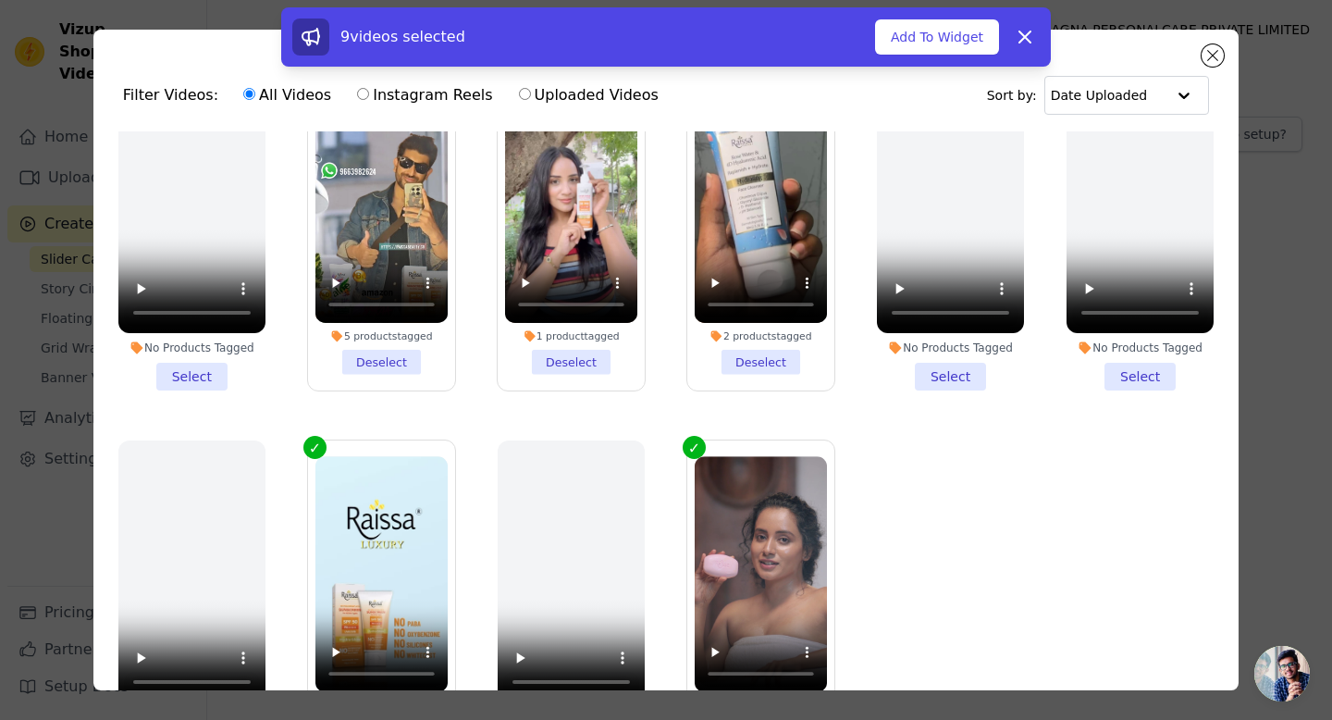
scroll to position [1552, 0]
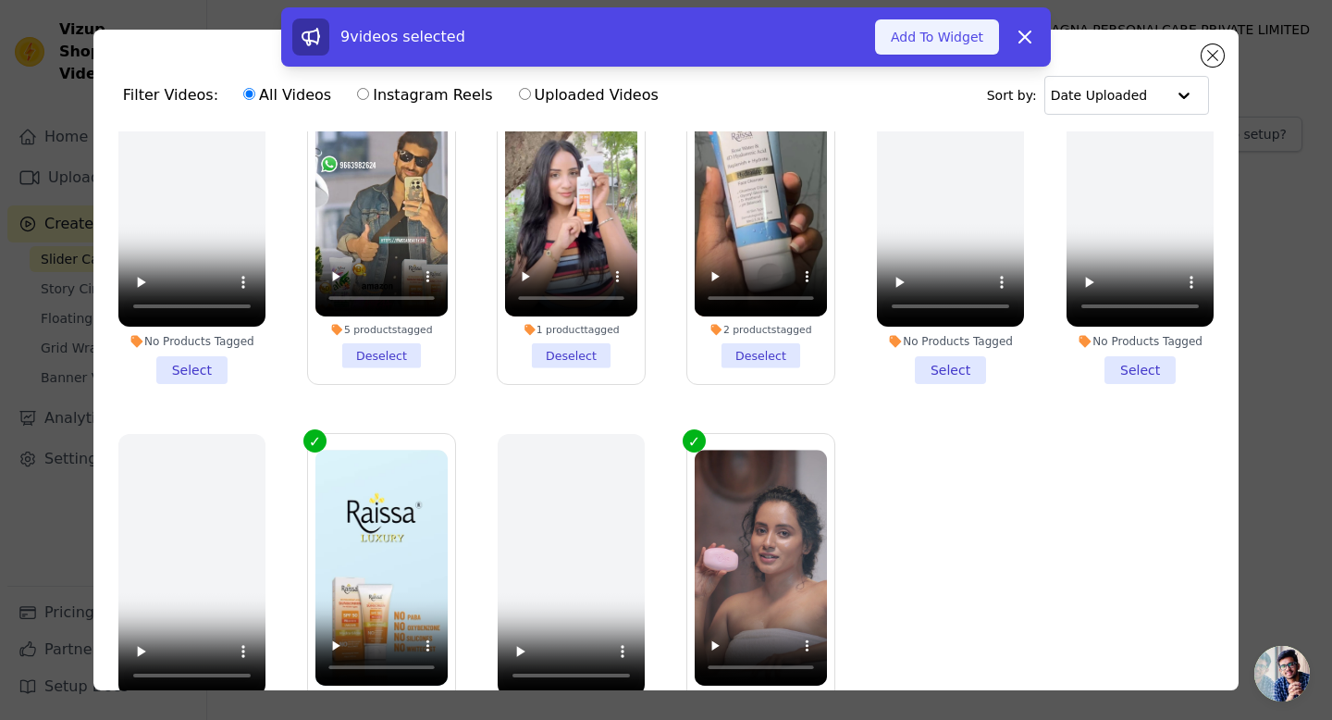
click at [934, 40] on button "Add To Widget" at bounding box center [937, 36] width 124 height 35
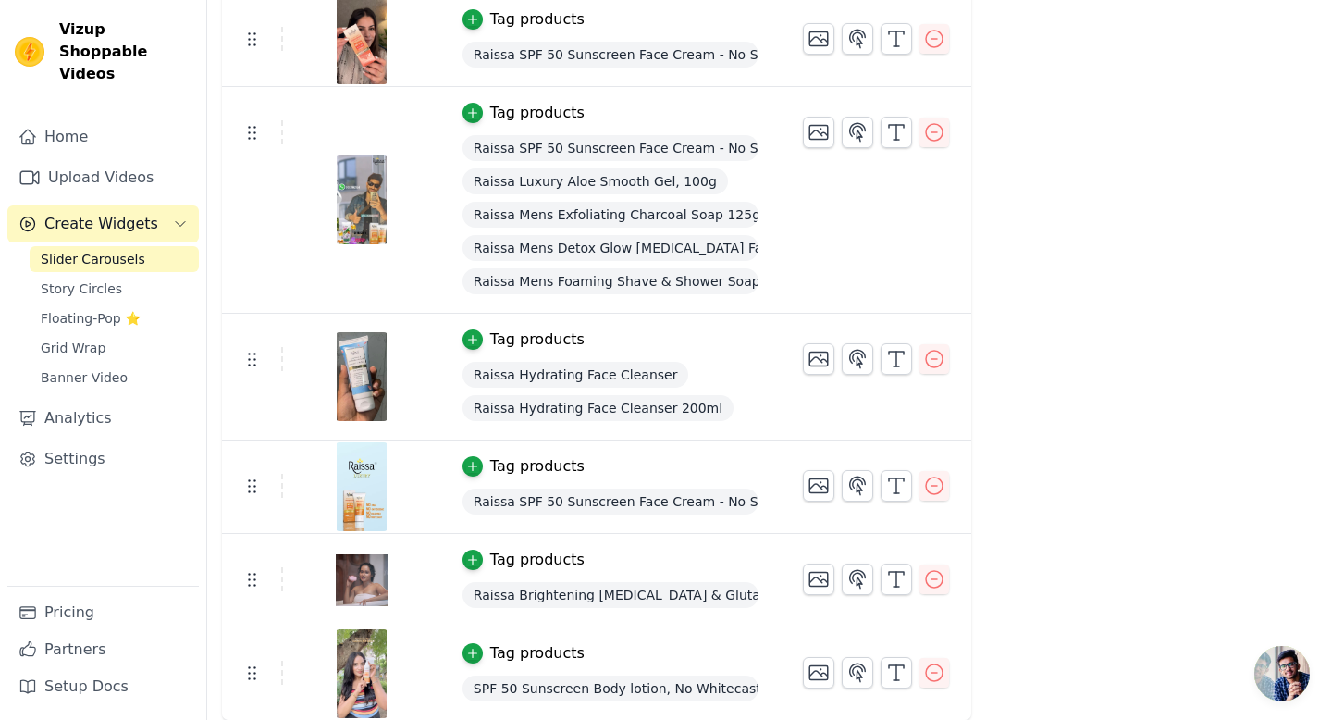
scroll to position [0, 0]
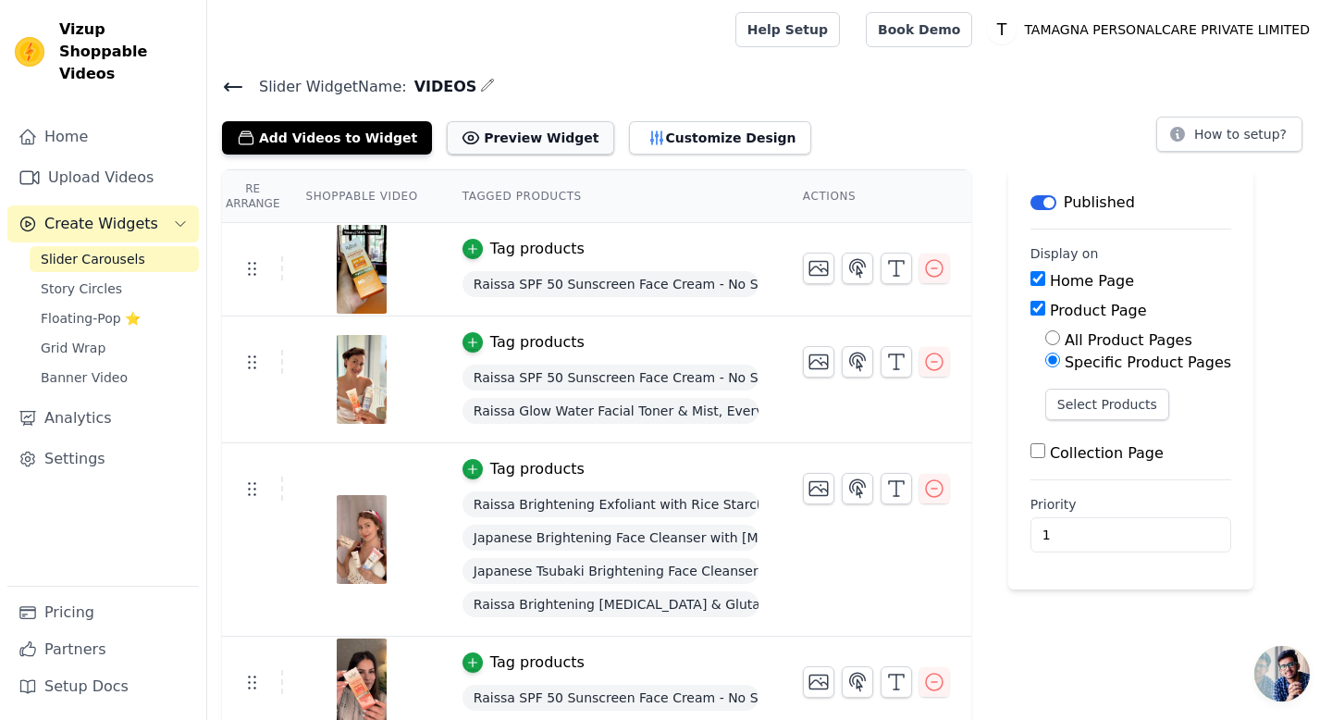
click at [490, 139] on button "Preview Widget" at bounding box center [530, 137] width 167 height 33
click at [1036, 285] on input "Home Page" at bounding box center [1038, 278] width 15 height 15
checkbox input "false"
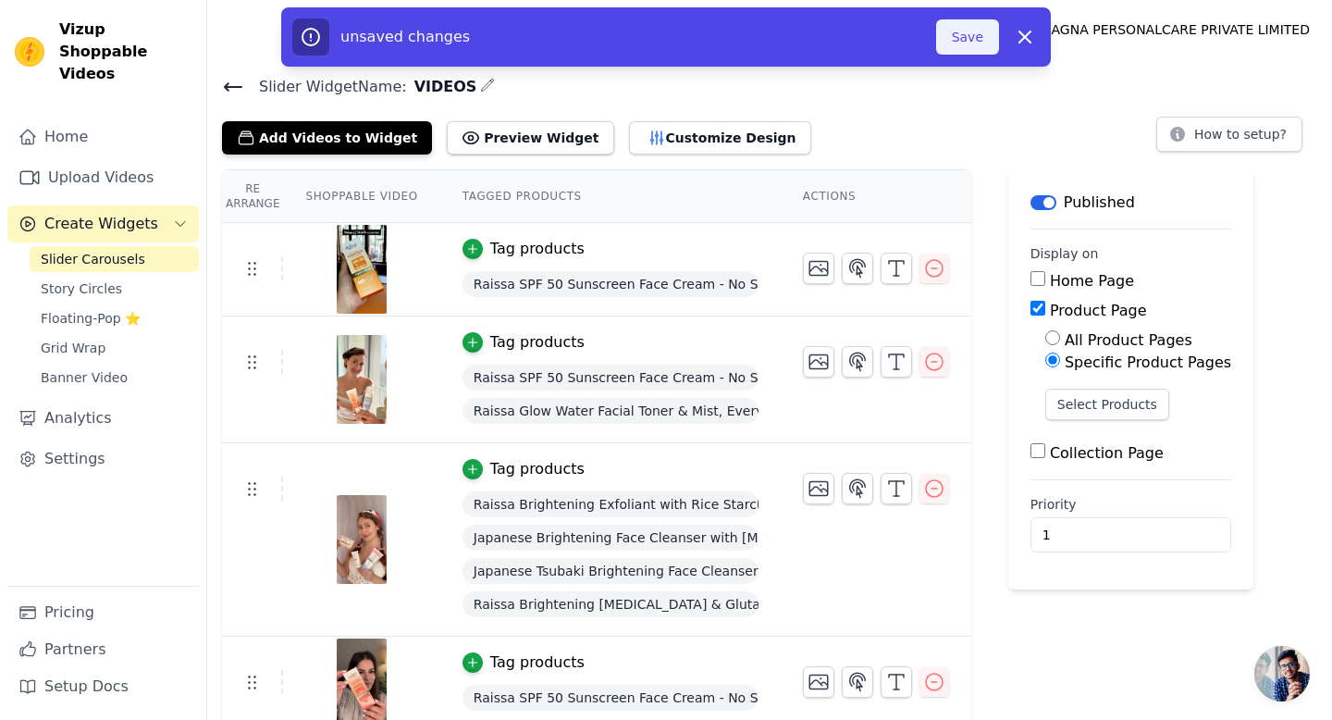
click at [967, 47] on button "Save" at bounding box center [967, 36] width 63 height 35
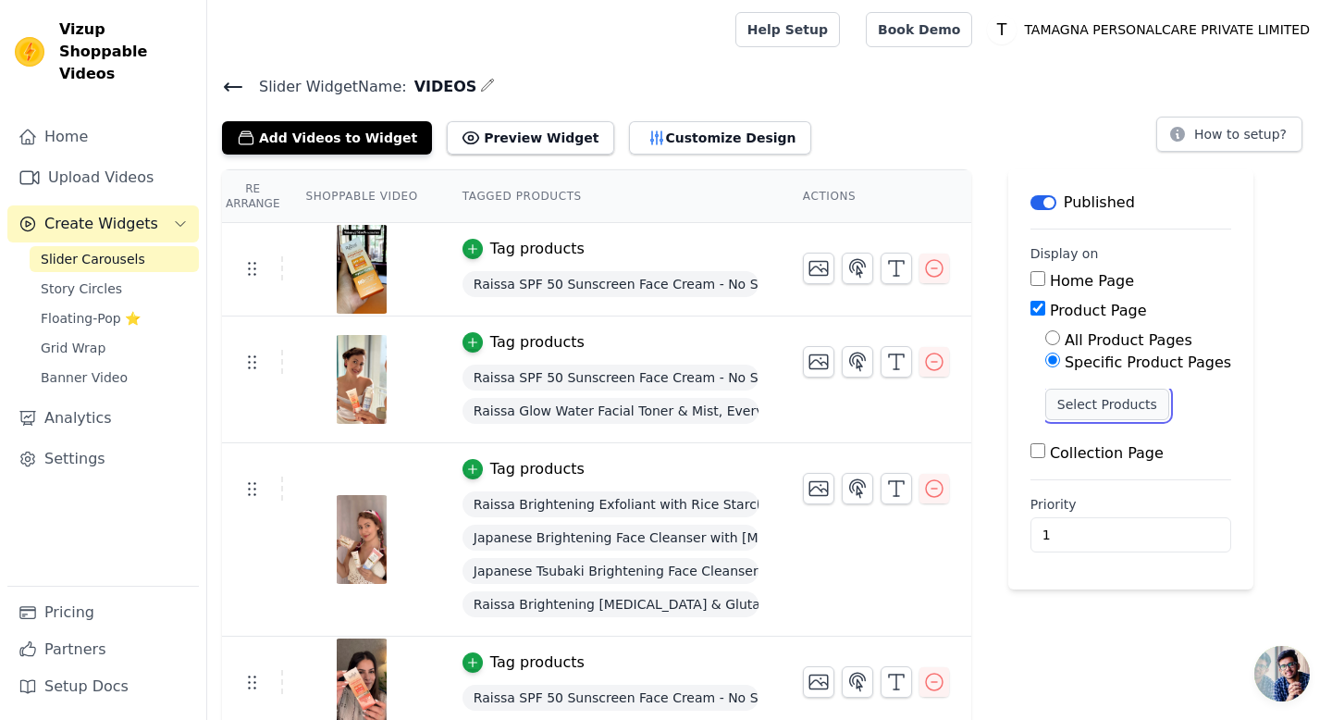
click at [1097, 402] on button "Select Products" at bounding box center [1107, 404] width 124 height 31
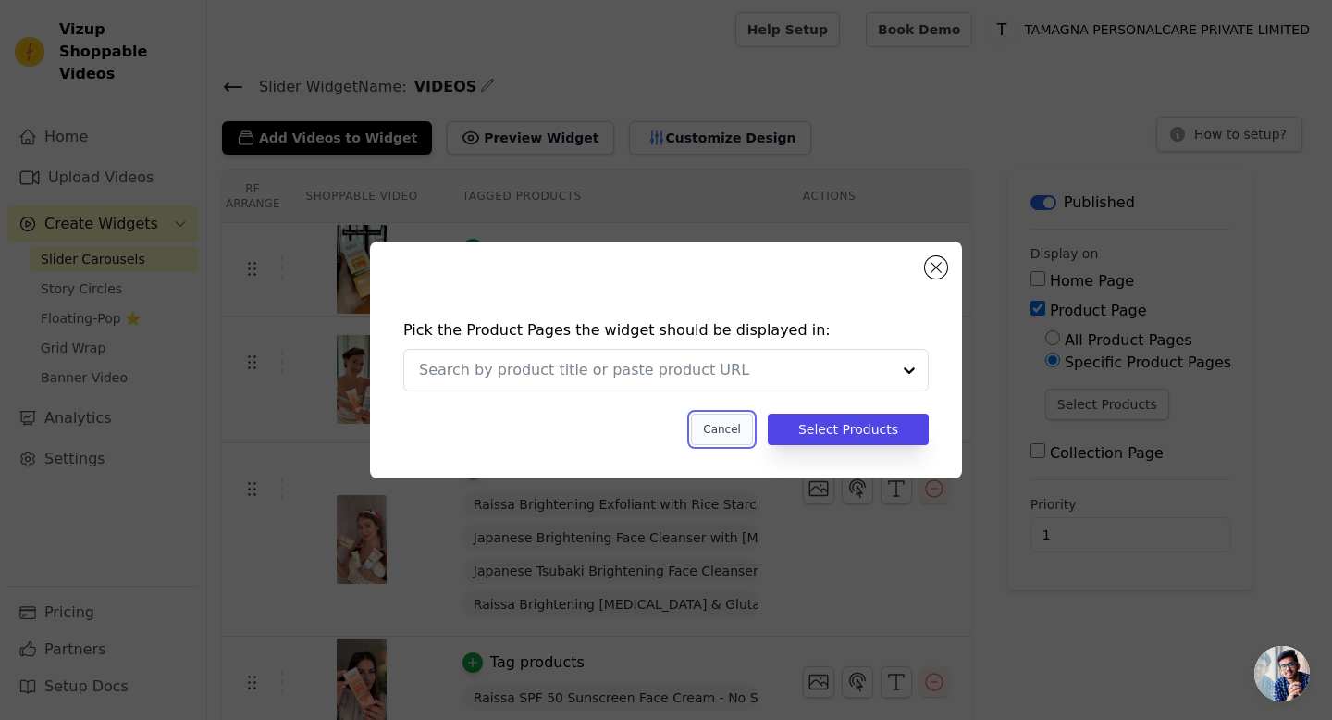
click at [731, 429] on button "Cancel" at bounding box center [722, 429] width 62 height 31
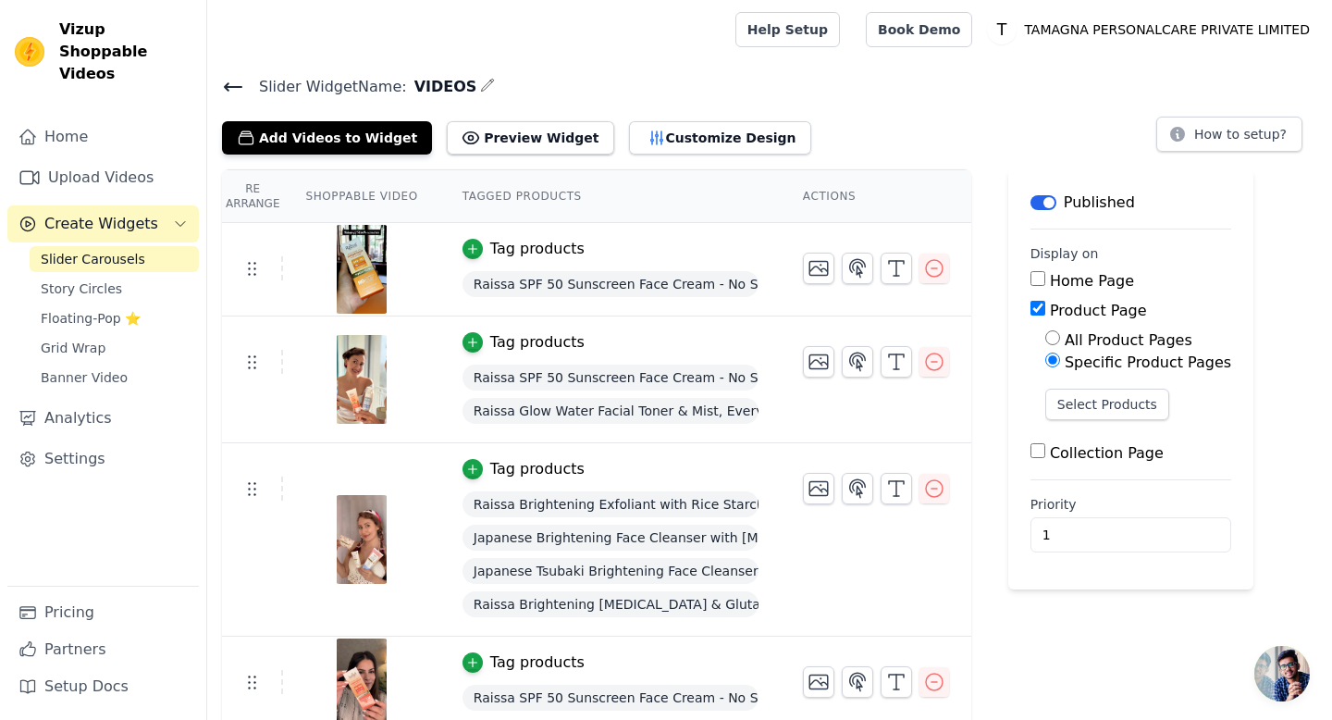
click at [1057, 339] on input "All Product Pages" at bounding box center [1052, 337] width 15 height 15
radio input "true"
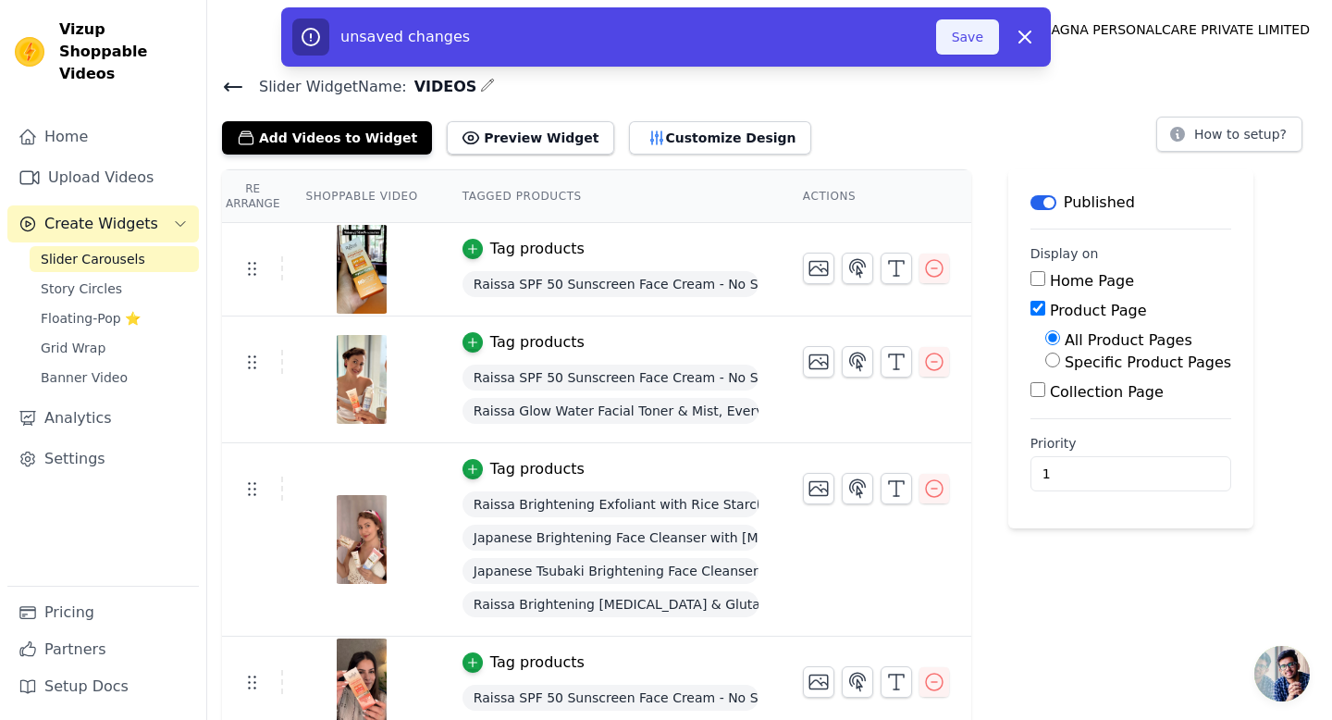
click at [972, 34] on button "Save" at bounding box center [967, 36] width 63 height 35
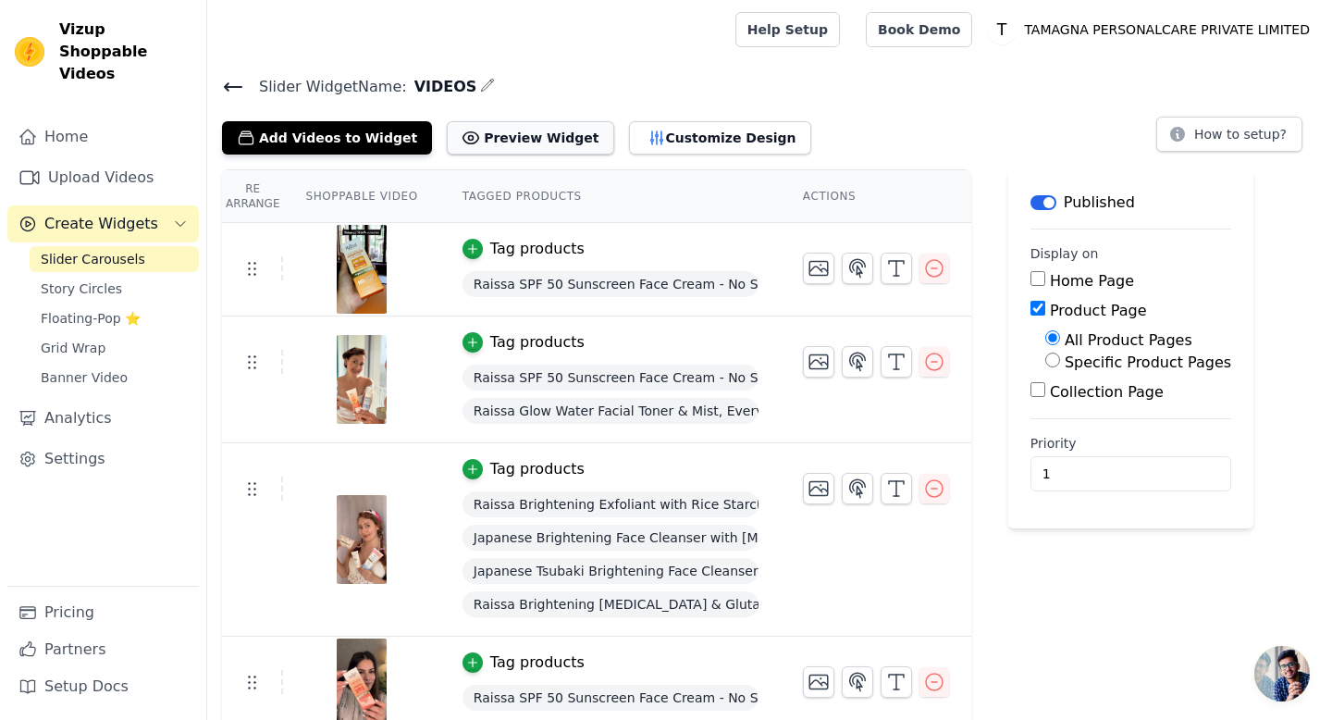
click at [505, 136] on button "Preview Widget" at bounding box center [530, 137] width 167 height 33
click at [1043, 386] on input "Collection Page" at bounding box center [1038, 389] width 15 height 15
checkbox input "true"
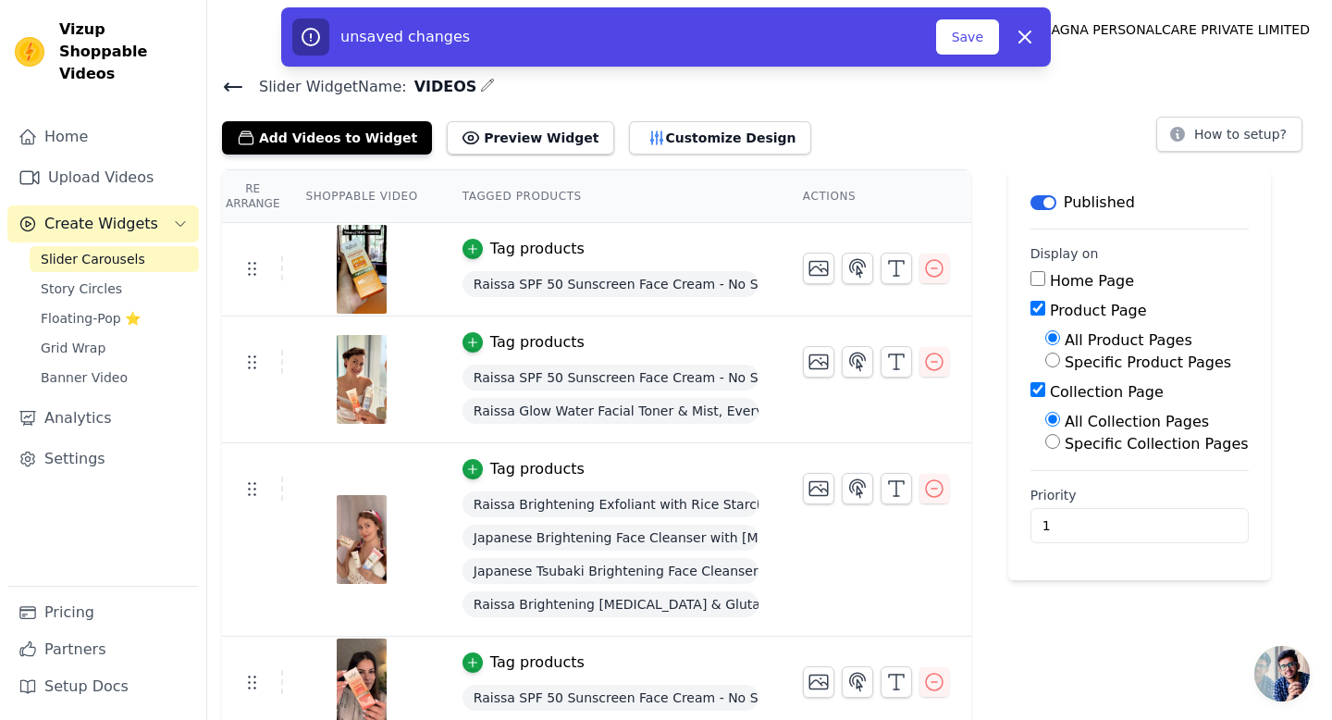
click at [1041, 310] on input "Product Page" at bounding box center [1038, 308] width 15 height 15
checkbox input "false"
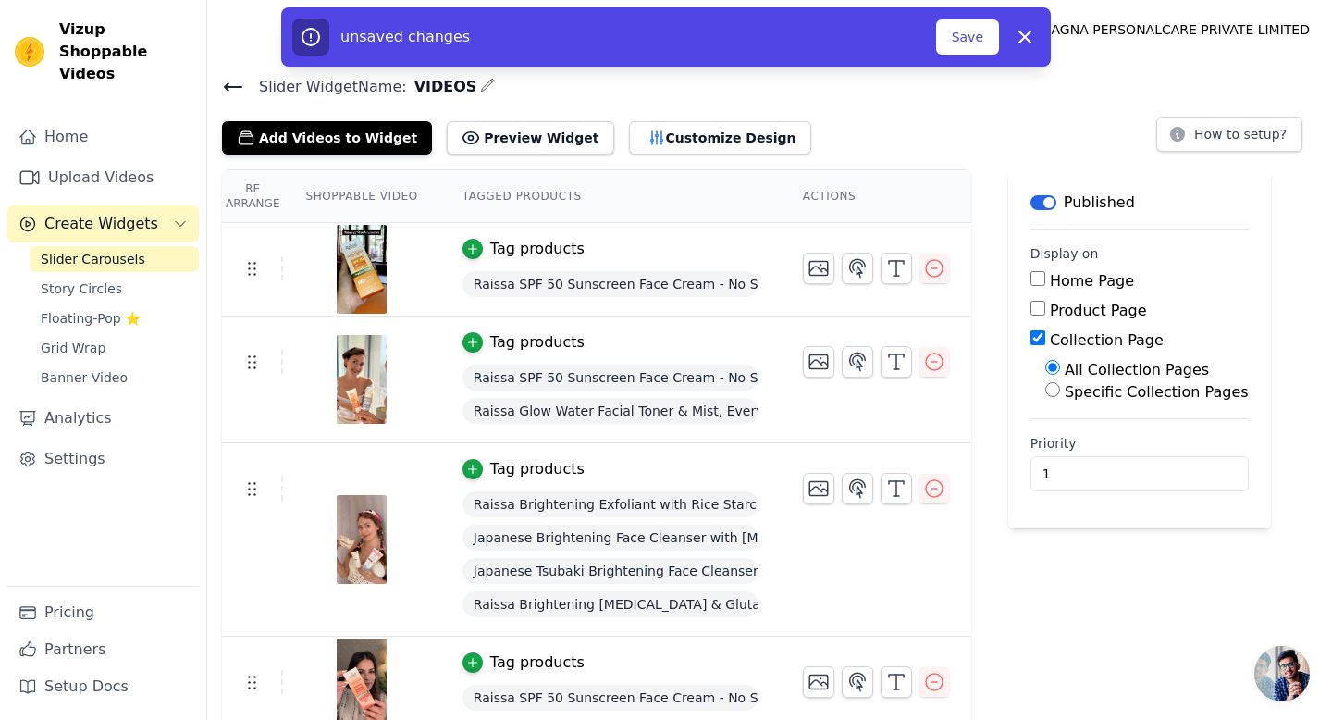
click at [1054, 393] on input "Specific Collection Pages" at bounding box center [1052, 389] width 15 height 15
radio input "true"
click at [1097, 431] on button "Select Collection Pages" at bounding box center [1132, 433] width 175 height 31
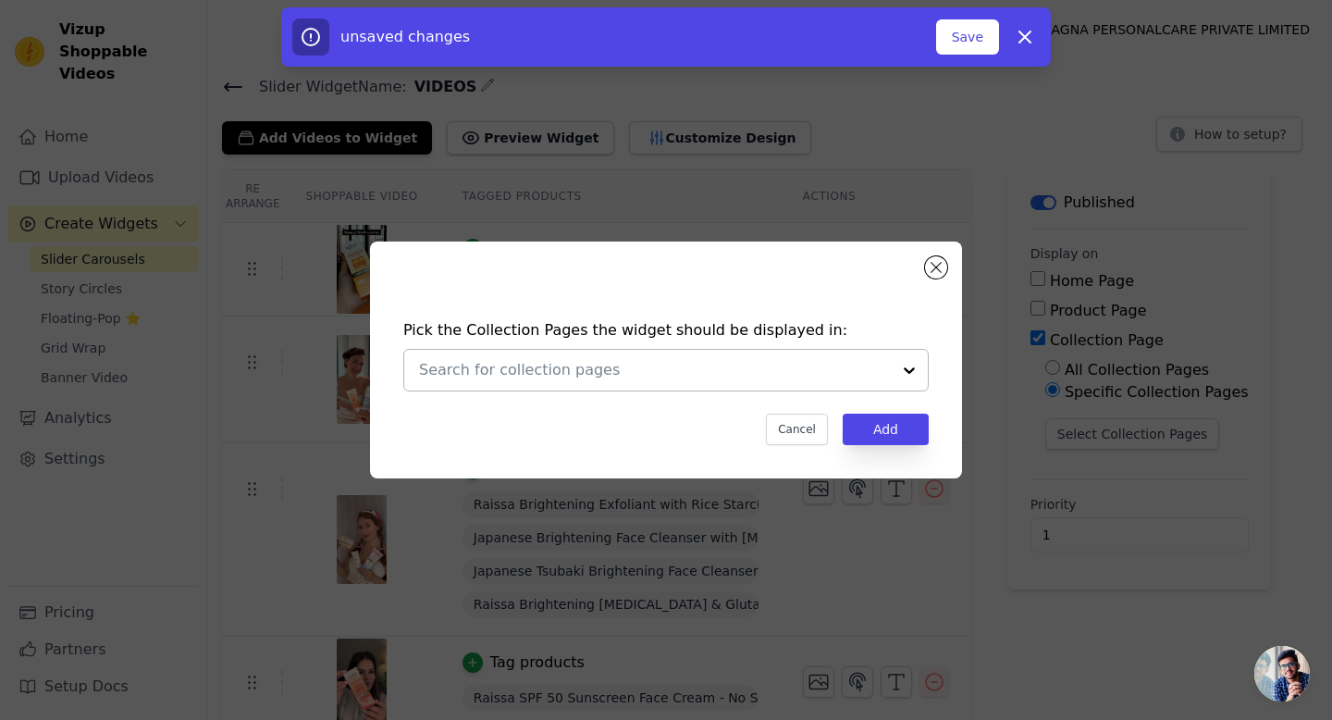
click at [907, 374] on div at bounding box center [909, 370] width 37 height 41
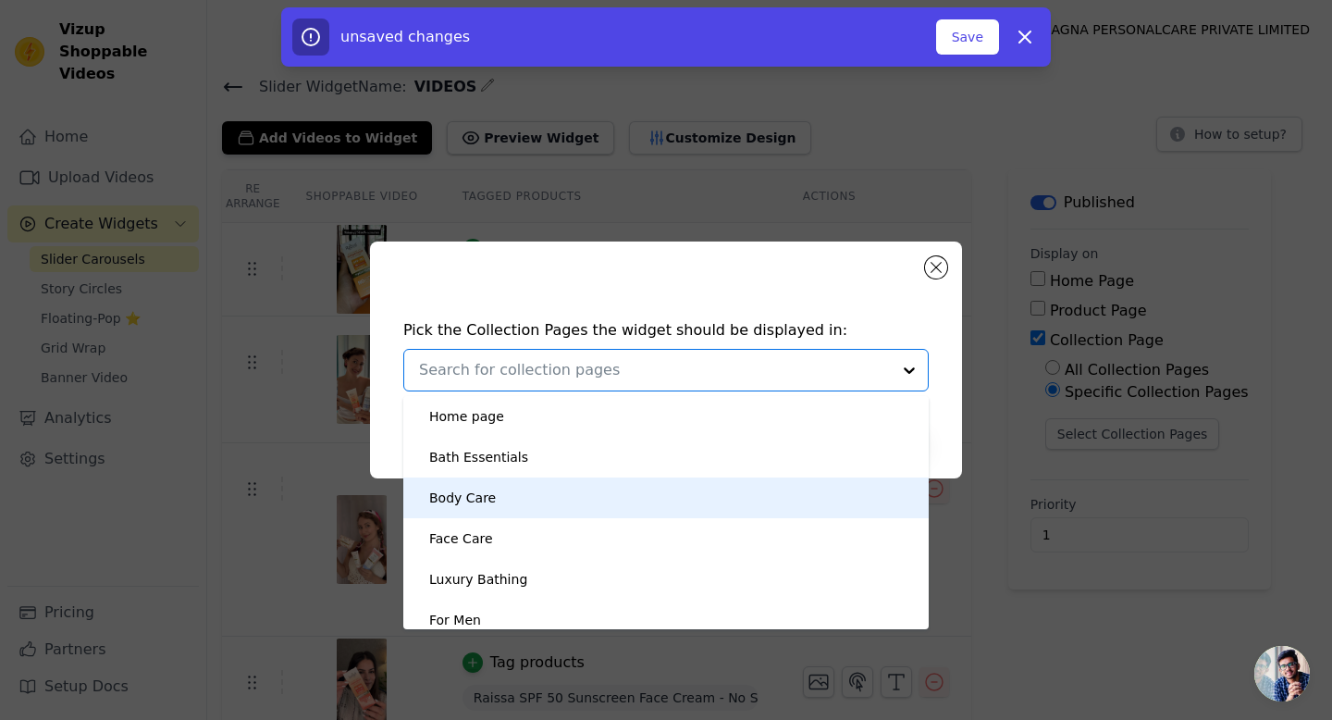
click at [523, 505] on div "Body Care" at bounding box center [666, 497] width 488 height 41
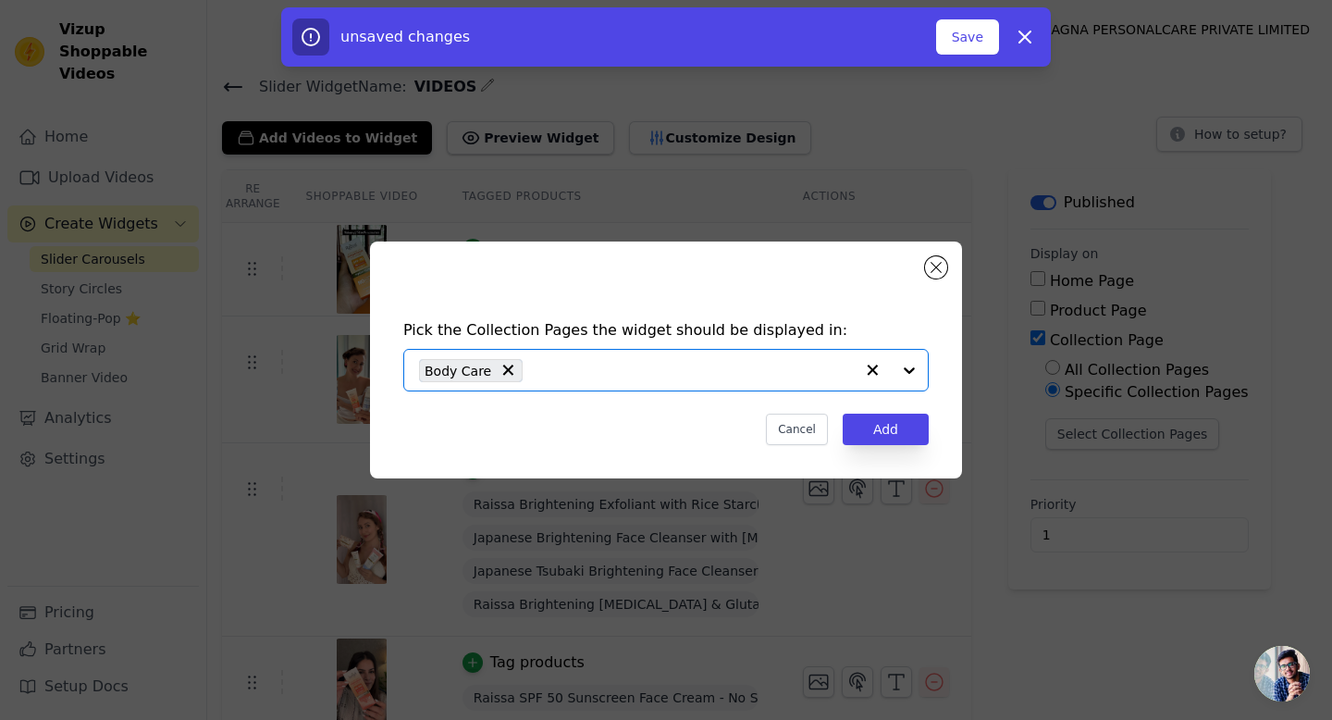
click at [624, 375] on input "text" at bounding box center [693, 370] width 322 height 22
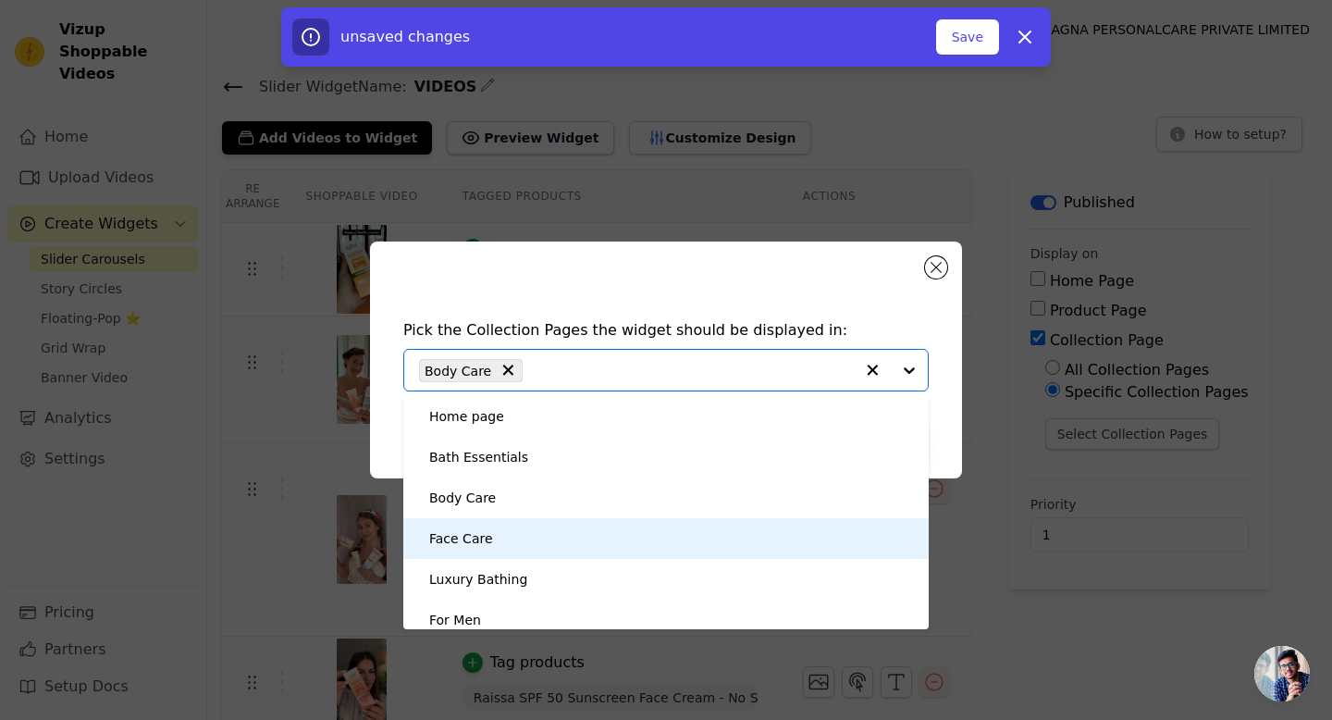
click at [488, 528] on div "Face Care" at bounding box center [461, 538] width 64 height 41
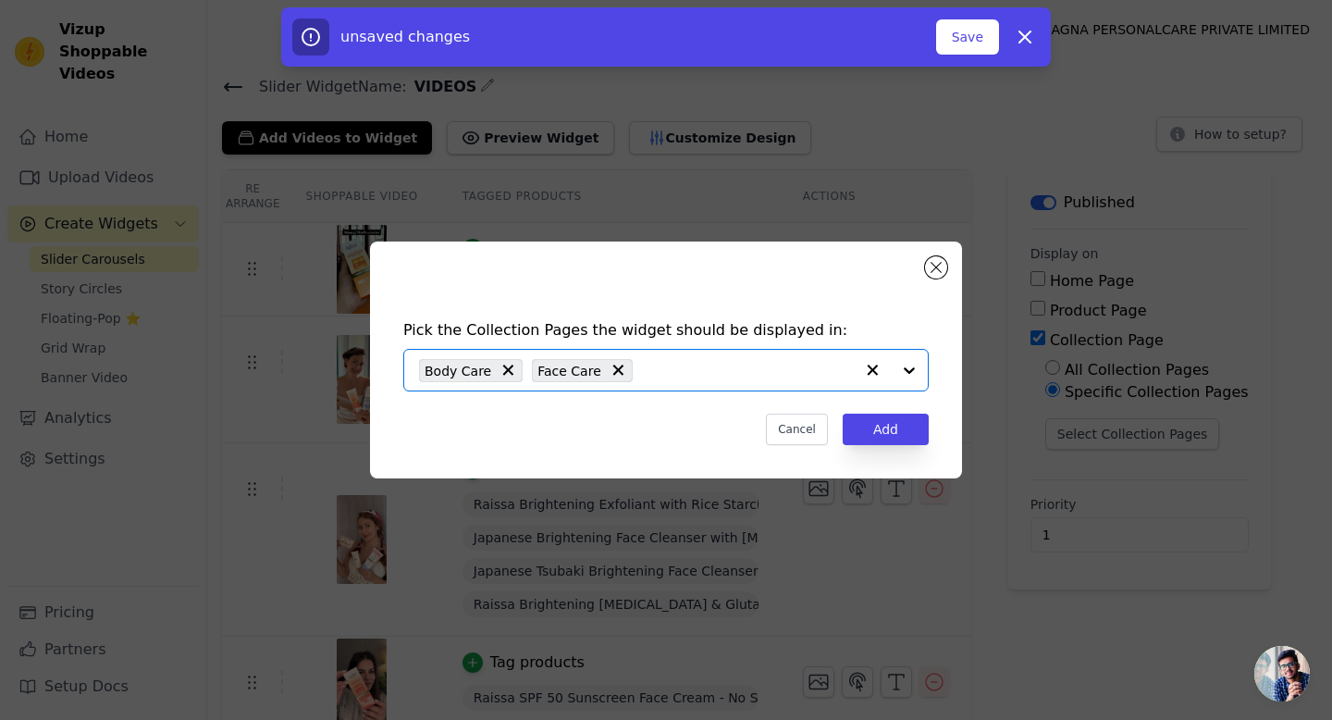
click at [676, 374] on input "text" at bounding box center [748, 370] width 212 height 22
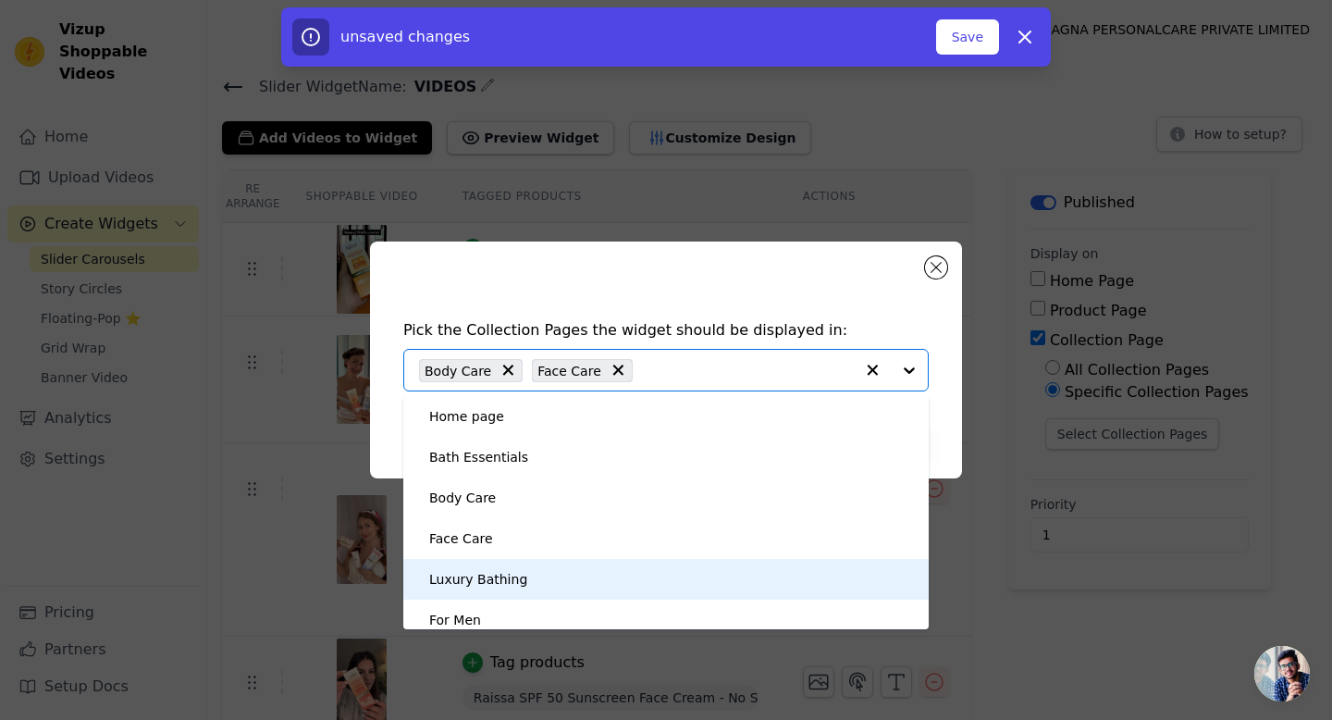
click at [493, 572] on div "Luxury Bathing" at bounding box center [478, 579] width 98 height 41
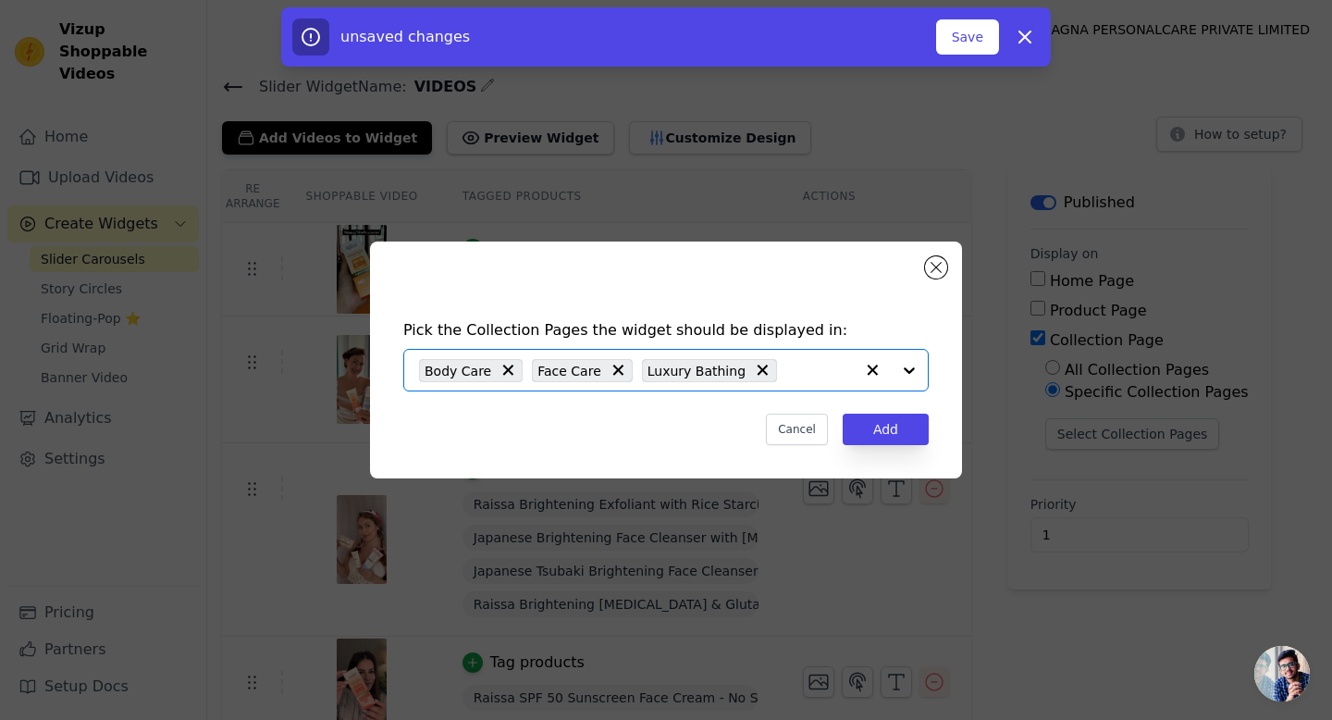
click at [798, 373] on input "text" at bounding box center [820, 370] width 68 height 22
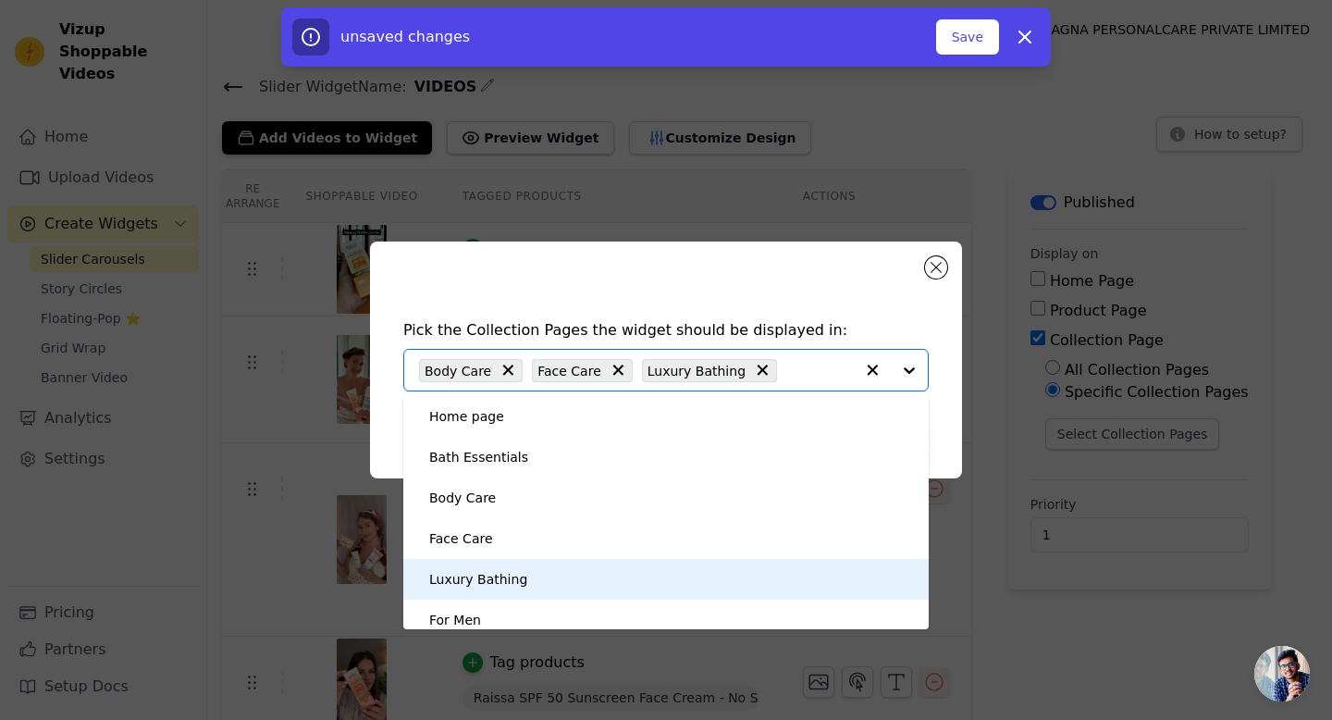
scroll to position [11, 0]
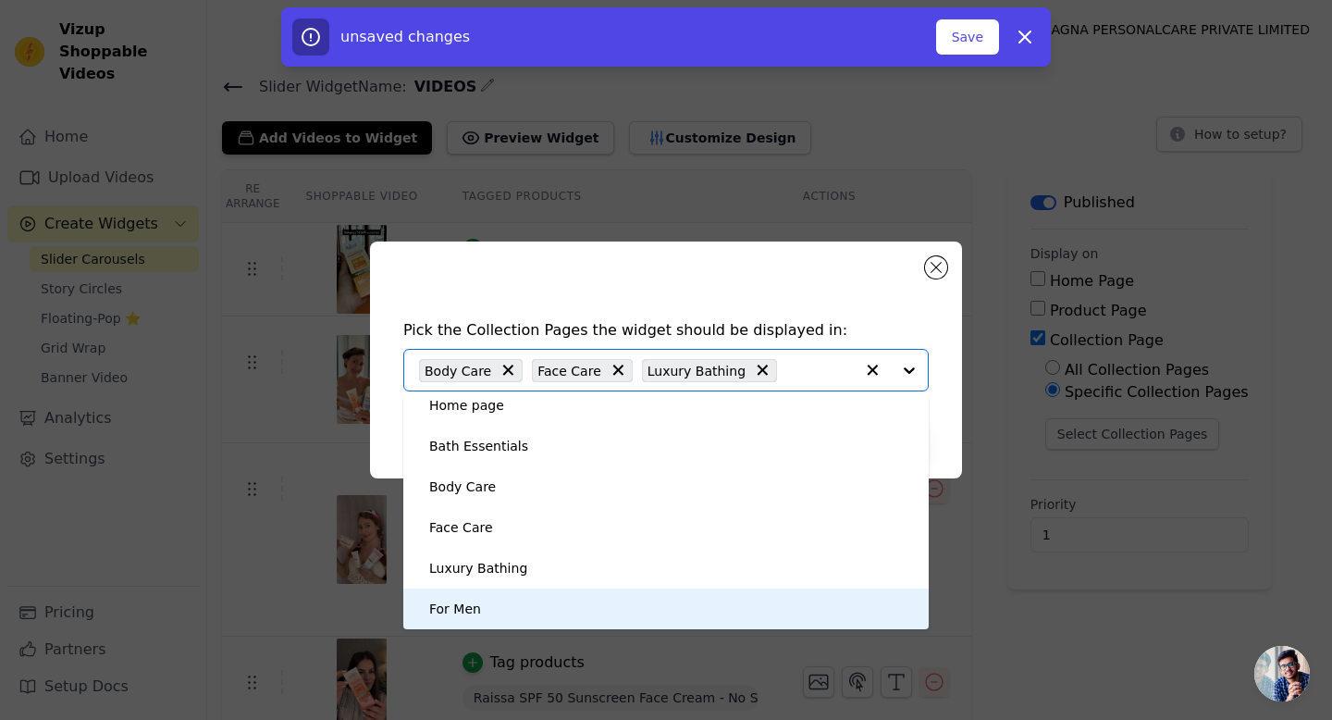
click at [486, 608] on div "For Men" at bounding box center [666, 608] width 488 height 41
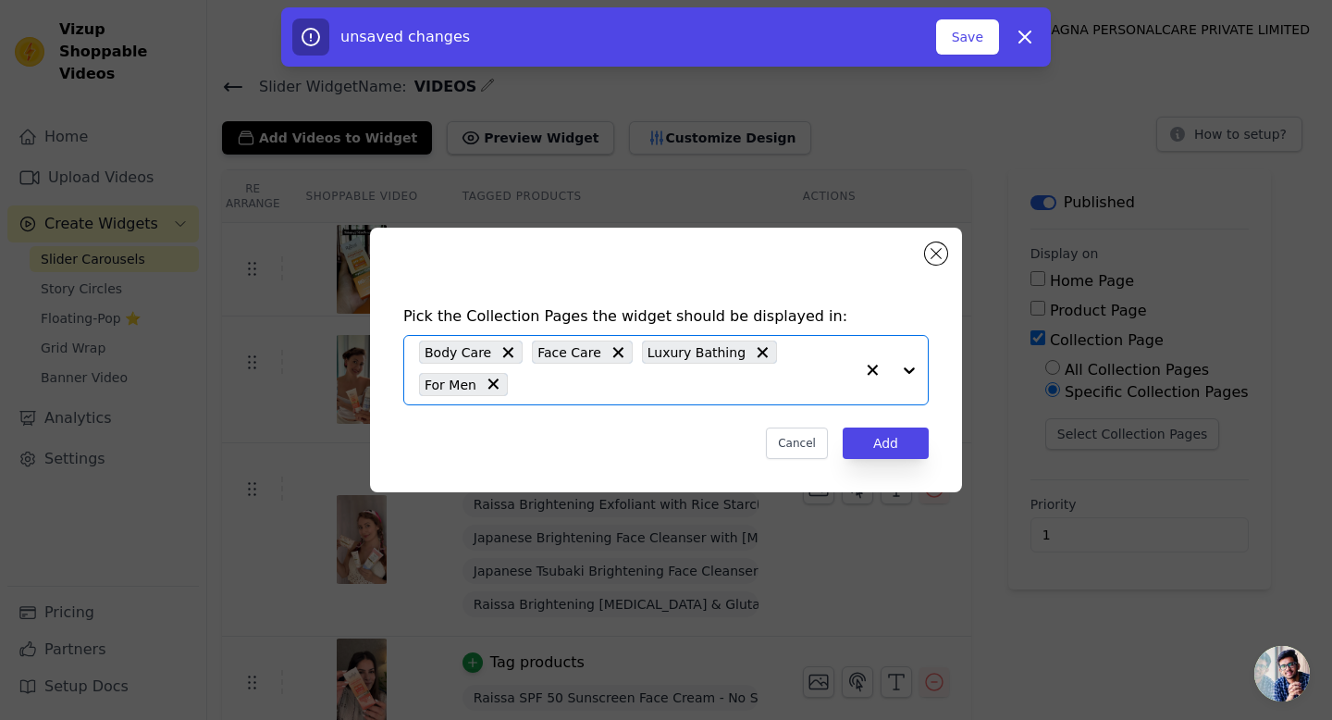
click at [735, 389] on input "text" at bounding box center [685, 384] width 337 height 22
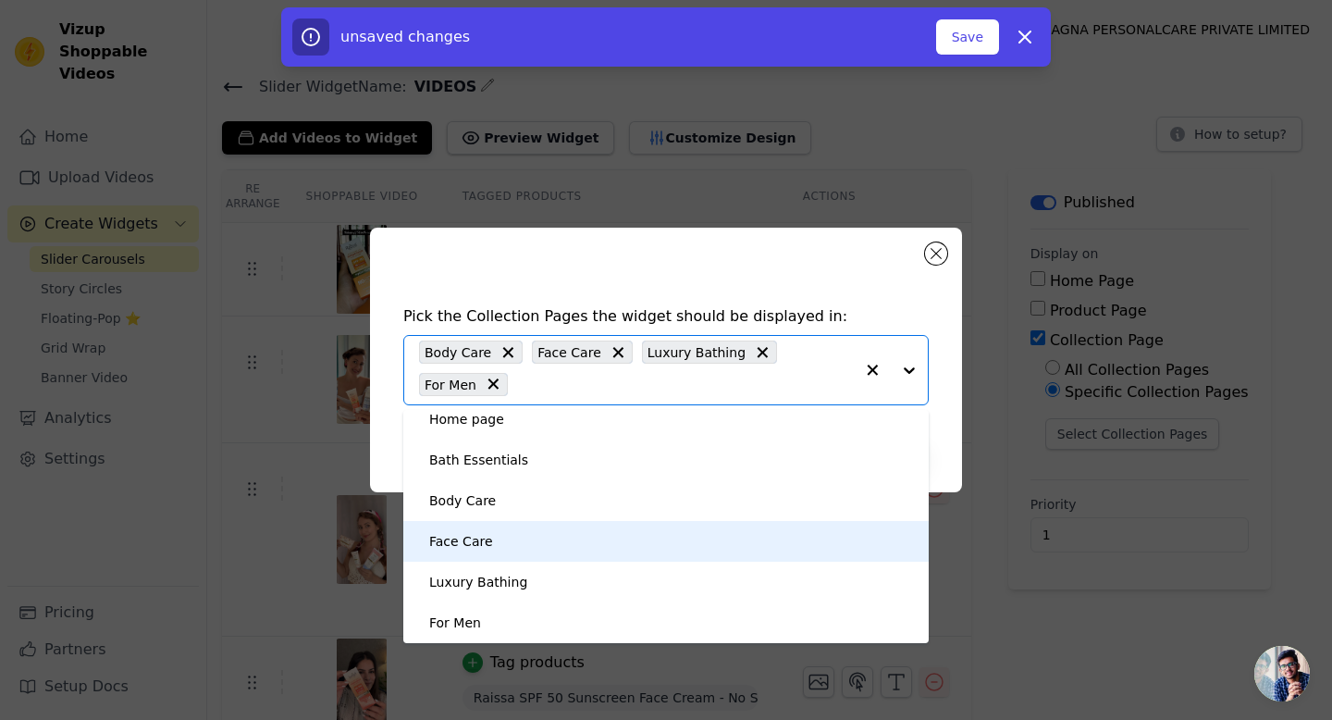
scroll to position [0, 0]
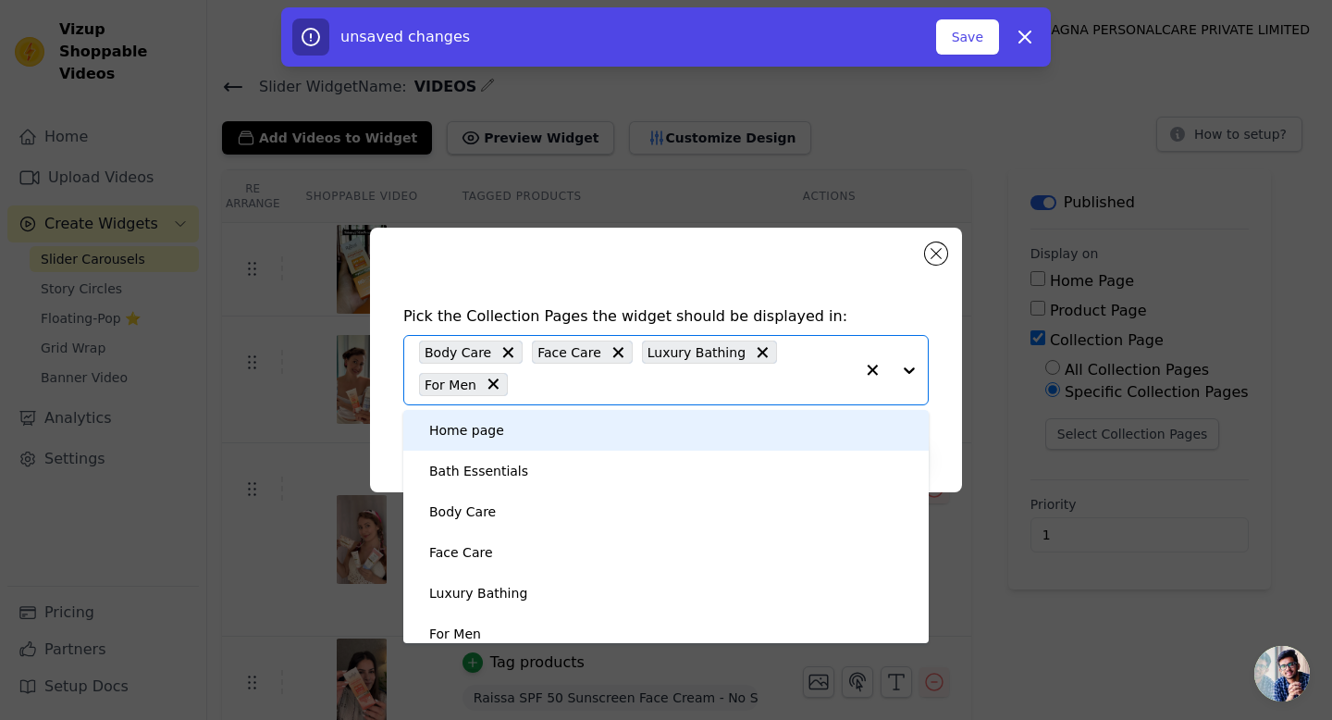
click at [855, 255] on div "Pick the Collection Pages the widget should be displayed in: Home page Bath Ess…" at bounding box center [666, 360] width 592 height 265
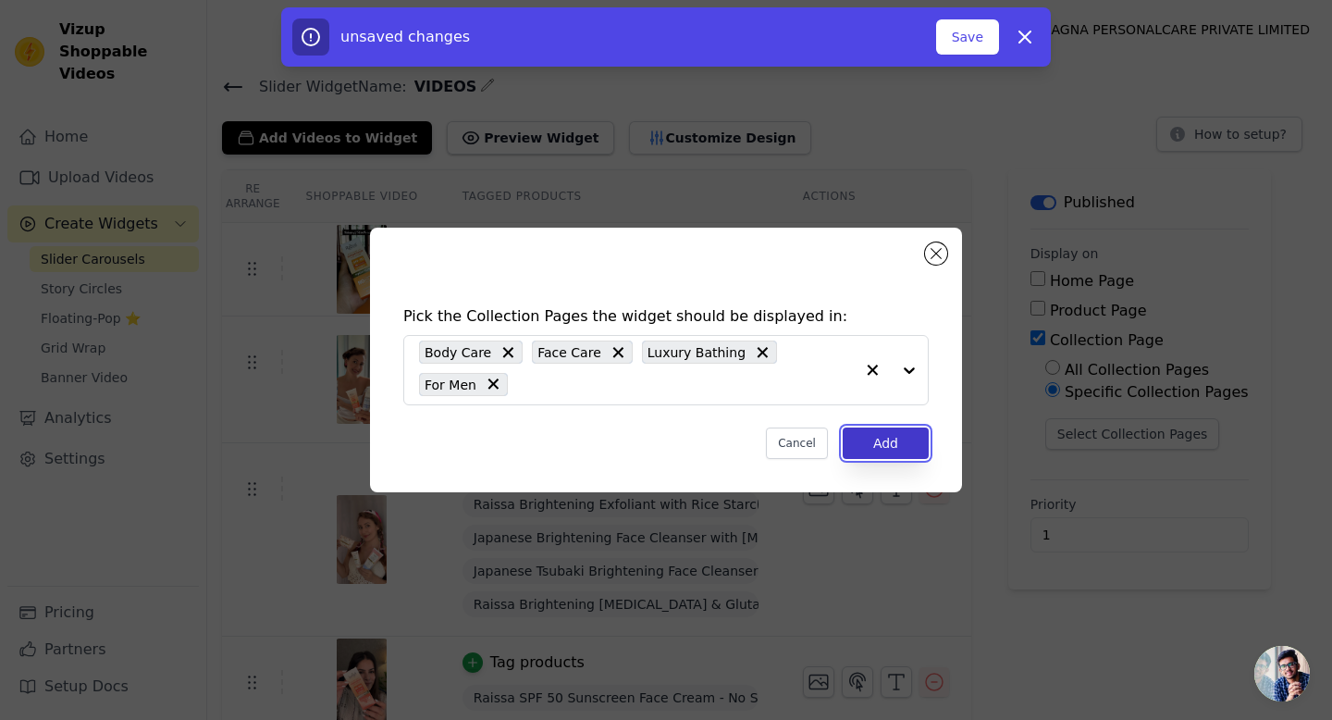
click at [895, 445] on button "Add" at bounding box center [886, 442] width 86 height 31
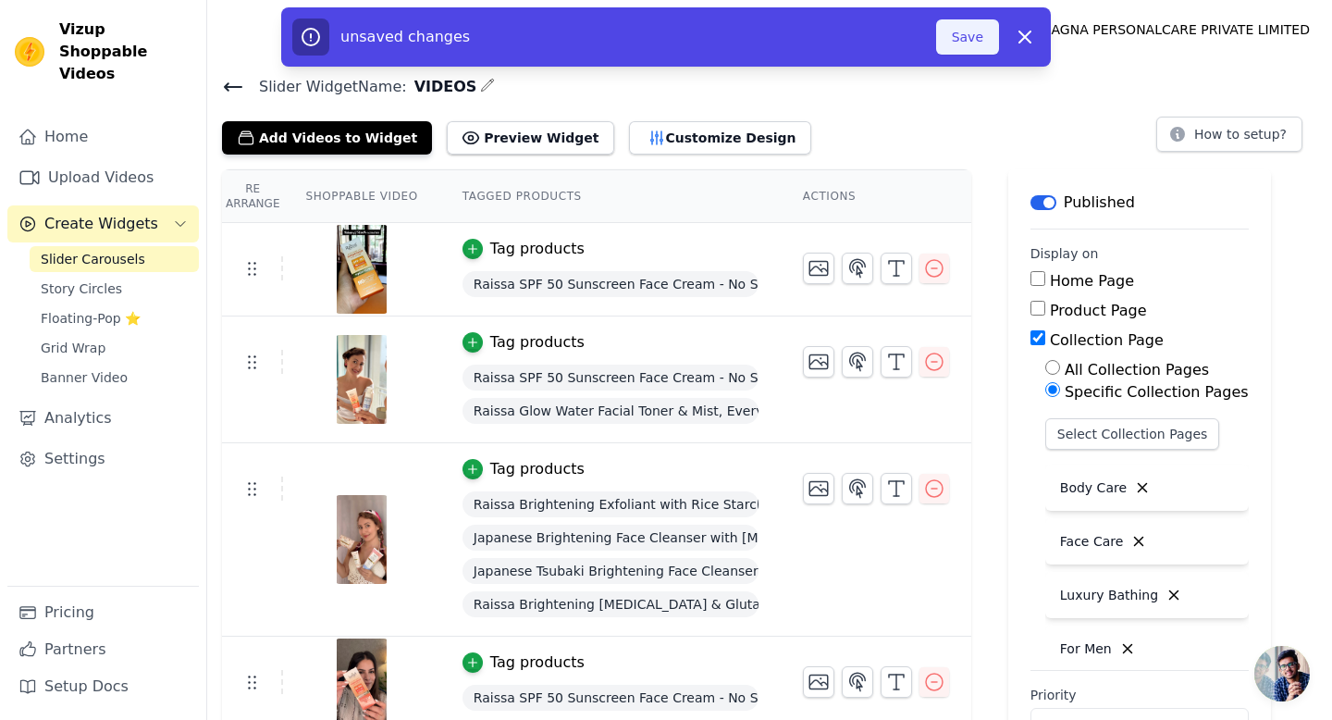
click at [982, 37] on button "Save" at bounding box center [967, 36] width 63 height 35
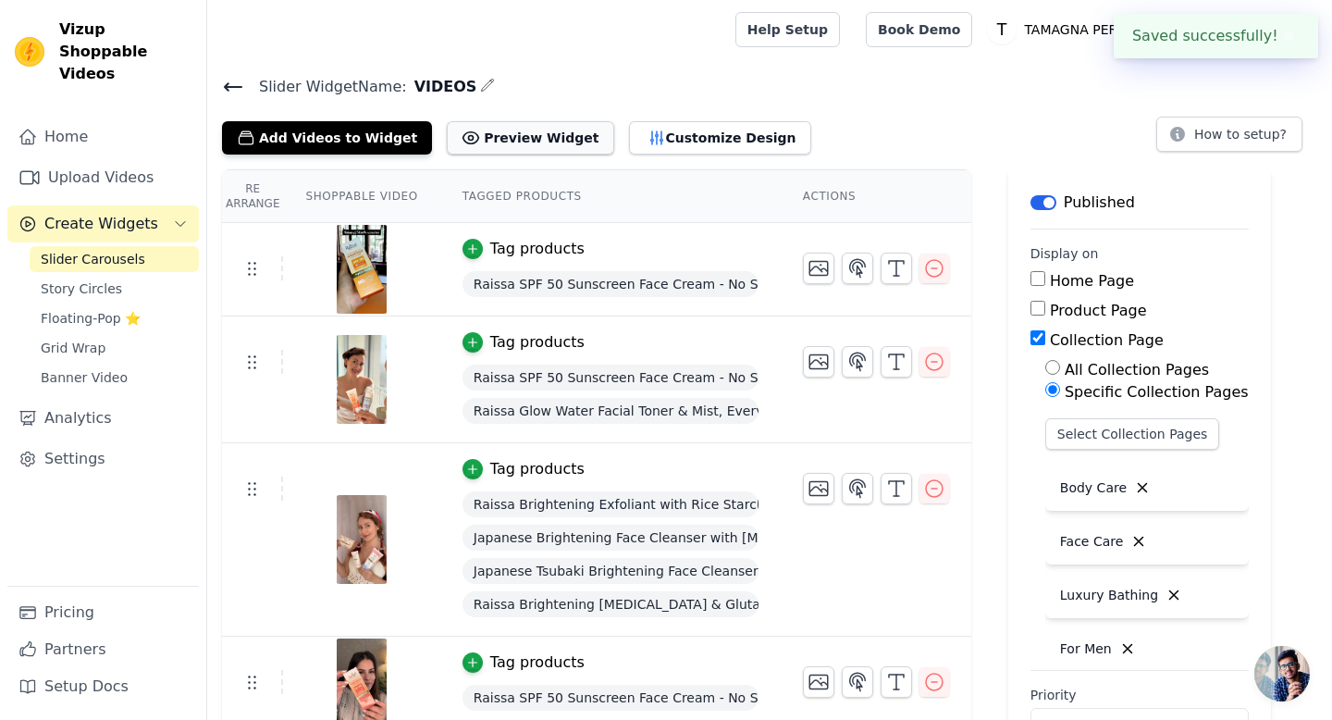
click at [519, 142] on button "Preview Widget" at bounding box center [530, 137] width 167 height 33
click at [652, 136] on button "Customize Design" at bounding box center [720, 137] width 182 height 33
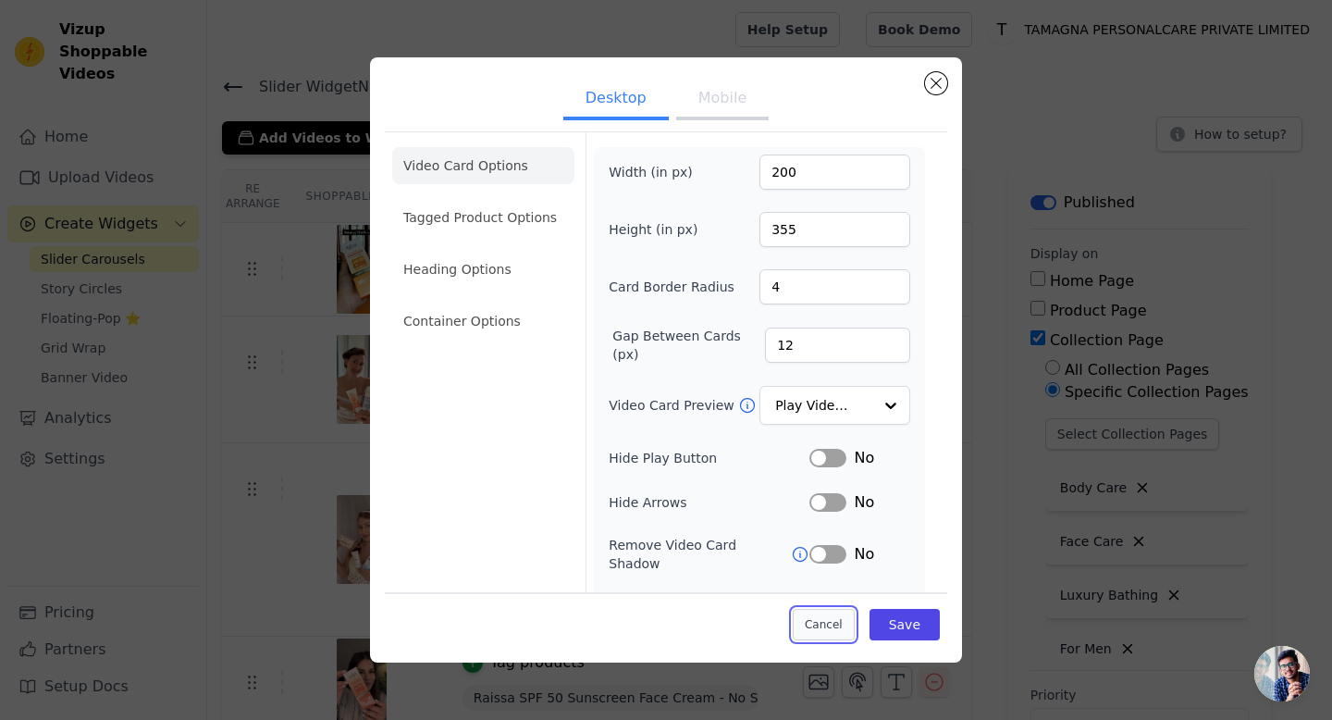
click at [831, 624] on button "Cancel" at bounding box center [824, 624] width 62 height 31
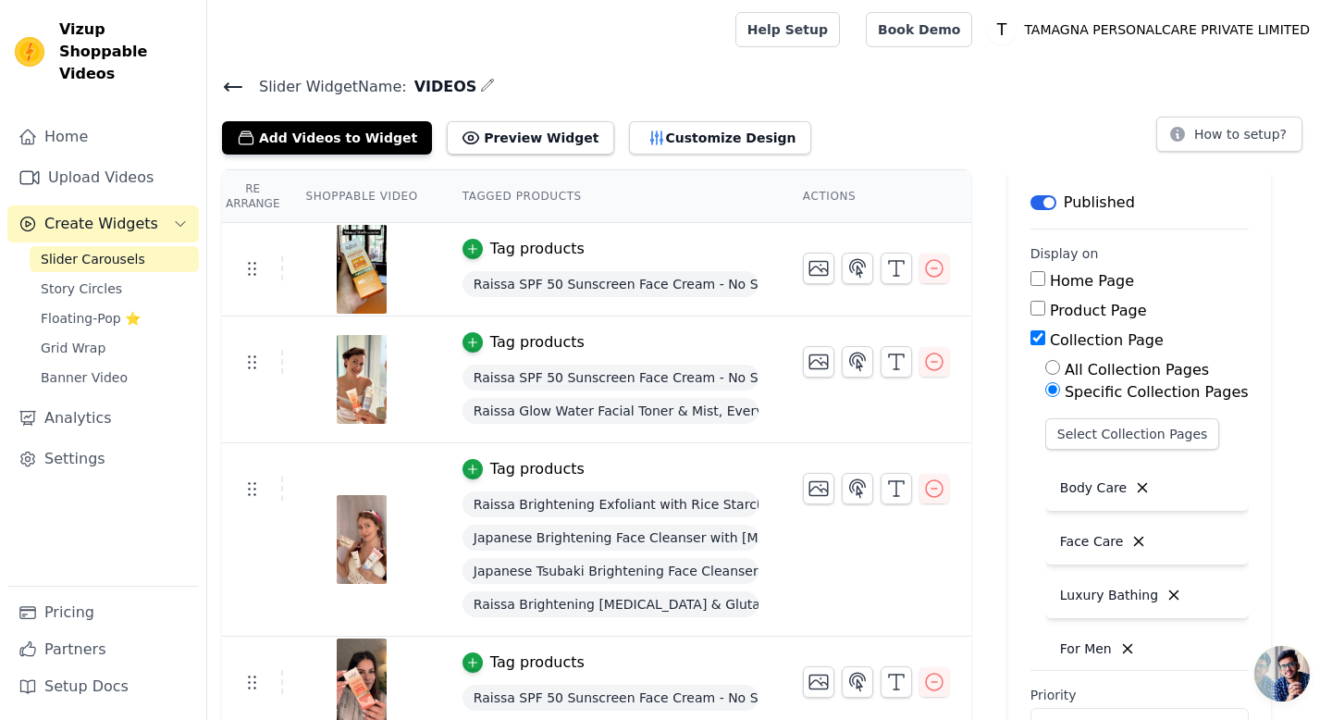
click at [226, 89] on icon at bounding box center [233, 86] width 17 height 7
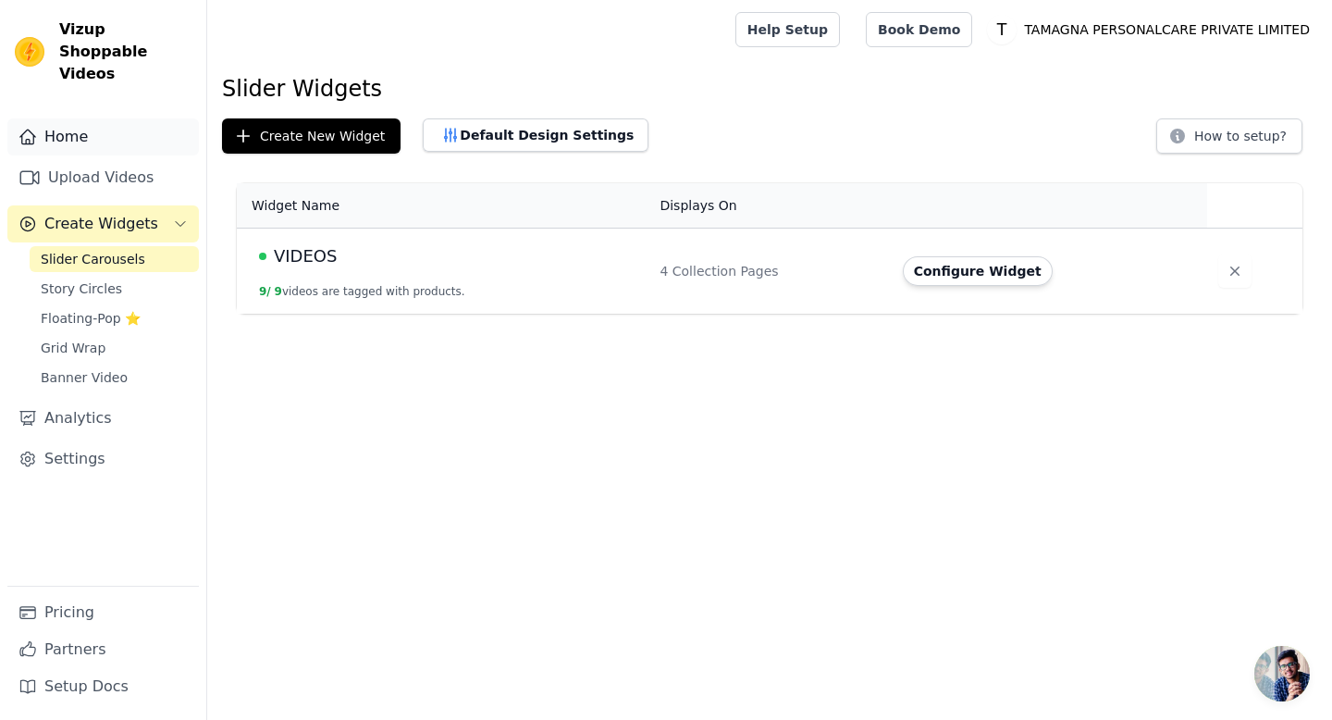
click at [63, 119] on link "Home" at bounding box center [103, 136] width 192 height 37
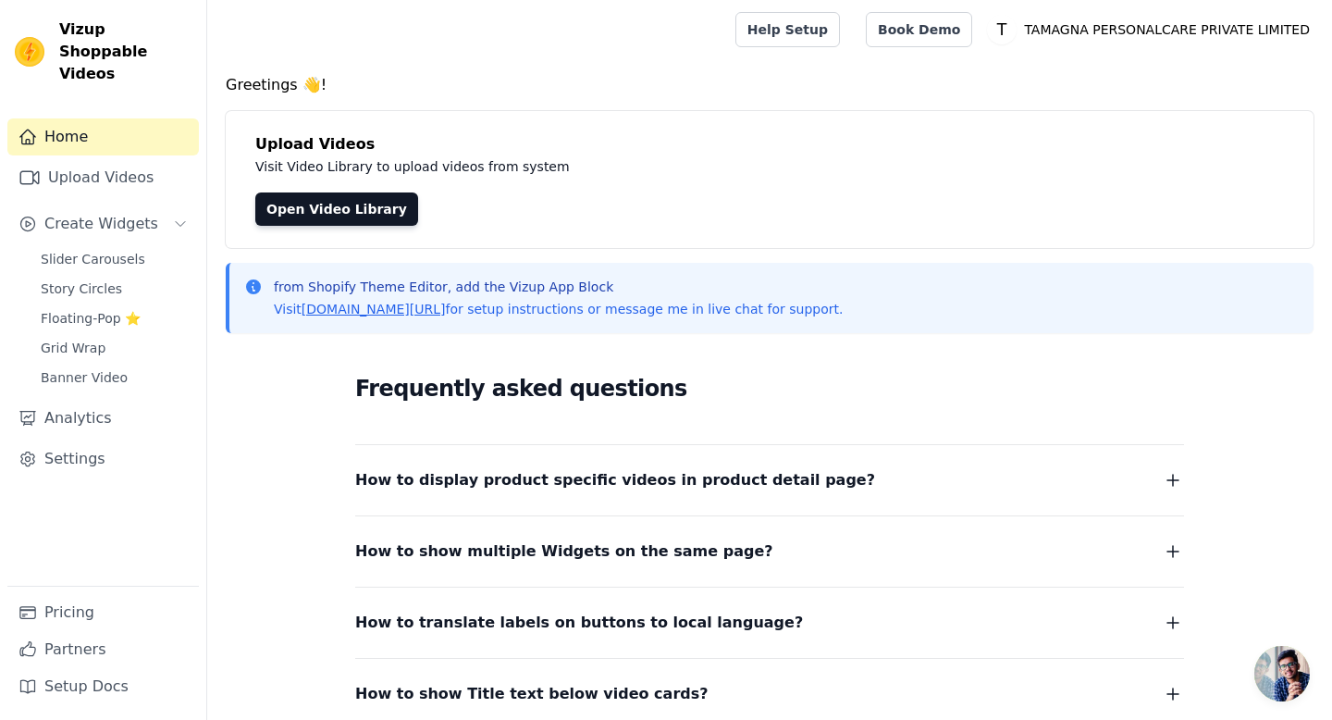
click at [618, 550] on span "How to show multiple Widgets on the same page?" at bounding box center [564, 551] width 418 height 26
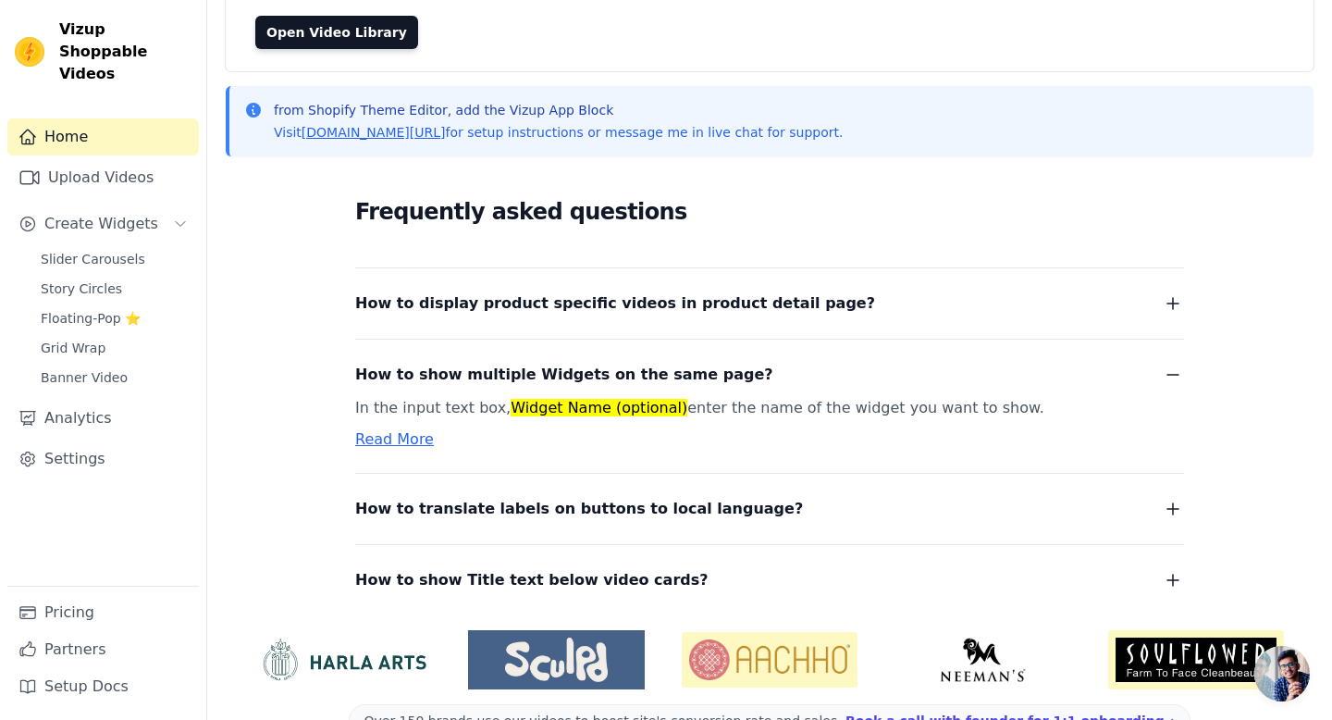
scroll to position [178, 0]
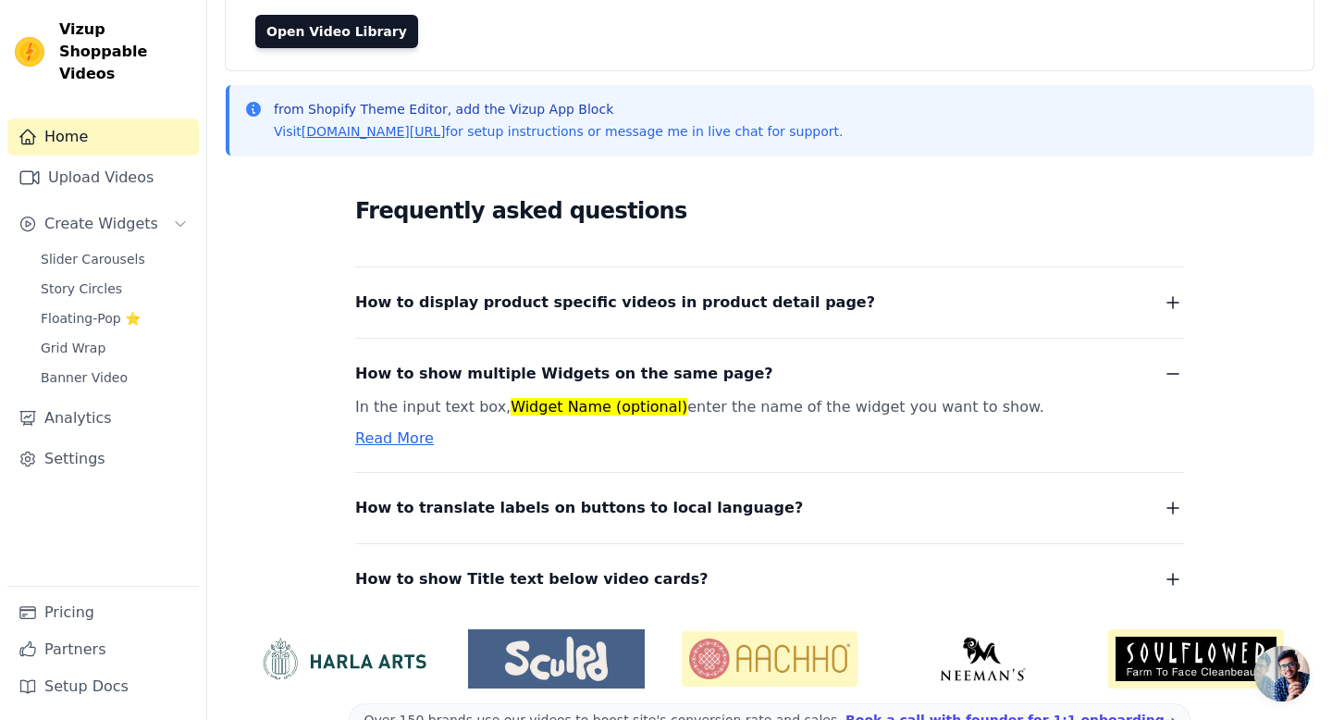
click at [614, 521] on dl "How to display product specific videos in product detail page? Create one widge…" at bounding box center [769, 429] width 829 height 326
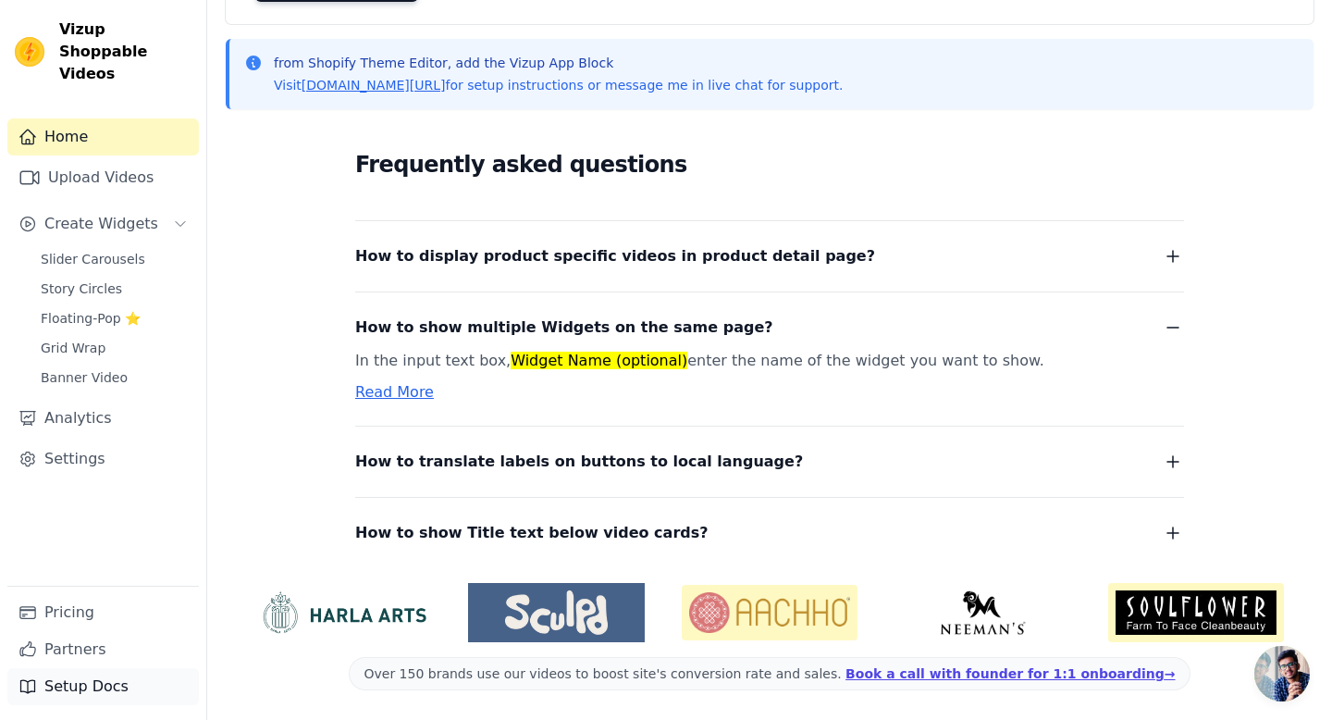
click at [85, 683] on link "Setup Docs" at bounding box center [103, 686] width 192 height 37
click at [108, 250] on span "Slider Carousels" at bounding box center [93, 259] width 105 height 19
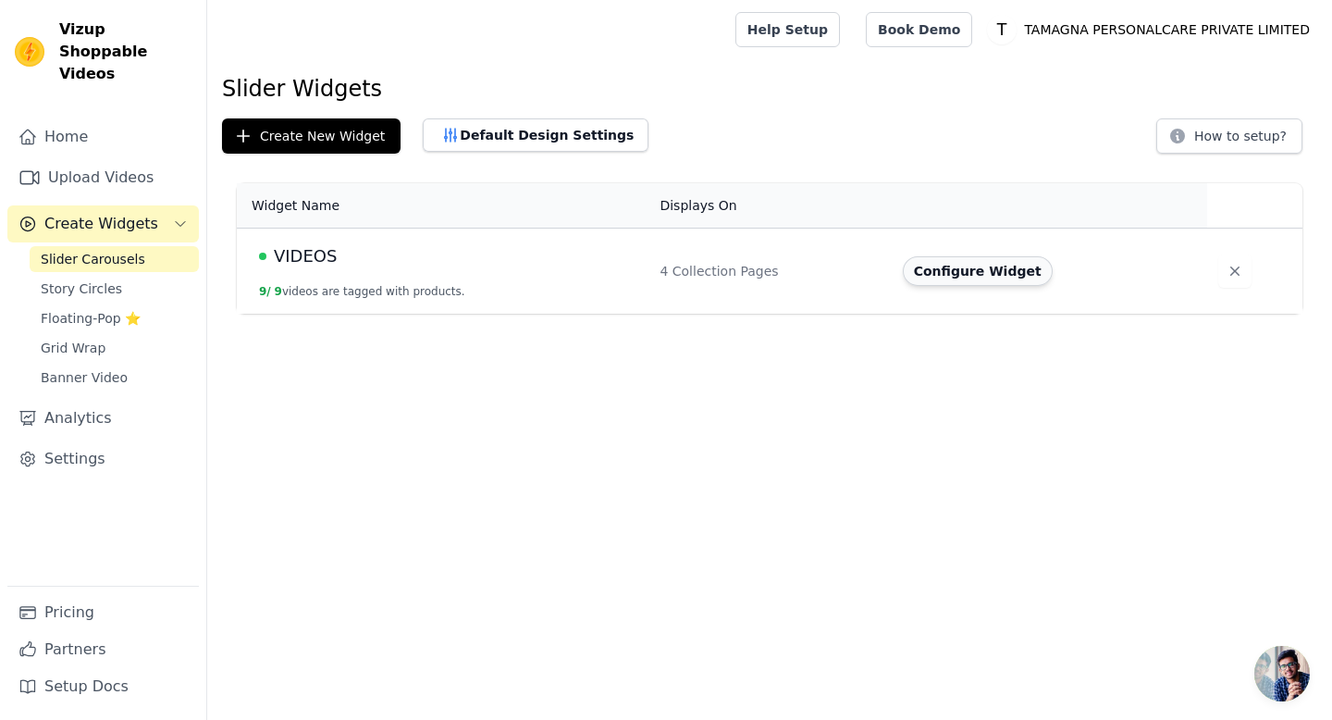
click at [1021, 274] on button "Configure Widget" at bounding box center [978, 271] width 150 height 30
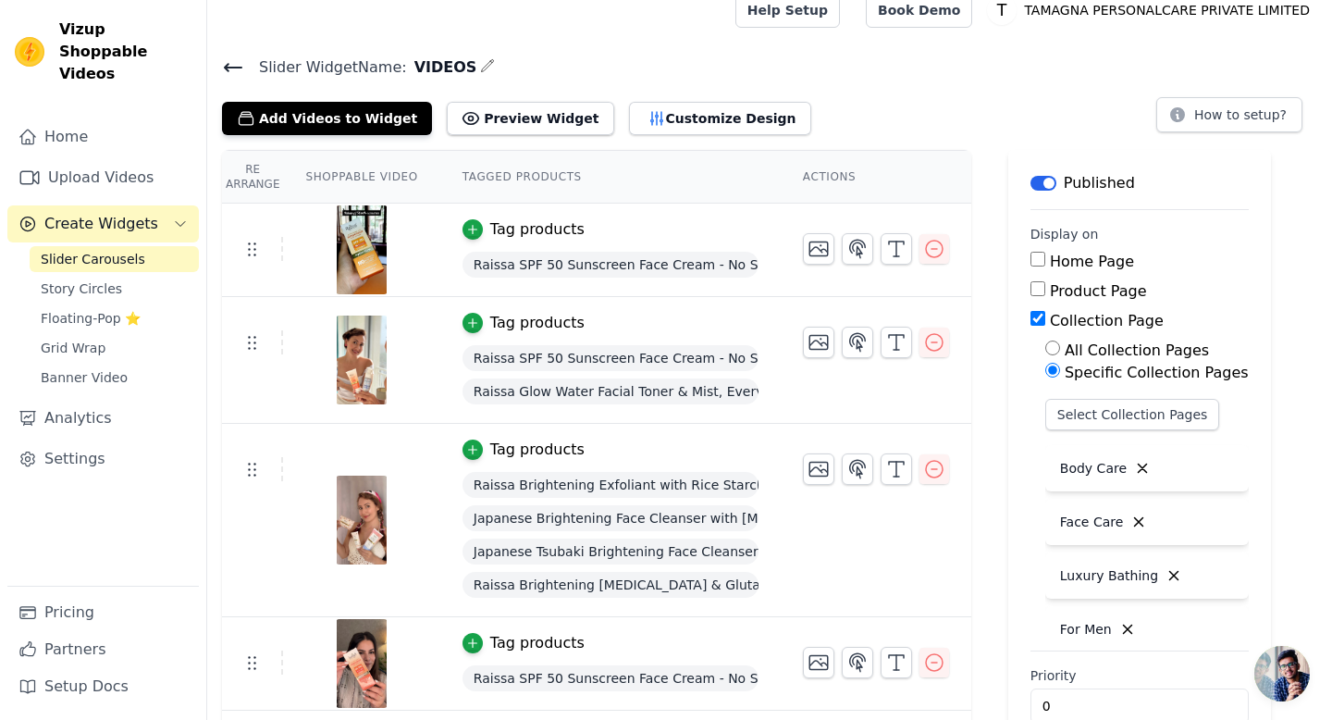
scroll to position [18, 0]
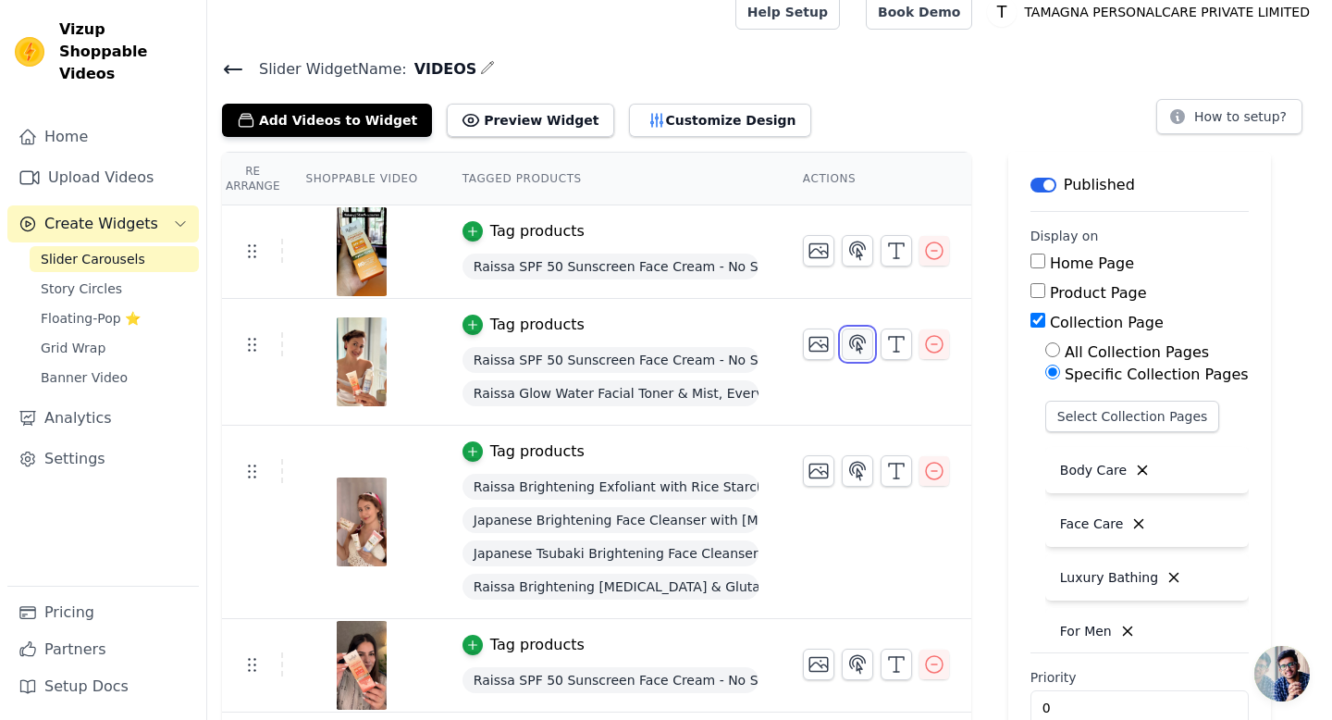
click at [855, 343] on icon "button" at bounding box center [858, 344] width 22 height 22
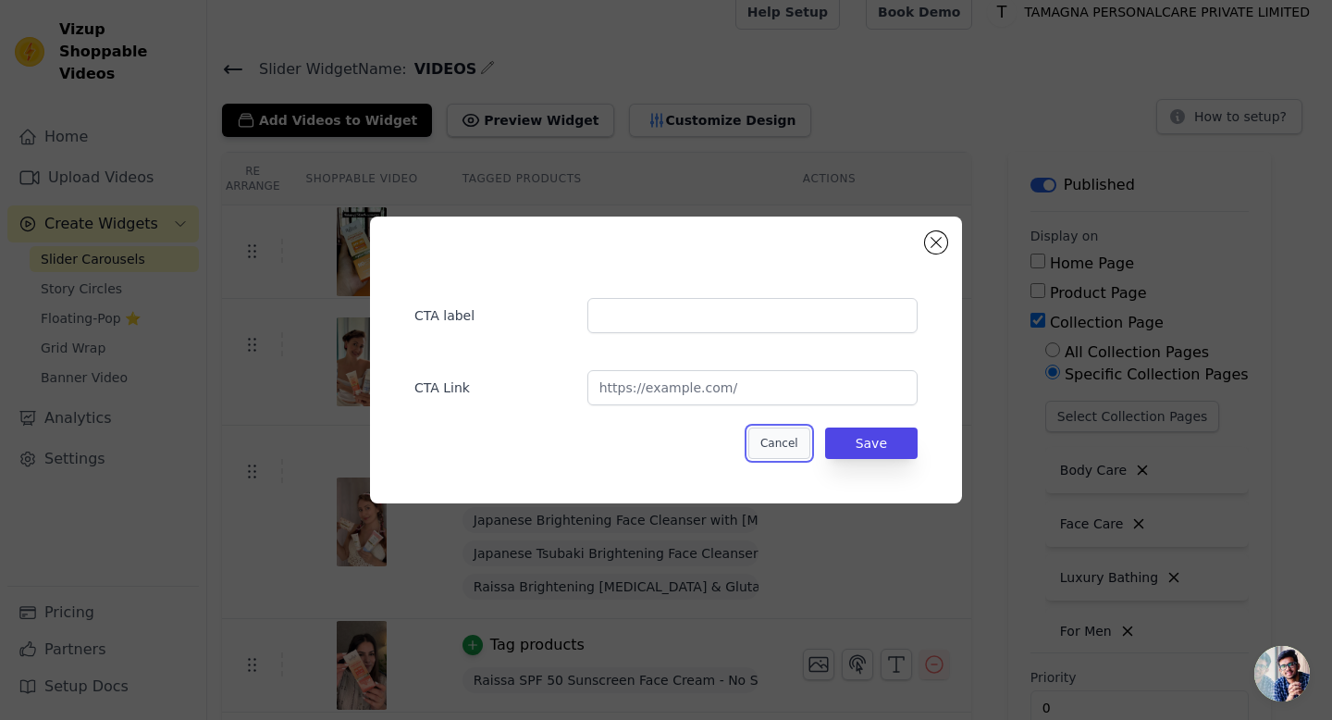
click at [785, 444] on button "Cancel" at bounding box center [779, 442] width 62 height 31
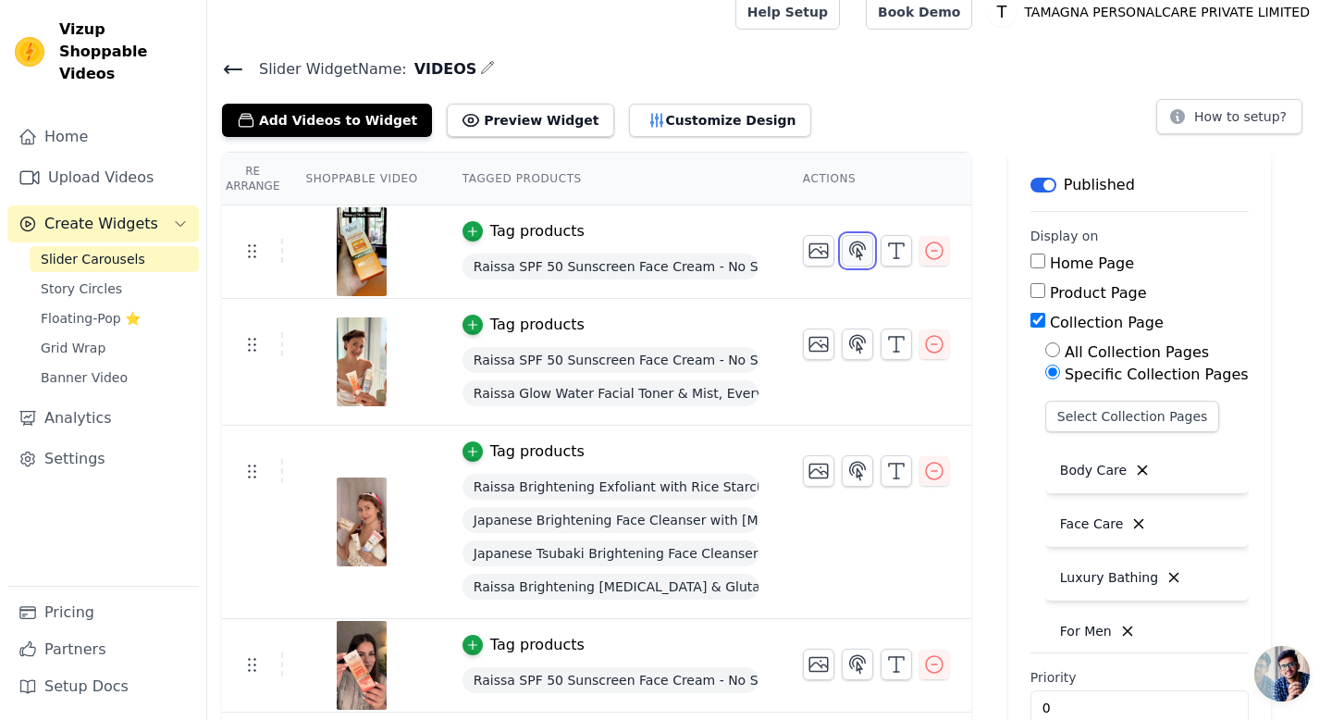
click at [856, 244] on icon "button" at bounding box center [858, 251] width 22 height 22
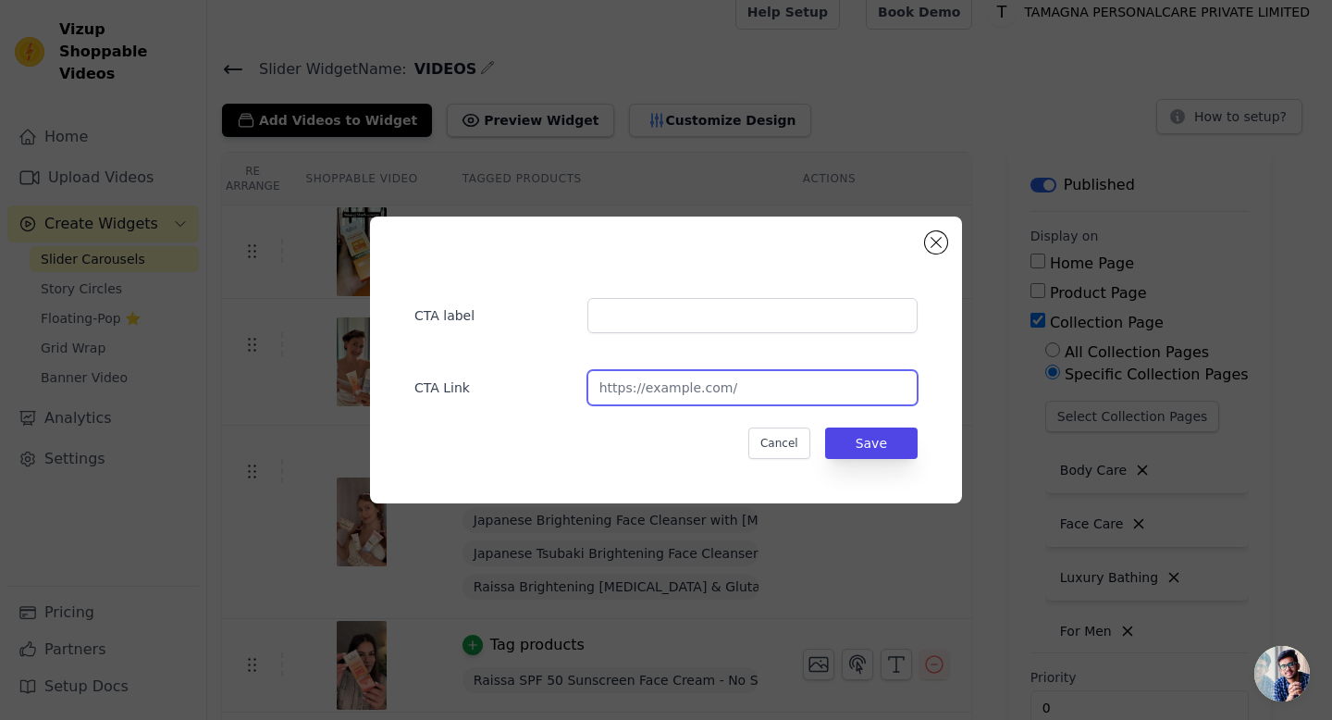
click at [749, 390] on input "url" at bounding box center [752, 387] width 330 height 35
paste input "https://raissa.in/products/raissa-spf-50-body-lotion-no-silicones-copy"
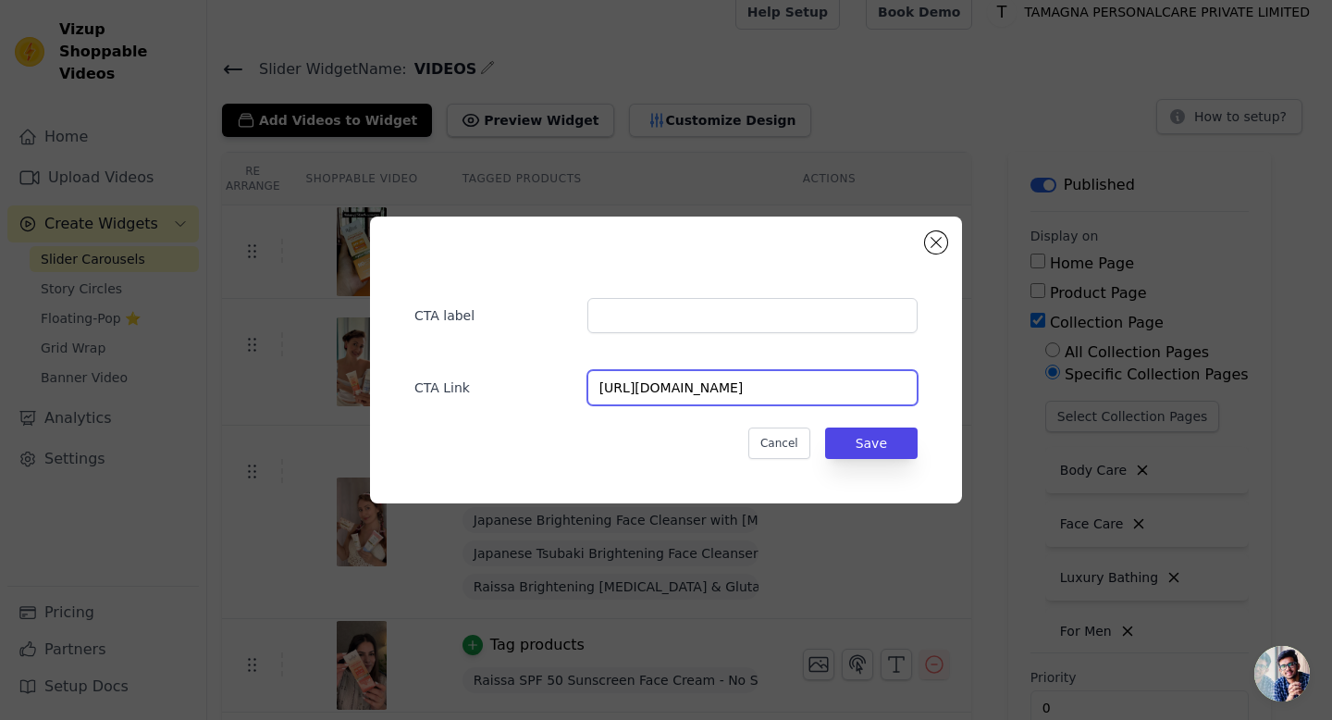
type input "https://raissa.in/products/raissa-spf-50-body-lotion-no-silicones-copy"
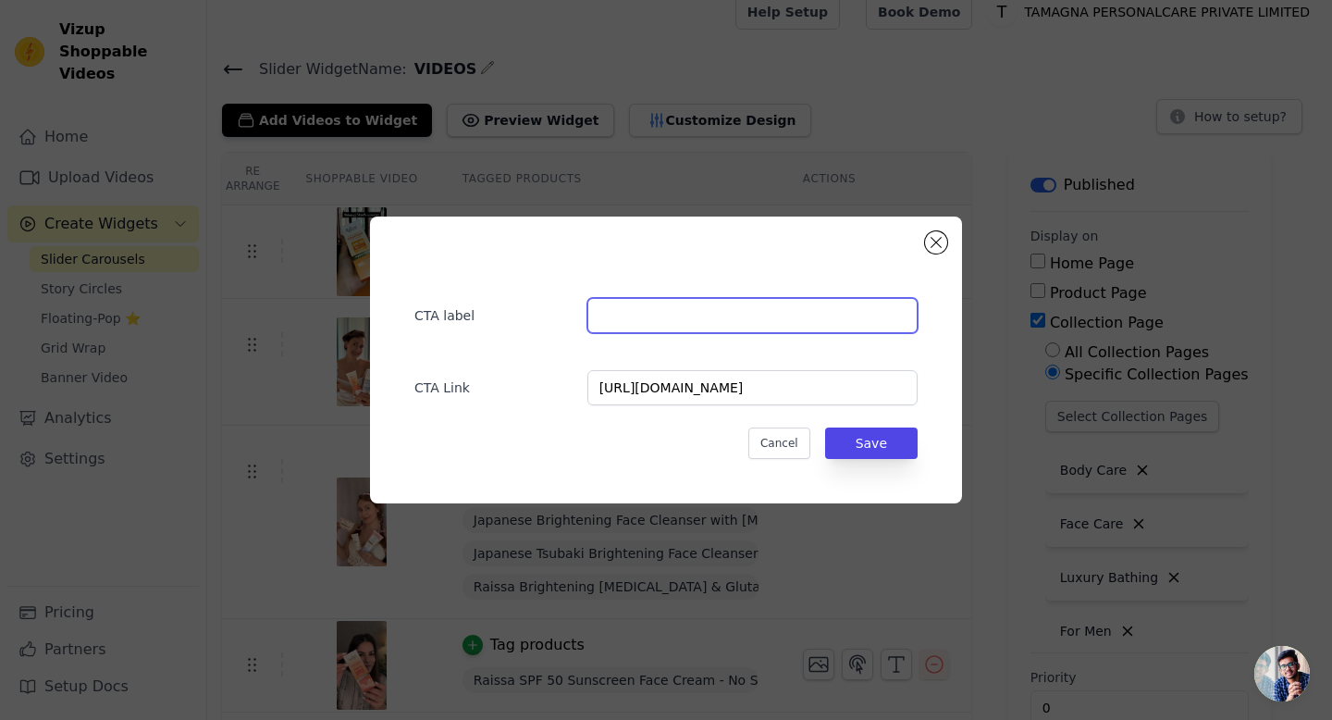
scroll to position [0, 0]
click at [738, 311] on input "text" at bounding box center [752, 315] width 330 height 35
type input "S"
type input "HYDRA GLOW SPF50 SUNSCREEN"
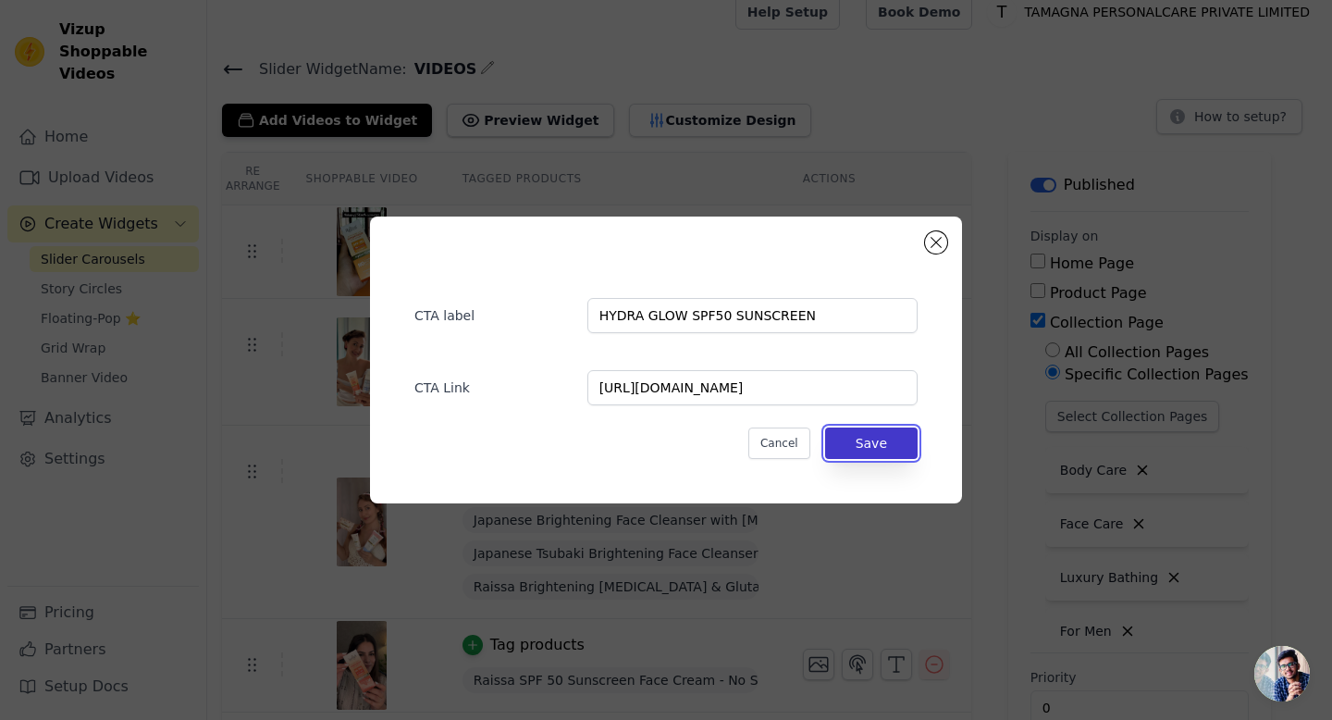
click at [872, 449] on button "Save" at bounding box center [871, 442] width 93 height 31
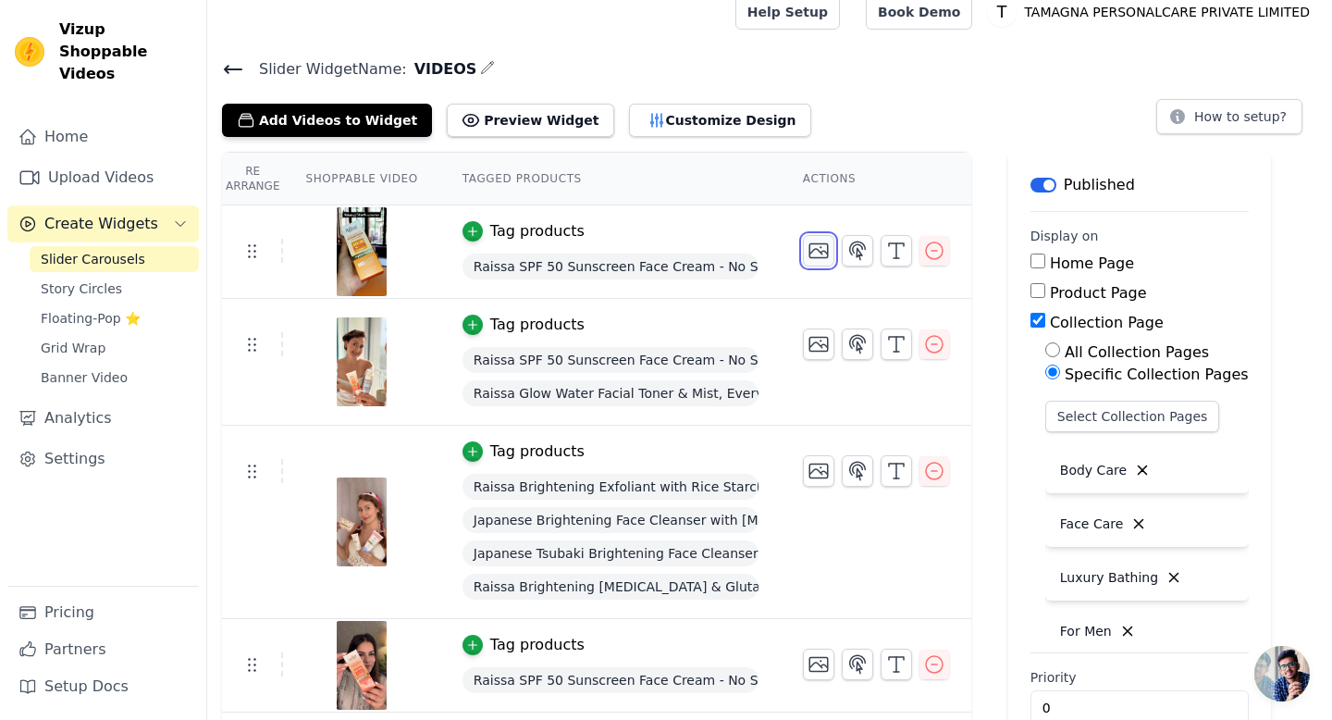
click at [815, 251] on icon "button" at bounding box center [819, 251] width 22 height 22
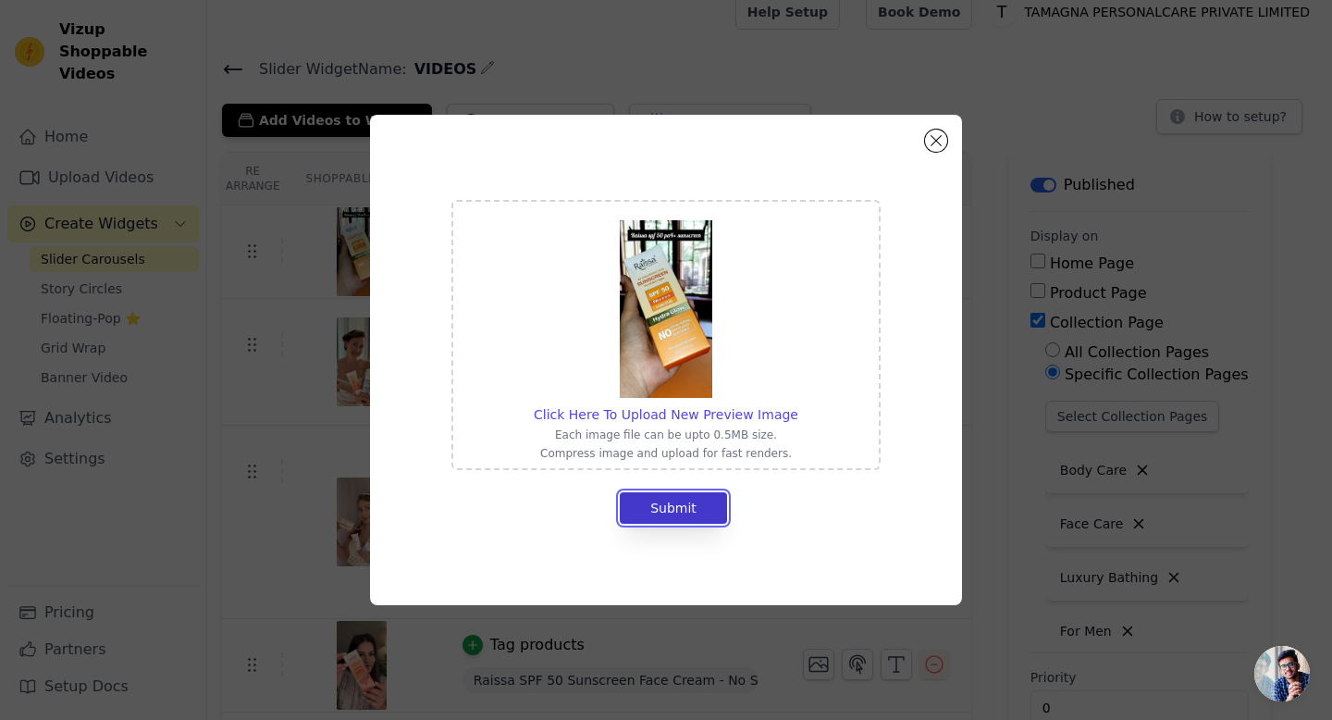
click at [673, 506] on button "Submit" at bounding box center [673, 507] width 107 height 31
click at [674, 509] on button "Submit" at bounding box center [673, 507] width 107 height 31
click at [944, 132] on div "Click Here To Upload New Preview Image Each image file can be upto 0.5MB size. …" at bounding box center [666, 360] width 592 height 490
click at [934, 142] on button "Close modal" at bounding box center [936, 141] width 22 height 22
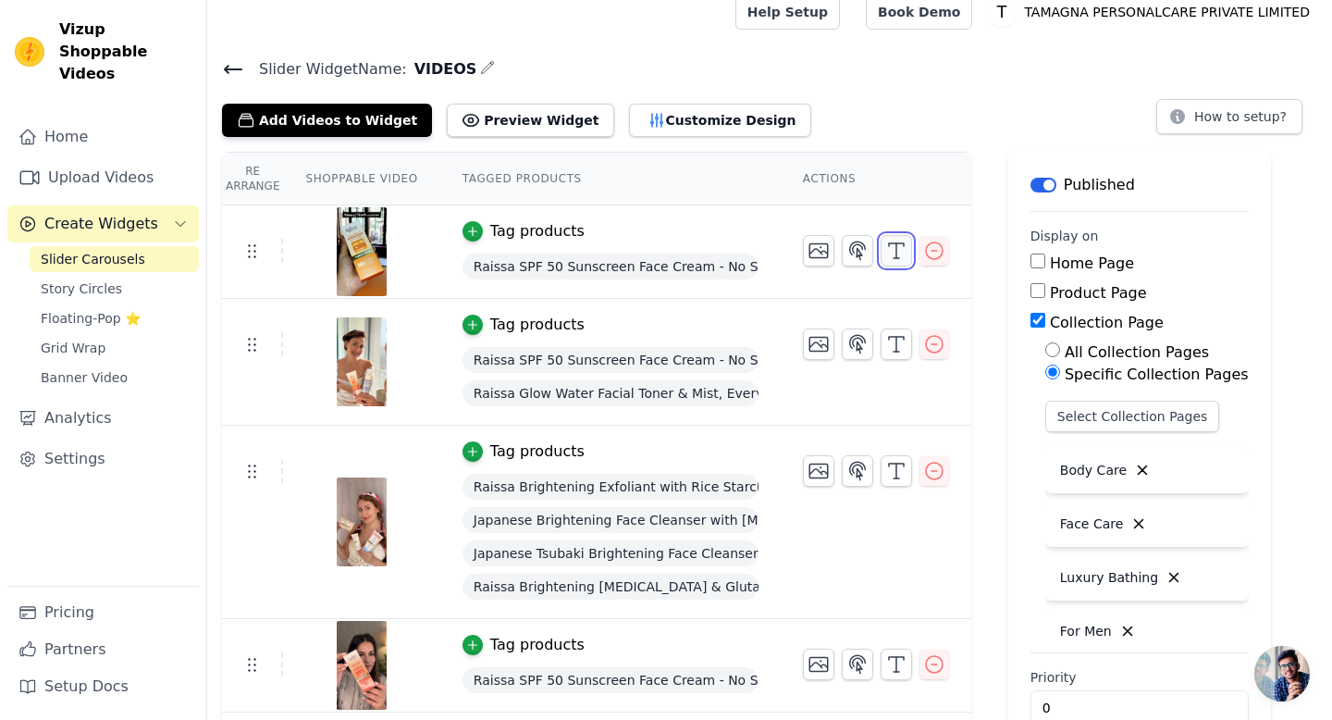
click at [897, 250] on icon "button" at bounding box center [896, 251] width 22 height 22
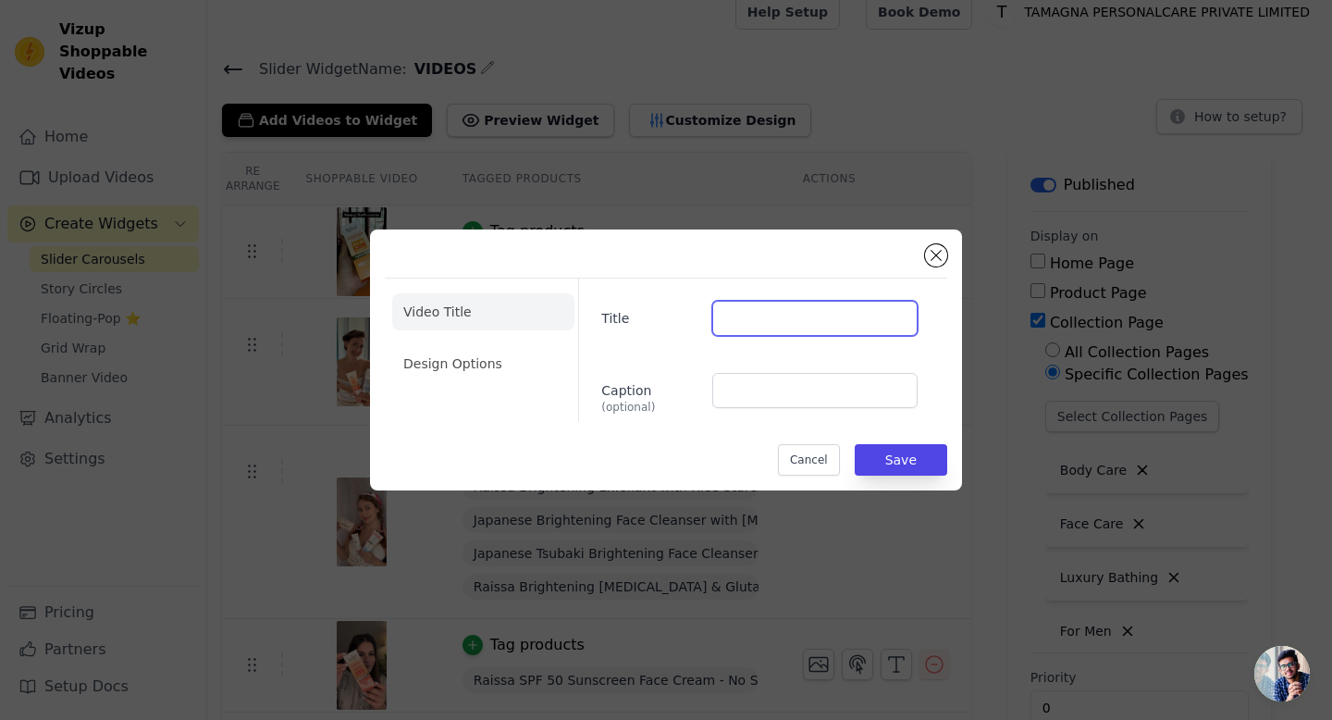
click at [773, 311] on input "Title" at bounding box center [814, 318] width 205 height 35
type input "HYDRAGLOW SPF50 SUNSCREEN"
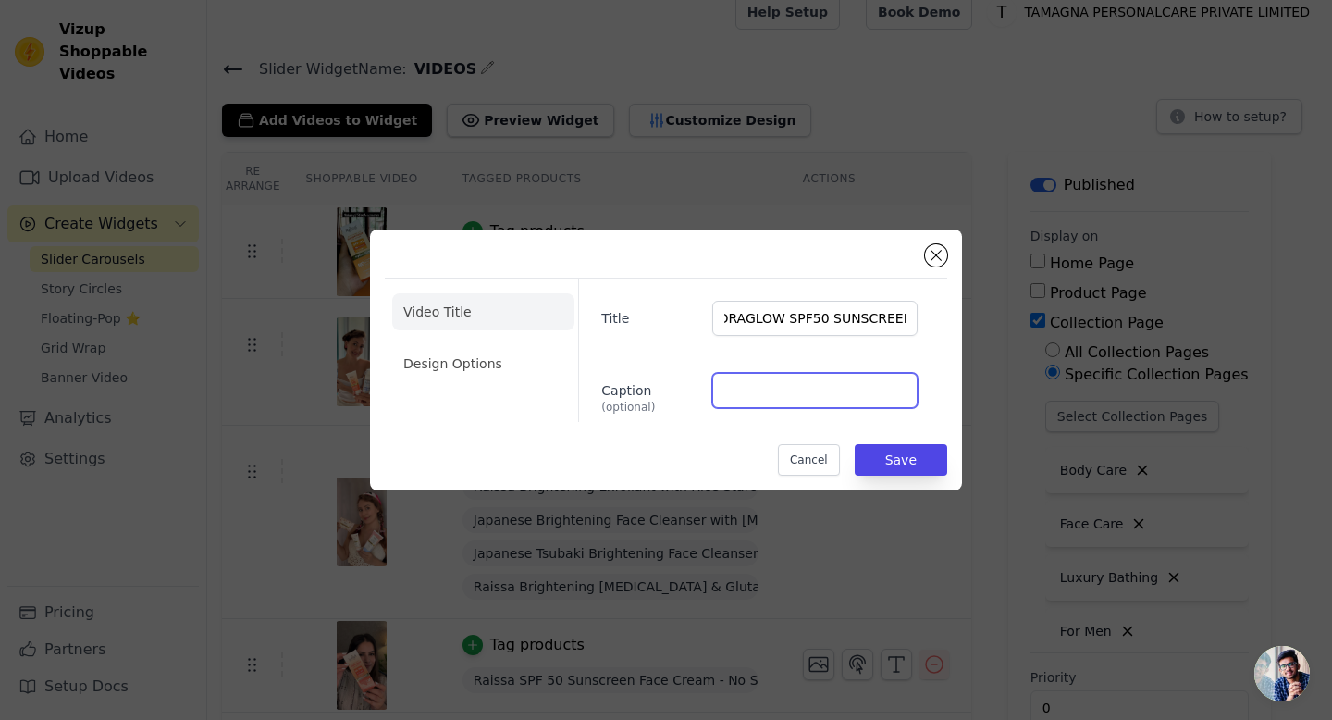
scroll to position [0, 0]
click at [760, 404] on input "Caption (optional)" at bounding box center [814, 390] width 205 height 35
click at [461, 367] on li "Design Options" at bounding box center [483, 363] width 182 height 37
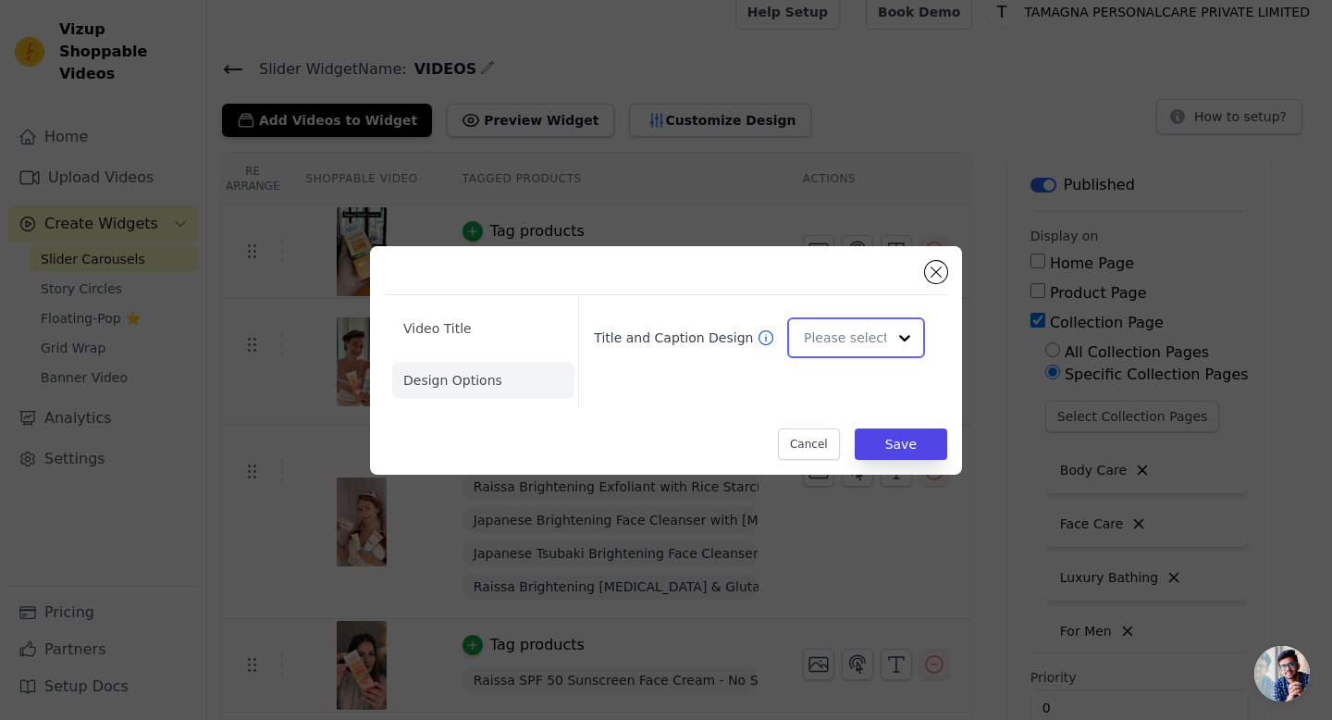
click at [843, 342] on input "Title and Caption Design" at bounding box center [845, 337] width 82 height 37
click at [840, 422] on div "Overlay" at bounding box center [856, 421] width 138 height 39
click at [902, 439] on button "Save" at bounding box center [901, 443] width 93 height 31
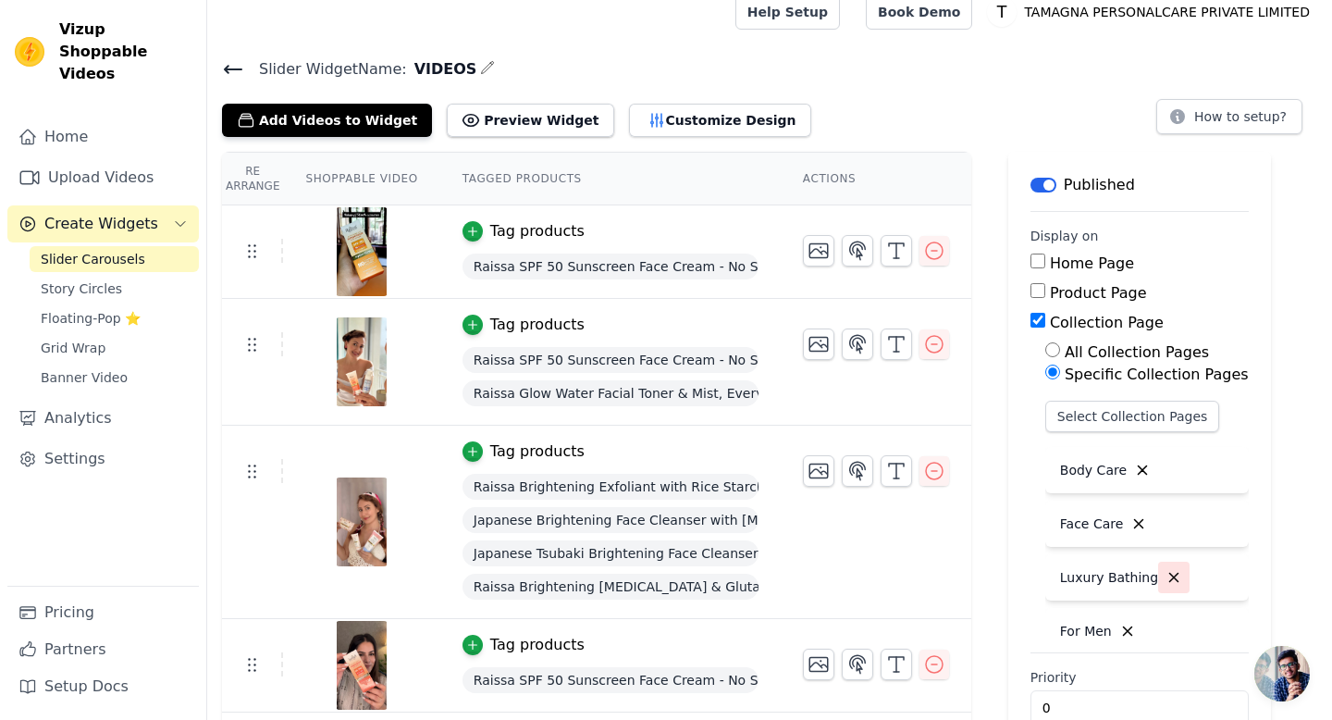
click at [1170, 574] on icon "button" at bounding box center [1174, 578] width 8 height 8
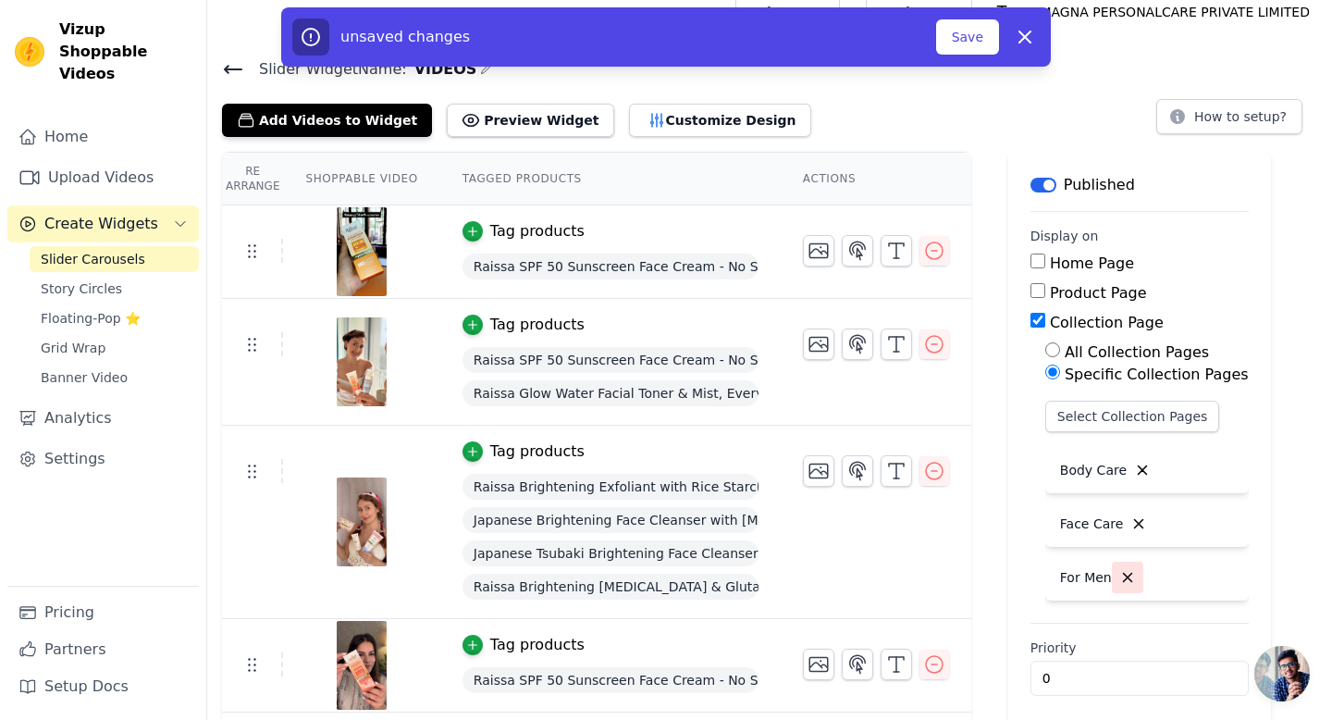
click at [1131, 578] on icon "button" at bounding box center [1127, 577] width 17 height 17
click at [1143, 519] on icon "button" at bounding box center [1139, 523] width 17 height 17
click at [1137, 459] on button "button" at bounding box center [1142, 469] width 31 height 31
click at [1037, 318] on input "Collection Page" at bounding box center [1038, 320] width 15 height 15
checkbox input "false"
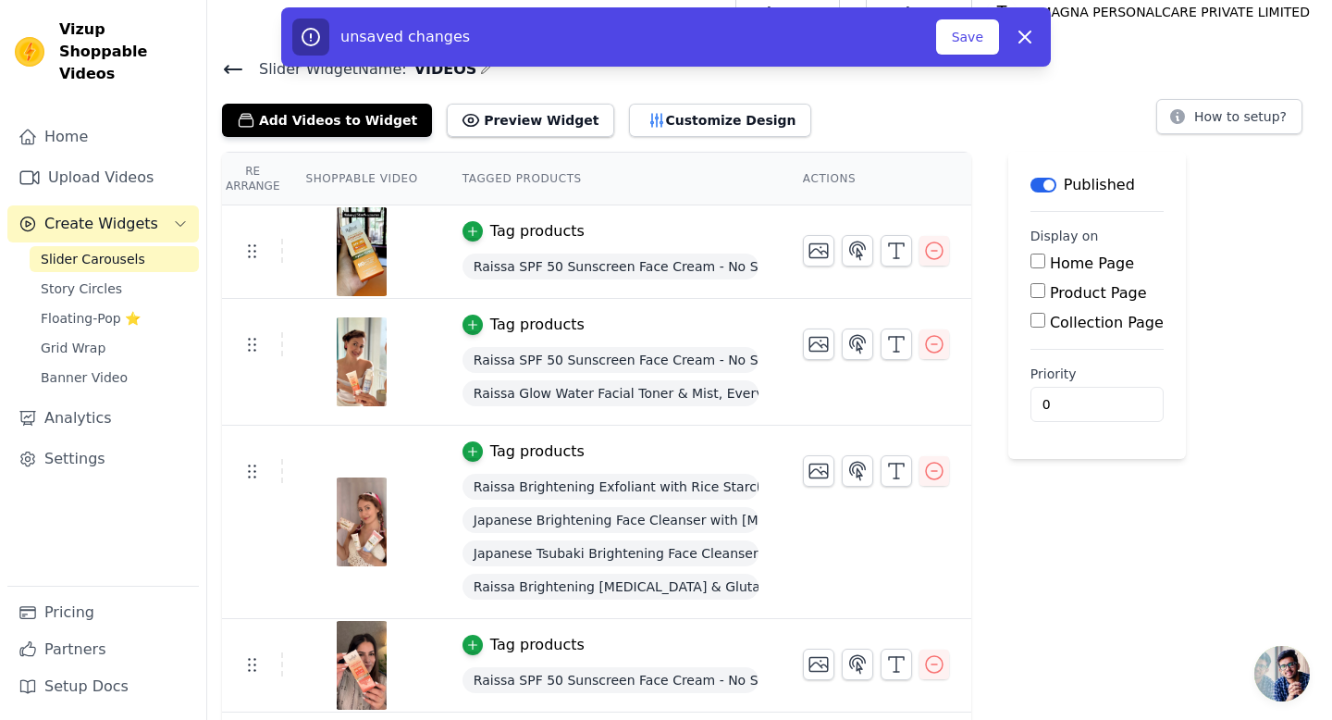
click at [1036, 291] on input "Product Page" at bounding box center [1038, 290] width 15 height 15
checkbox input "true"
click at [1104, 346] on label "Specific Product Pages" at bounding box center [1148, 345] width 167 height 18
click at [1060, 346] on input "Specific Product Pages" at bounding box center [1052, 342] width 15 height 15
radio input "true"
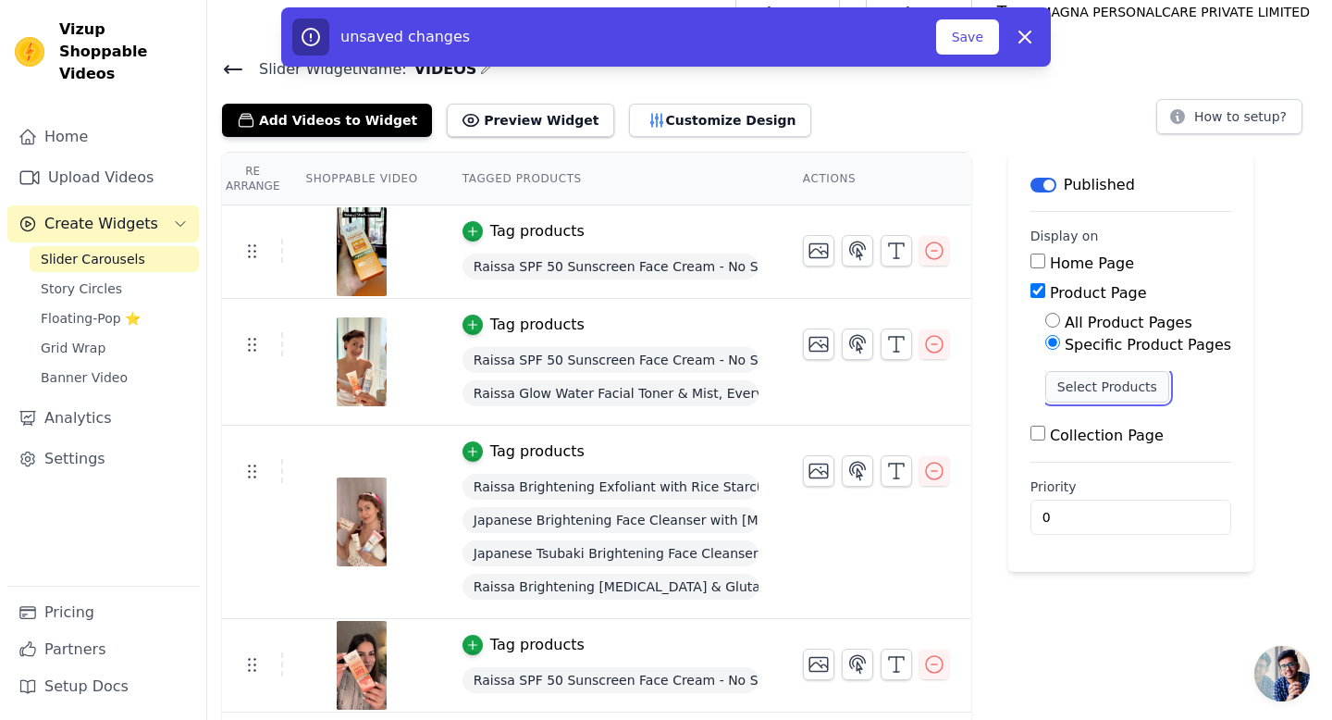
click at [1101, 395] on button "Select Products" at bounding box center [1107, 386] width 124 height 31
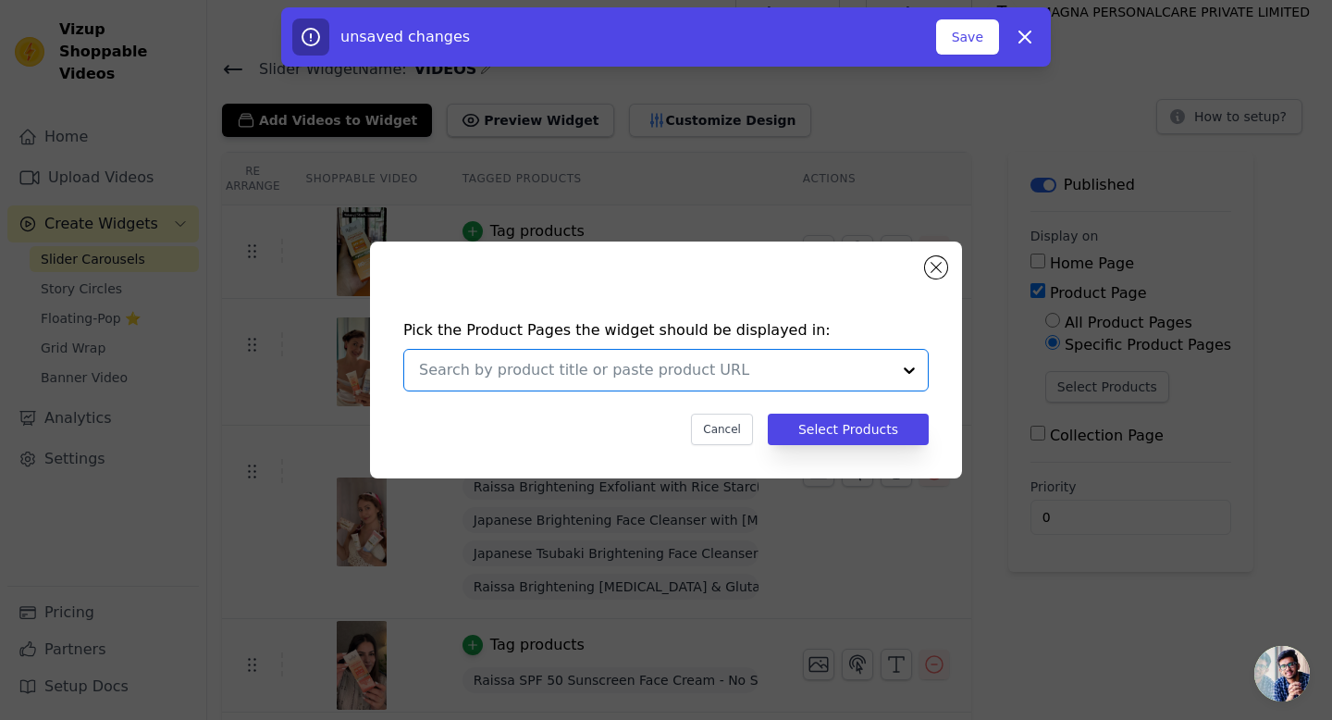
click at [812, 368] on input "text" at bounding box center [655, 370] width 472 height 22
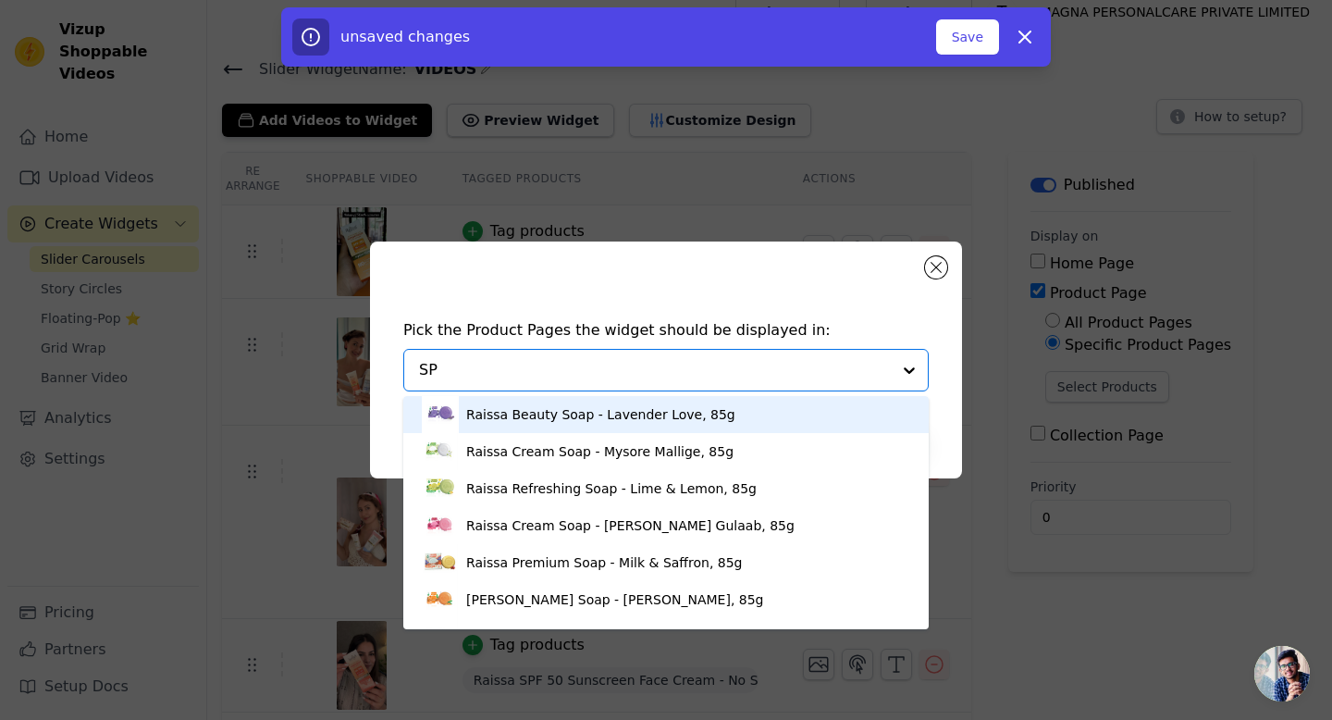
type input "SPF"
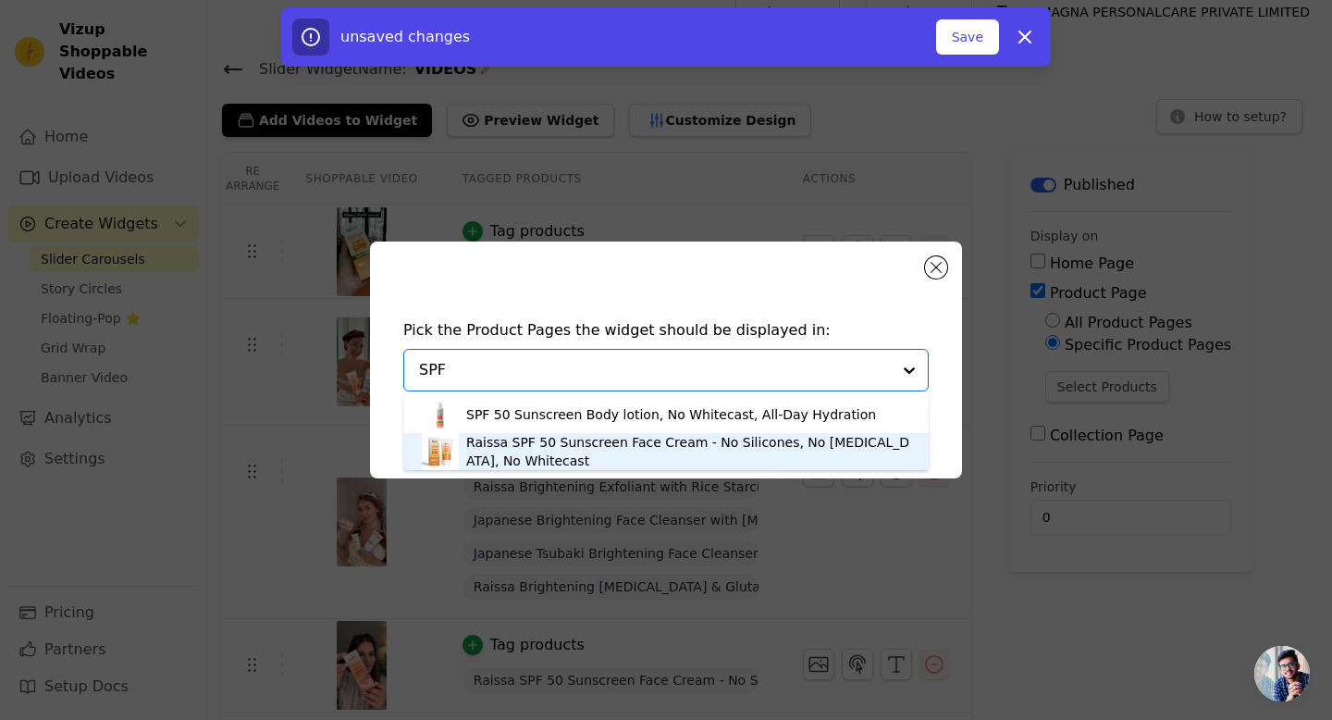
click at [686, 446] on div "Raissa SPF 50 Sunscreen Face Cream - No Silicones, No Oxybenzone, No Whitecast" at bounding box center [688, 451] width 444 height 37
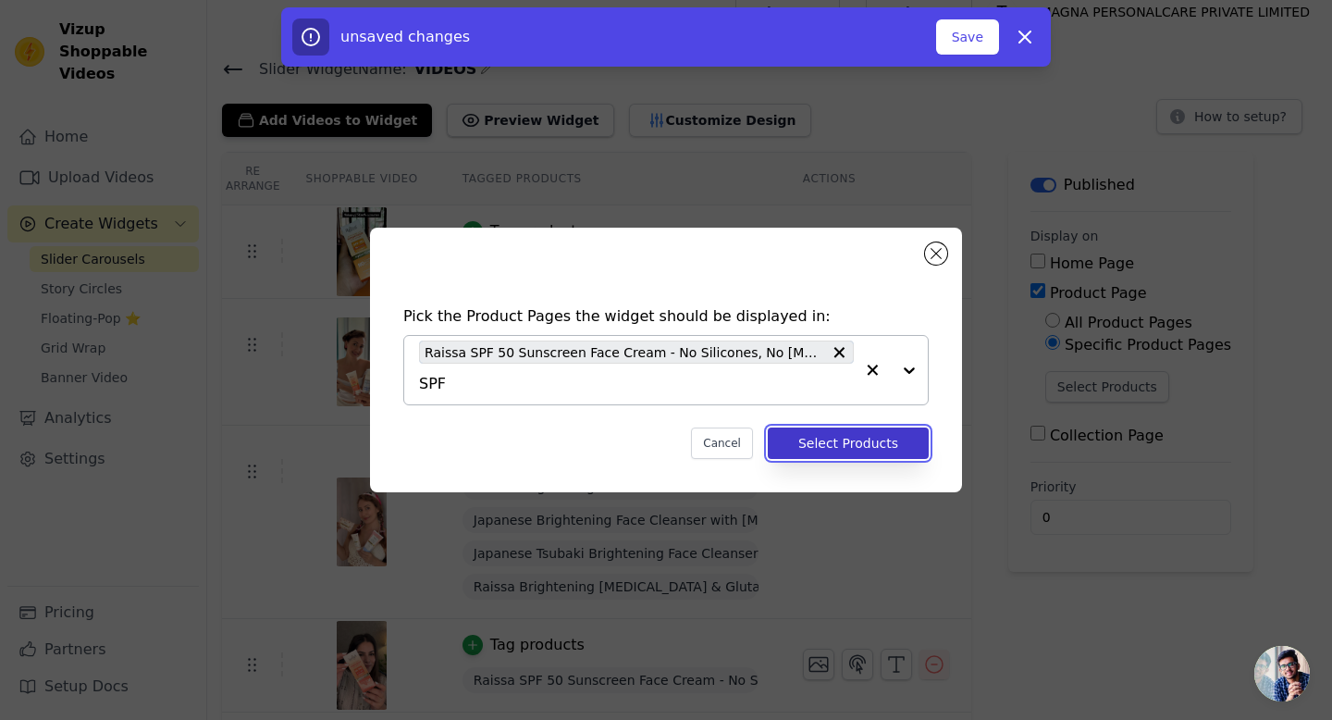
click at [839, 448] on button "Select Products" at bounding box center [848, 442] width 161 height 31
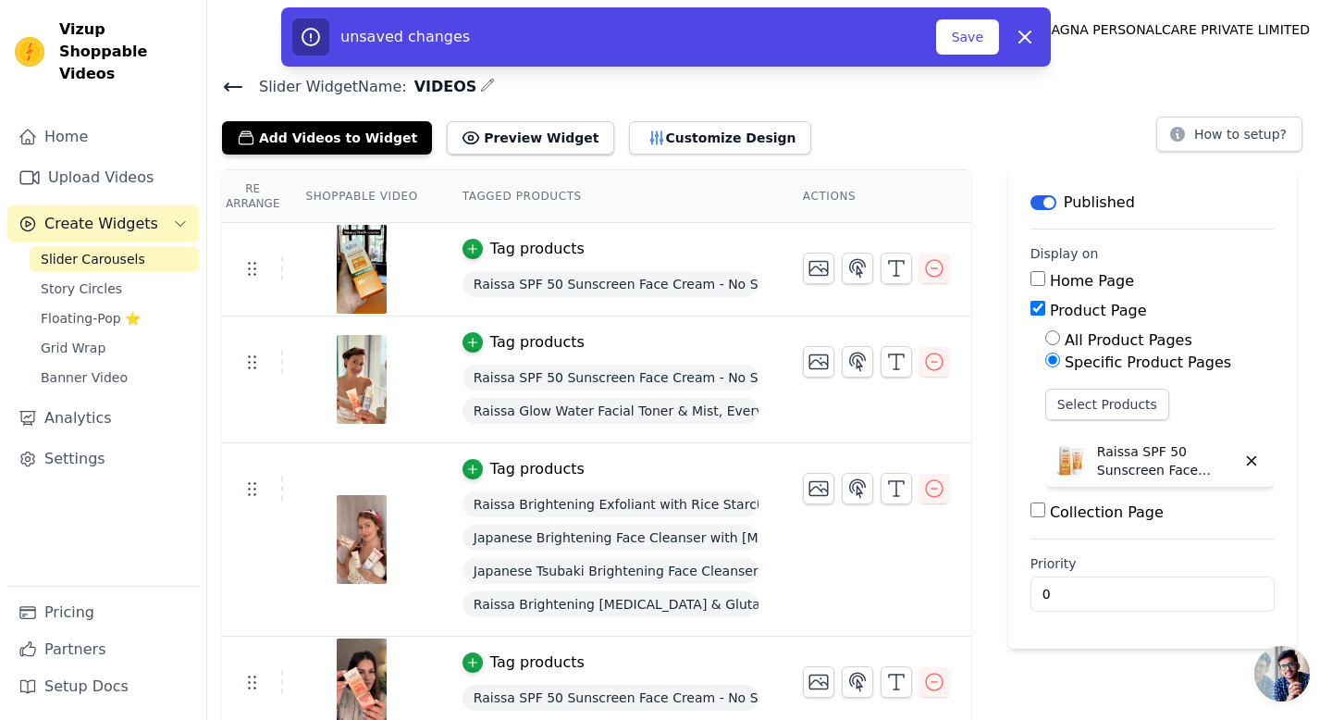
scroll to position [18, 0]
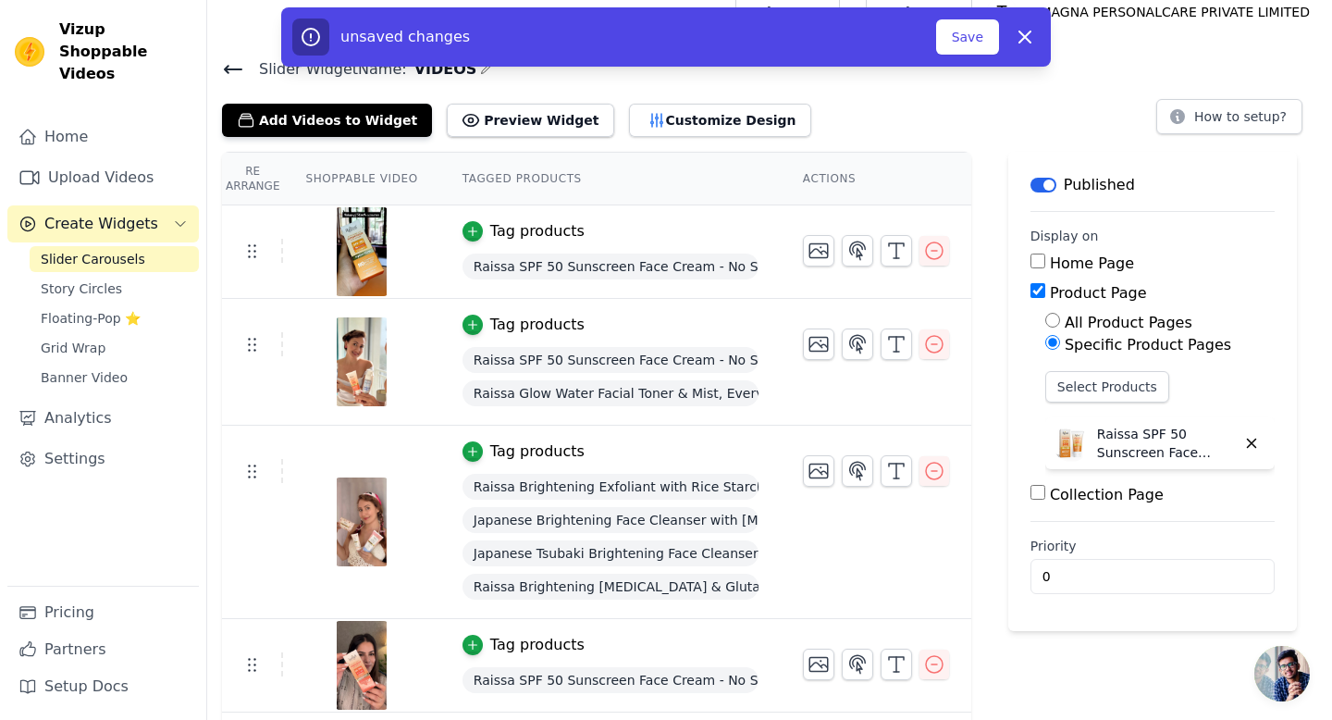
click at [509, 174] on th "Tagged Products" at bounding box center [610, 179] width 340 height 53
click at [818, 175] on th "Actions" at bounding box center [876, 179] width 191 height 53
click at [1098, 576] on input "0" at bounding box center [1153, 576] width 244 height 35
type input "1"
click at [1230, 571] on input "1" at bounding box center [1153, 576] width 244 height 35
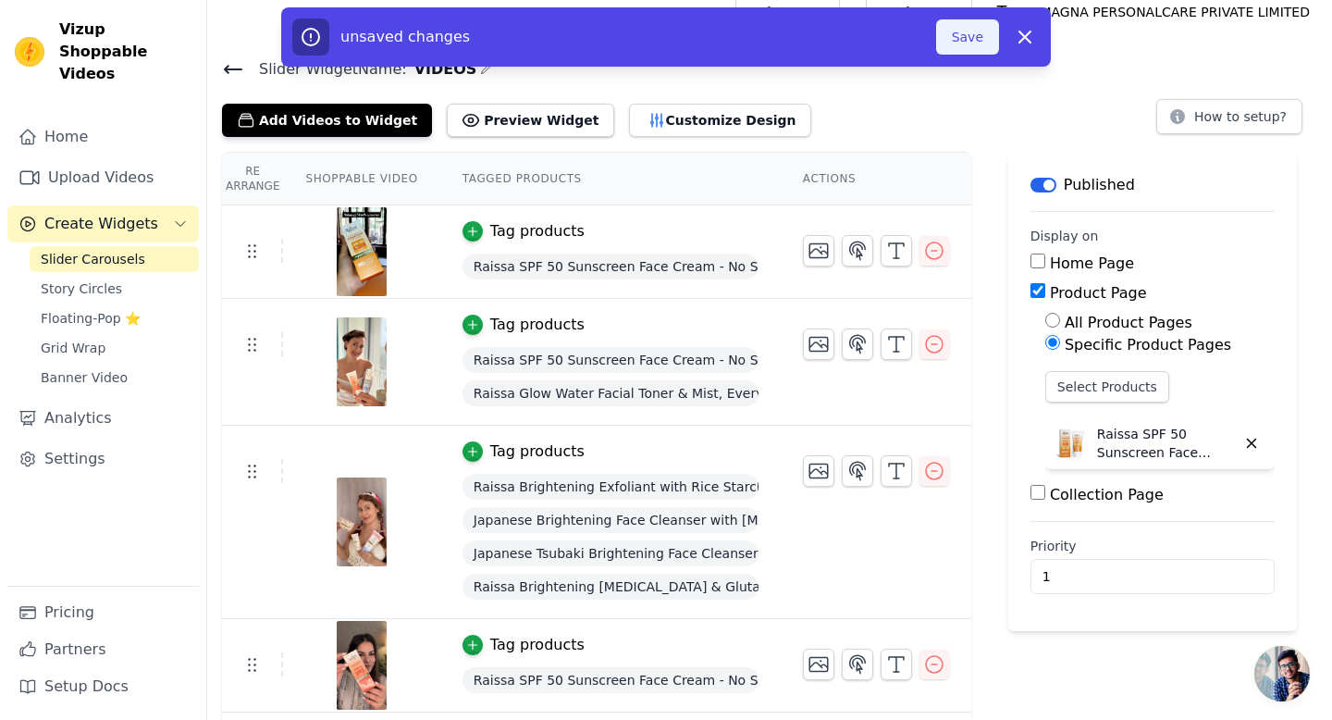
click at [972, 33] on button "Save" at bounding box center [967, 36] width 63 height 35
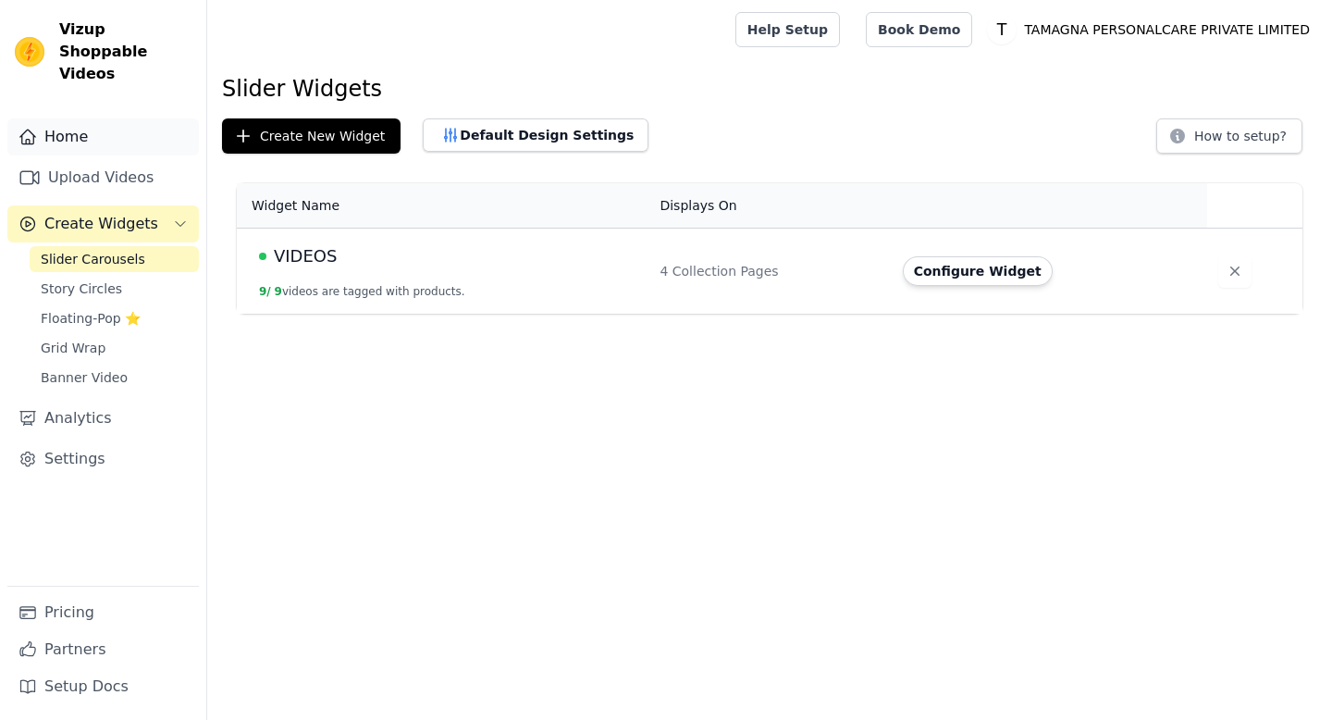
click at [89, 118] on link "Home" at bounding box center [103, 136] width 192 height 37
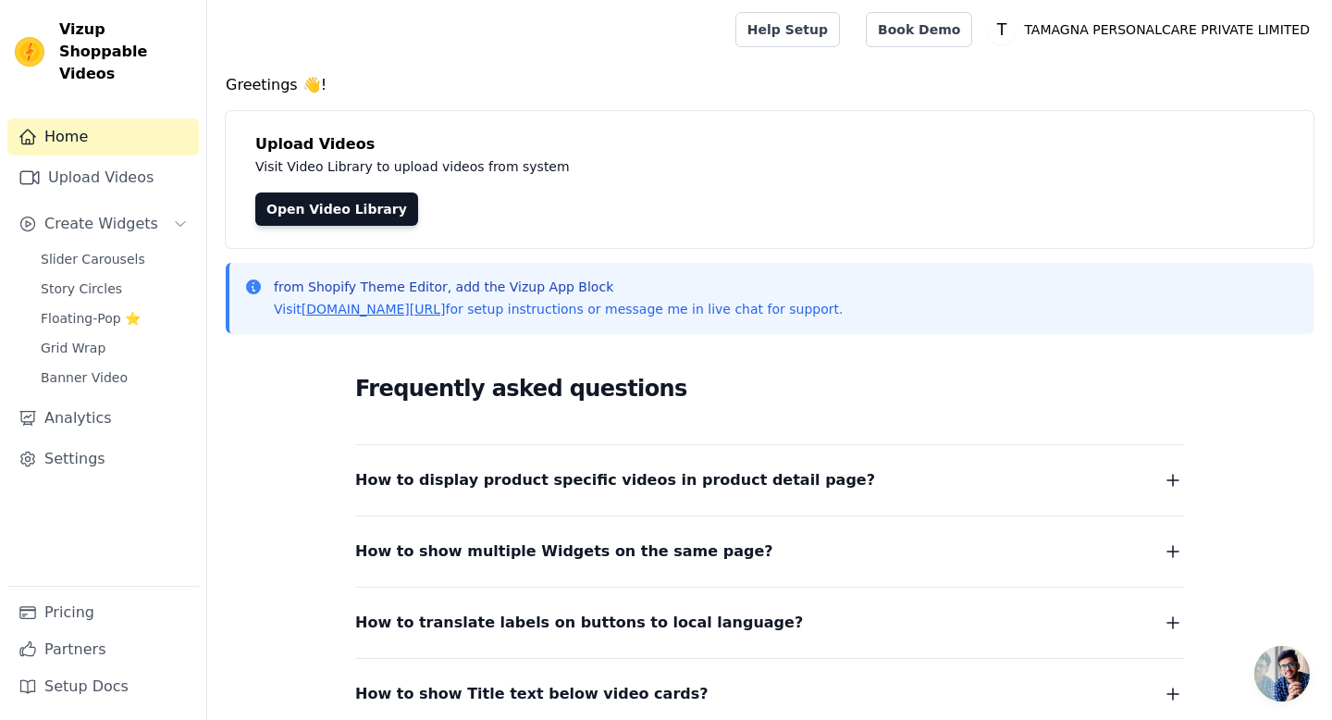
scroll to position [161, 0]
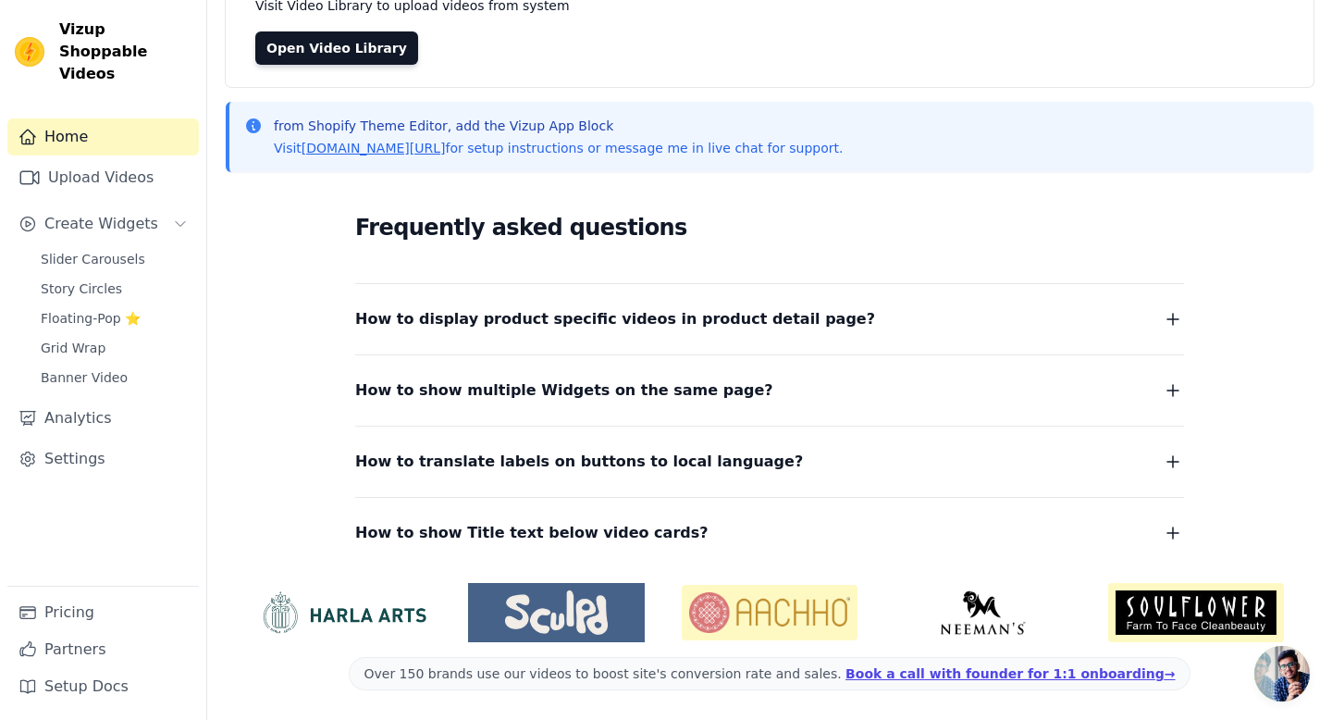
click at [530, 400] on span "How to show multiple Widgets on the same page?" at bounding box center [564, 390] width 418 height 26
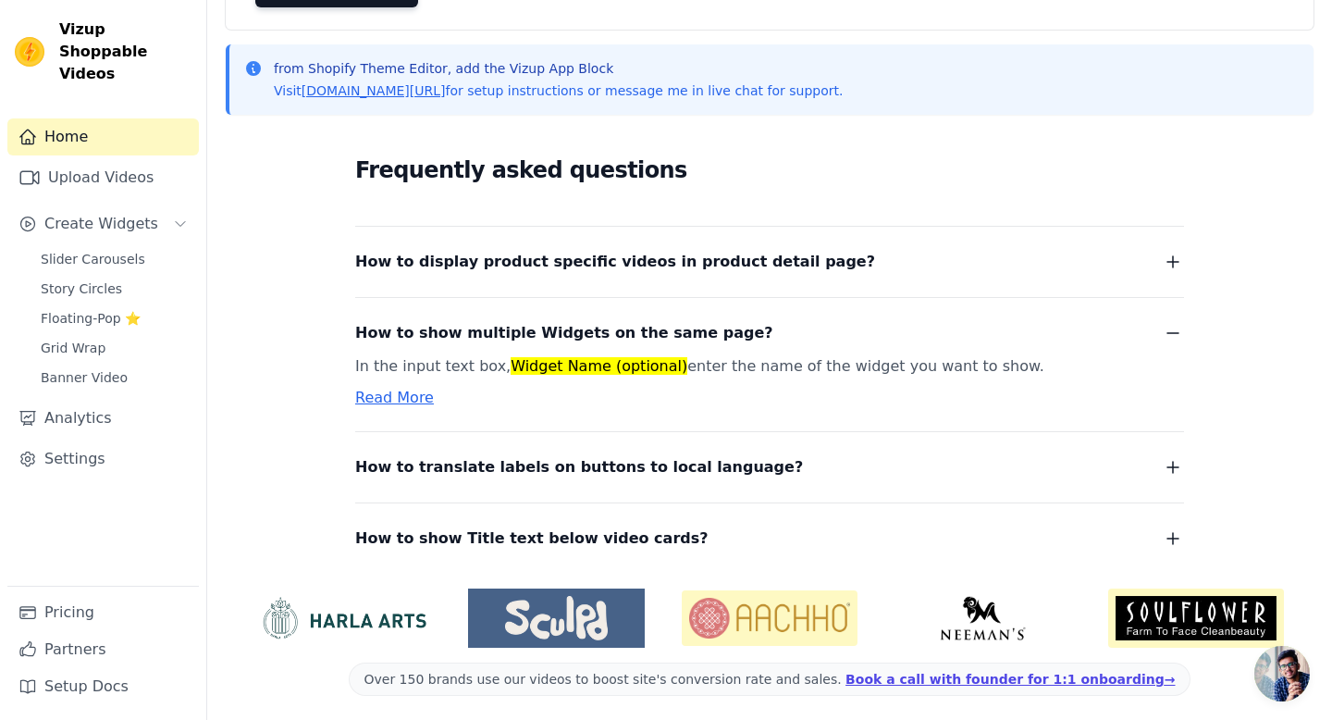
scroll to position [224, 0]
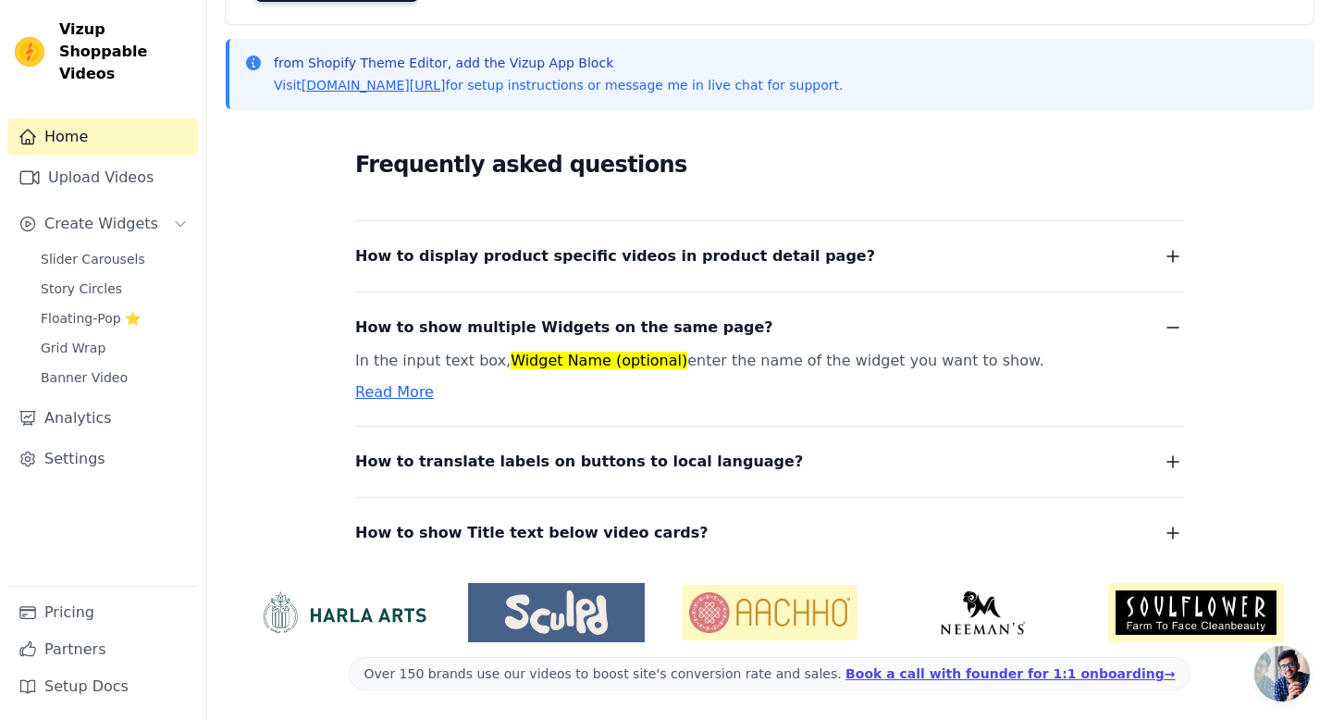
click at [534, 457] on span "How to translate labels on buttons to local language?" at bounding box center [579, 462] width 448 height 26
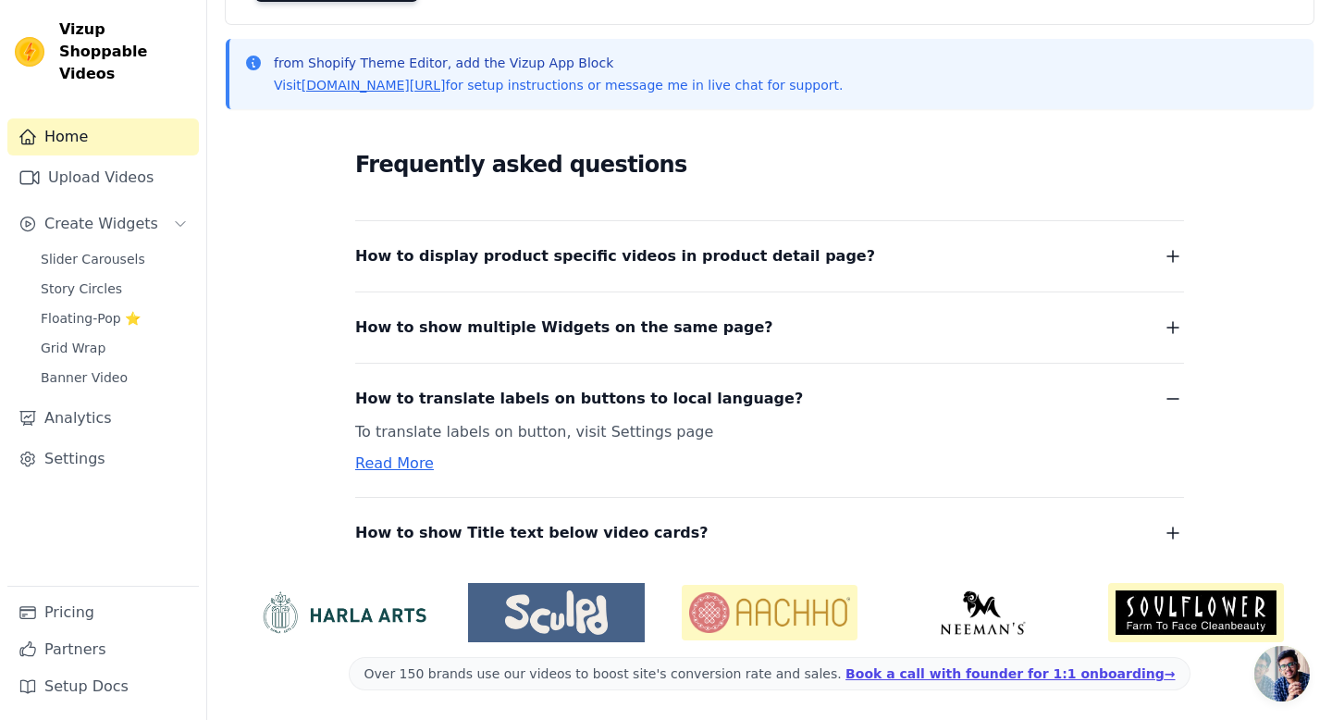
click at [530, 528] on span "How to show Title text below video cards?" at bounding box center [531, 533] width 353 height 26
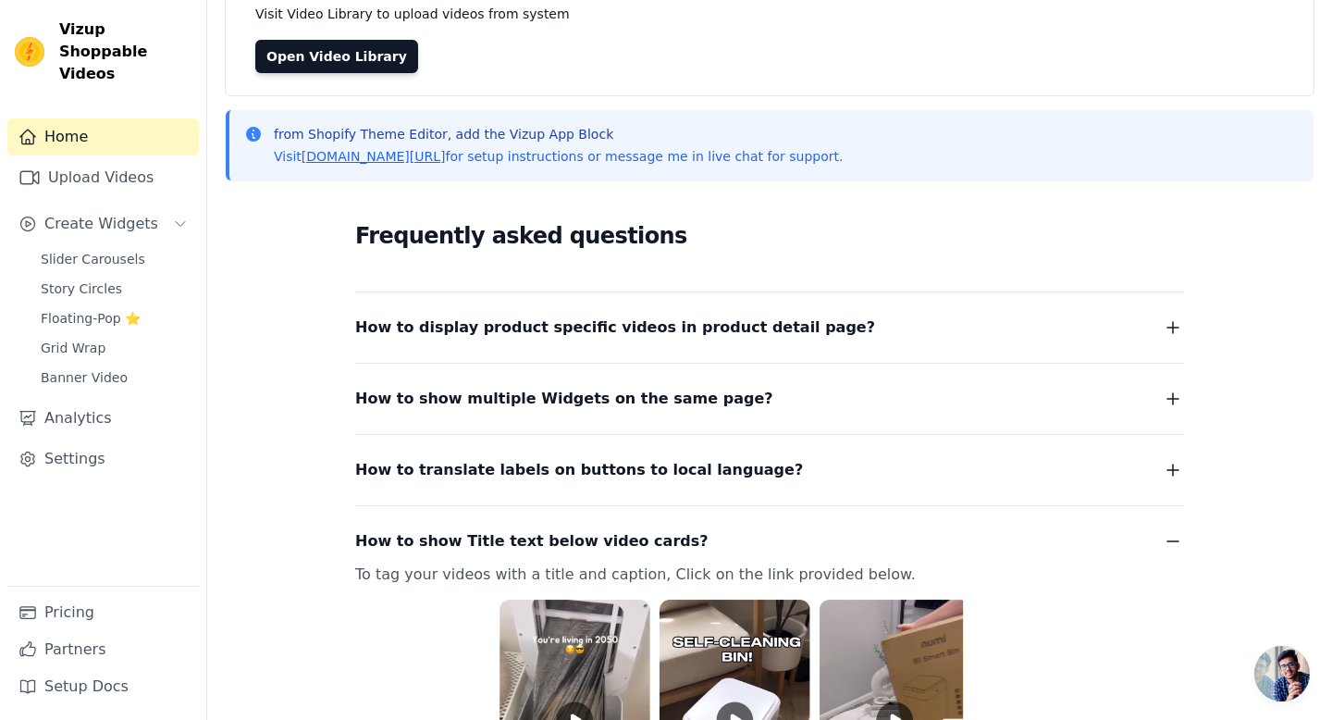
scroll to position [0, 0]
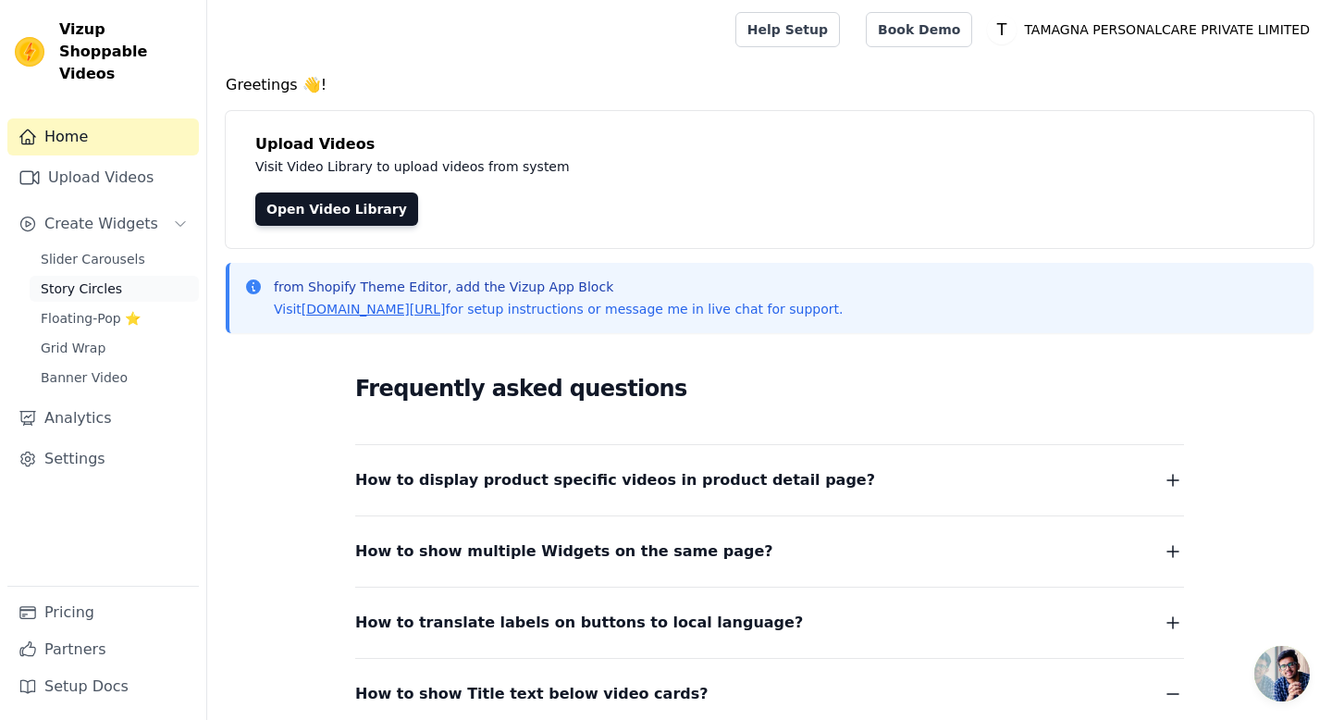
click at [108, 279] on span "Story Circles" at bounding box center [81, 288] width 81 height 19
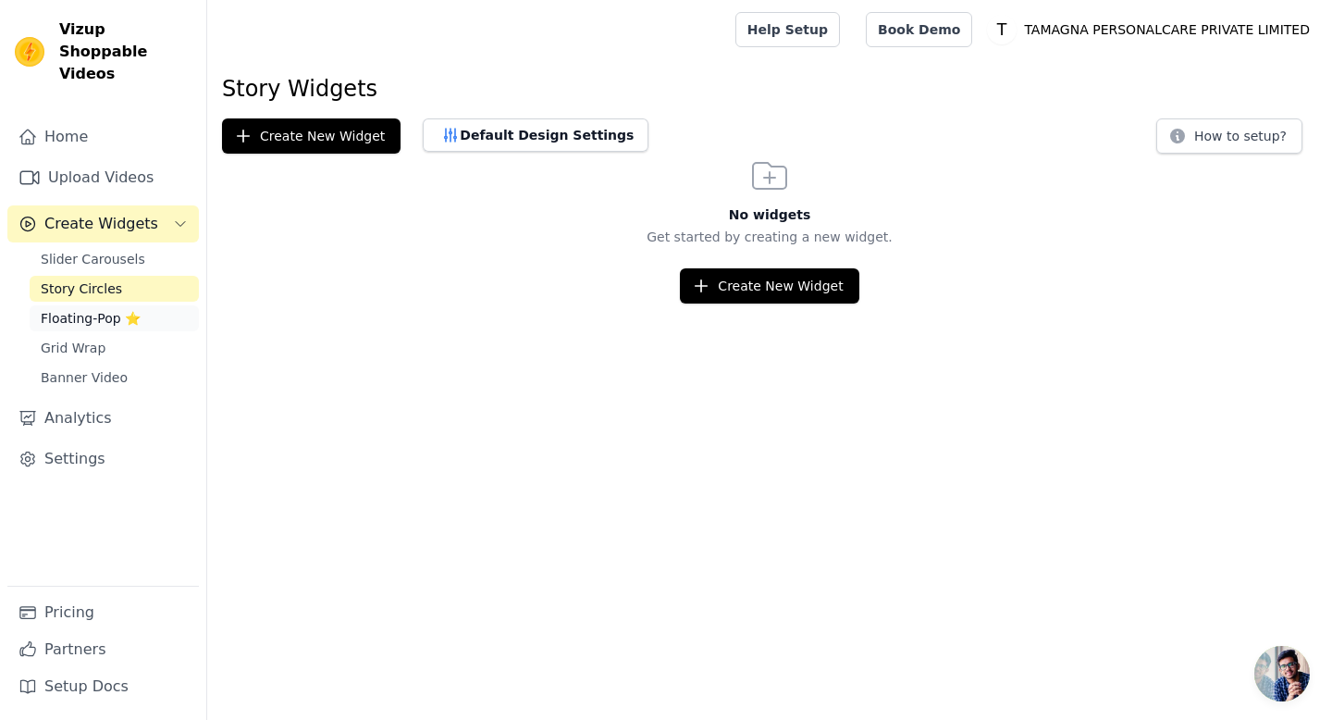
click at [98, 309] on span "Floating-Pop ⭐" at bounding box center [91, 318] width 100 height 19
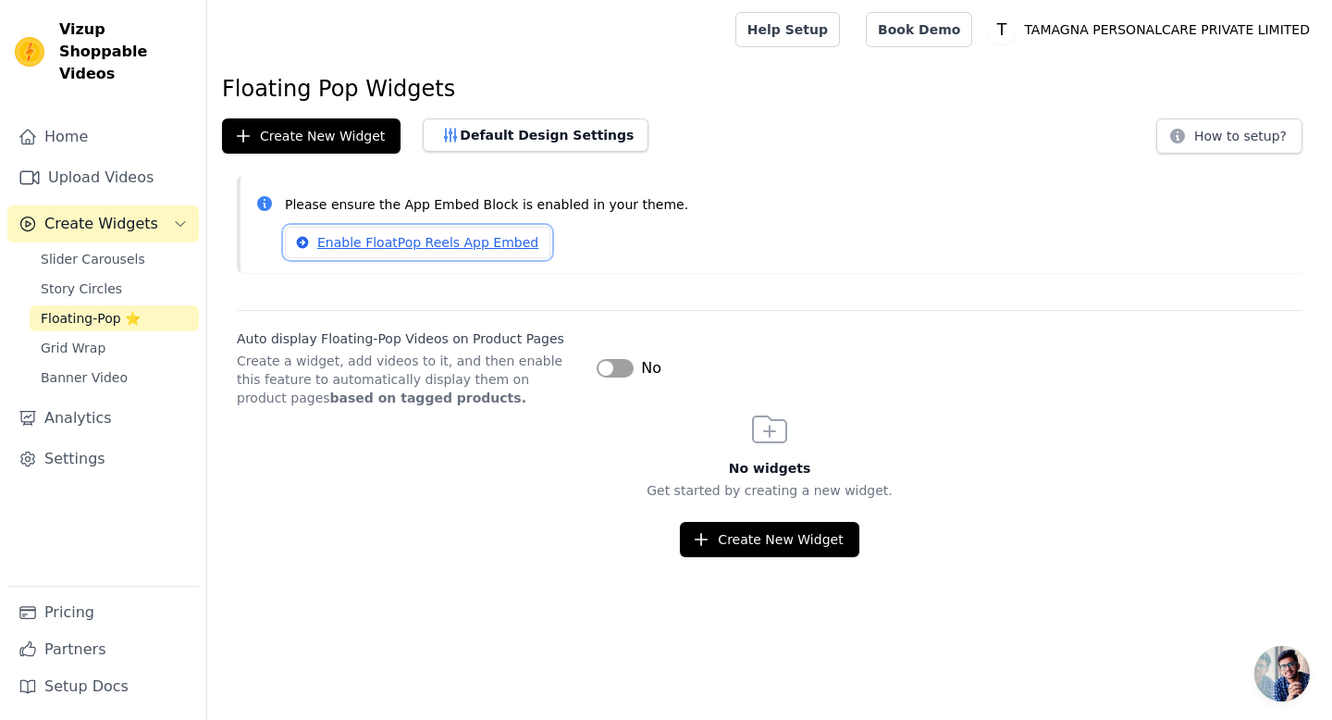
click at [421, 242] on link "Enable FloatPop Reels App Embed" at bounding box center [418, 242] width 266 height 31
click at [114, 213] on span "Create Widgets" at bounding box center [101, 224] width 114 height 22
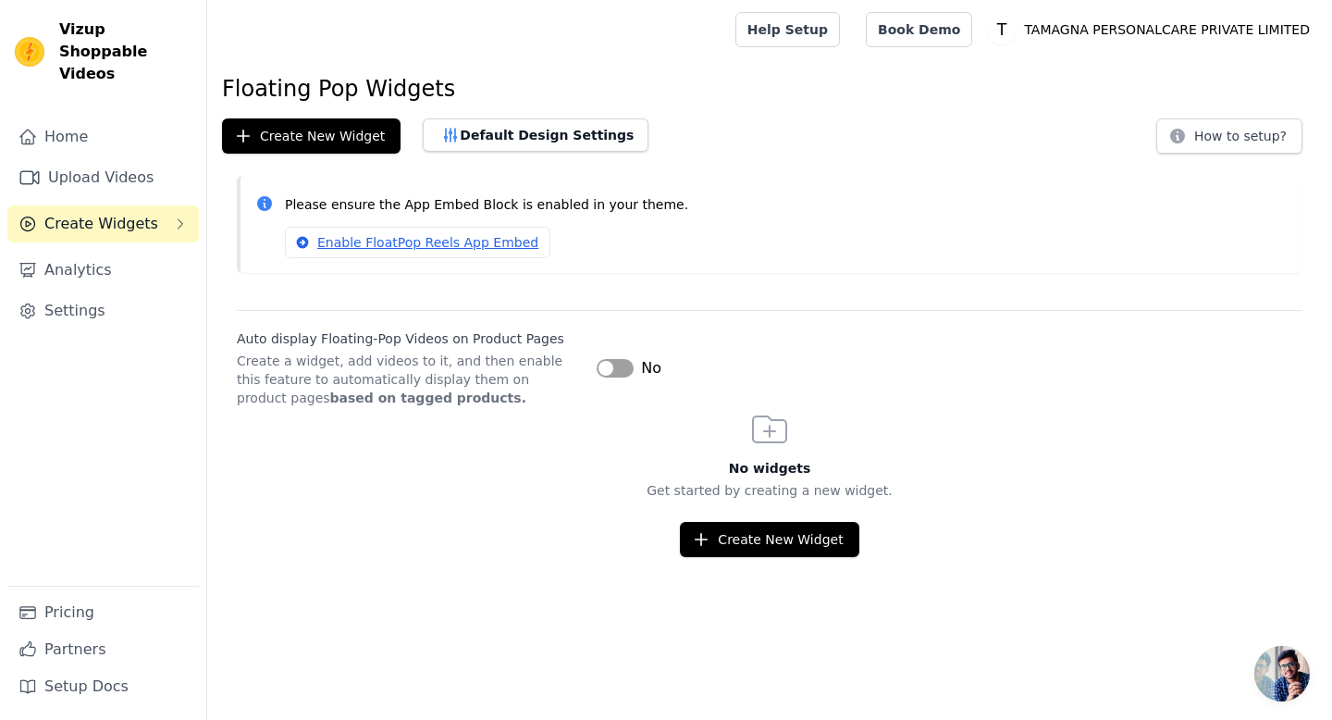
click at [127, 213] on span "Create Widgets" at bounding box center [101, 224] width 114 height 22
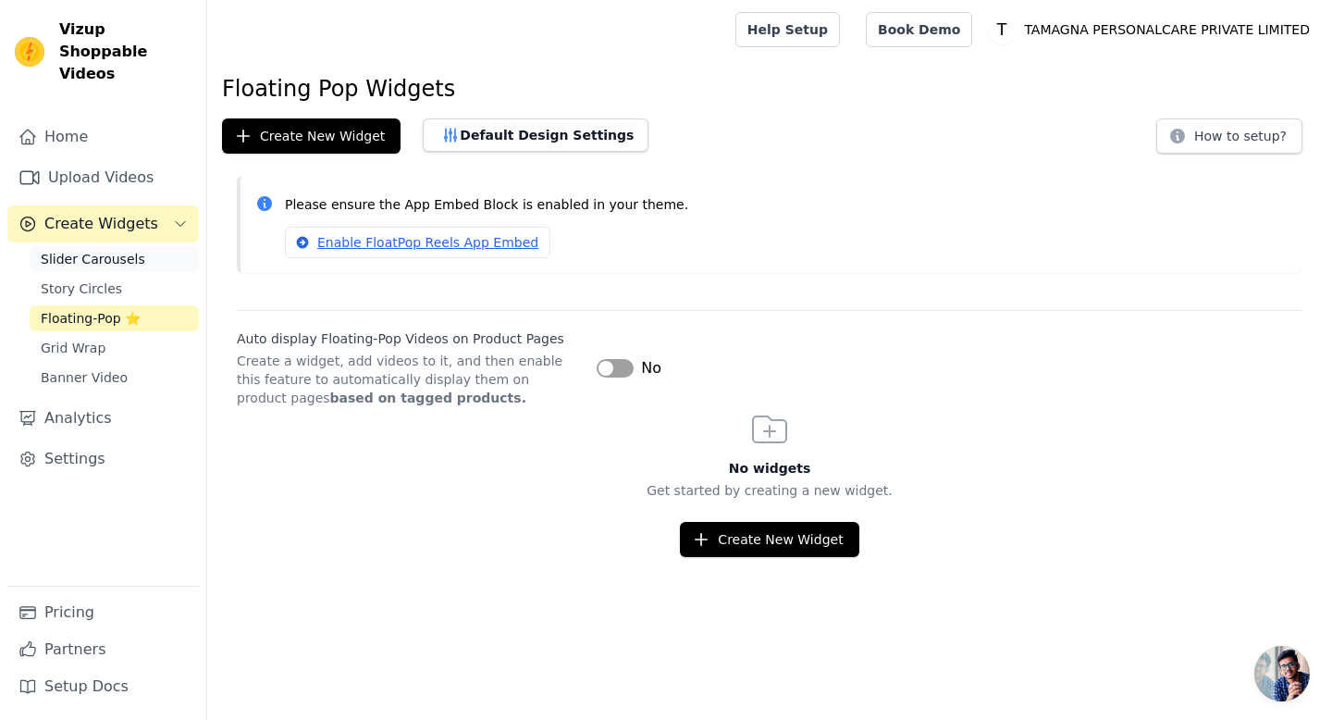
click at [101, 250] on span "Slider Carousels" at bounding box center [93, 259] width 105 height 19
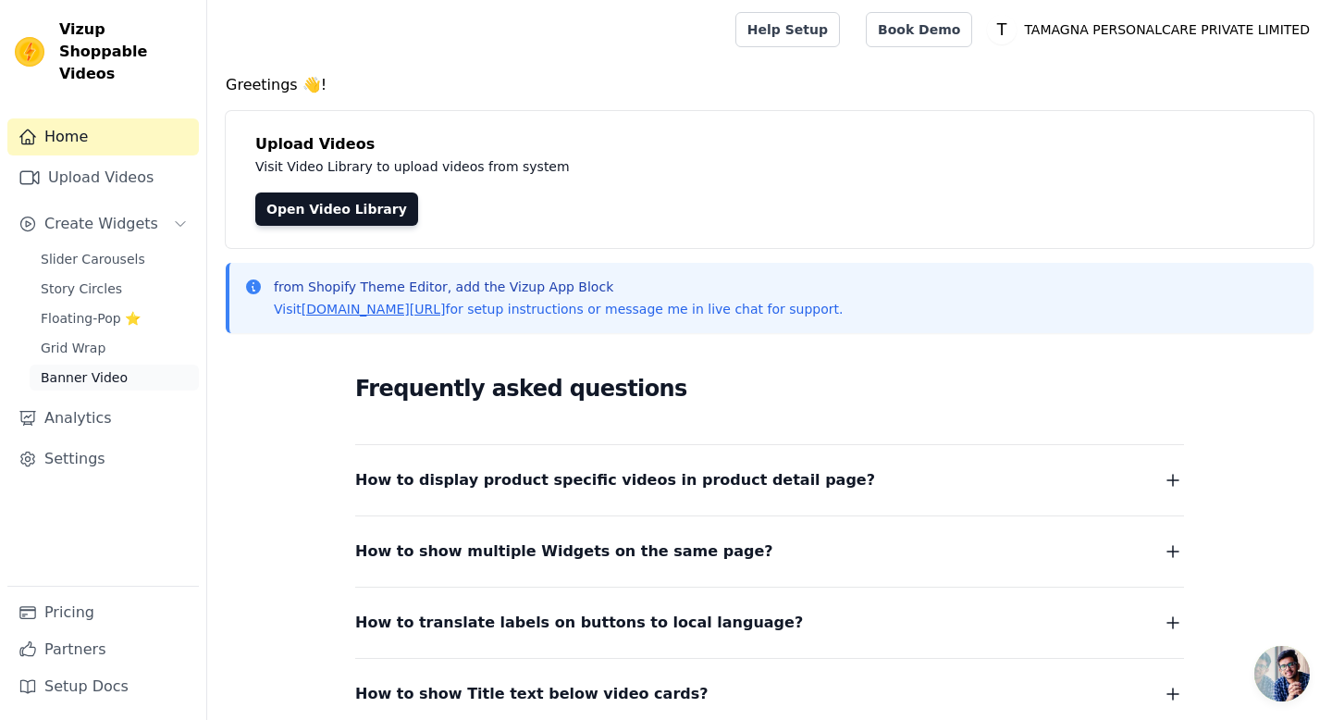
click at [102, 368] on span "Banner Video" at bounding box center [84, 377] width 87 height 19
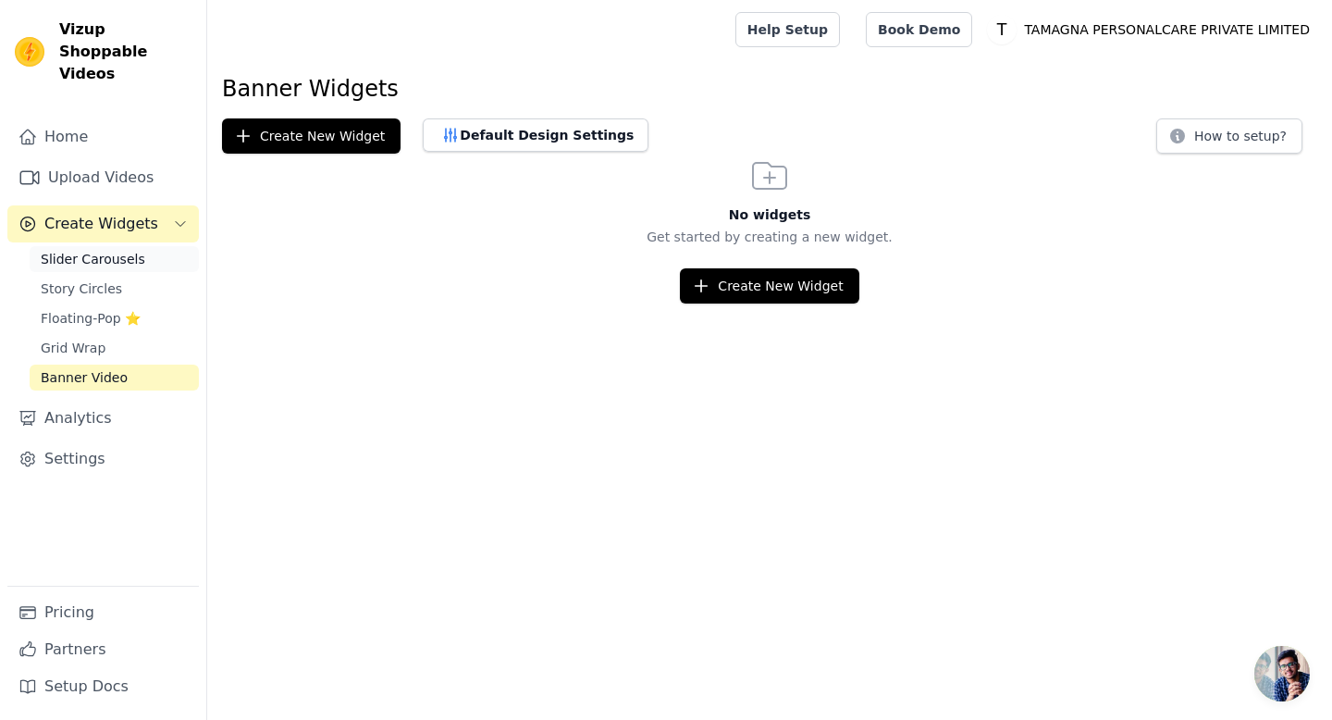
click at [101, 250] on span "Slider Carousels" at bounding box center [93, 259] width 105 height 19
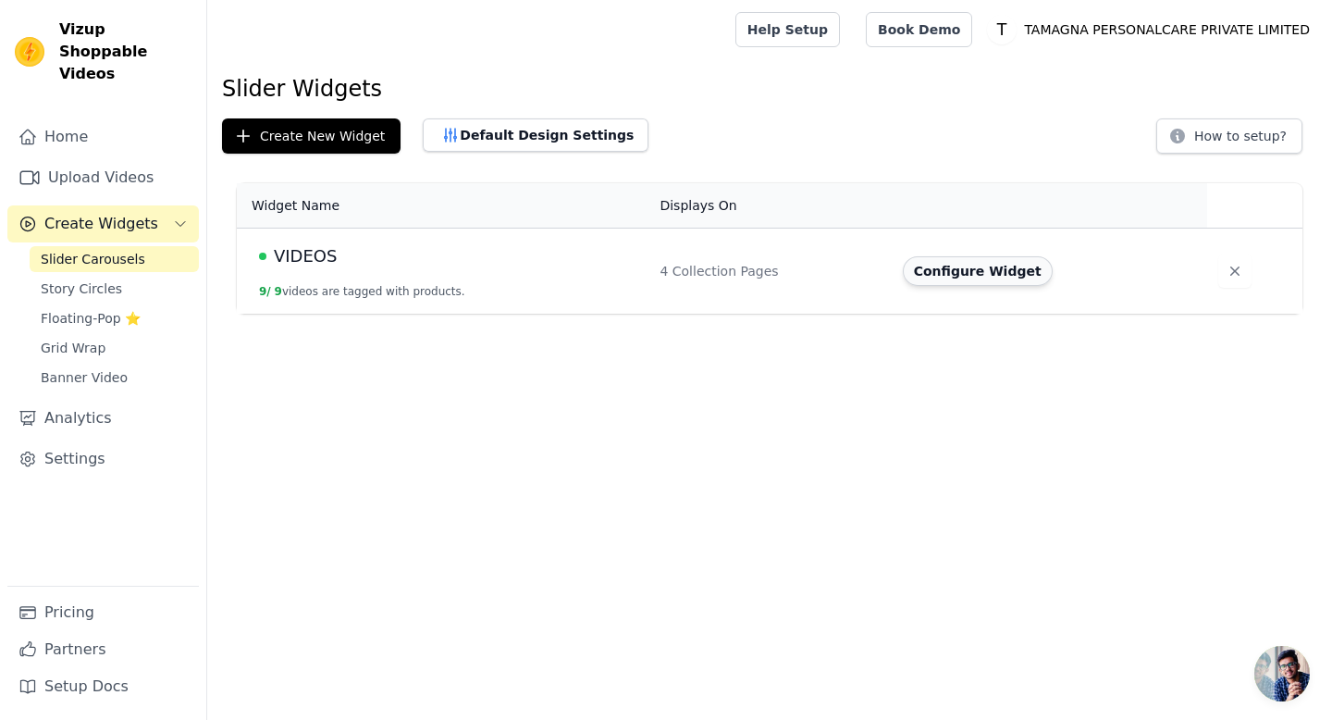
click at [1000, 272] on button "Configure Widget" at bounding box center [978, 271] width 150 height 30
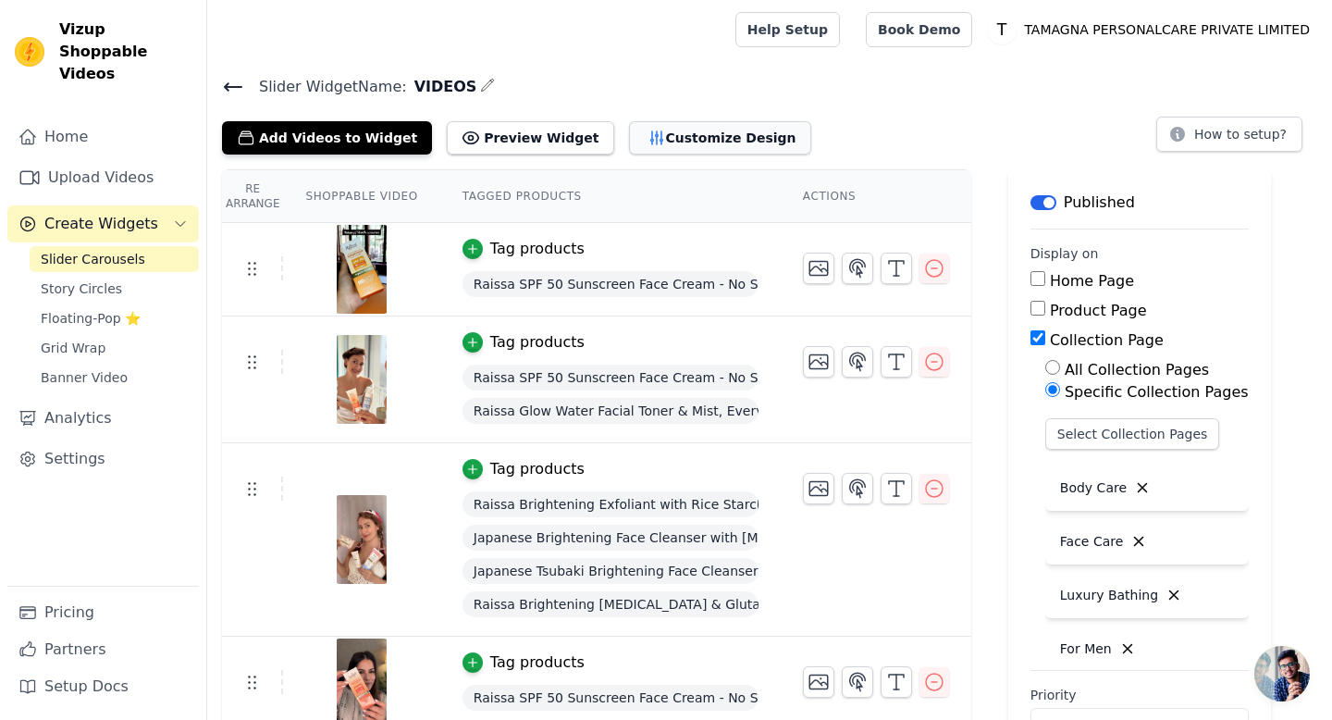
click at [629, 138] on button "Customize Design" at bounding box center [720, 137] width 182 height 33
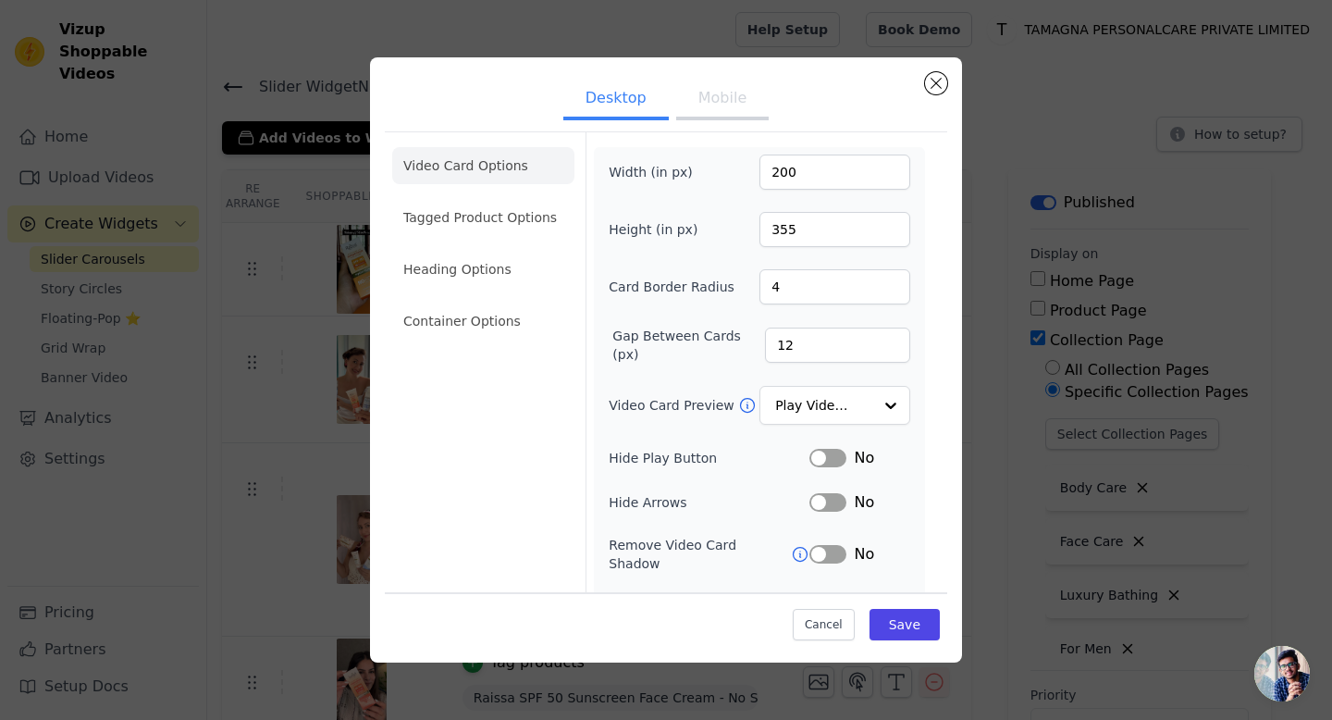
click at [712, 105] on button "Mobile" at bounding box center [722, 100] width 93 height 41
click at [942, 84] on button "Close modal" at bounding box center [936, 83] width 22 height 22
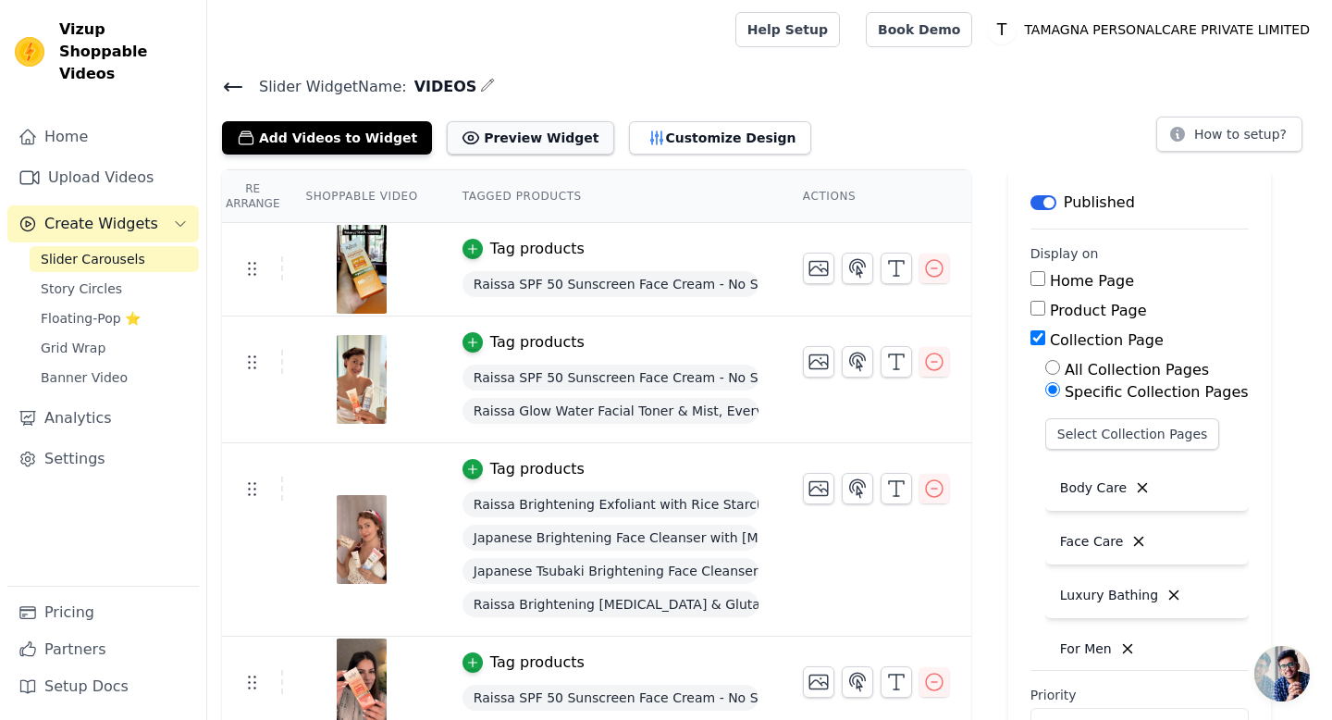
click at [503, 137] on button "Preview Widget" at bounding box center [530, 137] width 167 height 33
click at [232, 81] on icon at bounding box center [233, 87] width 22 height 22
